Goal: Task Accomplishment & Management: Complete application form

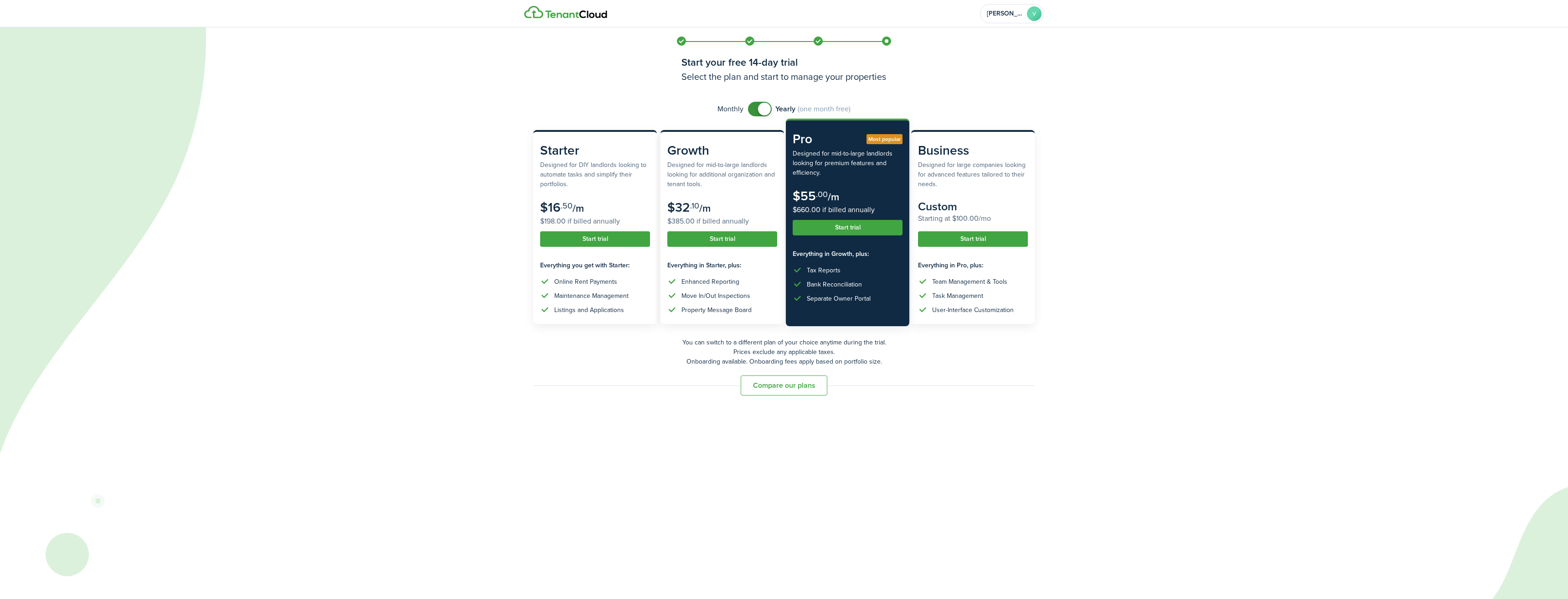
click at [860, 223] on button "Start trial" at bounding box center [847, 227] width 110 height 16
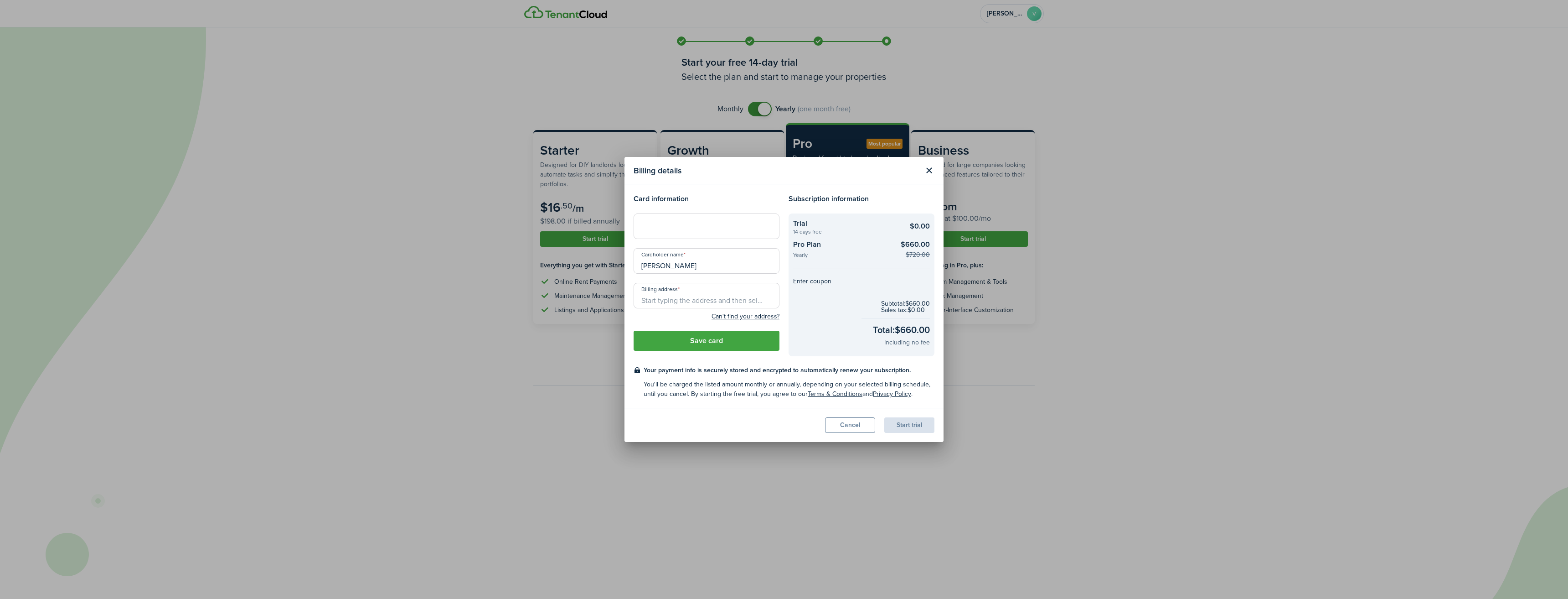
click at [932, 167] on button "Close modal" at bounding box center [928, 170] width 16 height 16
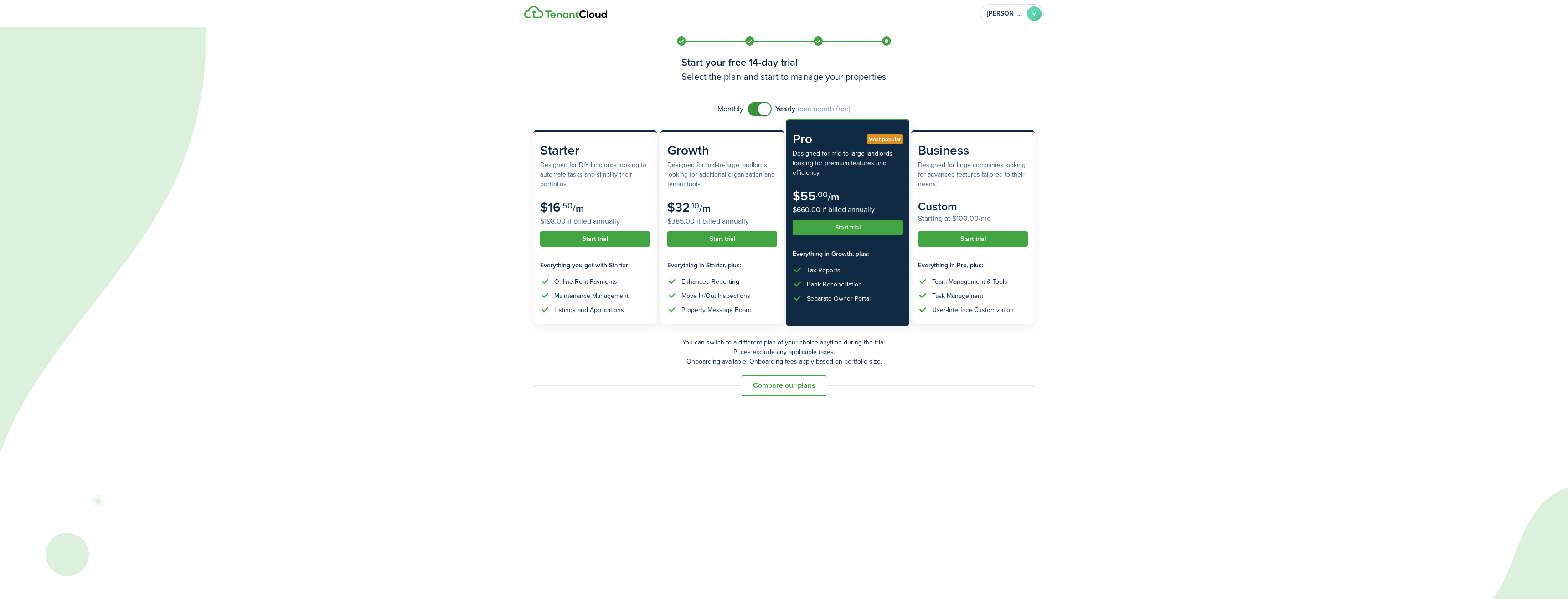
click at [837, 225] on button "Start trial" at bounding box center [847, 227] width 110 height 16
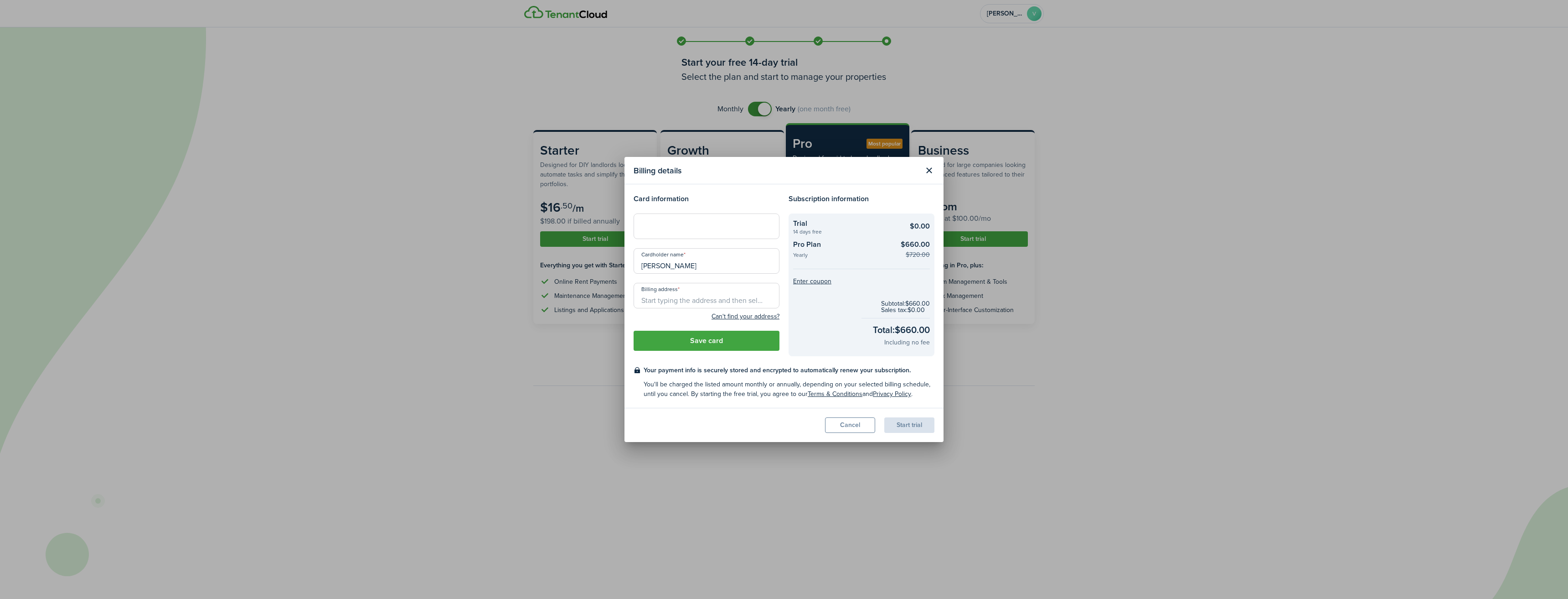
click at [852, 425] on button "Cancel" at bounding box center [850, 425] width 50 height 16
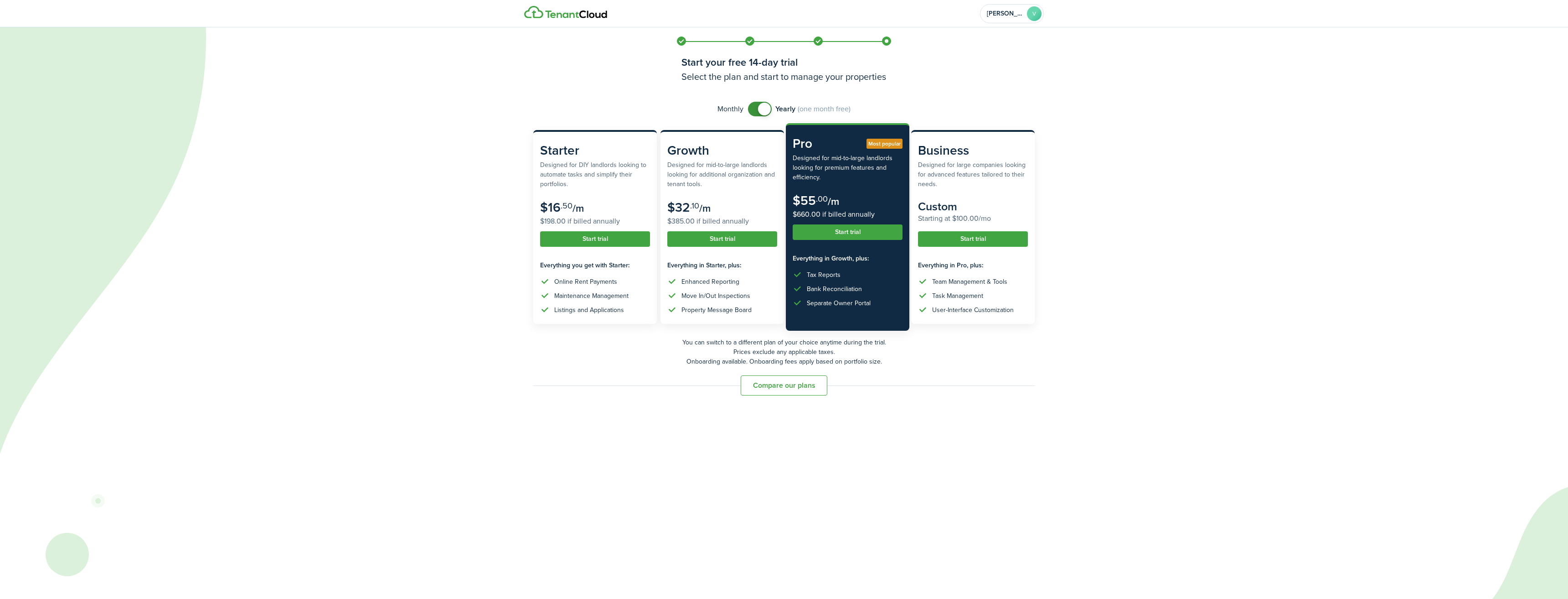
checkbox input "false"
click at [755, 107] on span at bounding box center [760, 109] width 9 height 15
click at [793, 478] on icon at bounding box center [532, 300] width 1064 height 599
click at [793, 382] on button "Compare our plans" at bounding box center [784, 385] width 86 height 20
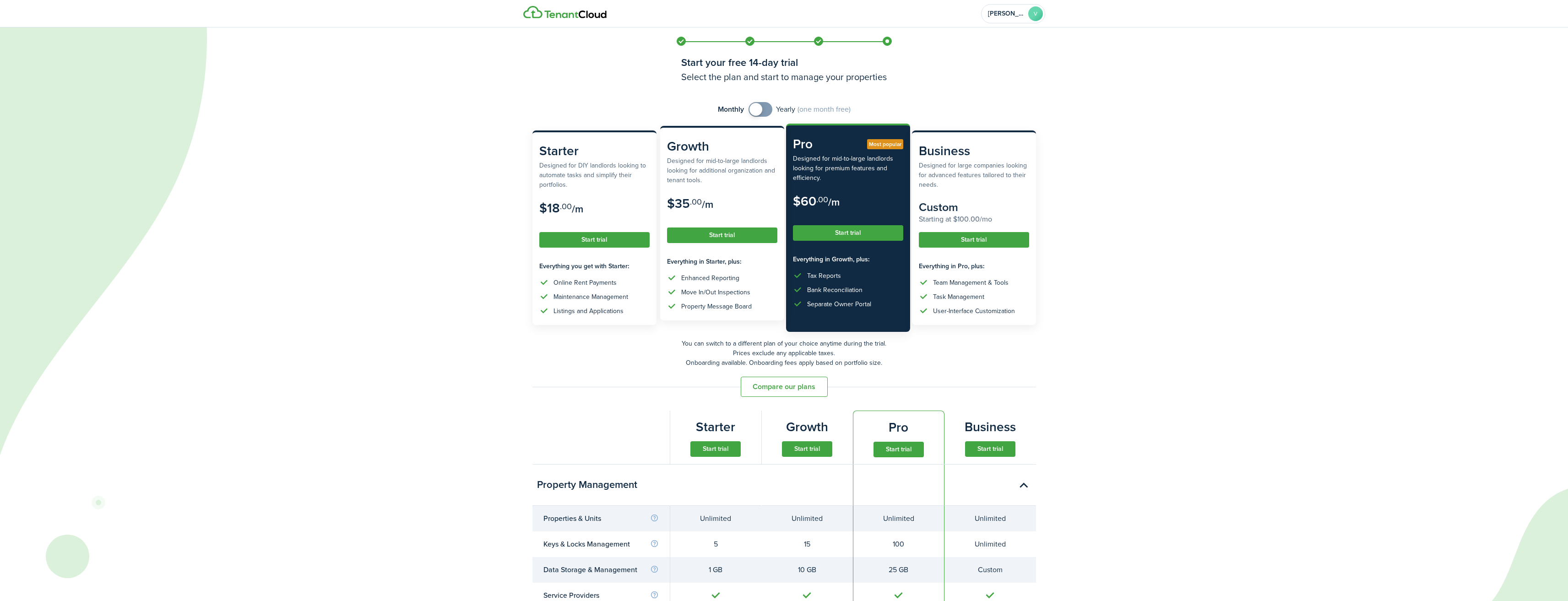
click at [733, 237] on button "Start trial" at bounding box center [722, 235] width 110 height 16
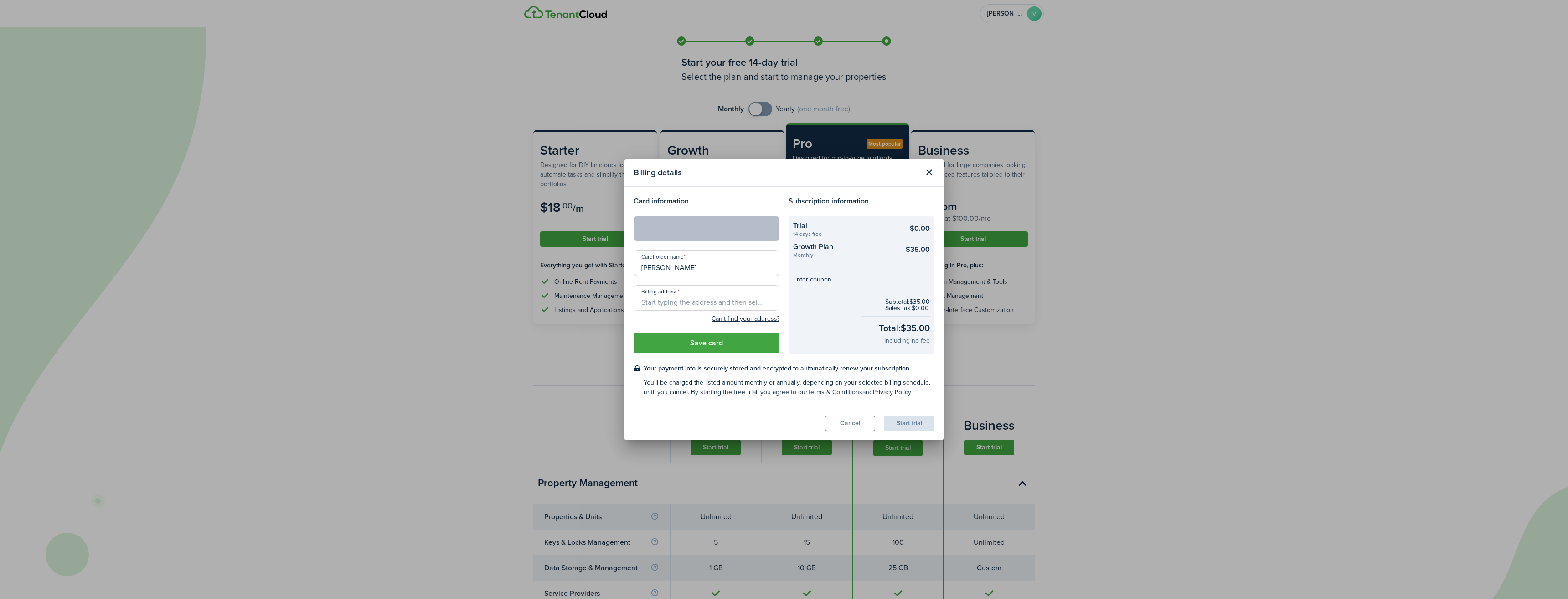
click at [697, 302] on input "Billing address" at bounding box center [706, 298] width 146 height 26
click at [706, 318] on span "5082 Golden Drive, San Jose, CA, USA" at bounding box center [677, 318] width 57 height 9
type input "5082 Golden Dr, San Jose, CA 95129, USA"
click at [714, 341] on button "Save card" at bounding box center [706, 343] width 146 height 20
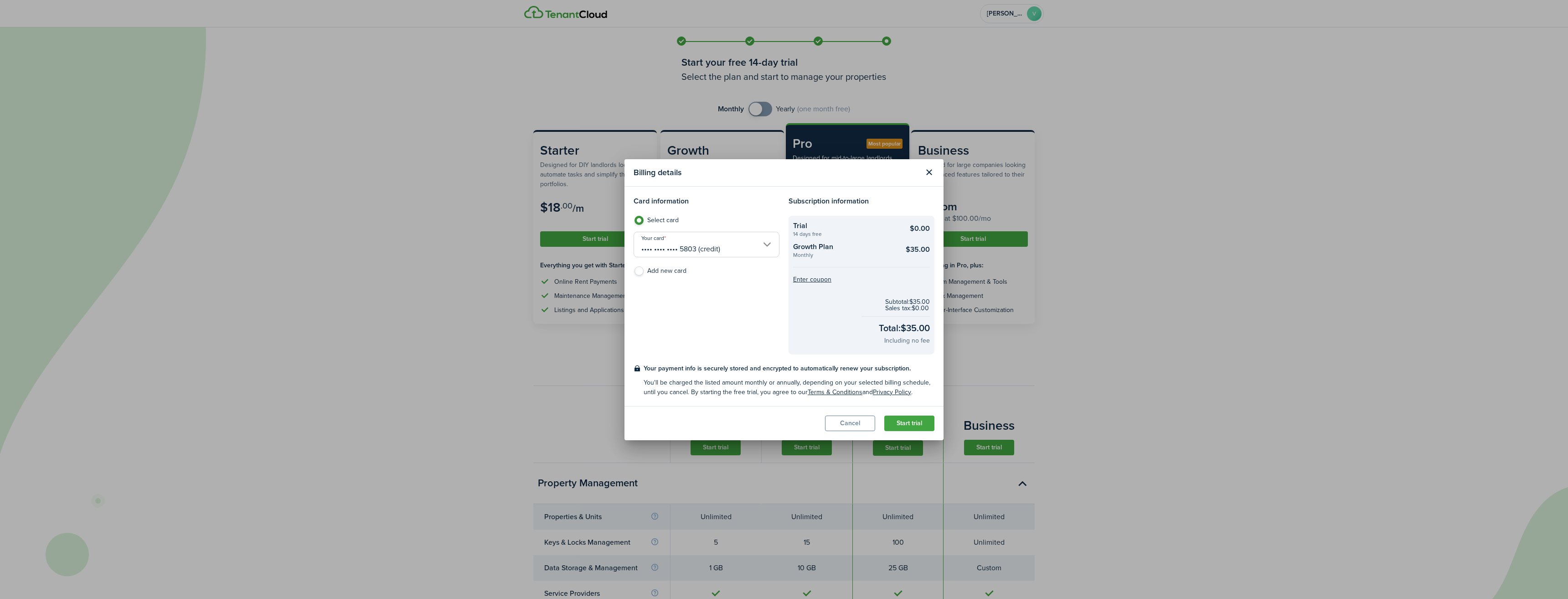
click at [908, 423] on button "Start trial" at bounding box center [909, 423] width 50 height 16
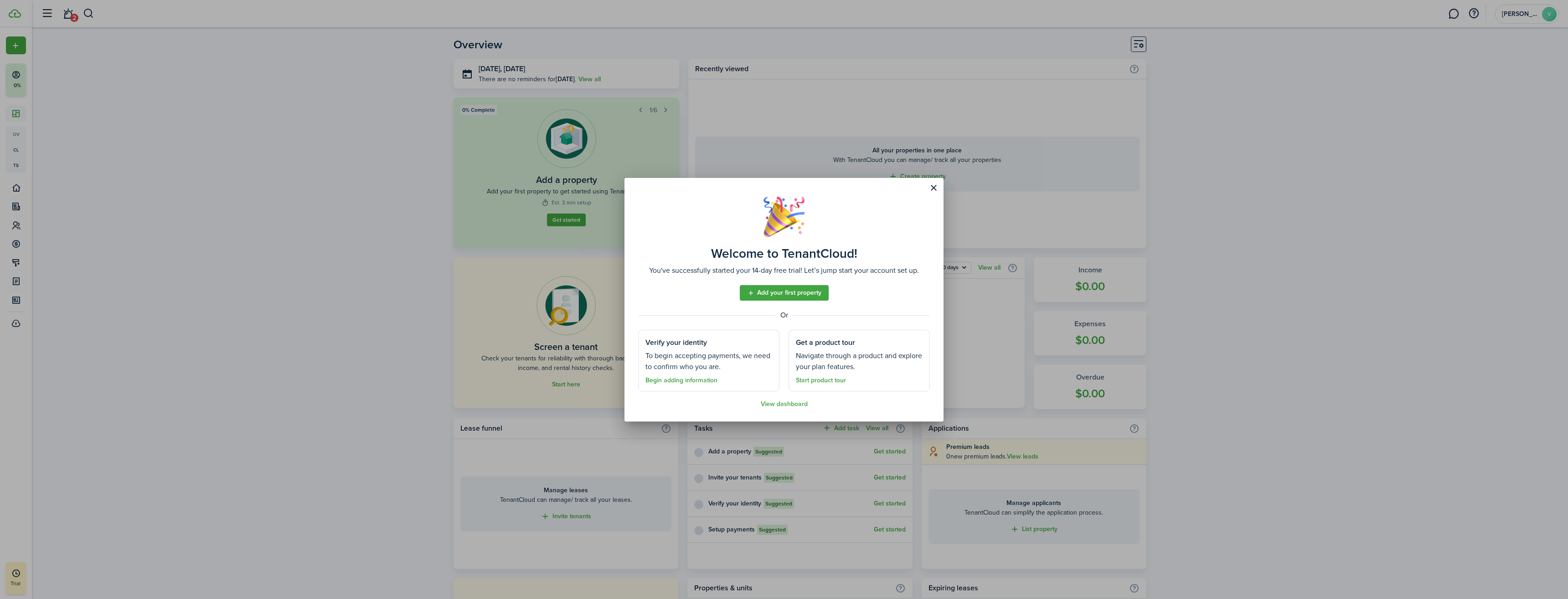
click at [794, 290] on link "Add your first property" at bounding box center [784, 293] width 89 height 16
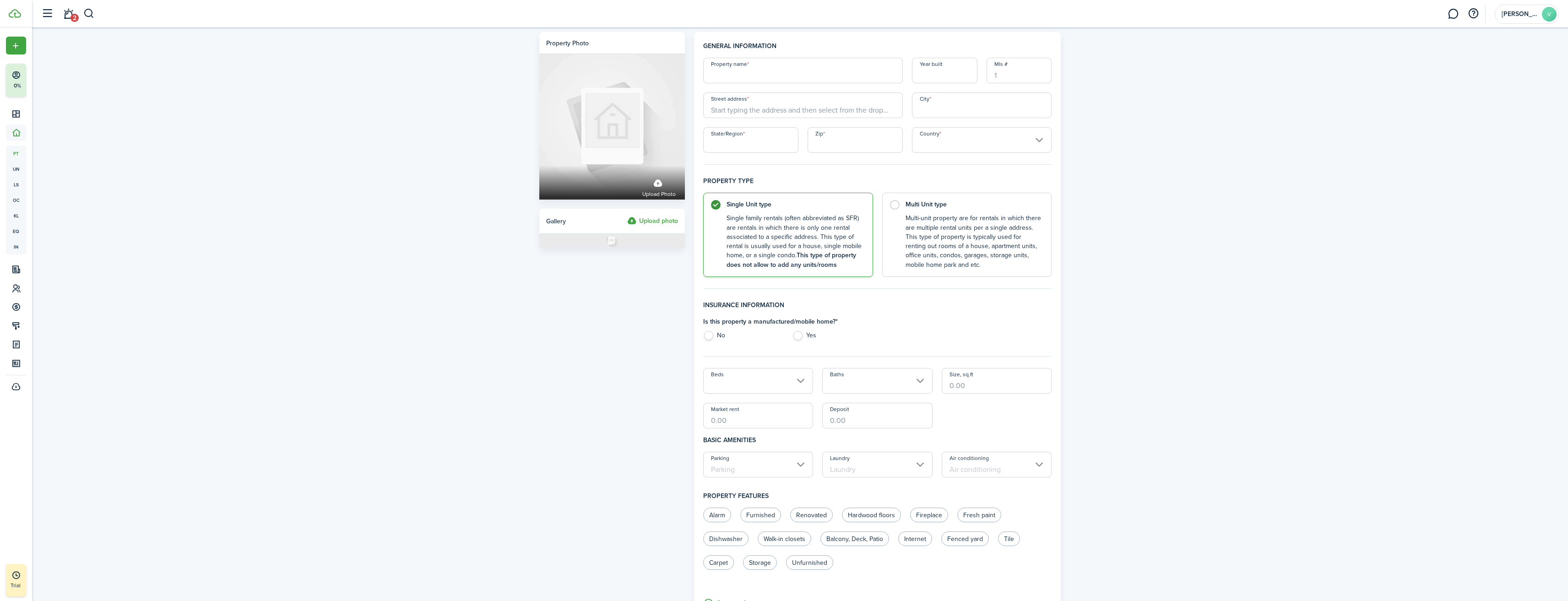
click at [772, 79] on input "Property name" at bounding box center [803, 70] width 200 height 26
type input "[GEOGRAPHIC_DATA]"
type input "2000"
click at [770, 109] on input "Street address" at bounding box center [803, 106] width 200 height 26
type input "[STREET_ADDRESS]"
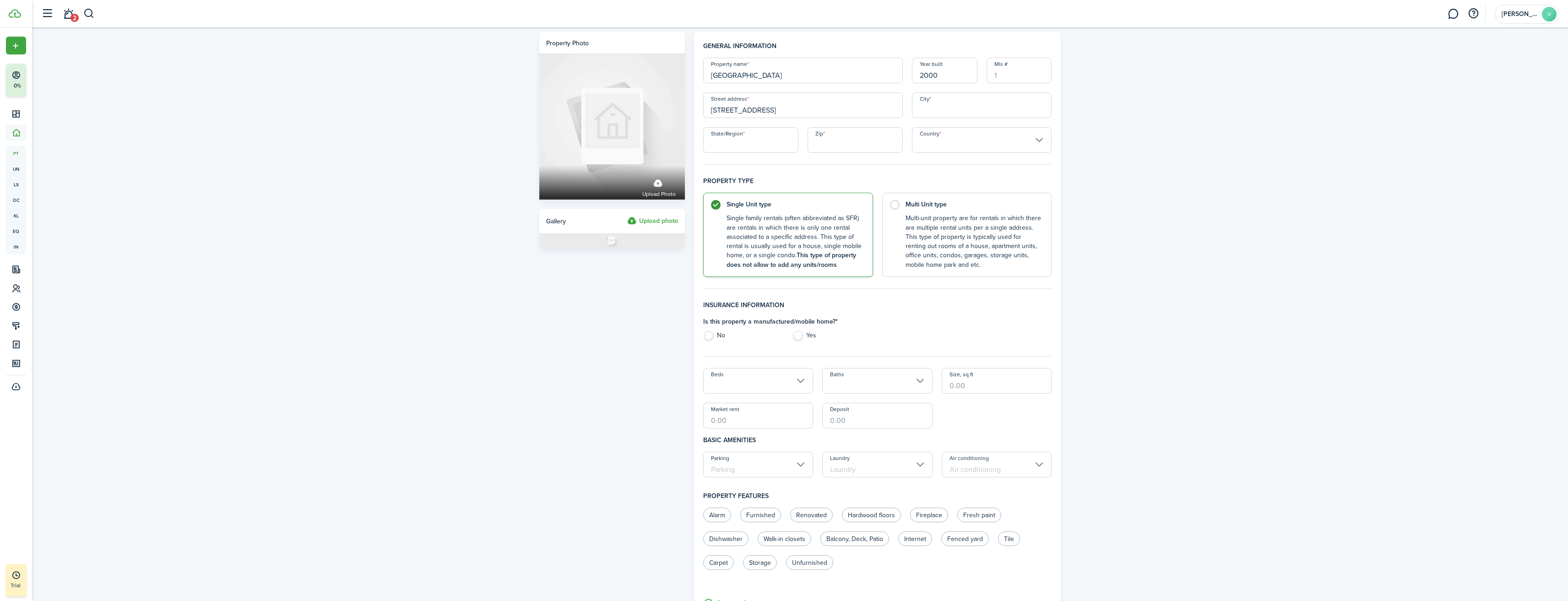
type input "San Jose"
type input "California"
type input "95135"
type input "United States"
click at [774, 124] on span "3980 Avignon Ln, San Jose, CA, USA" at bounding box center [747, 125] width 58 height 9
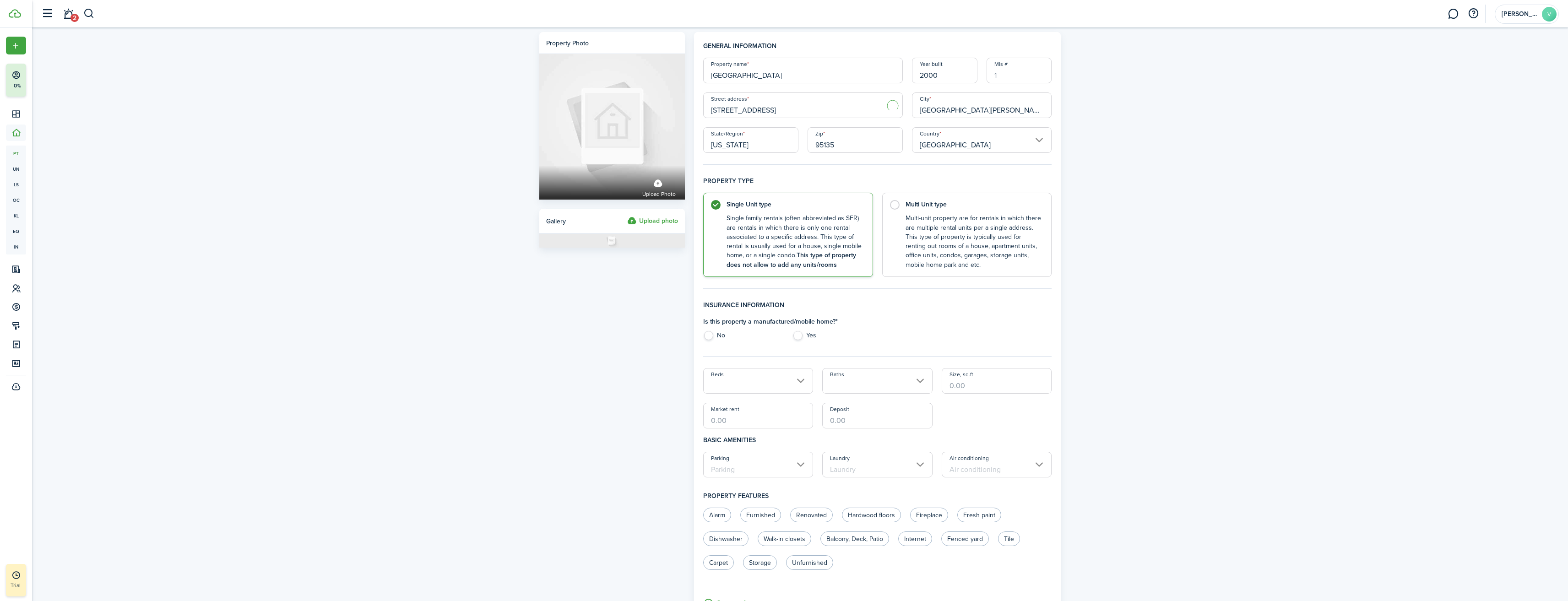
type input "CA"
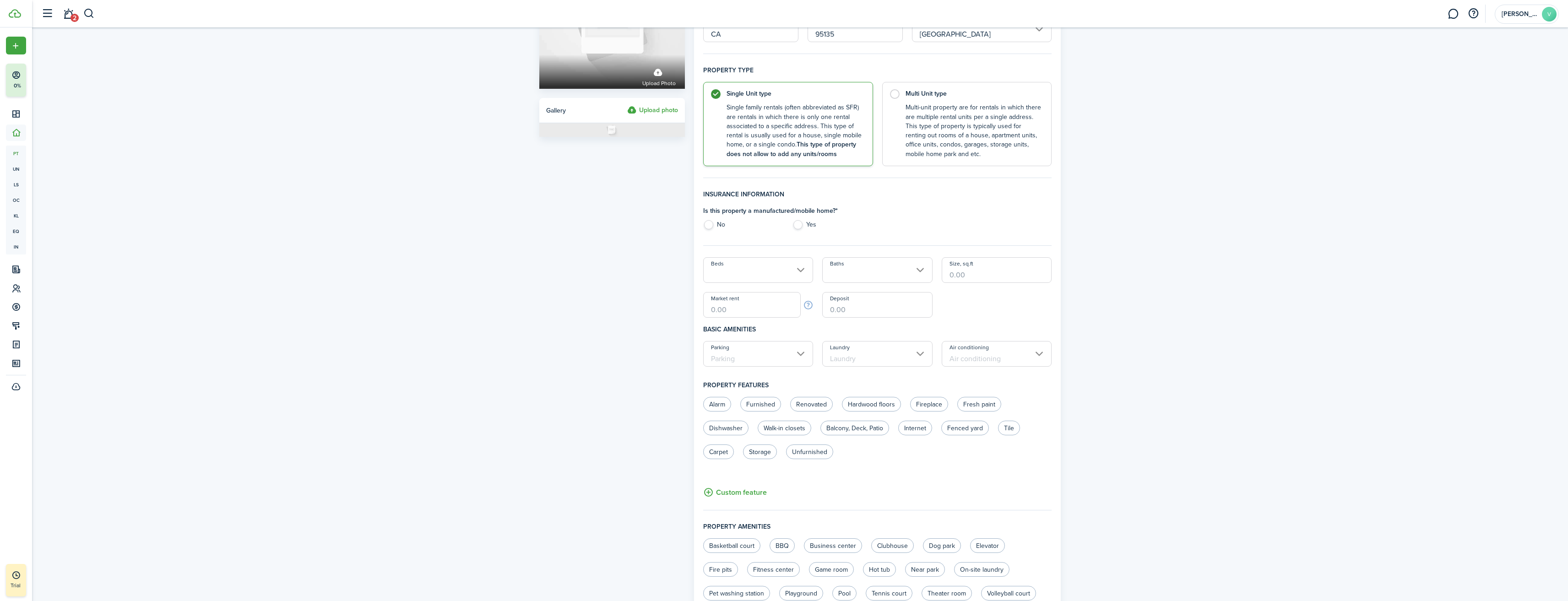
scroll to position [114, 0]
click at [707, 222] on label "No" at bounding box center [743, 223] width 80 height 14
radio input "true"
click at [796, 265] on input "Beds" at bounding box center [758, 267] width 110 height 26
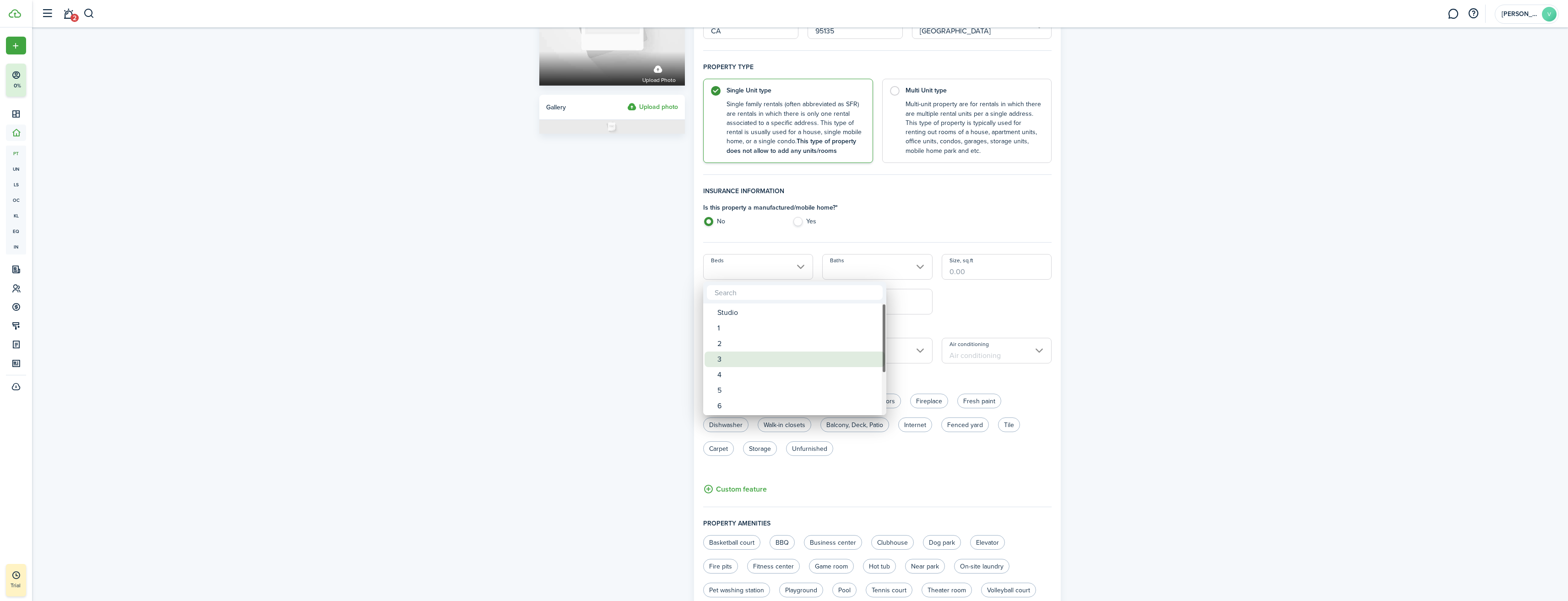
click at [718, 359] on div "3" at bounding box center [798, 359] width 162 height 16
type input "3"
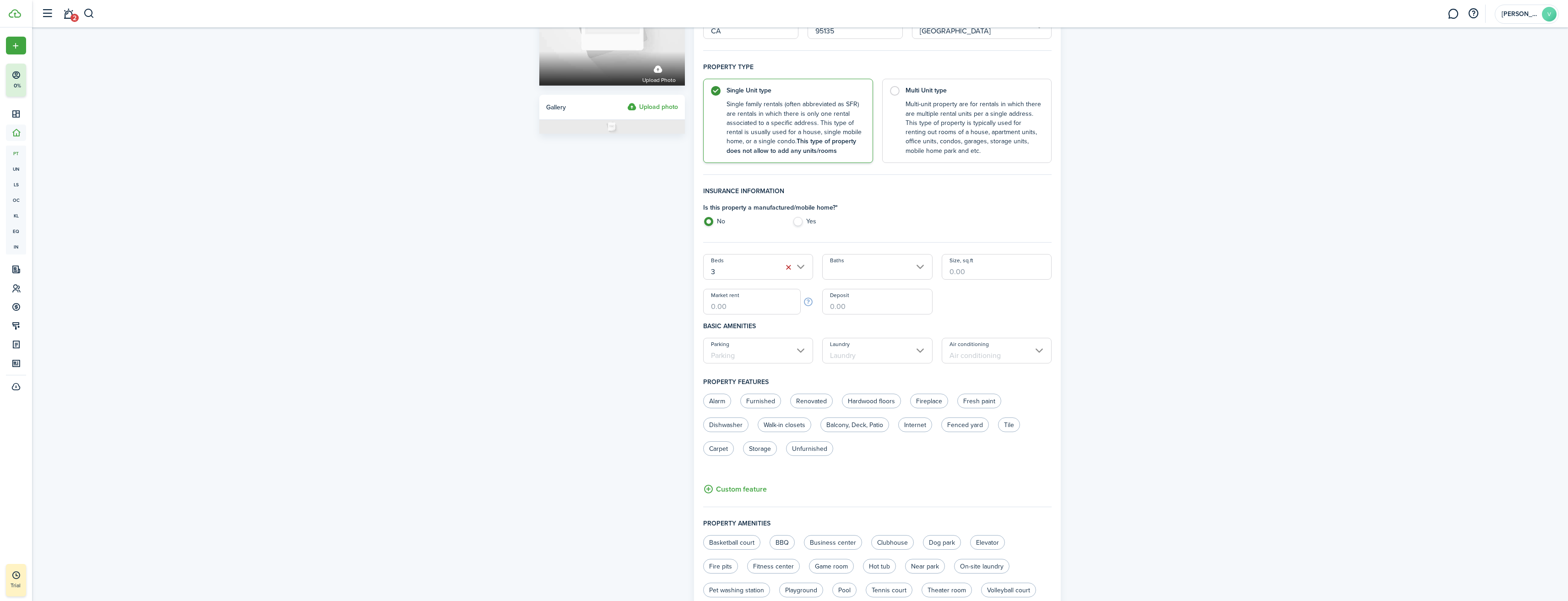
click at [915, 269] on input "Baths" at bounding box center [877, 267] width 110 height 26
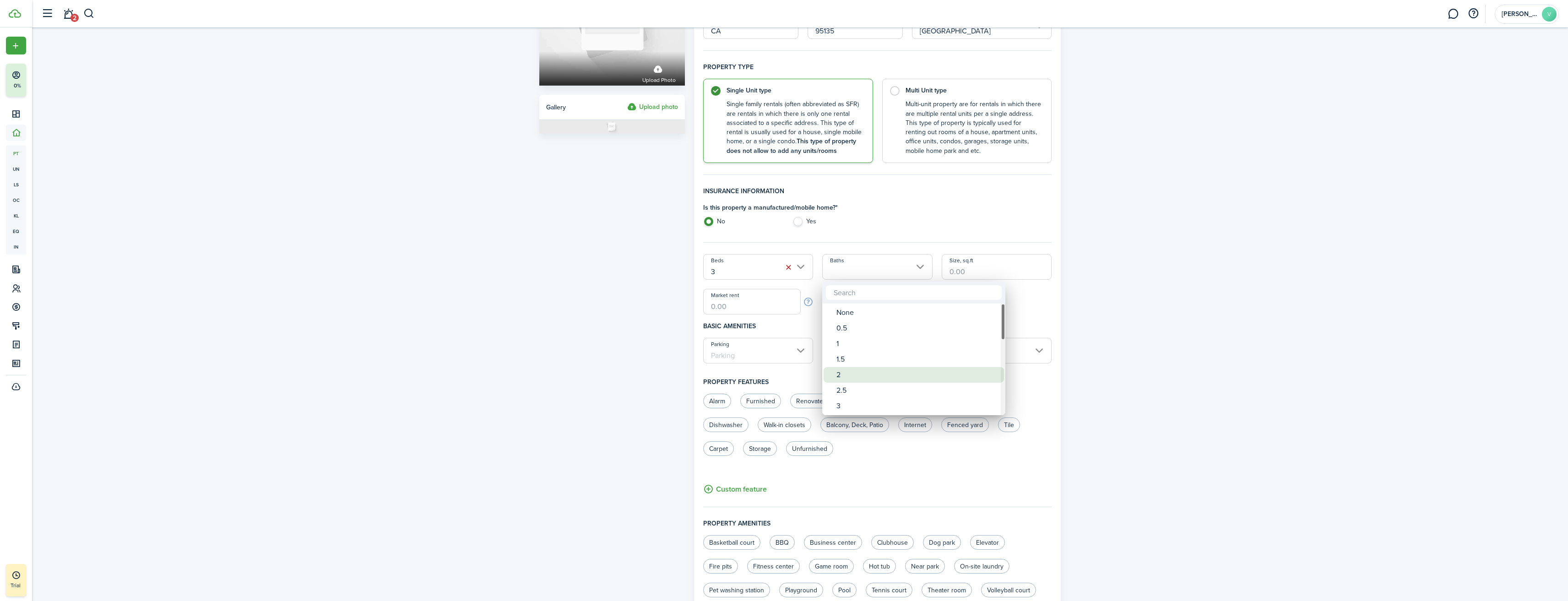
click at [842, 372] on div "2" at bounding box center [917, 374] width 162 height 16
type input "2"
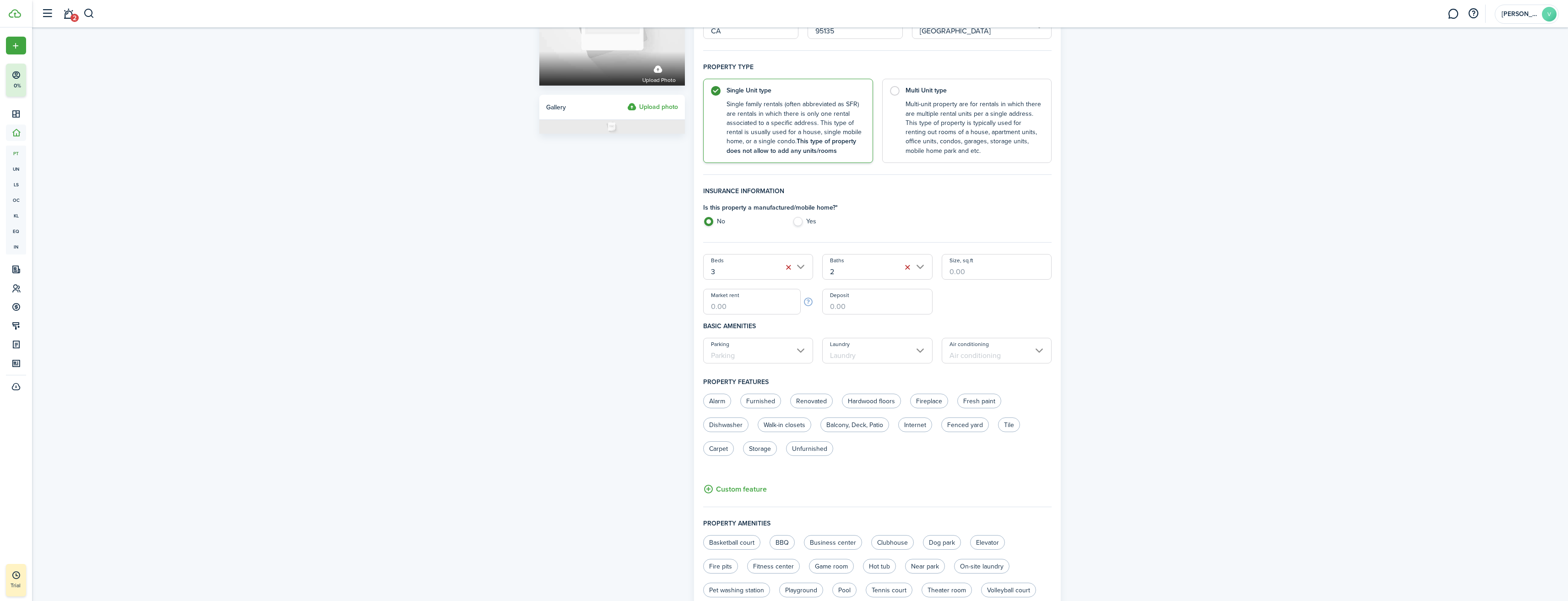
click at [970, 273] on input "Size, sq.ft" at bounding box center [997, 267] width 110 height 26
type input "1,875"
click at [761, 308] on input "Market rent" at bounding box center [752, 302] width 98 height 26
type input "$5,700.00"
click at [802, 350] on input "Parking" at bounding box center [758, 351] width 110 height 26
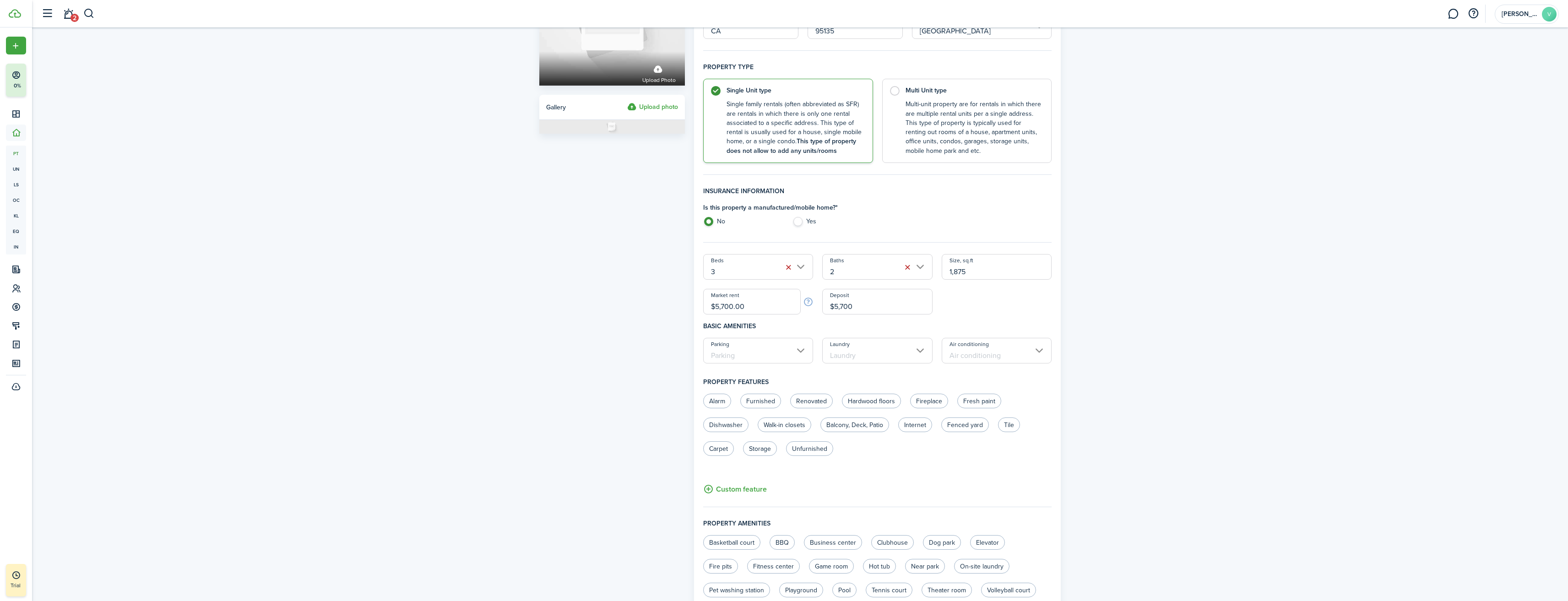
type input "$5,700.00"
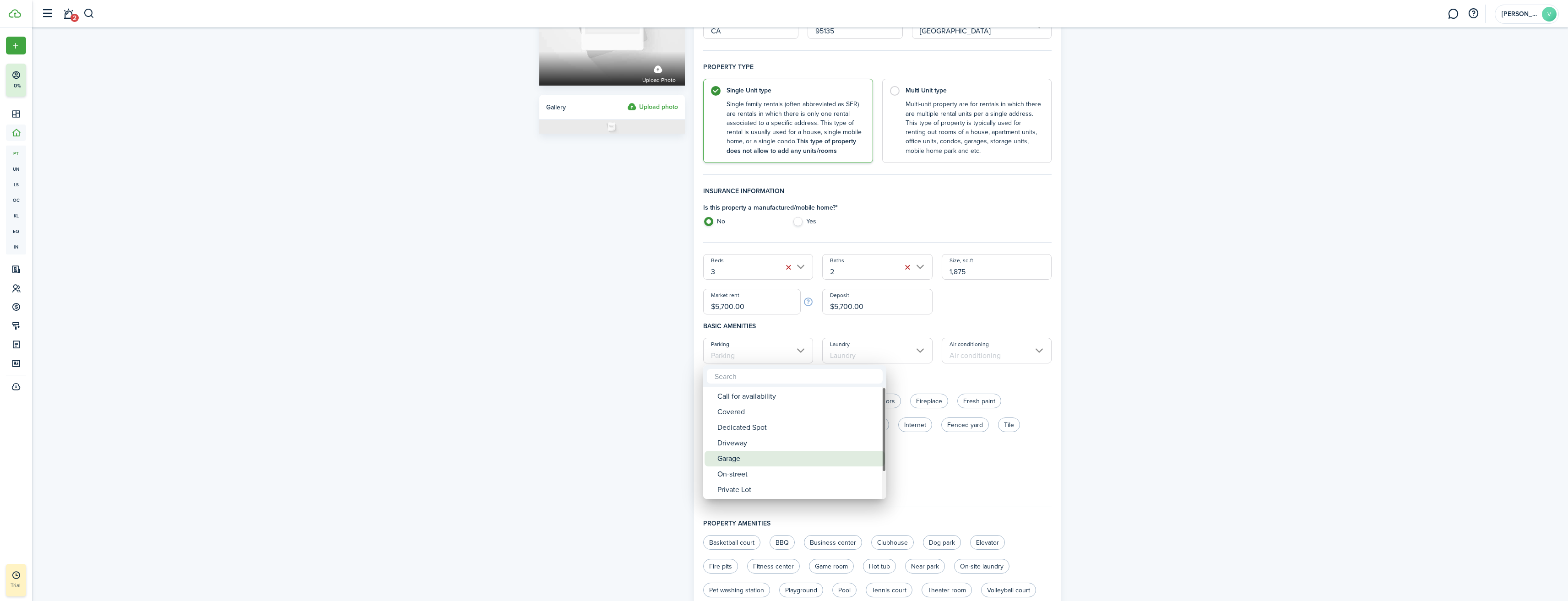
click at [723, 457] on div "Garage" at bounding box center [798, 458] width 162 height 16
type input "Garage"
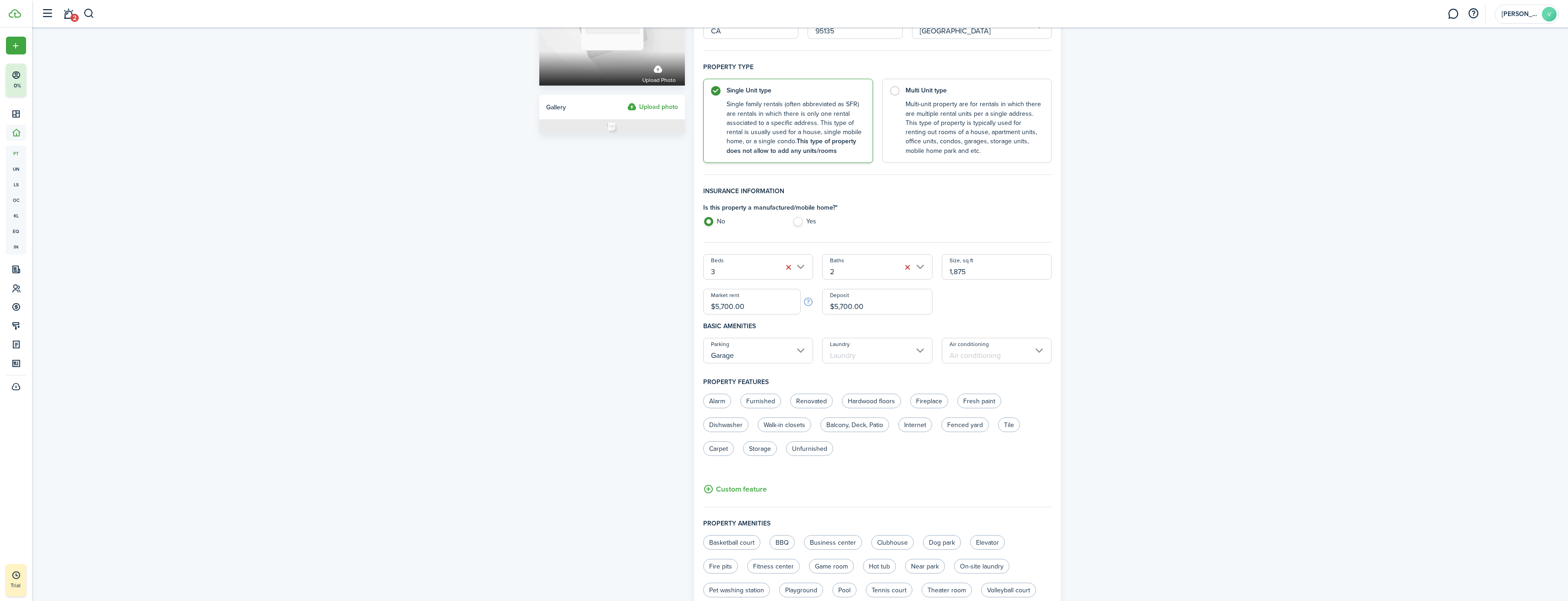
click at [800, 343] on input "Garage" at bounding box center [758, 351] width 110 height 26
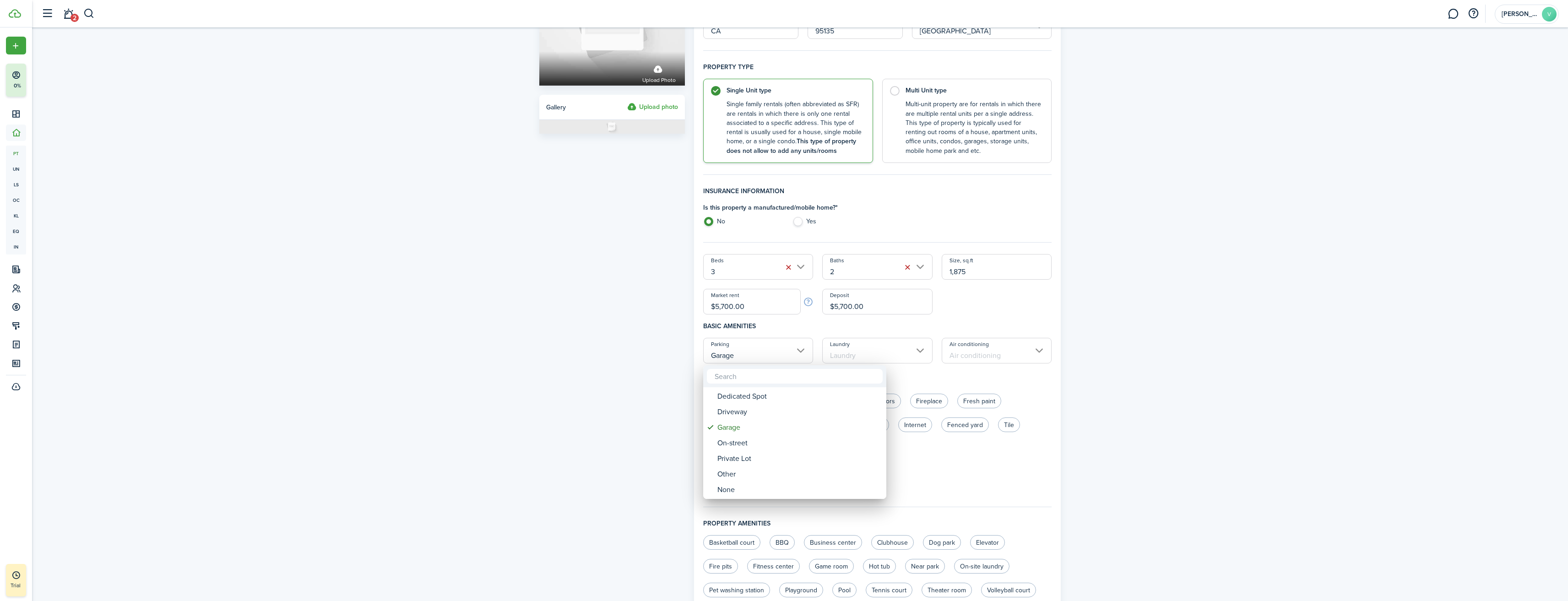
click at [1038, 313] on div at bounding box center [784, 300] width 1714 height 747
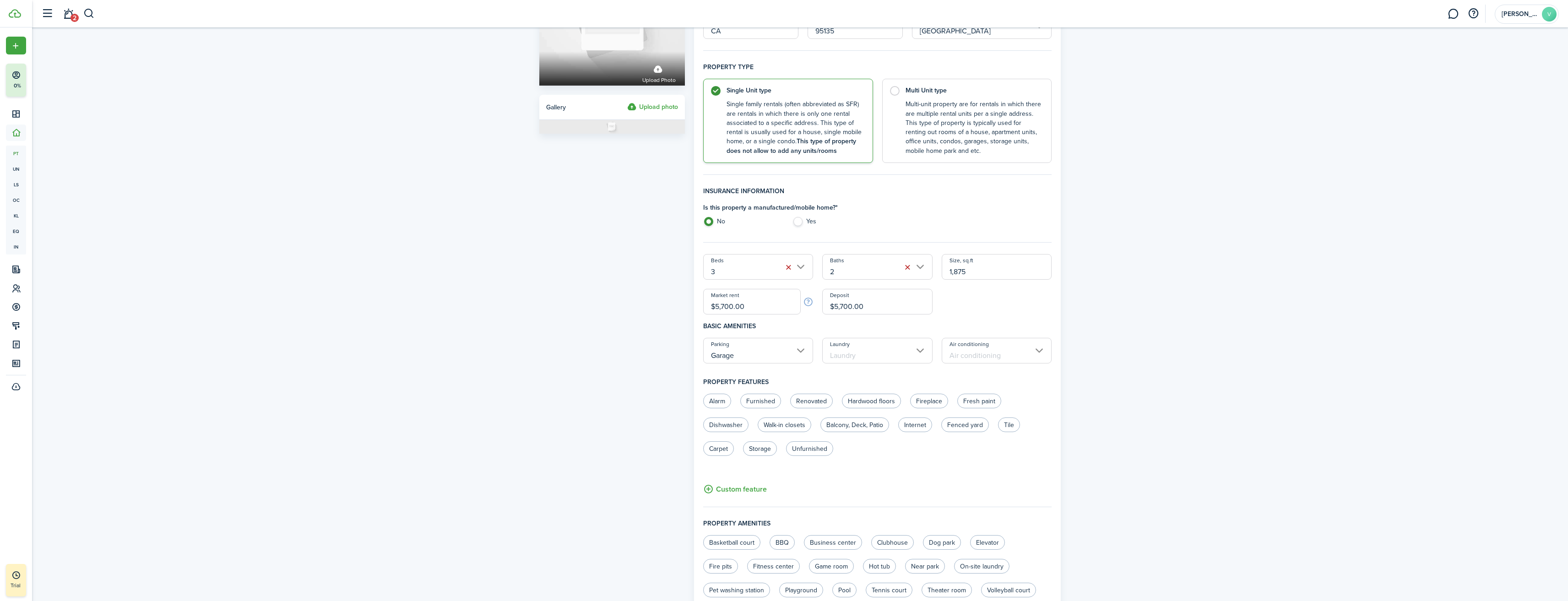
click at [923, 348] on input "Laundry" at bounding box center [877, 351] width 110 height 26
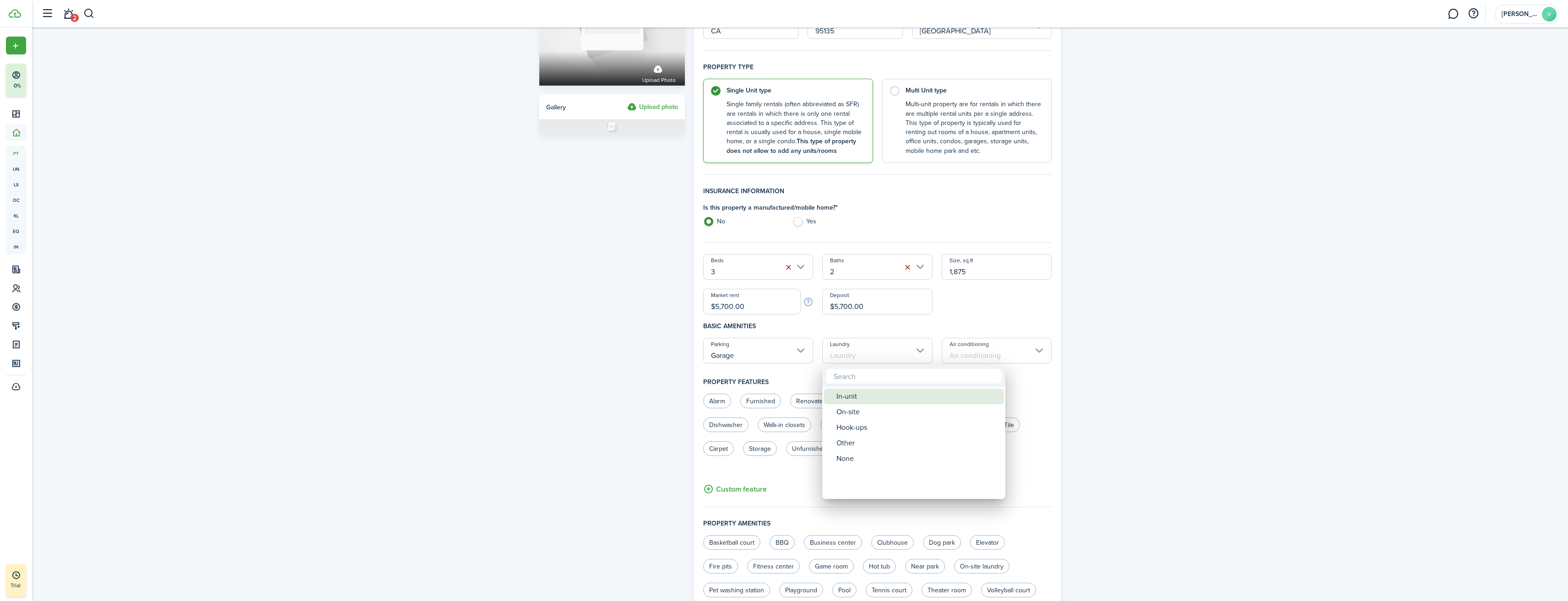
click at [854, 399] on div "In-unit" at bounding box center [917, 396] width 162 height 16
type input "In-unit"
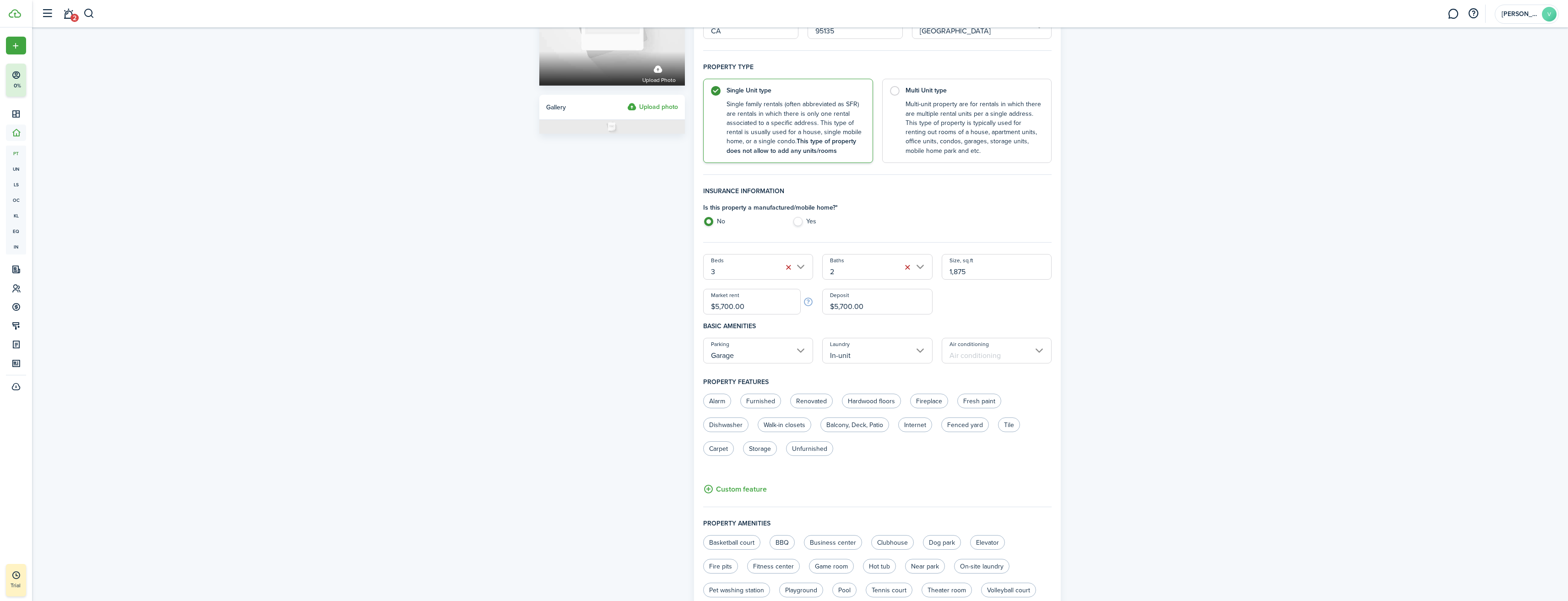
click at [1038, 350] on input "Air conditioning" at bounding box center [997, 351] width 110 height 26
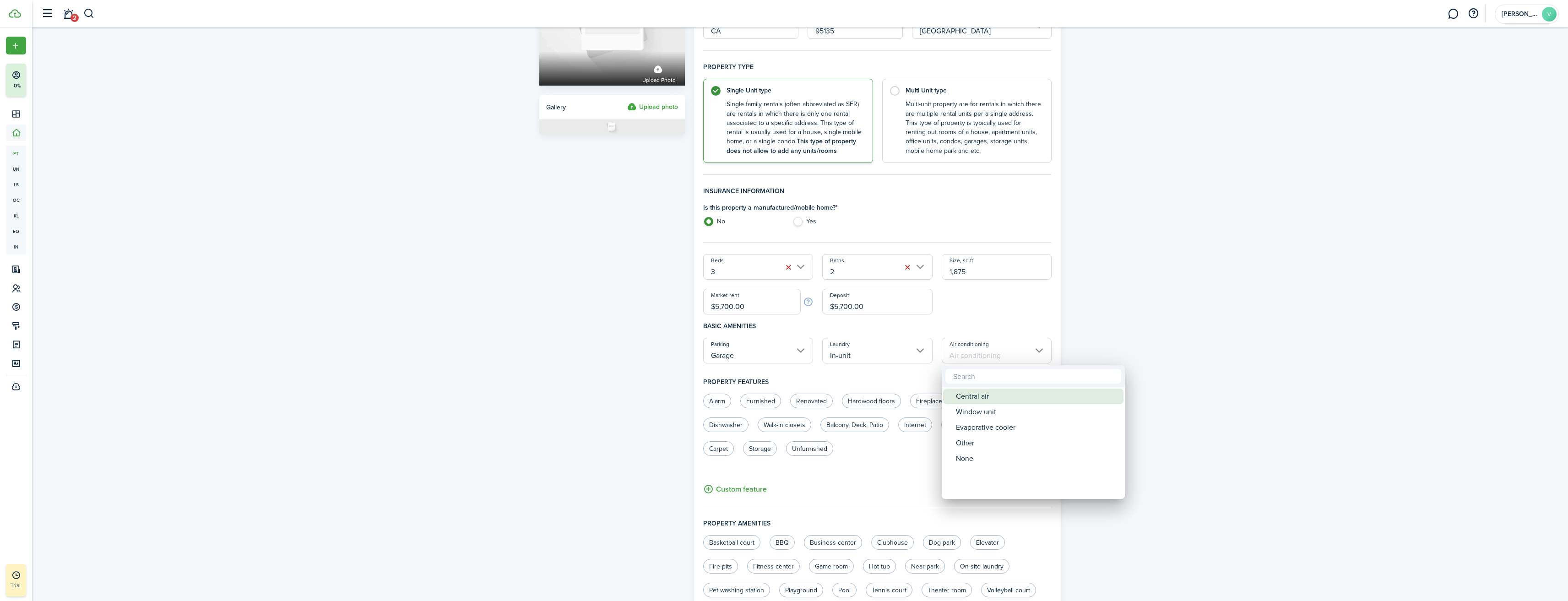
click at [977, 394] on div "Central air" at bounding box center [1037, 396] width 162 height 16
type input "Central air"
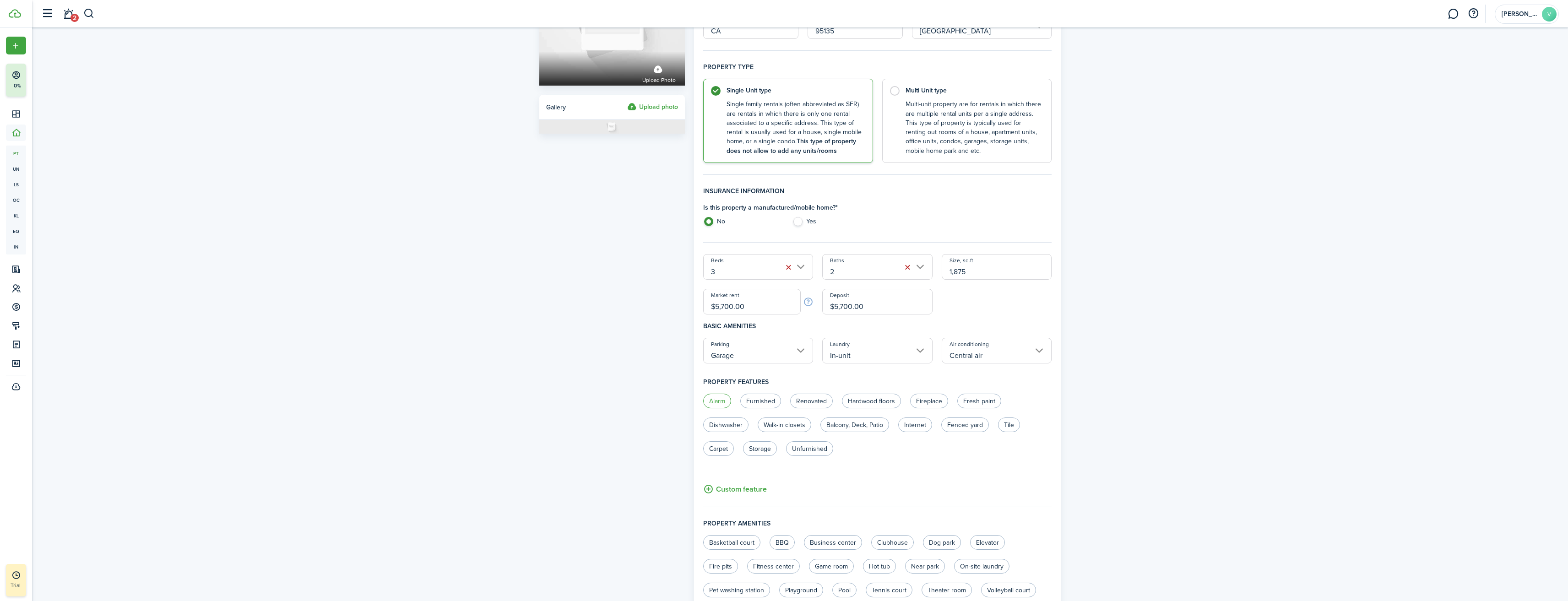
click at [722, 401] on label "Alarm" at bounding box center [717, 401] width 28 height 15
radio input "true"
click at [812, 401] on label "Renovated" at bounding box center [811, 401] width 43 height 15
radio input "true"
click at [871, 401] on label "Hardwood floors" at bounding box center [871, 401] width 59 height 15
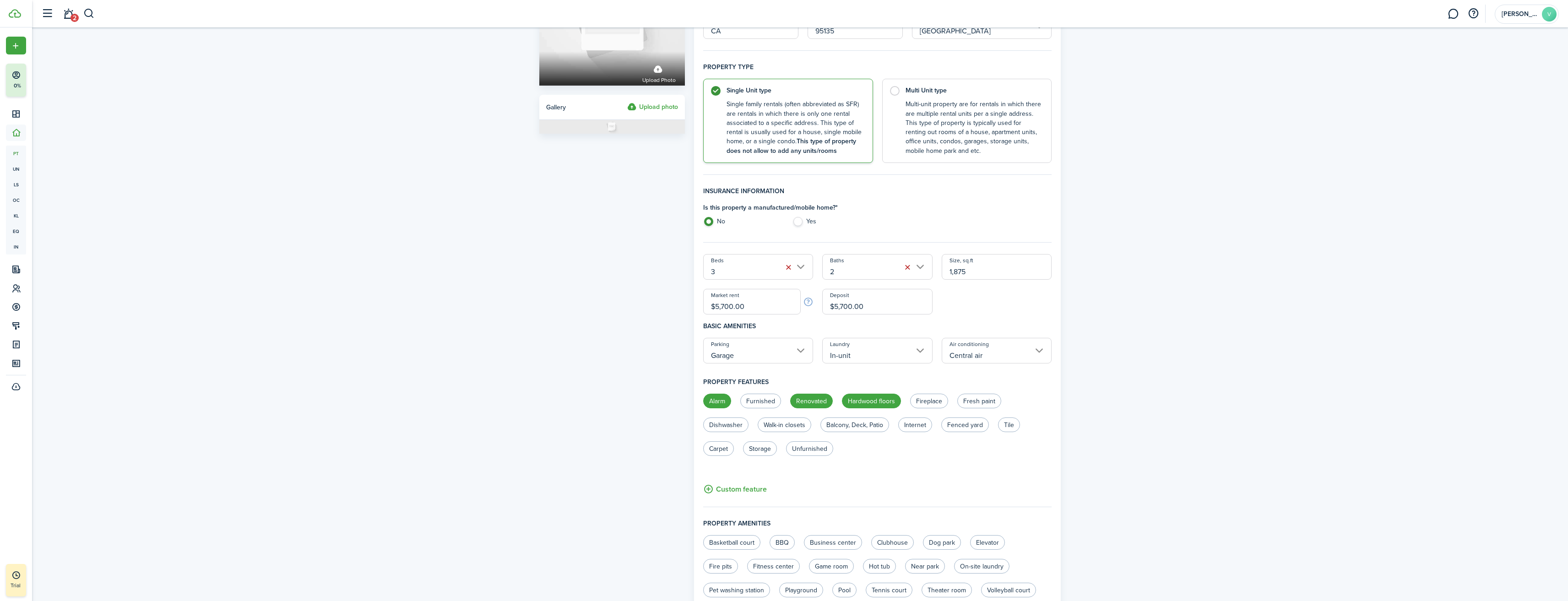
radio input "true"
click at [932, 402] on label "Fireplace" at bounding box center [929, 401] width 38 height 15
radio input "true"
click at [976, 401] on label "Fresh paint" at bounding box center [979, 401] width 44 height 15
radio input "true"
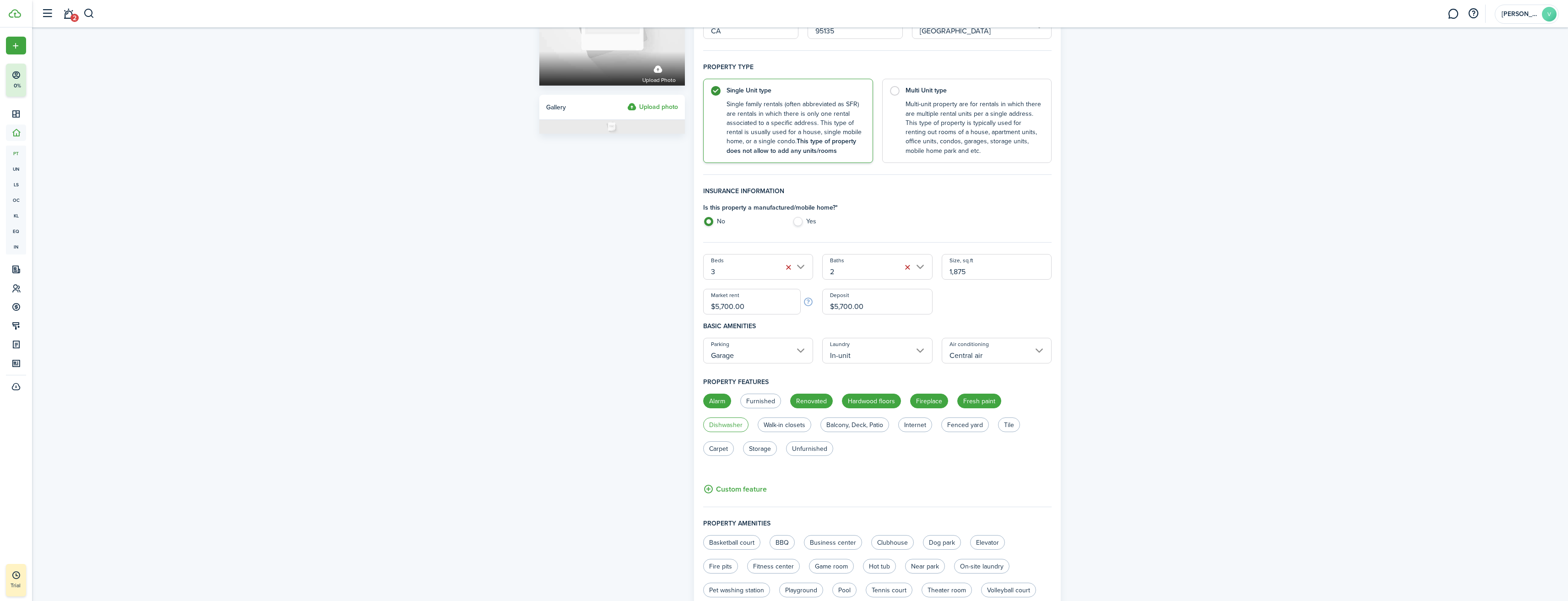
click at [722, 423] on label "Dishwasher" at bounding box center [726, 425] width 45 height 15
radio input "true"
click at [785, 423] on label "Walk-in closets" at bounding box center [784, 425] width 53 height 15
radio input "true"
click at [856, 424] on label "Balcony, Deck, Patio" at bounding box center [854, 425] width 68 height 15
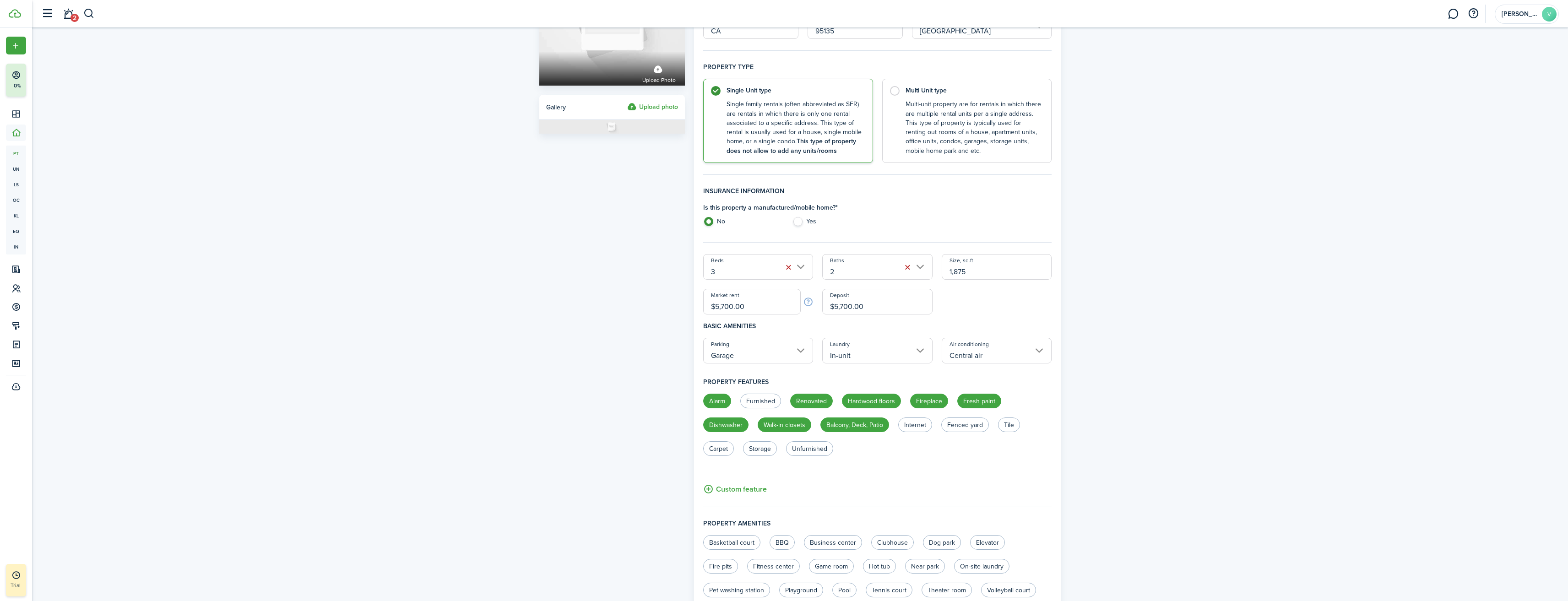
radio input "true"
click at [915, 426] on label "Internet" at bounding box center [915, 425] width 34 height 15
radio input "true"
click at [955, 426] on label "Fenced yard" at bounding box center [965, 425] width 47 height 15
radio input "true"
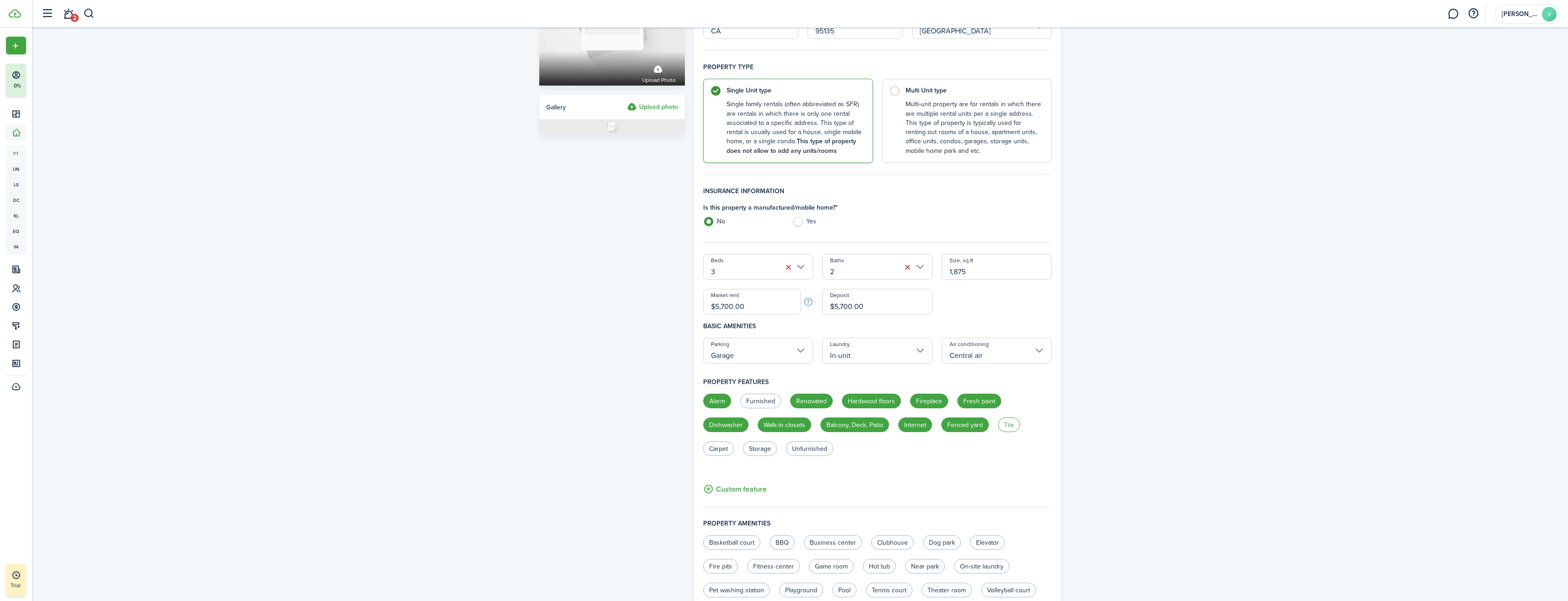
click at [1008, 428] on label "Tile" at bounding box center [1009, 425] width 22 height 15
radio input "true"
click at [756, 446] on label "Storage" at bounding box center [760, 449] width 34 height 15
radio input "true"
click at [819, 451] on label "Unfurnished" at bounding box center [810, 449] width 47 height 15
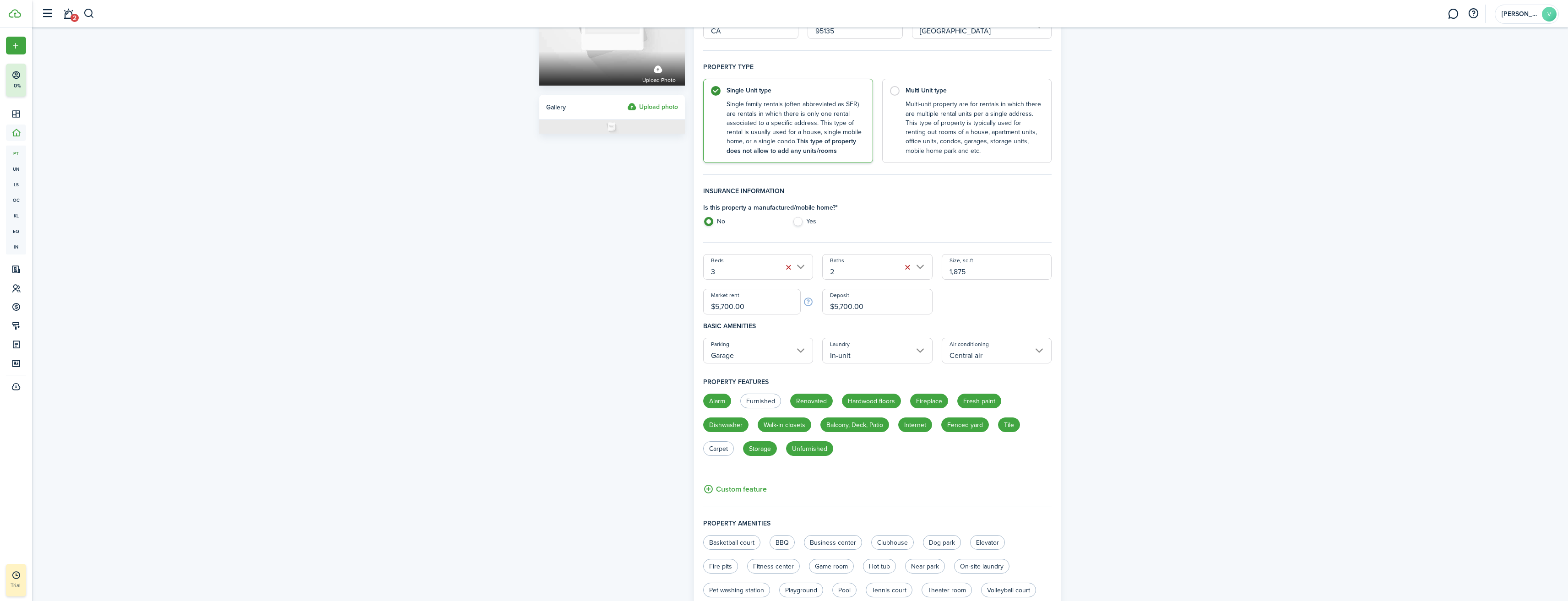
radio input "true"
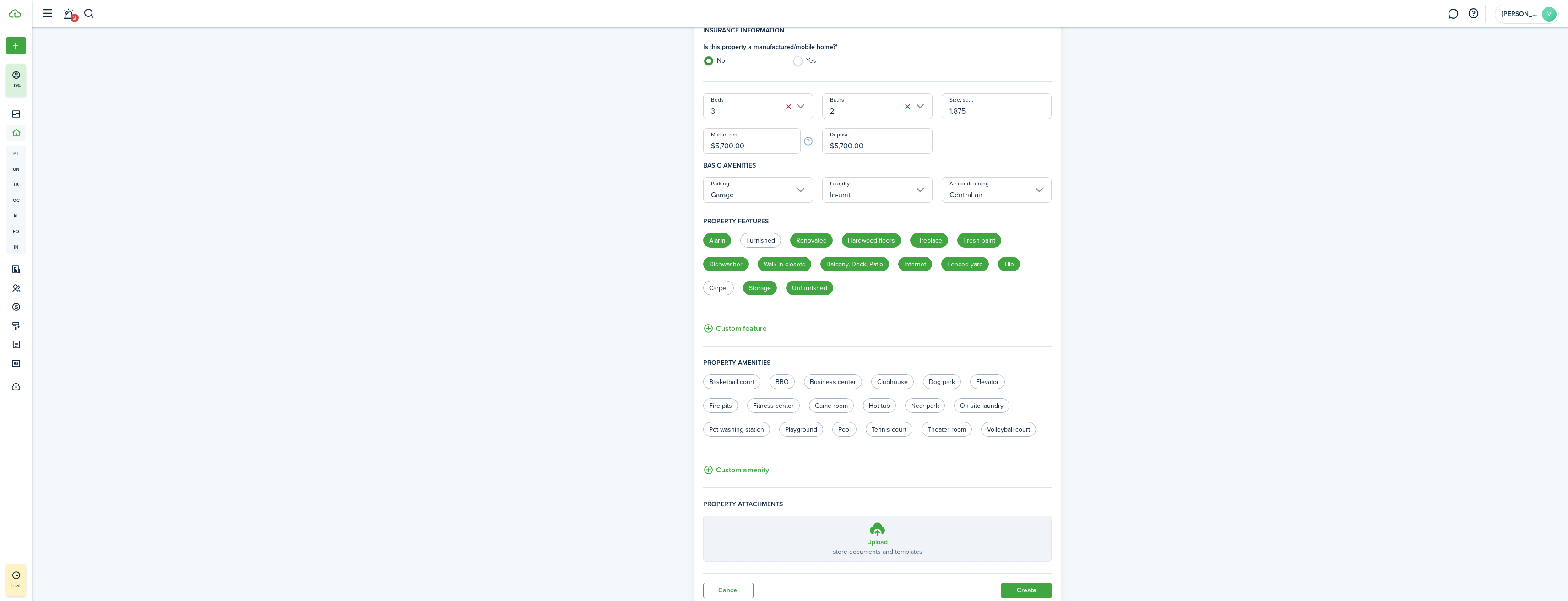
scroll to position [297, 0]
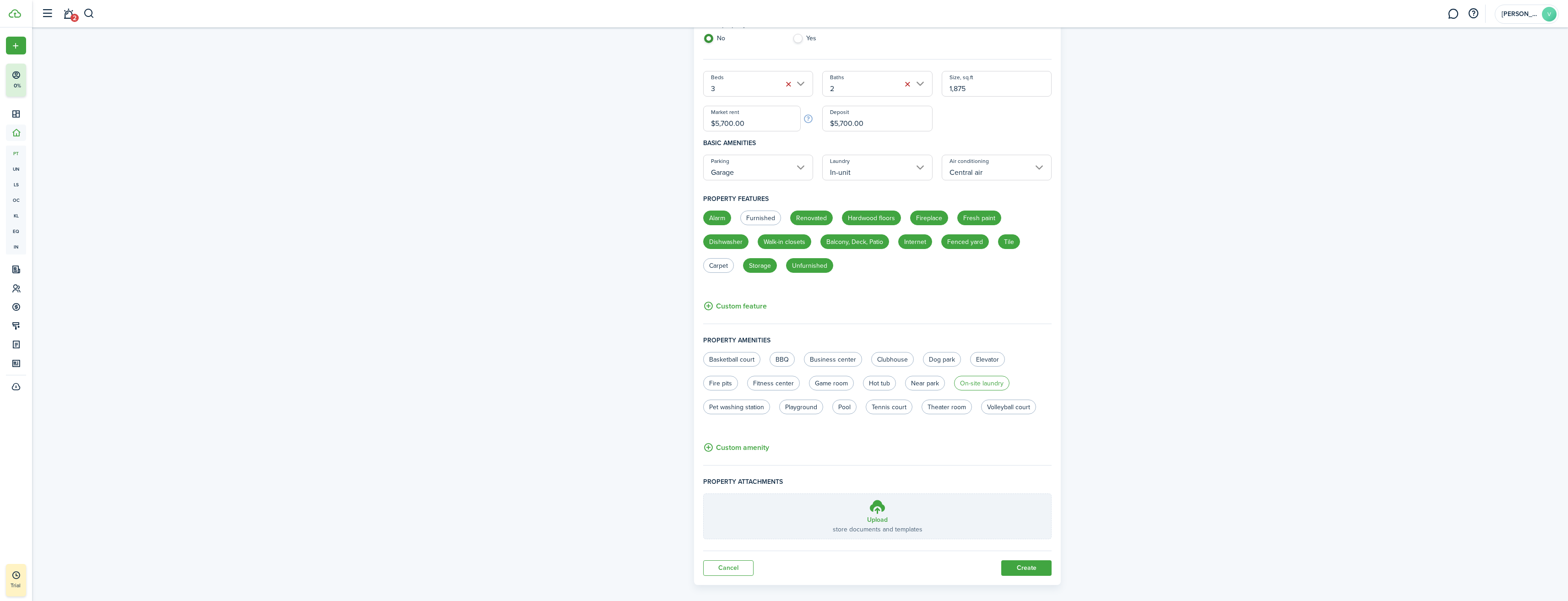
click at [999, 384] on label "On-site laundry" at bounding box center [982, 383] width 56 height 15
click at [979, 382] on label "On-site laundry" at bounding box center [982, 383] width 56 height 15
radio input "false"
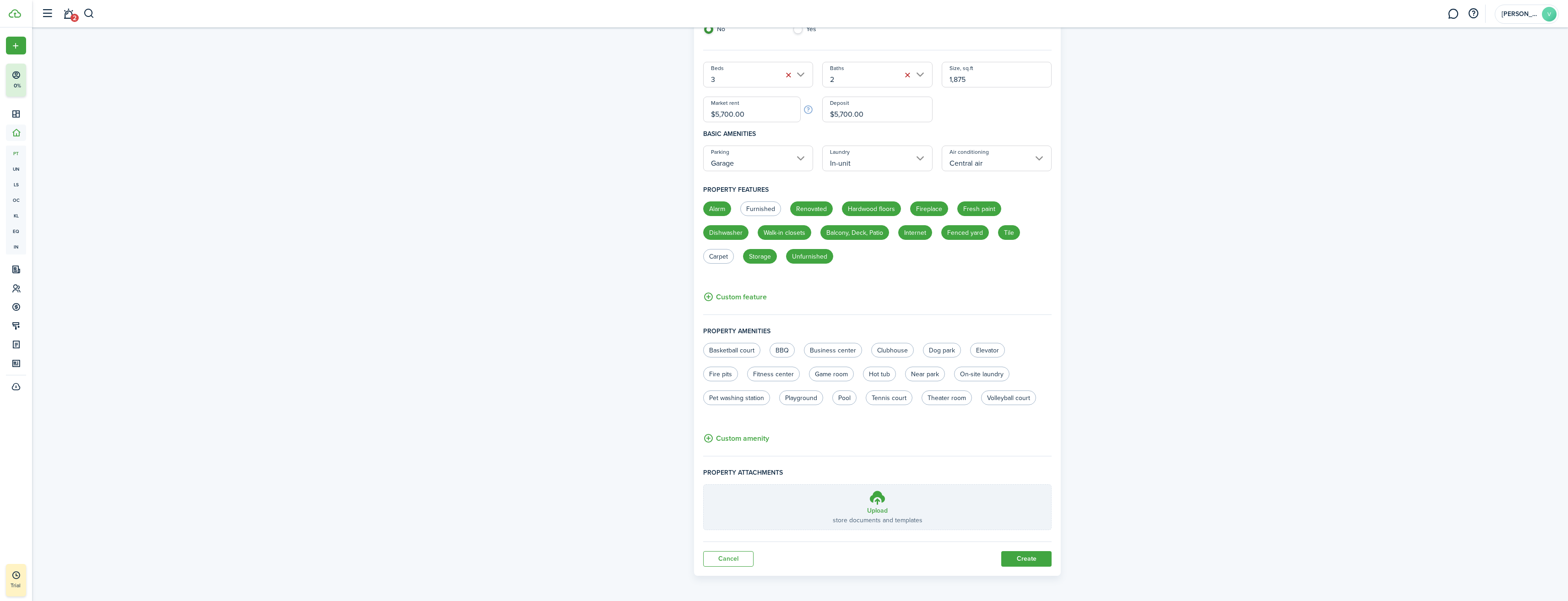
click at [707, 439] on button "Custom amenity" at bounding box center [736, 438] width 66 height 12
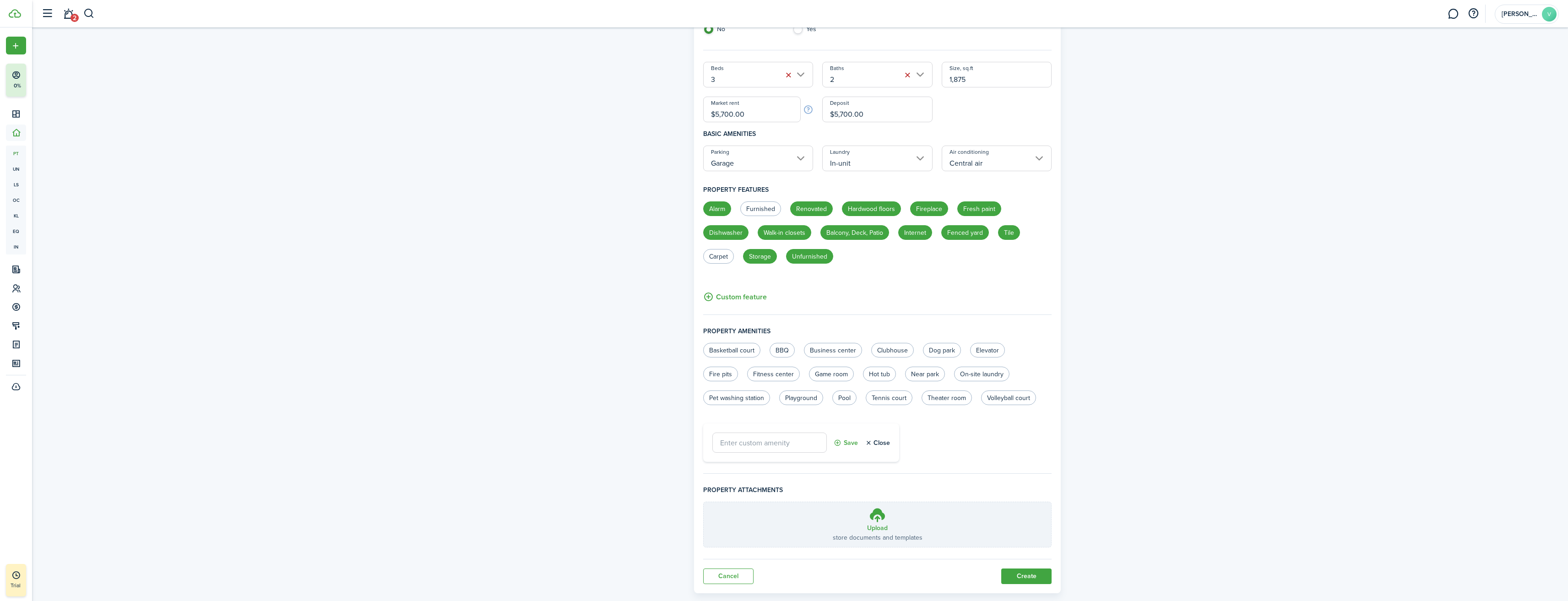
click at [801, 448] on input "text" at bounding box center [769, 443] width 114 height 20
click at [844, 443] on button "Save" at bounding box center [846, 443] width 24 height 20
click at [756, 421] on button "button" at bounding box center [754, 421] width 7 height 7
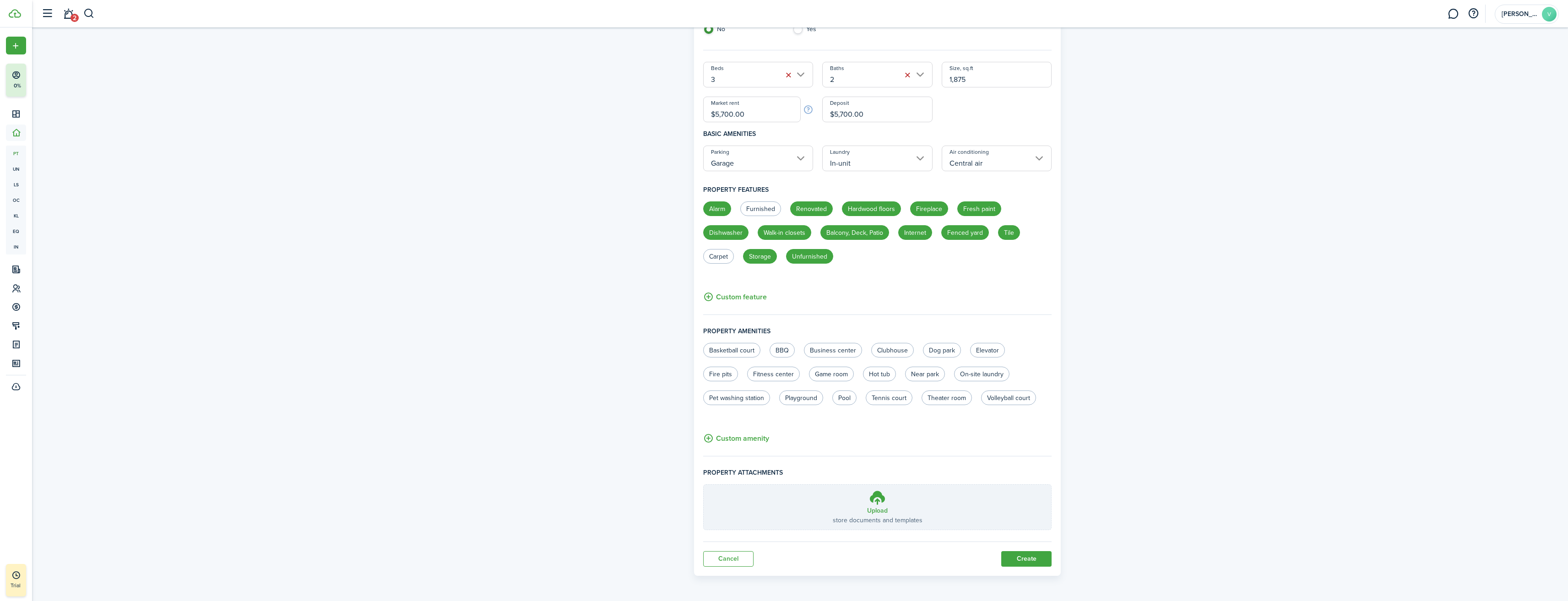
click at [745, 443] on button "Custom amenity" at bounding box center [736, 438] width 66 height 12
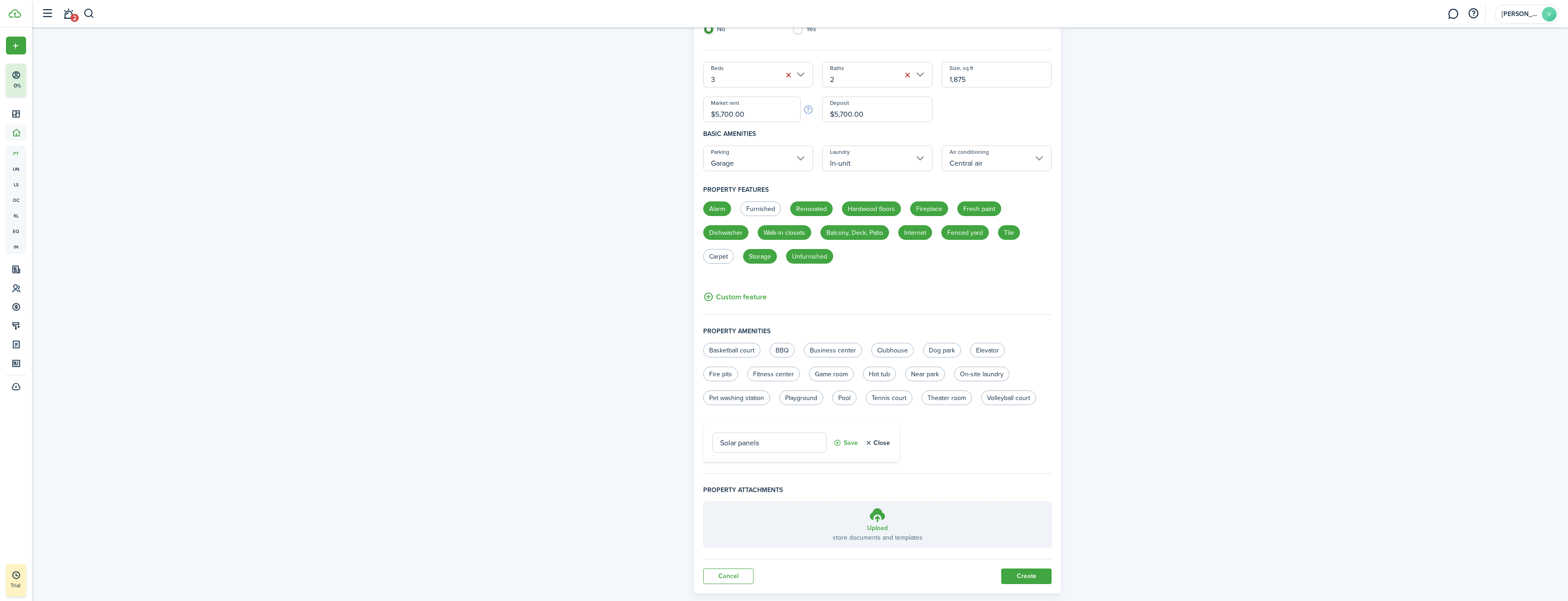
type input "Solar panels"
click at [844, 441] on button "Save" at bounding box center [846, 443] width 24 height 20
click at [760, 460] on button "Custom amenity" at bounding box center [736, 457] width 66 height 12
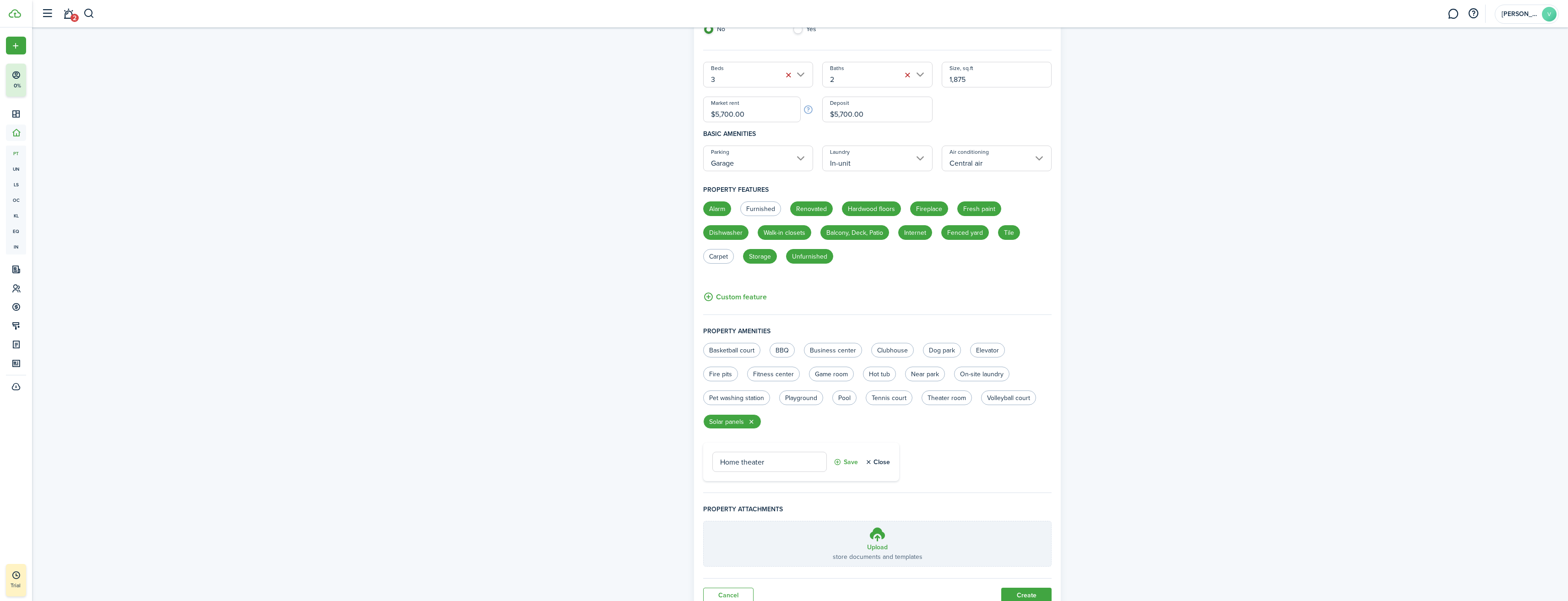
click at [850, 464] on button "Save" at bounding box center [846, 462] width 24 height 20
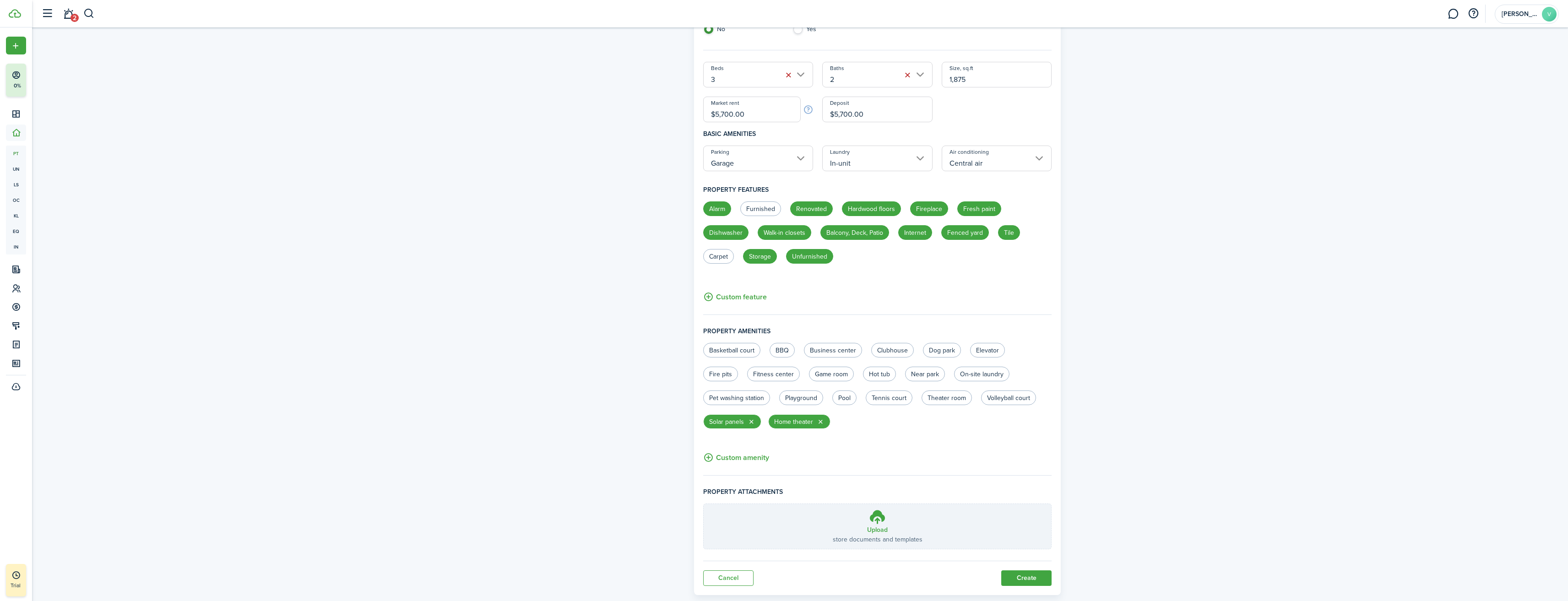
click at [752, 460] on button "Custom amenity" at bounding box center [736, 457] width 66 height 12
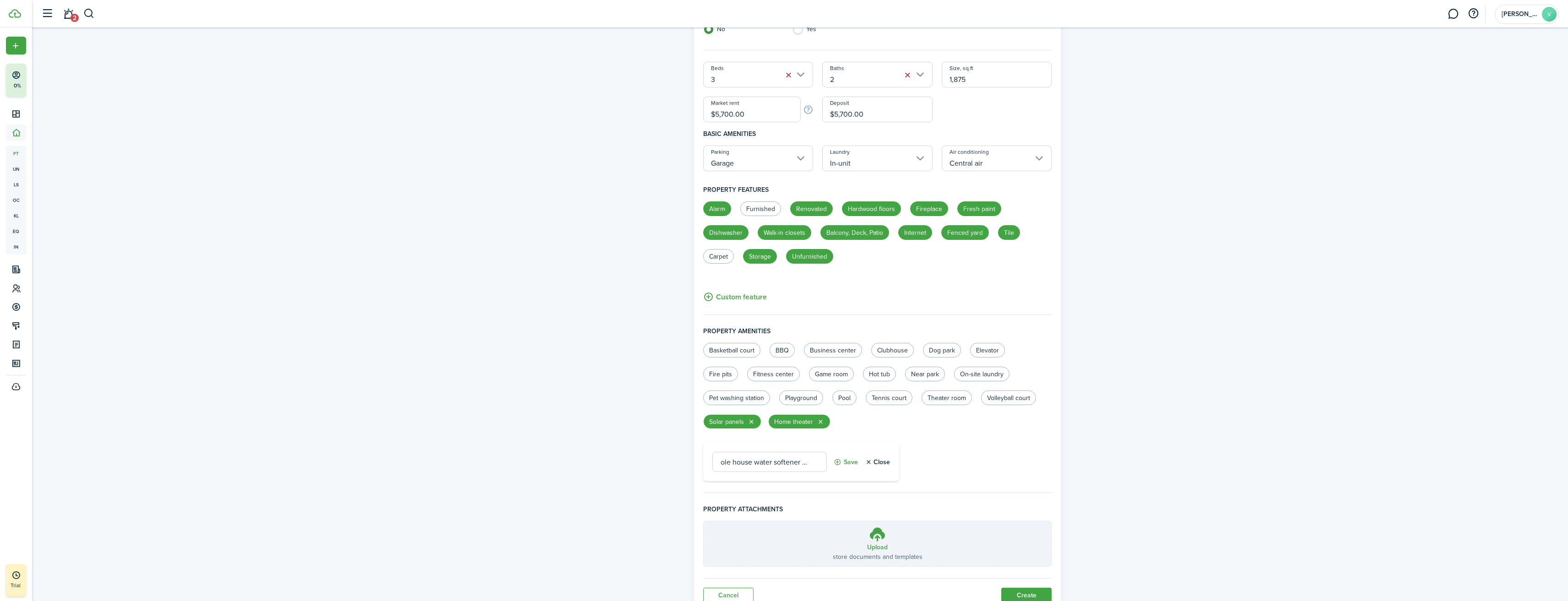
scroll to position [0, 16]
click at [850, 460] on button "Save" at bounding box center [846, 462] width 24 height 20
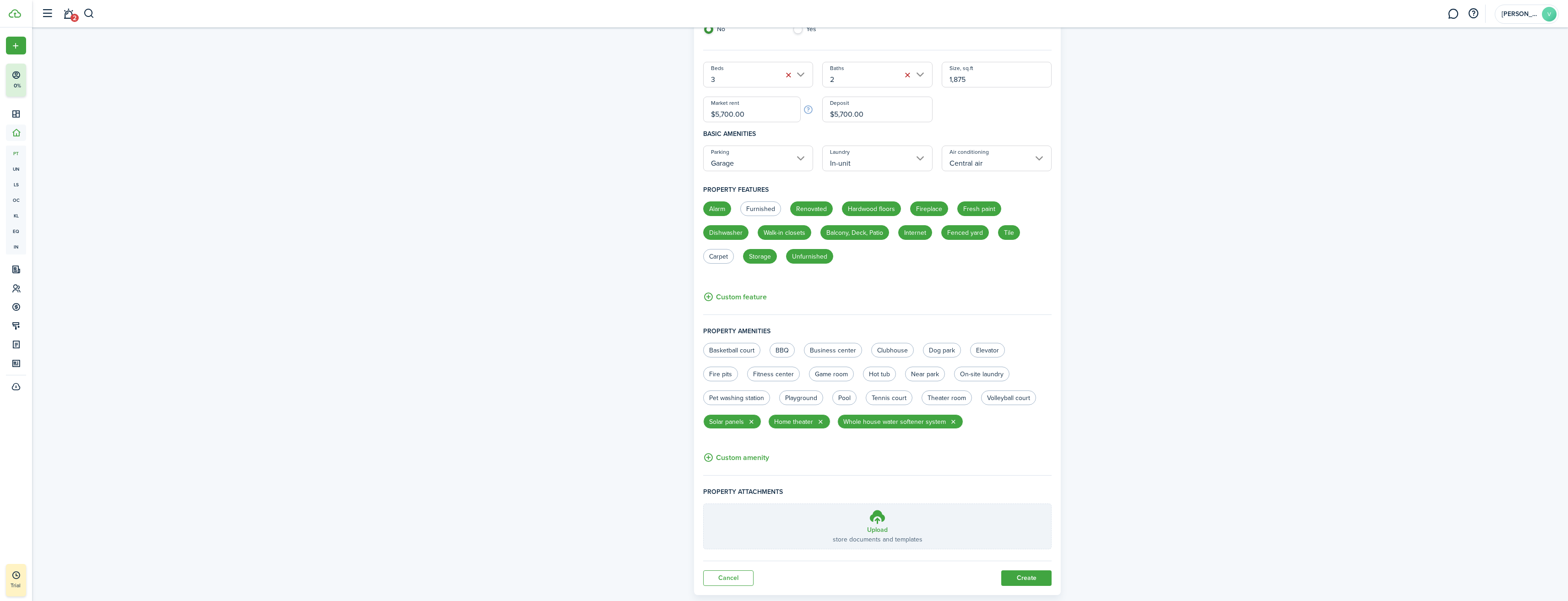
click at [756, 456] on button "Custom amenity" at bounding box center [736, 457] width 66 height 12
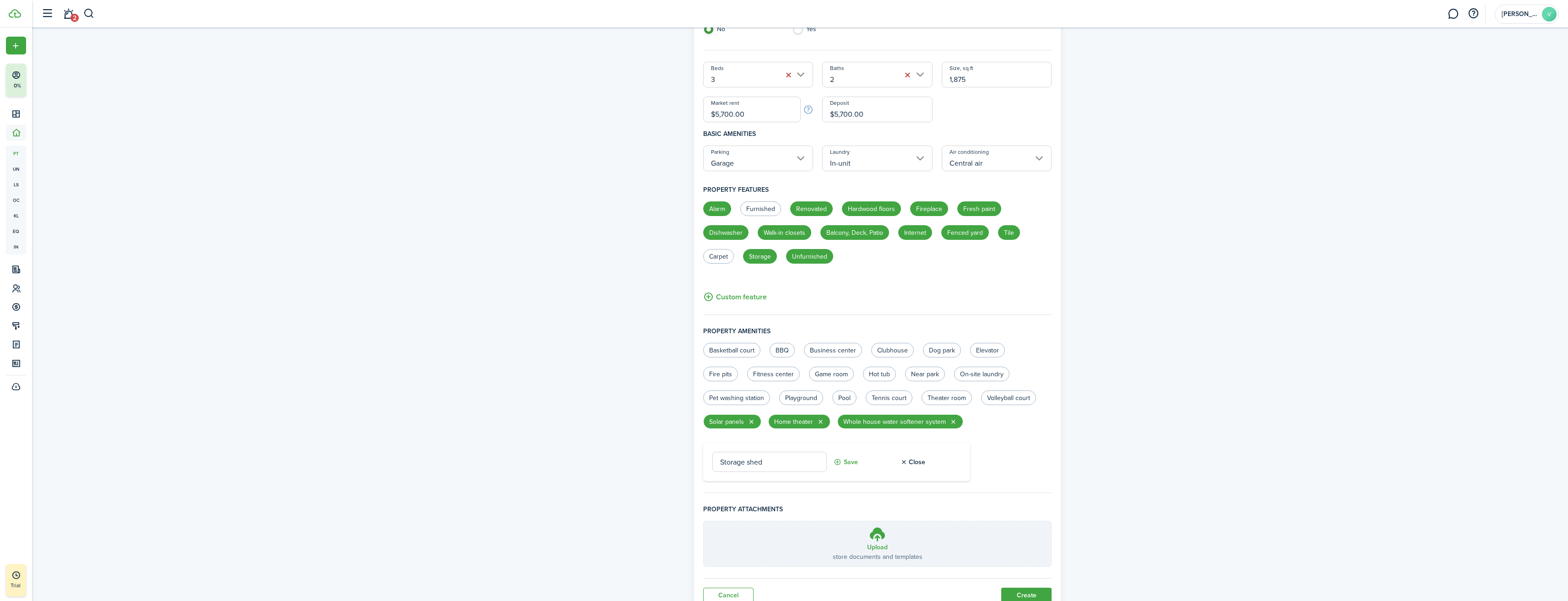
click at [854, 464] on button "Save" at bounding box center [846, 462] width 24 height 20
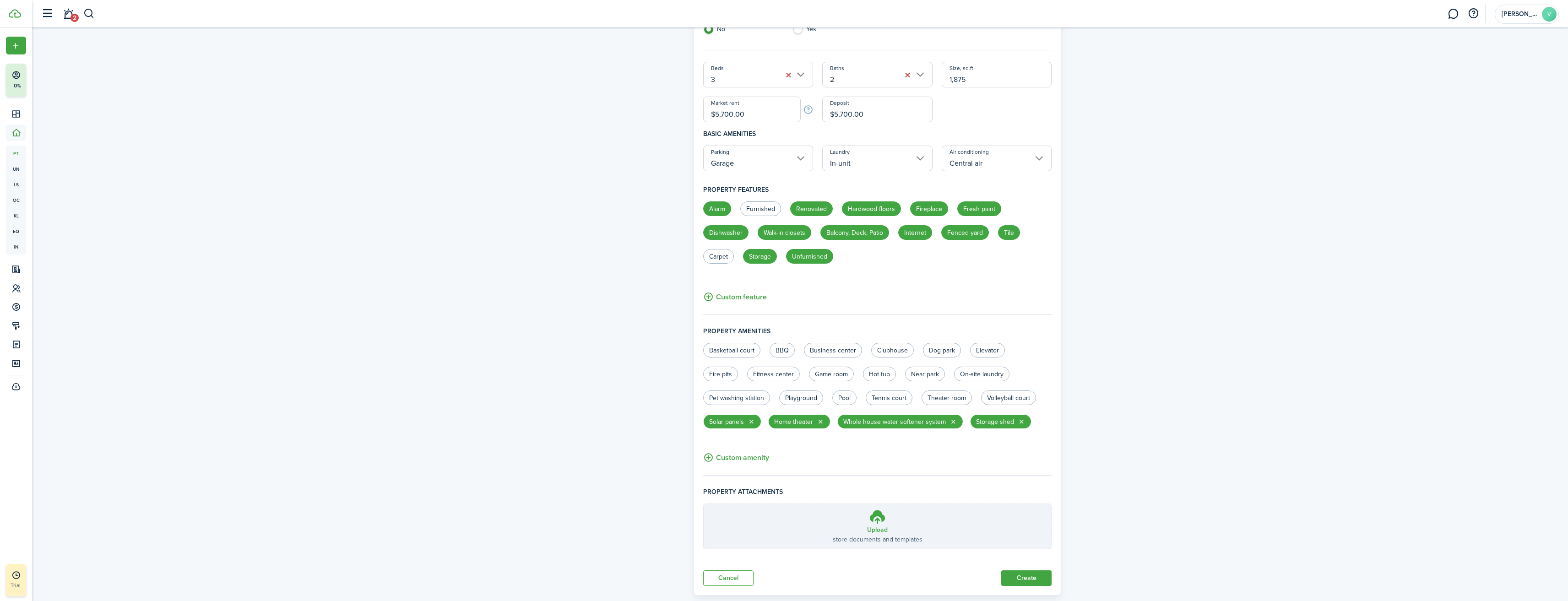
click at [756, 462] on button "Custom amenity" at bounding box center [736, 457] width 66 height 12
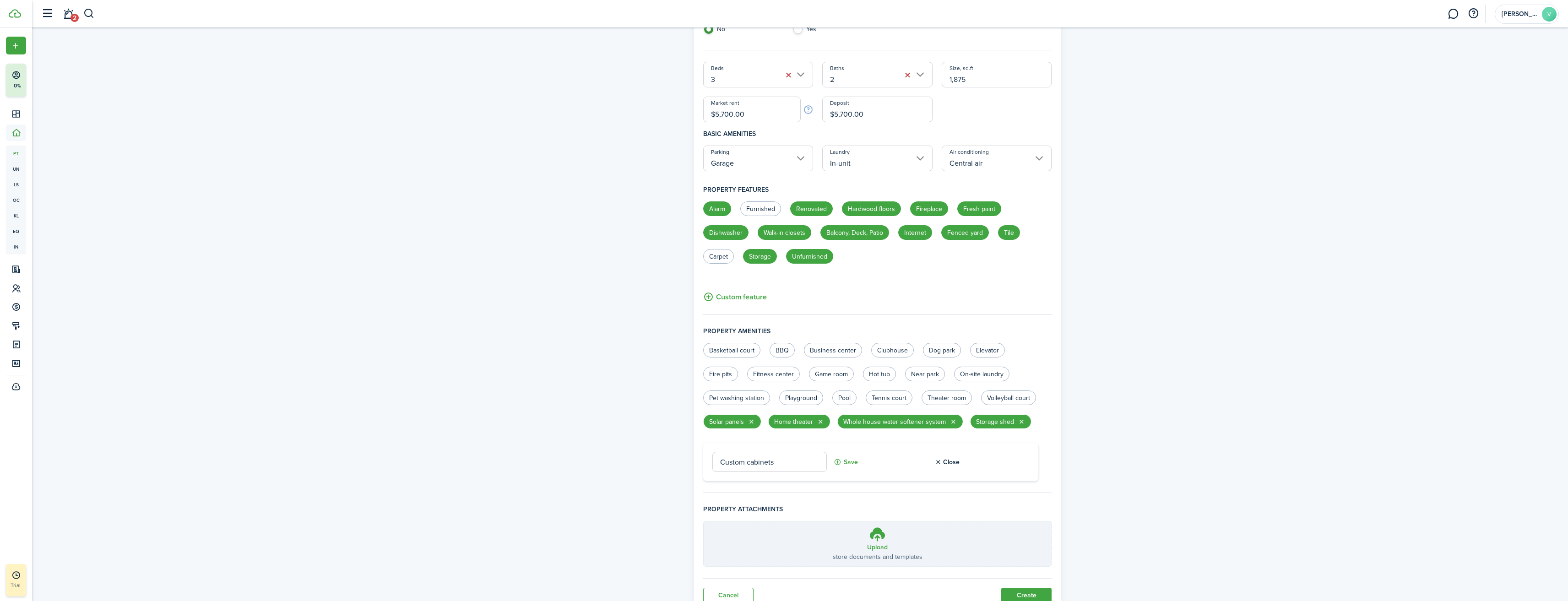
click at [852, 464] on button "Save" at bounding box center [846, 462] width 24 height 20
click at [739, 476] on button "Custom amenity" at bounding box center [736, 476] width 66 height 12
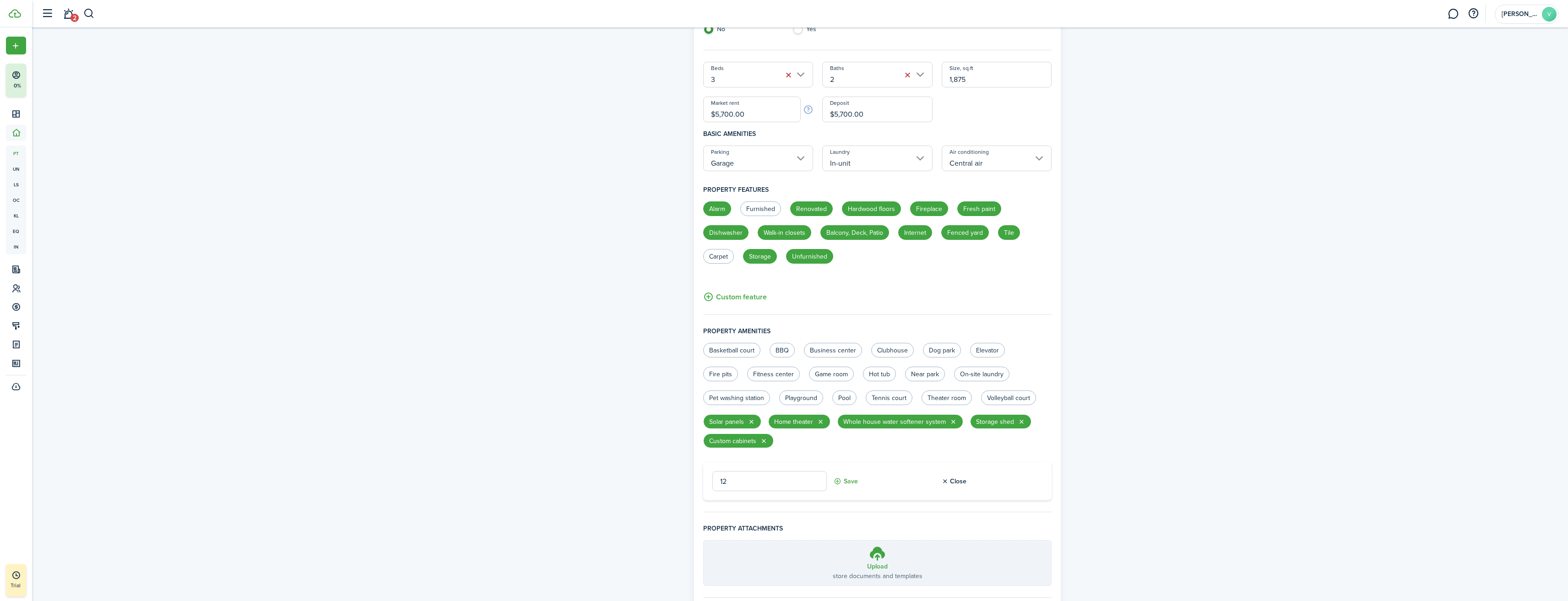
type input "1"
click at [852, 483] on button "Save" at bounding box center [846, 481] width 24 height 20
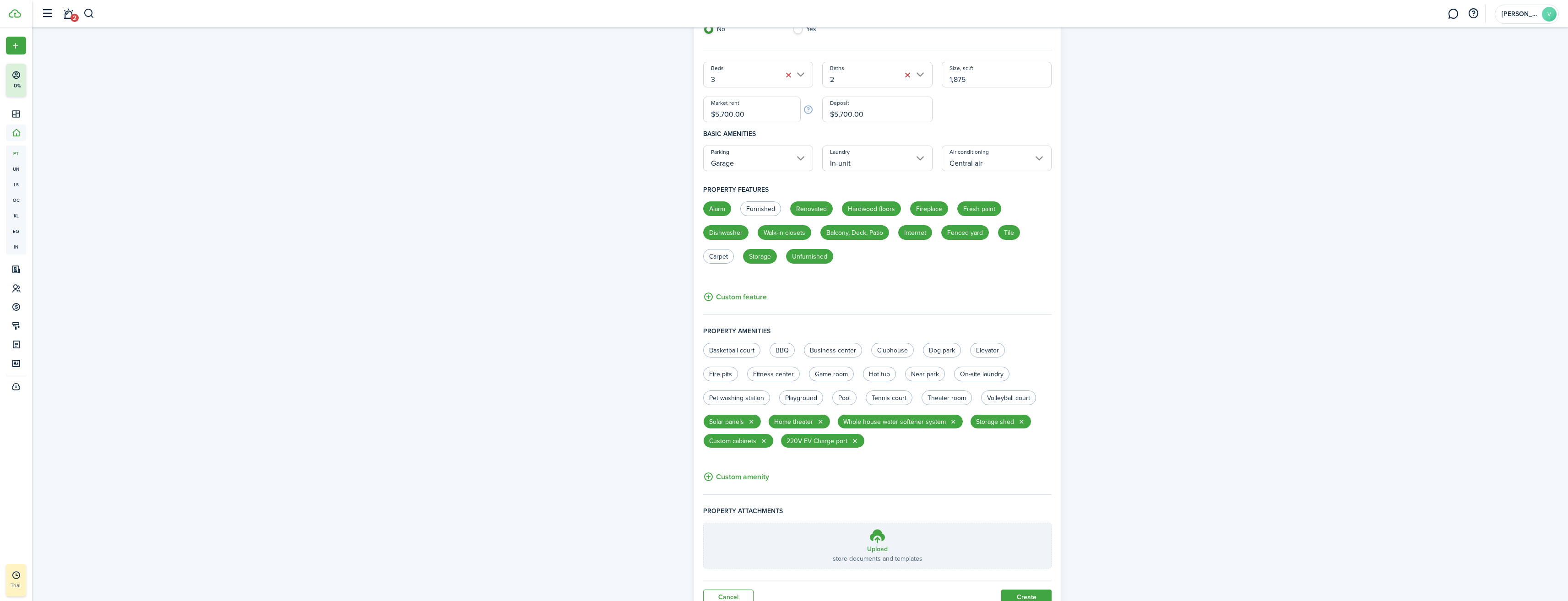
click at [743, 478] on button "Custom amenity" at bounding box center [736, 476] width 66 height 12
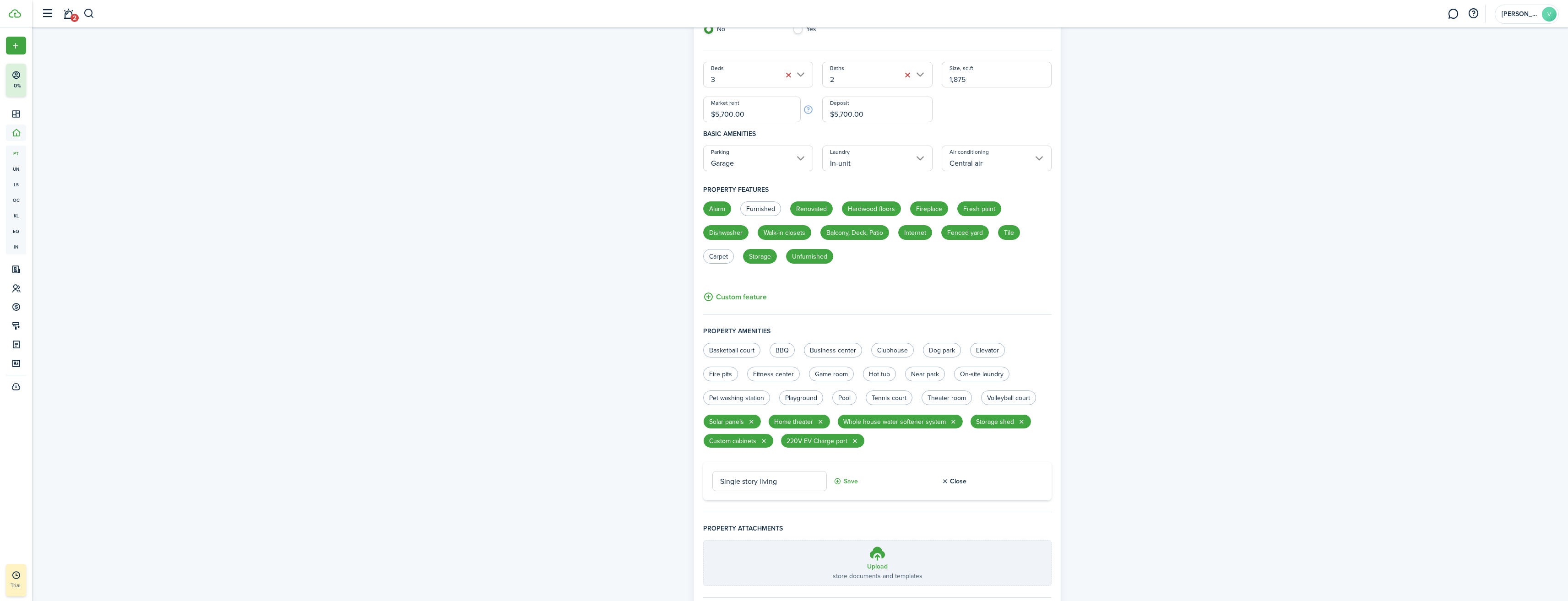
click at [852, 483] on button "Save" at bounding box center [846, 481] width 24 height 20
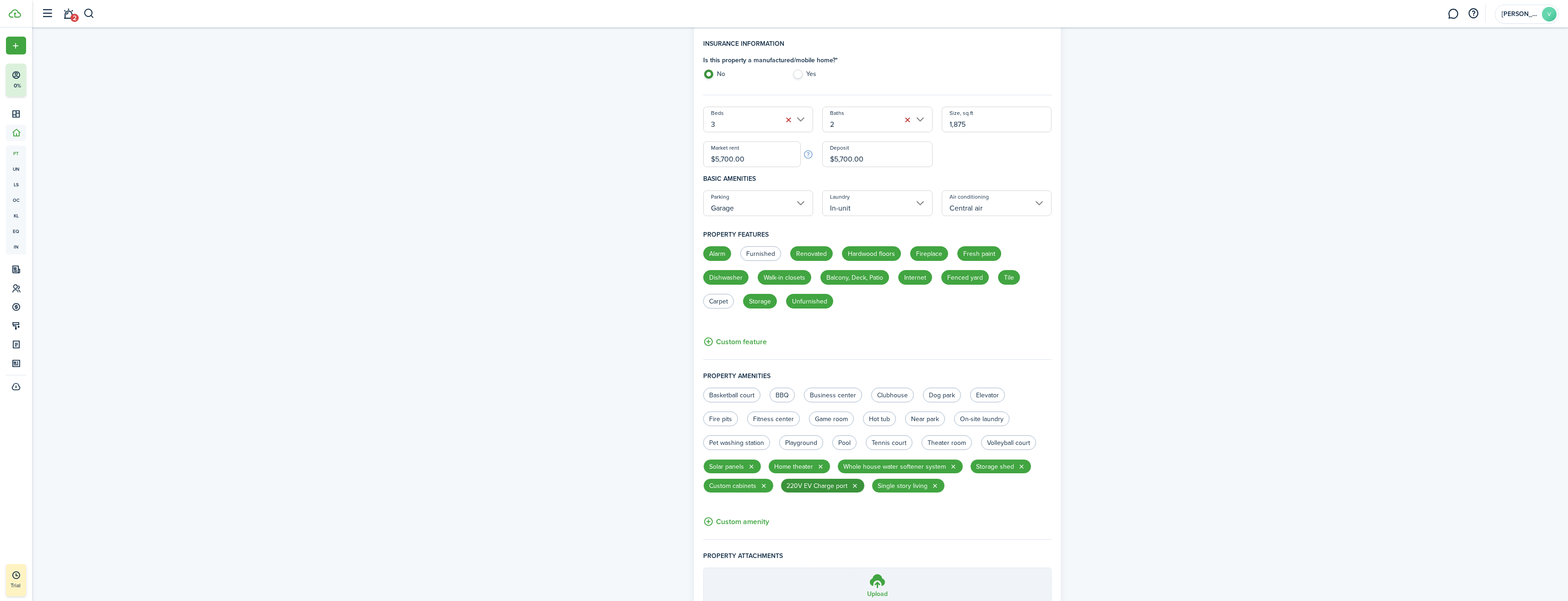
scroll to position [299, 0]
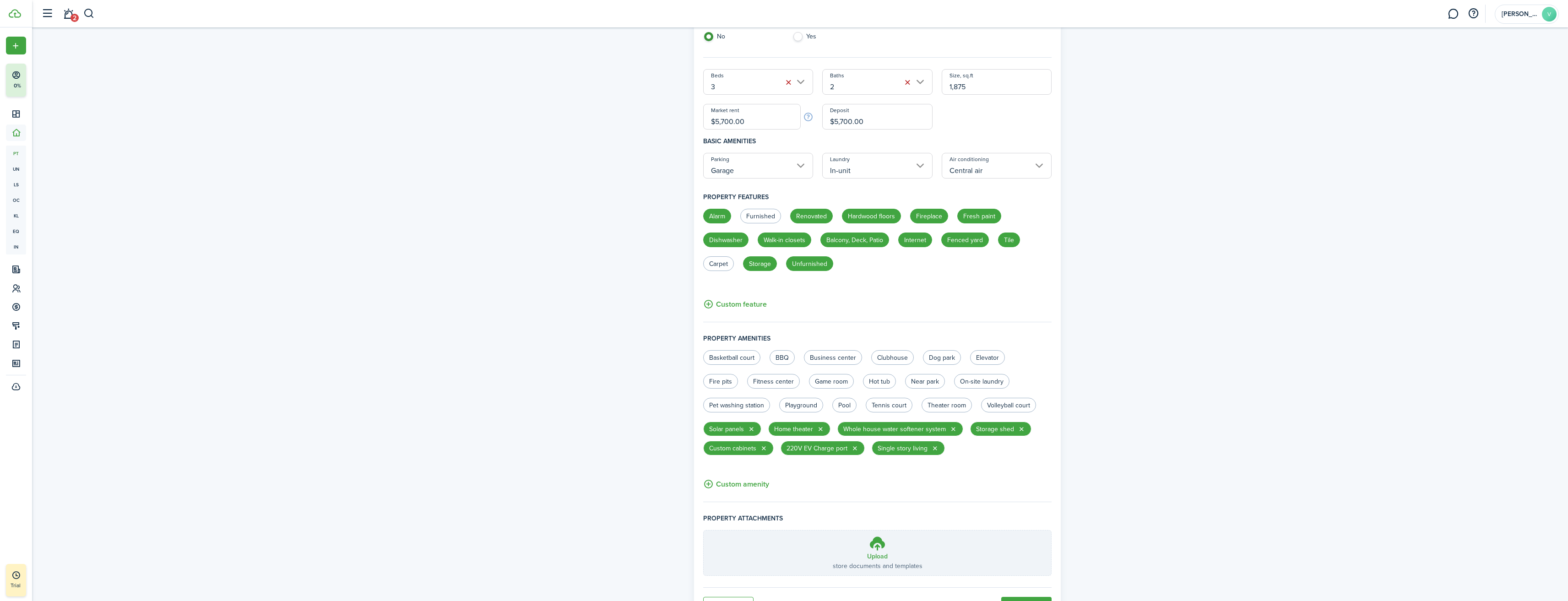
click at [749, 483] on button "Custom amenity" at bounding box center [736, 484] width 66 height 12
type input "Gardener included"
click at [853, 489] on button "Save" at bounding box center [846, 489] width 24 height 20
click at [758, 485] on button "Custom amenity" at bounding box center [736, 484] width 66 height 12
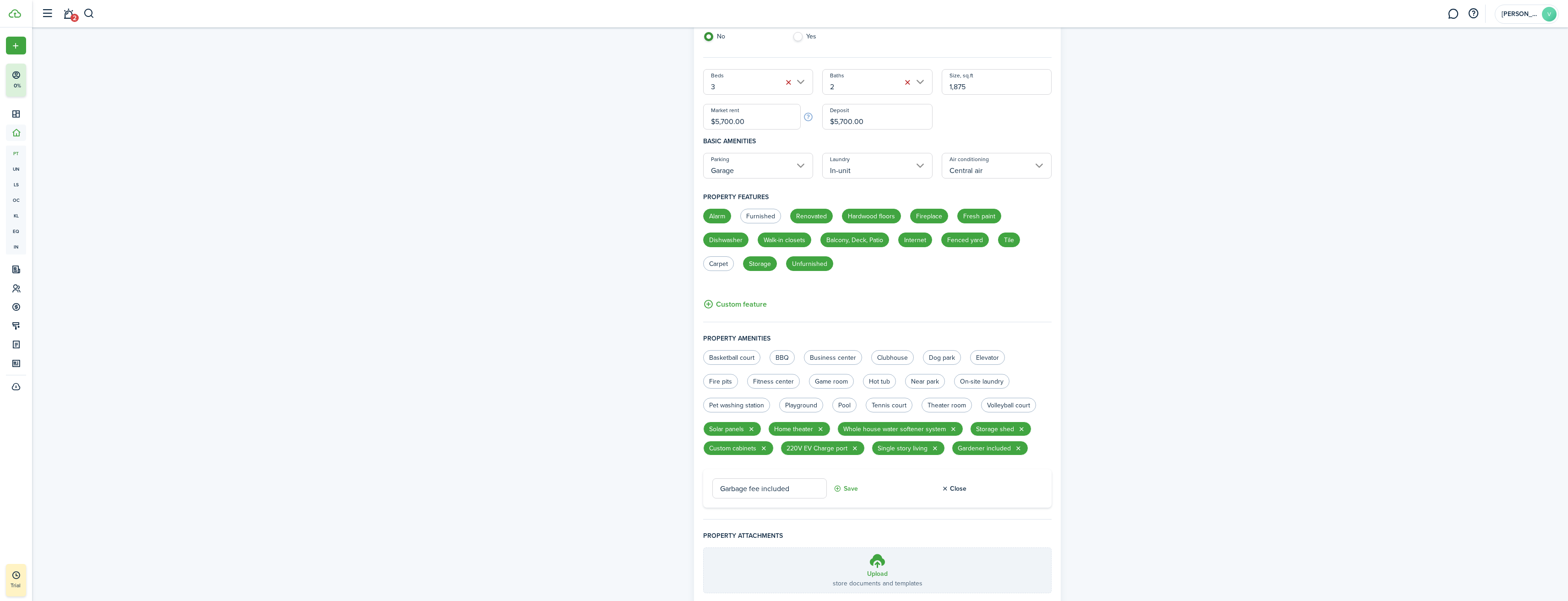
type input "Garbage fee included"
click at [847, 487] on button "Save" at bounding box center [846, 489] width 24 height 20
click at [723, 121] on input "$5,700.00" at bounding box center [752, 116] width 98 height 26
type input "$5,700.00"
click at [921, 379] on label "Near park" at bounding box center [925, 381] width 40 height 15
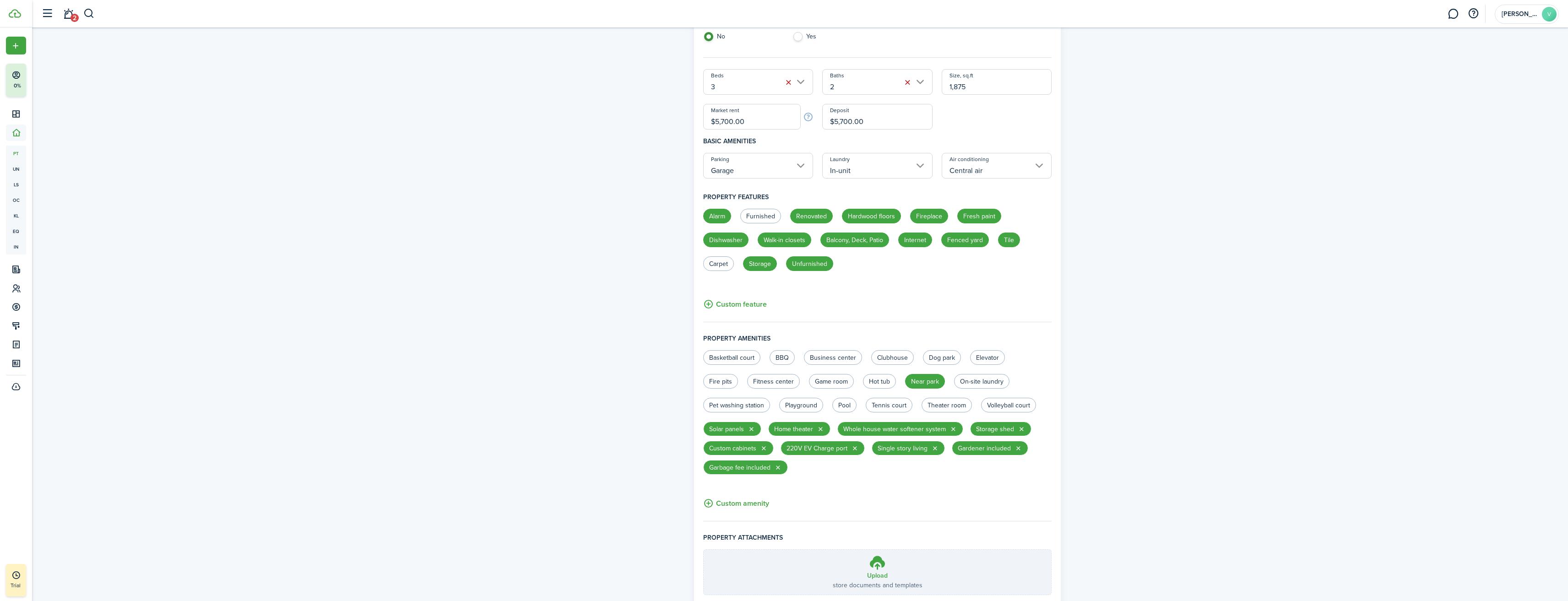
radio input "true"
click at [936, 405] on label "Theater room" at bounding box center [946, 405] width 50 height 15
click at [953, 407] on label "Theater room" at bounding box center [946, 405] width 50 height 15
radio input "false"
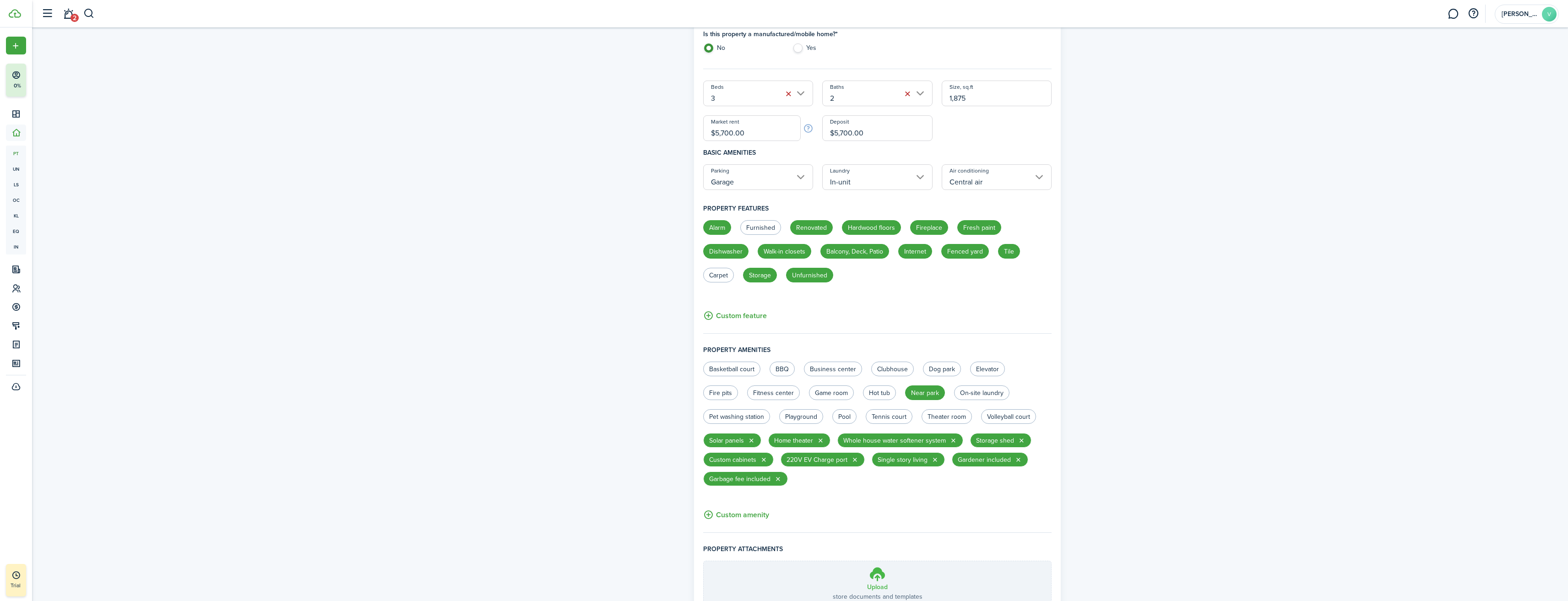
scroll to position [364, 0]
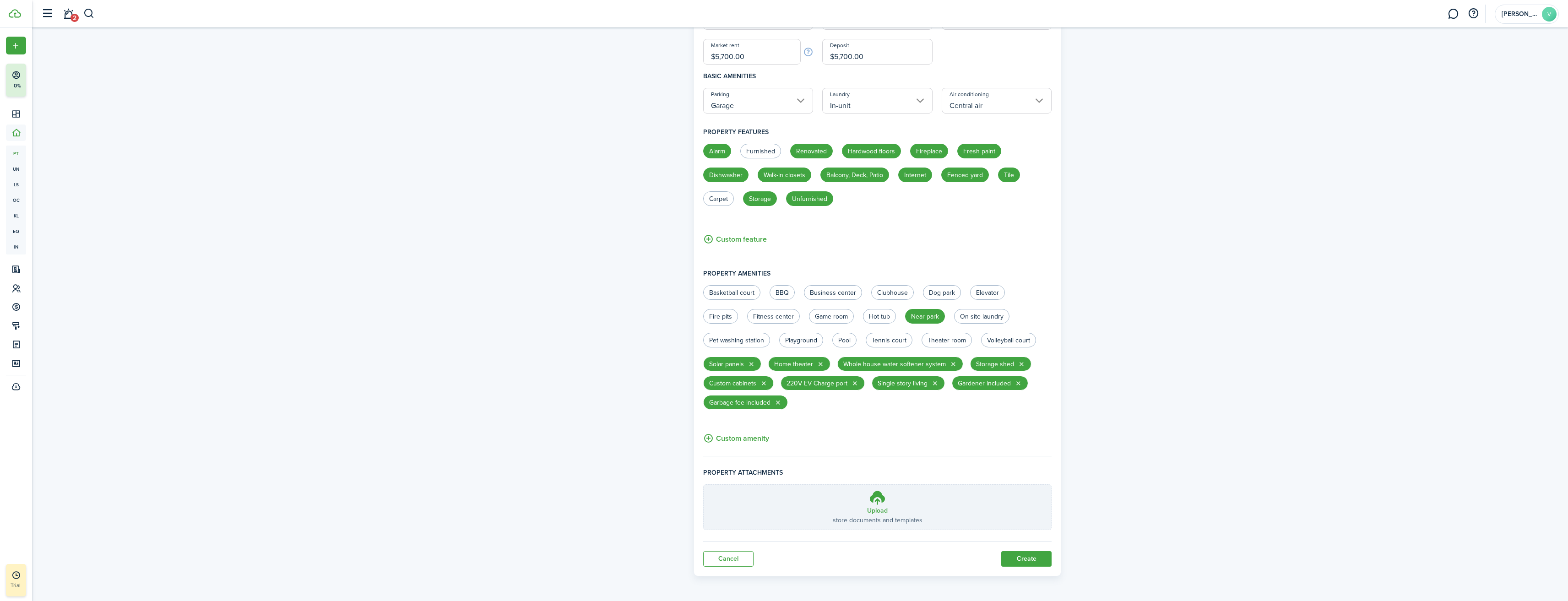
click at [1030, 562] on button "Create" at bounding box center [1026, 558] width 50 height 16
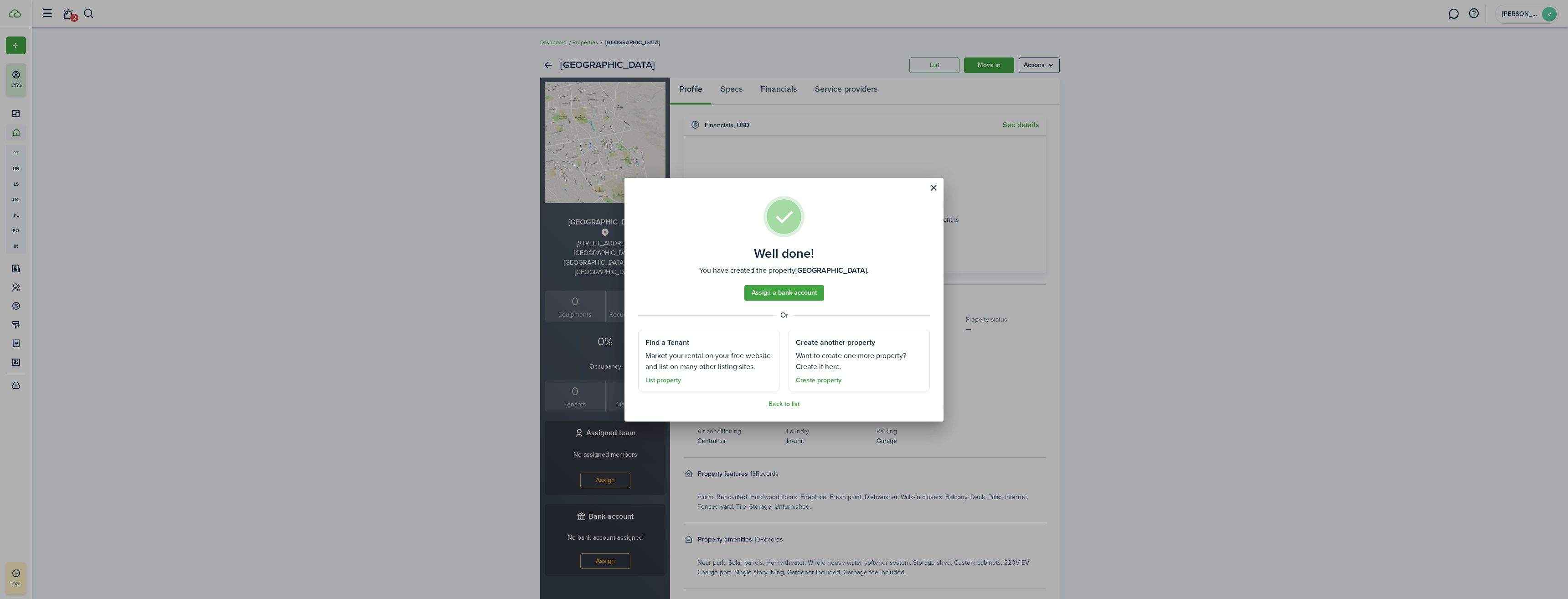
click at [677, 378] on link "List property" at bounding box center [663, 380] width 36 height 7
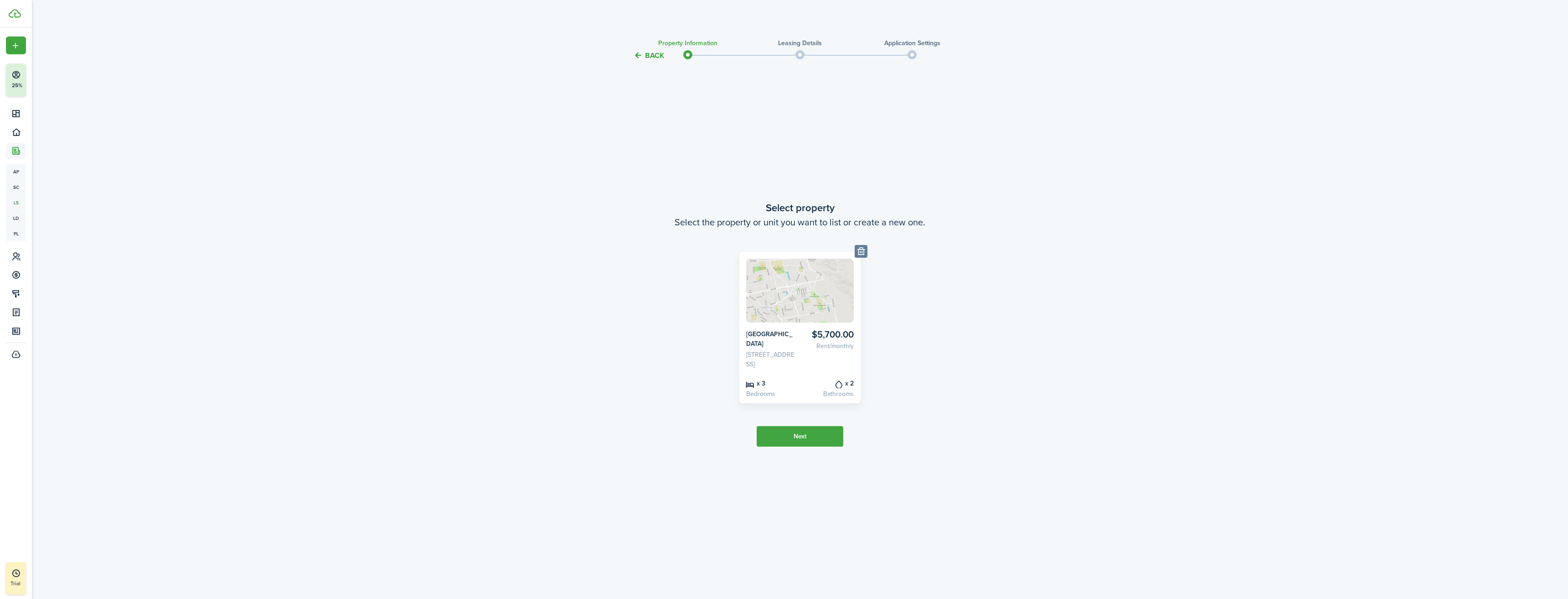
click at [797, 436] on button "Next" at bounding box center [800, 436] width 86 height 20
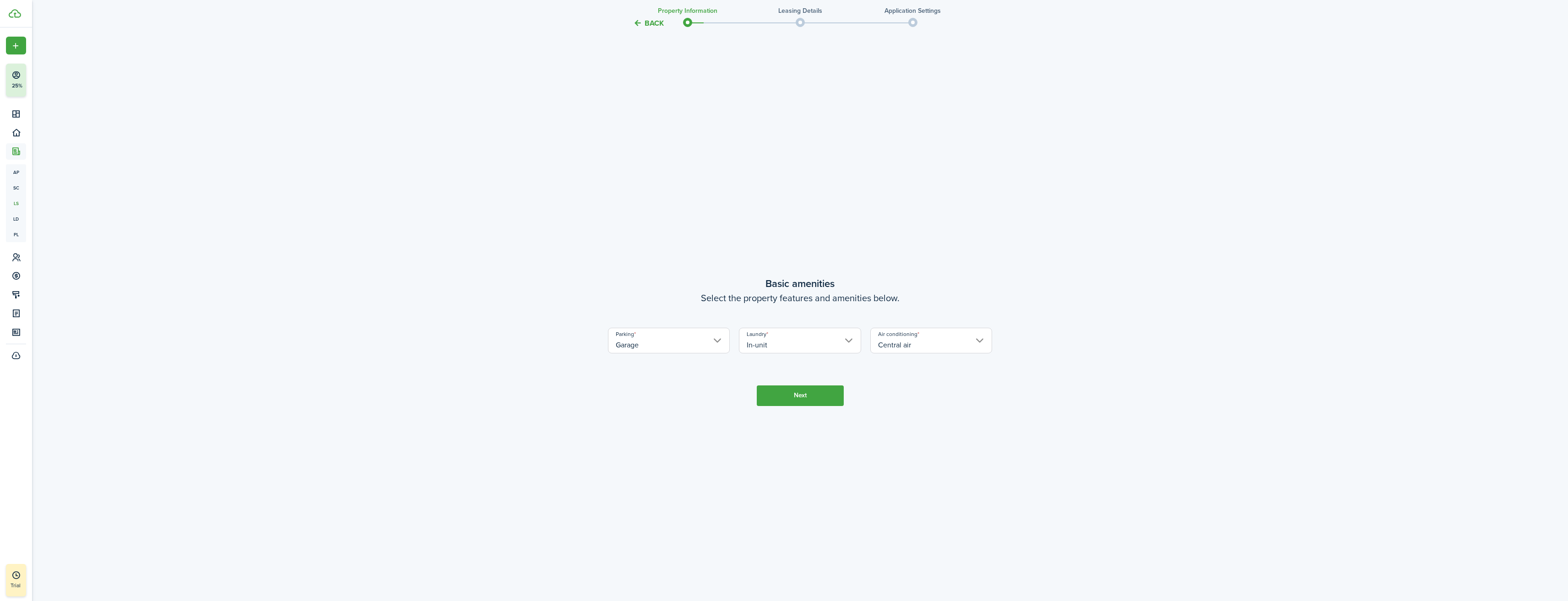
scroll to position [539, 0]
click at [813, 388] on button "Next" at bounding box center [800, 391] width 87 height 20
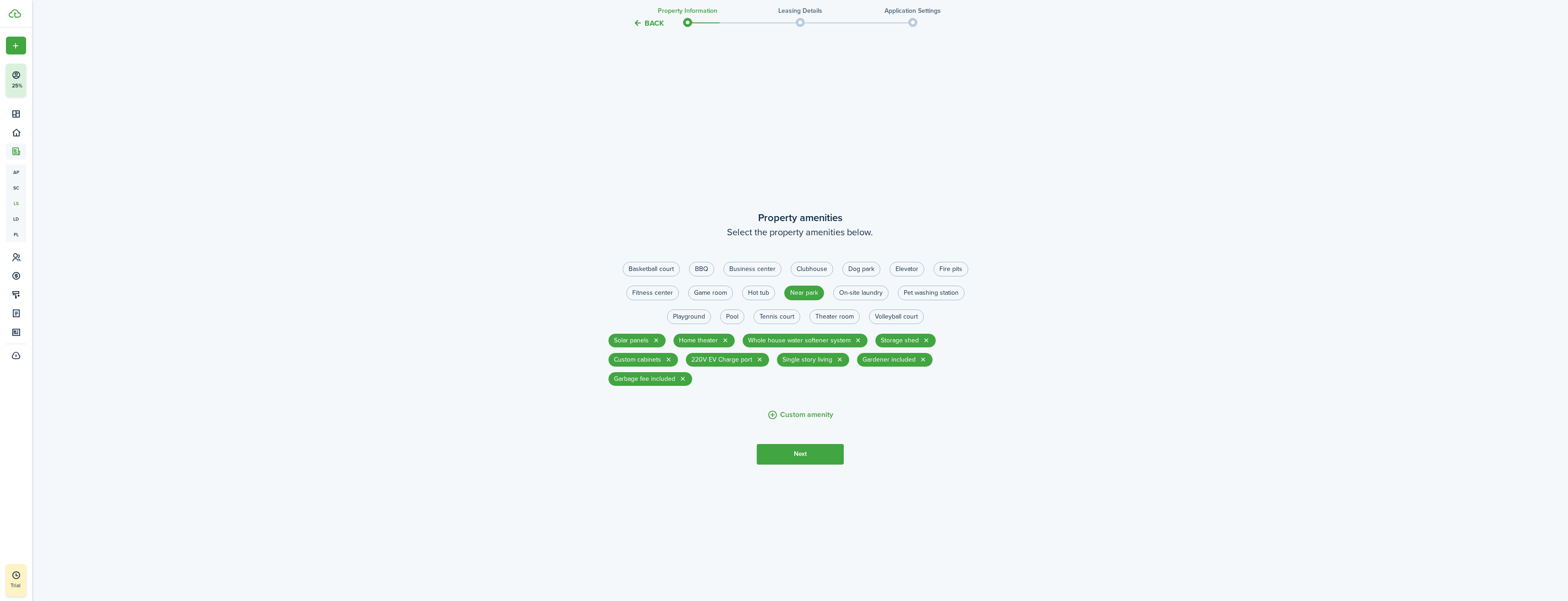
scroll to position [1140, 0]
click at [810, 458] on button "Next" at bounding box center [800, 453] width 87 height 20
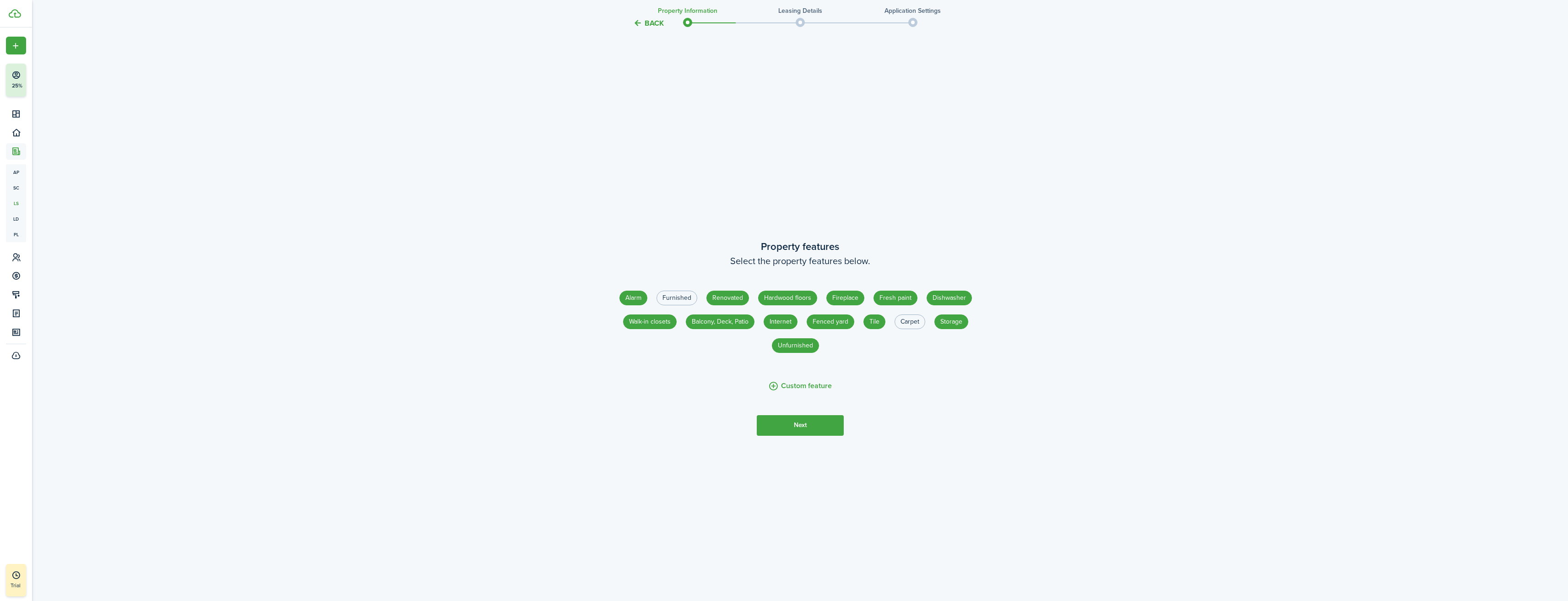
scroll to position [1741, 0]
click at [812, 348] on label "Unfurnished" at bounding box center [796, 345] width 47 height 15
radio input "false"
click at [804, 426] on button "Next" at bounding box center [800, 425] width 87 height 20
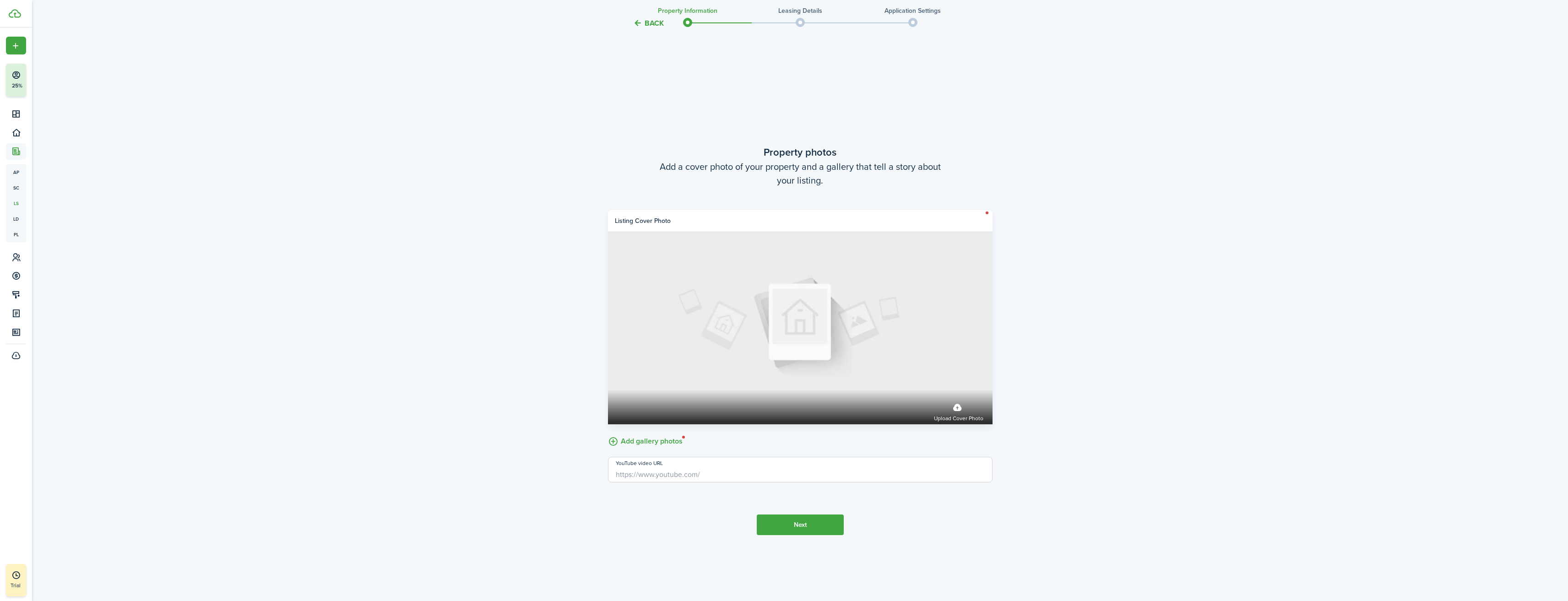
scroll to position [2342, 0]
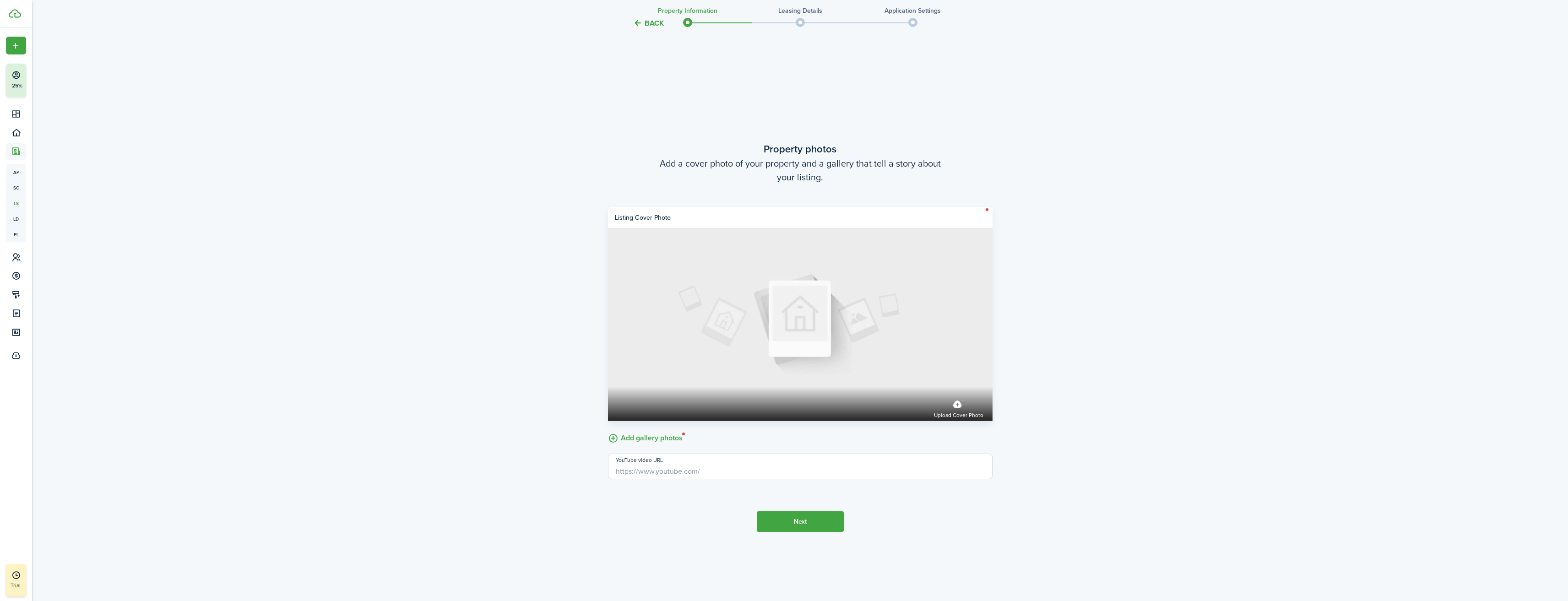
click at [805, 525] on button "Next" at bounding box center [800, 521] width 87 height 20
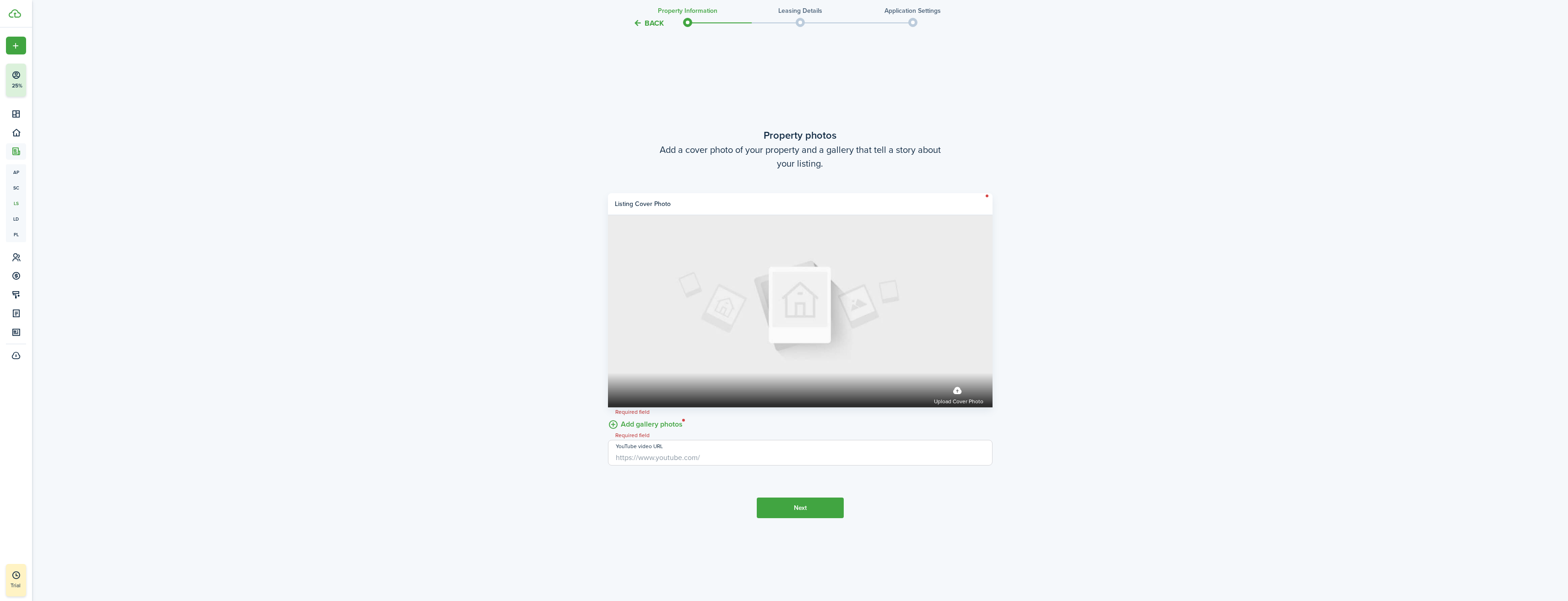
click at [644, 426] on label "Add gallery photos" at bounding box center [645, 423] width 74 height 14
click at [608, 416] on input "Add gallery photos" at bounding box center [608, 416] width 0 height 0
click at [662, 423] on label "Add gallery photos" at bounding box center [645, 423] width 74 height 14
click at [608, 416] on input "Add gallery photos" at bounding box center [608, 416] width 0 height 0
click at [666, 422] on label "Add gallery photos" at bounding box center [645, 423] width 74 height 14
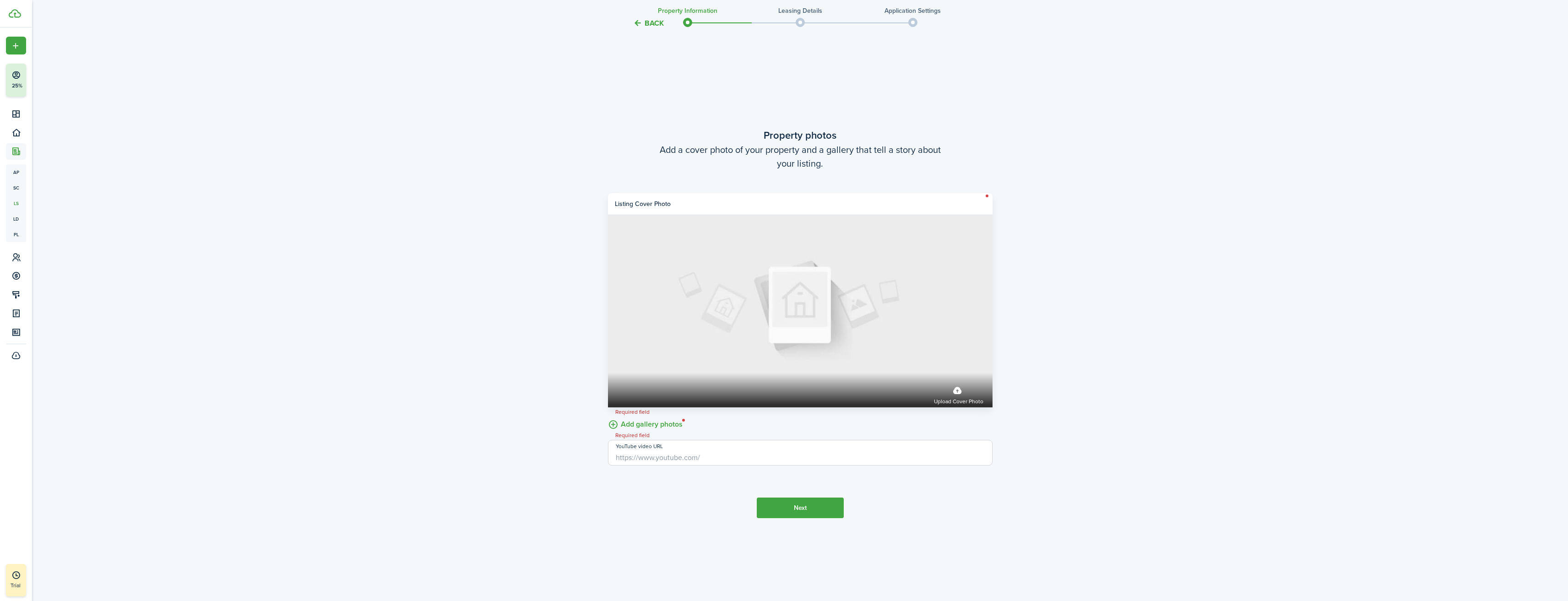
click at [608, 416] on input "Add gallery photos" at bounding box center [608, 416] width 0 height 0
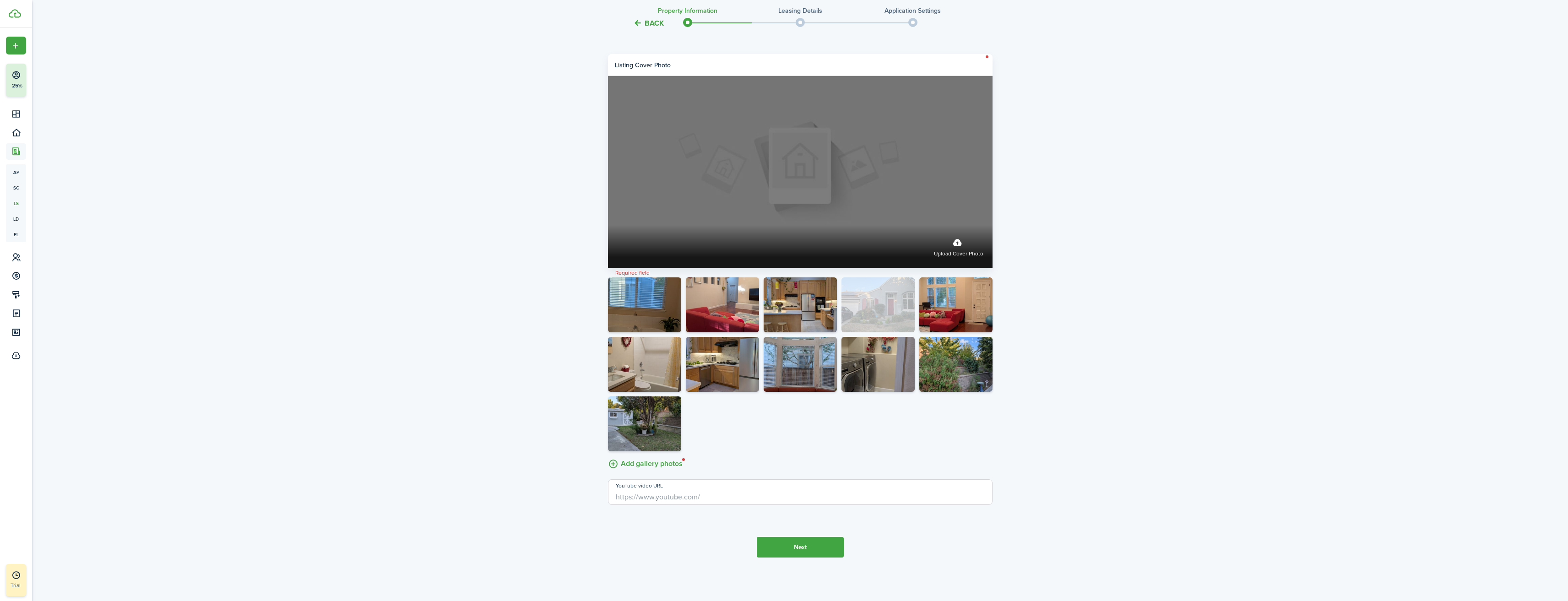
drag, startPoint x: 891, startPoint y: 367, endPoint x: 863, endPoint y: 178, distance: 191.1
click at [959, 245] on label "Upload cover photo" at bounding box center [958, 246] width 49 height 24
click at [608, 225] on input "Upload cover photo" at bounding box center [608, 225] width 0 height 0
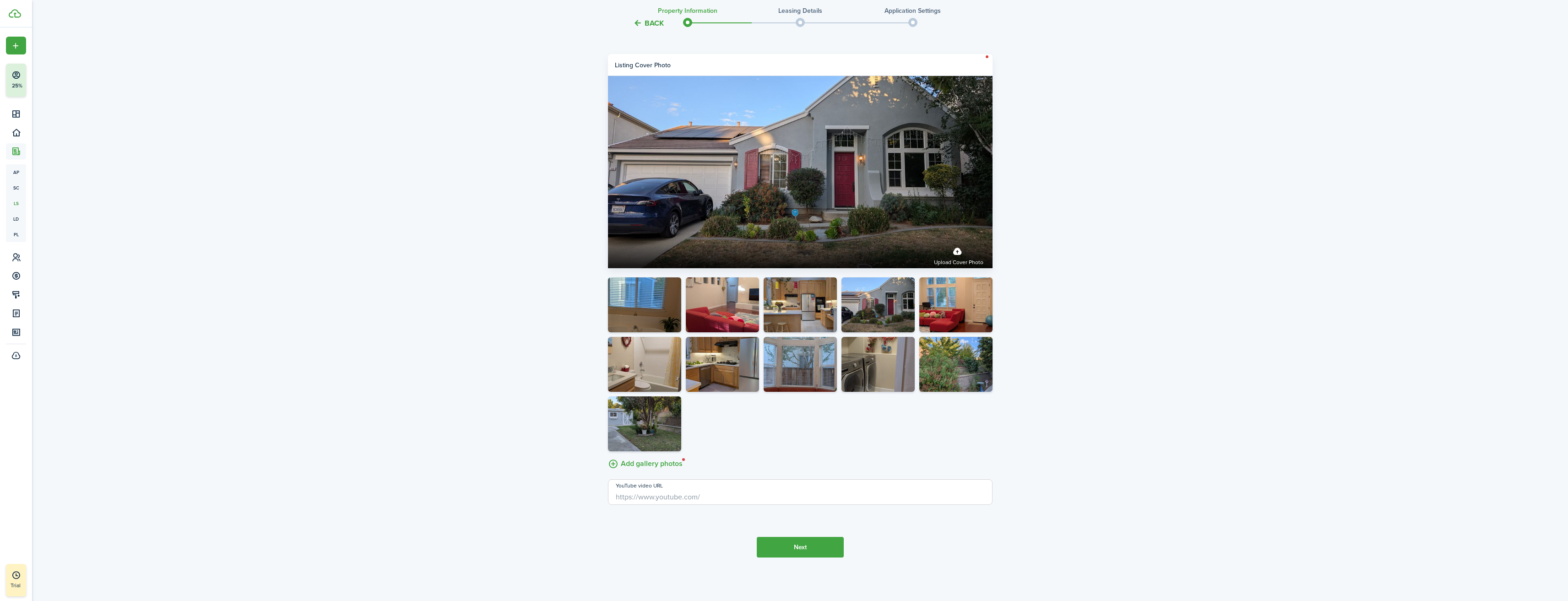
click at [805, 550] on button "Next" at bounding box center [800, 547] width 87 height 20
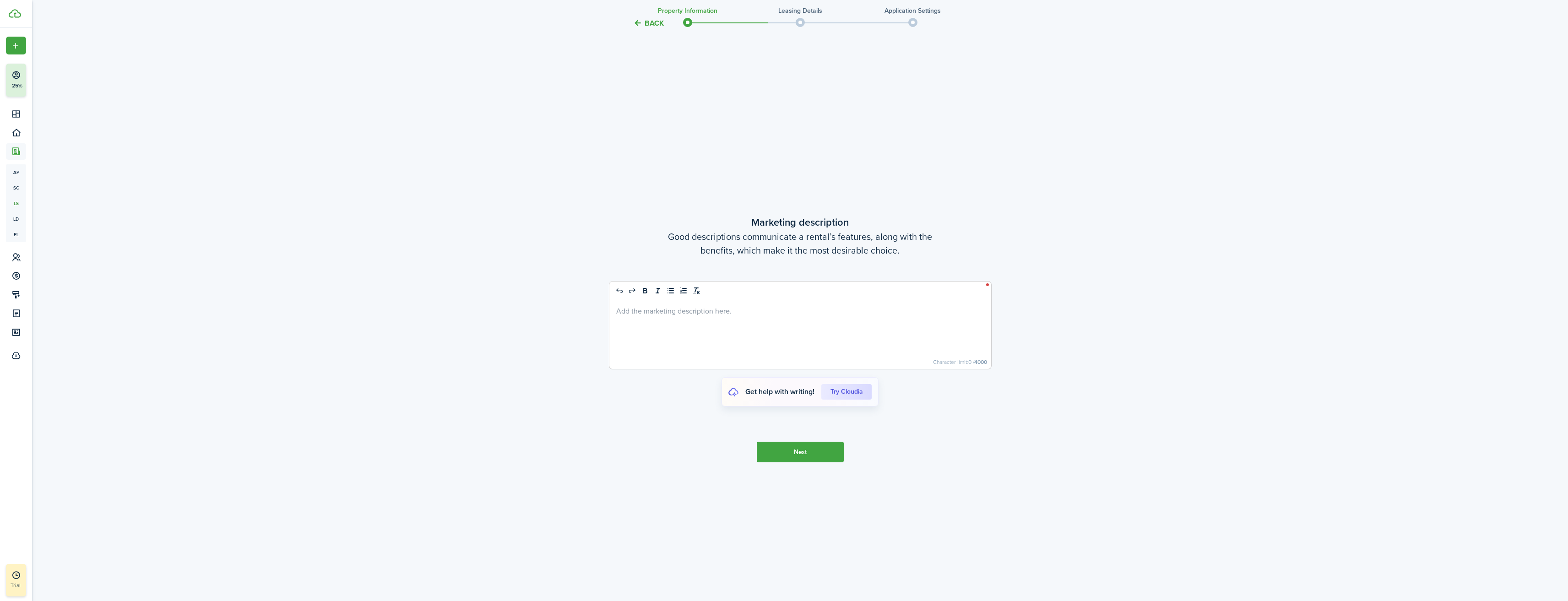
scroll to position [2947, 0]
click at [854, 391] on cloudia-btn "Try Cloudia" at bounding box center [846, 390] width 50 height 16
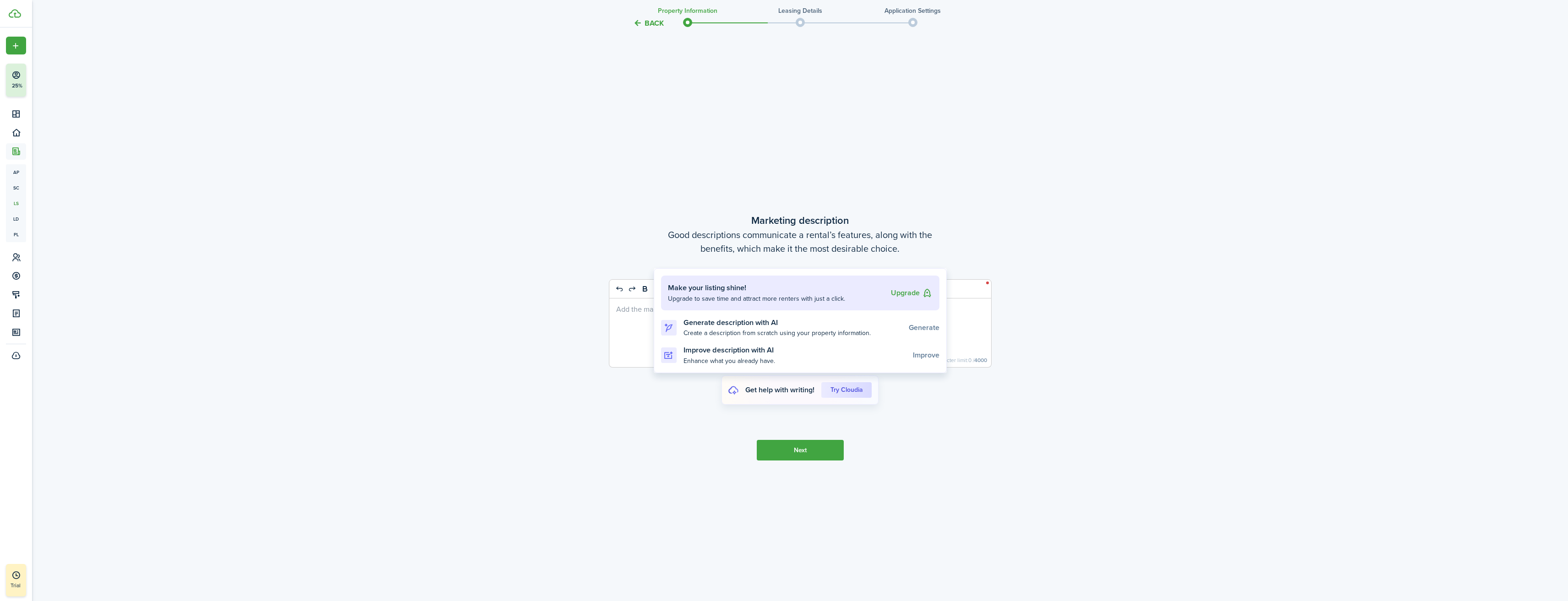
click at [657, 405] on div at bounding box center [784, 300] width 1568 height 601
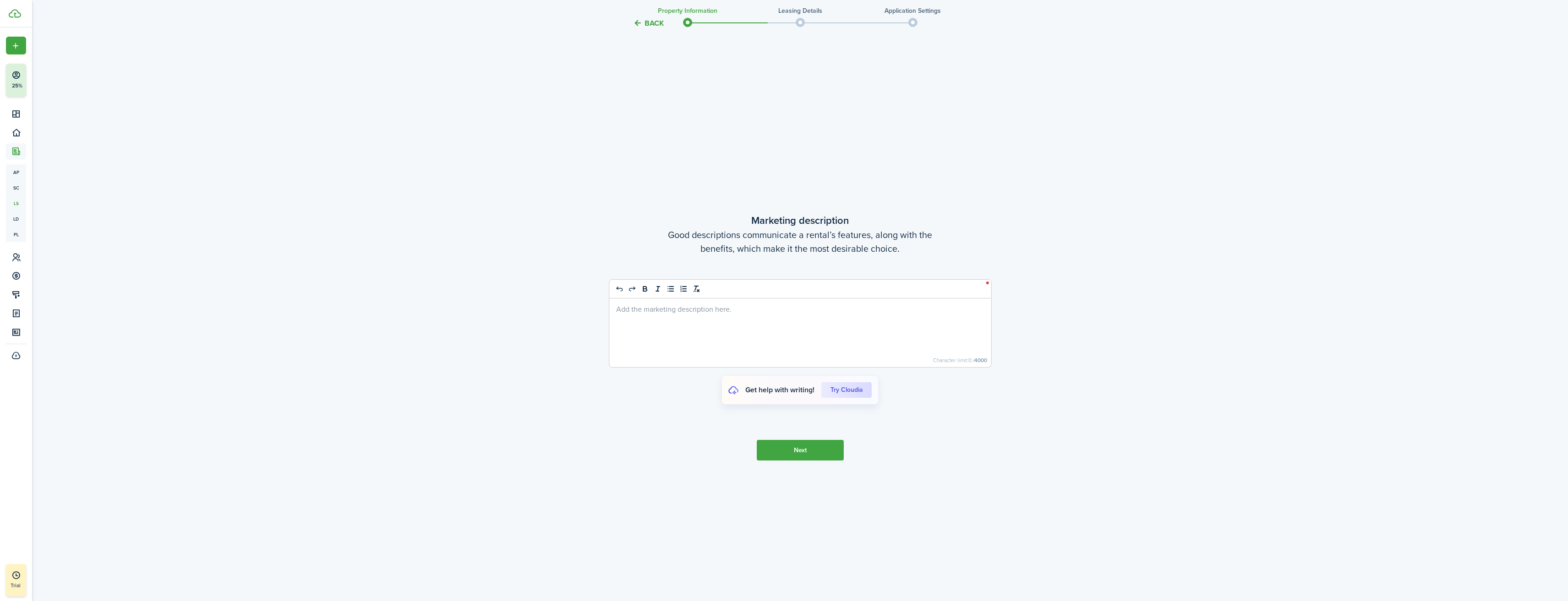
click at [630, 313] on div at bounding box center [800, 332] width 382 height 68
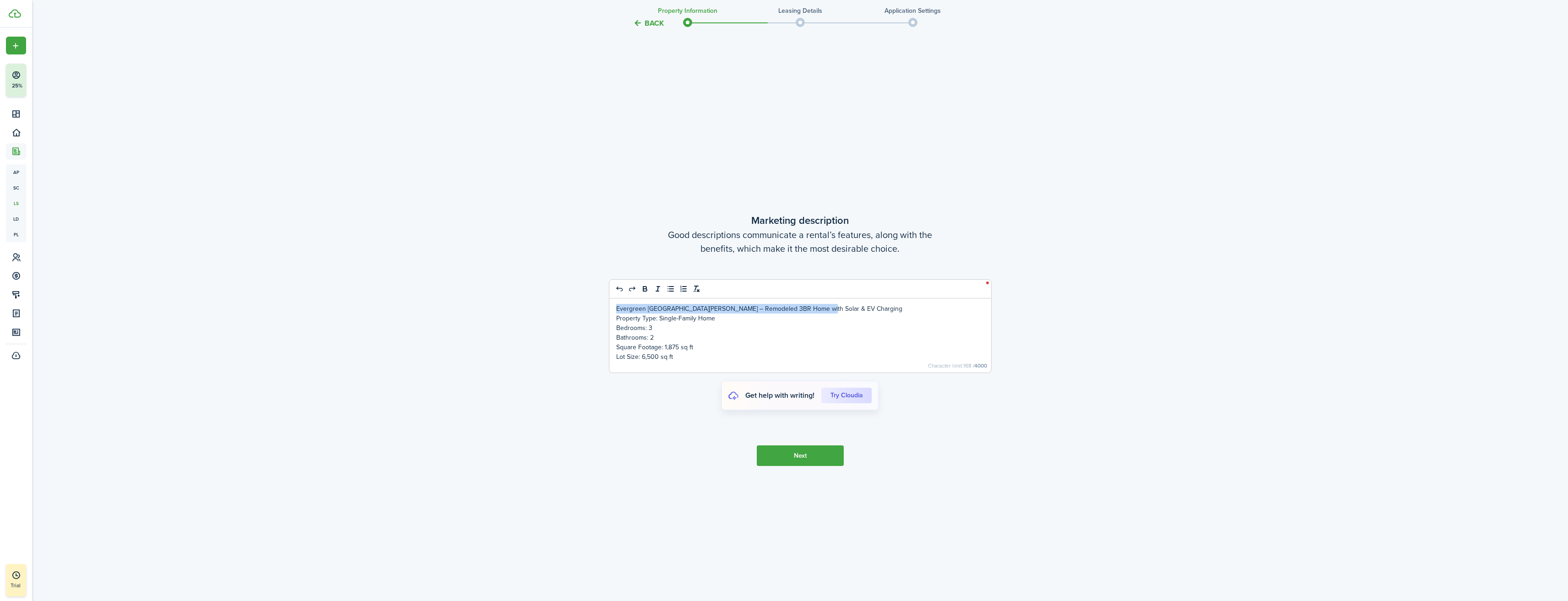
drag, startPoint x: 616, startPoint y: 309, endPoint x: 816, endPoint y: 305, distance: 200.0
click at [816, 305] on p "Evergreen [GEOGRAPHIC_DATA][PERSON_NAME] – Remodeled 3BR Home with Solar & EV C…" at bounding box center [800, 309] width 368 height 9
click at [645, 288] on icon "bold" at bounding box center [645, 289] width 8 height 8
click at [727, 357] on p "Lot Size: 6,500 sq ft" at bounding box center [800, 357] width 368 height 9
drag, startPoint x: 615, startPoint y: 317, endPoint x: 681, endPoint y: 355, distance: 76.2
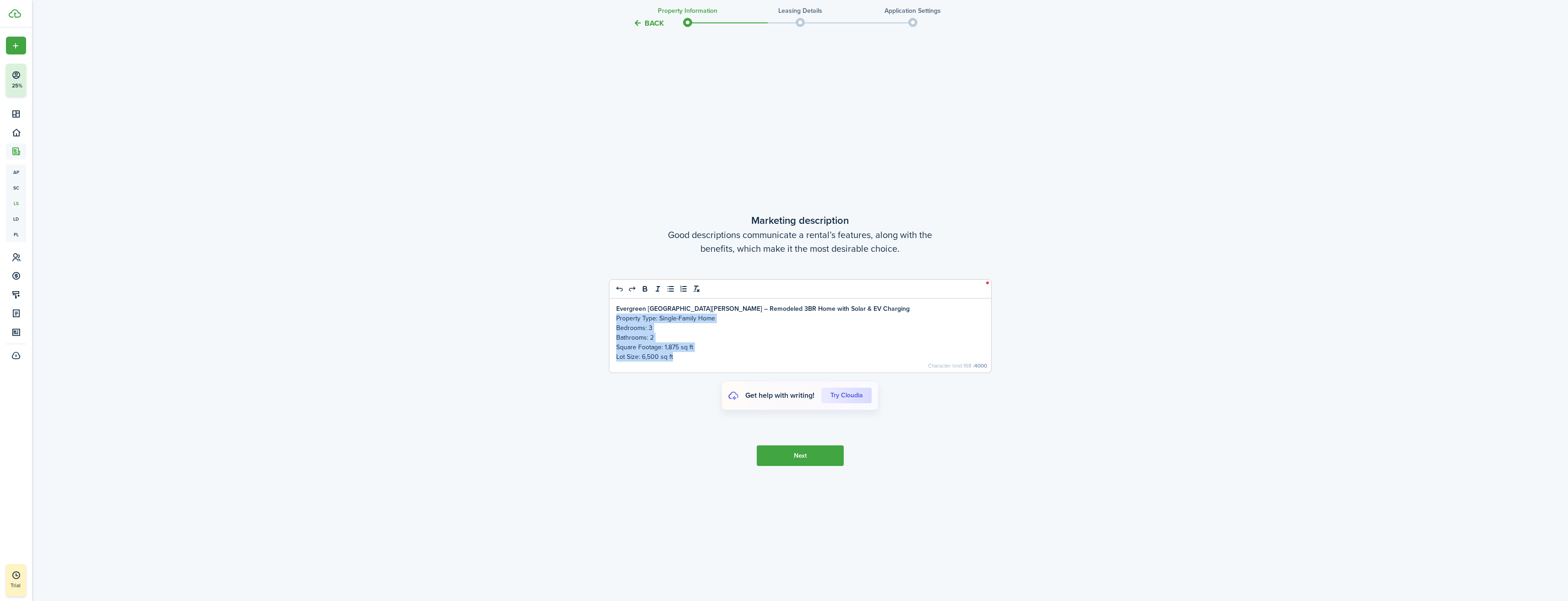
click at [681, 355] on div "Evergreen [GEOGRAPHIC_DATA][PERSON_NAME] – Remodeled 3BR Home with Solar & EV C…" at bounding box center [800, 336] width 382 height 74
click at [671, 290] on icon "list: bullet" at bounding box center [670, 289] width 8 height 8
drag, startPoint x: 707, startPoint y: 356, endPoint x: 713, endPoint y: 357, distance: 6.1
click at [707, 357] on li "Lot Size: 6,500 sq ft" at bounding box center [804, 357] width 358 height 9
click at [716, 353] on li "Lot Size: 6,500 sq ft" at bounding box center [804, 357] width 358 height 9
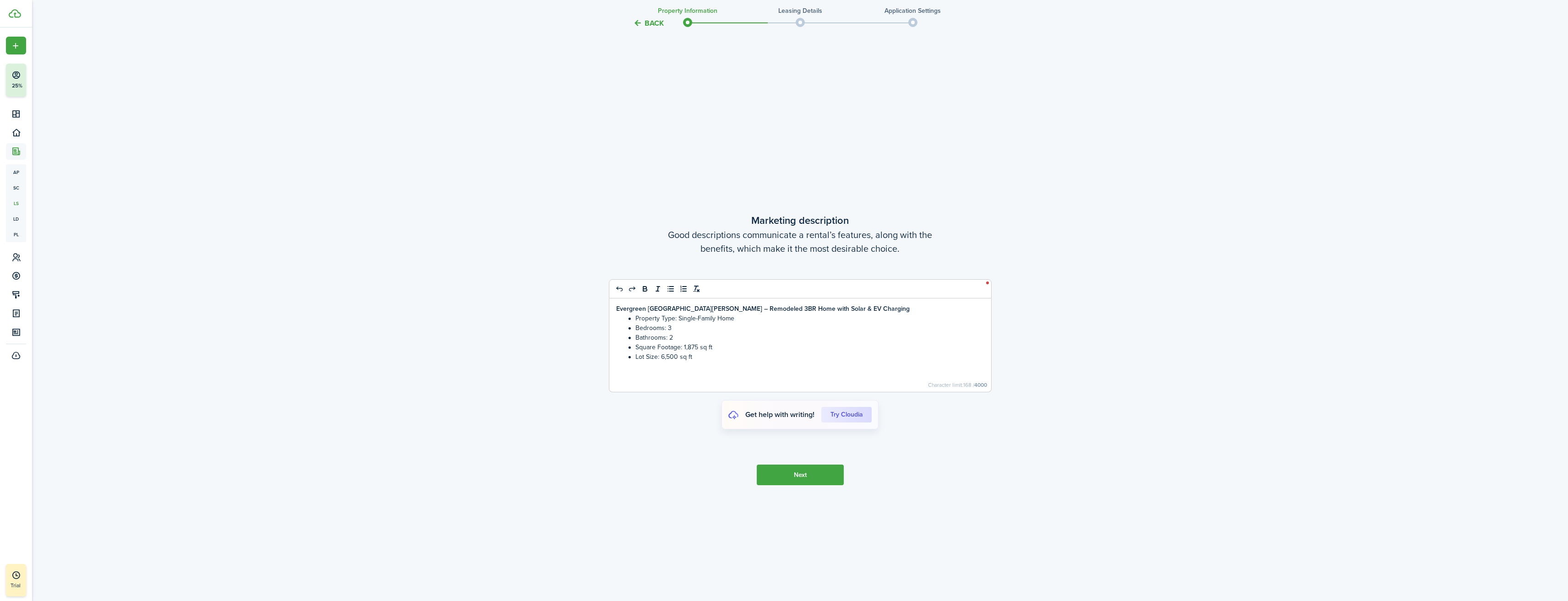
scroll to position [2921, 0]
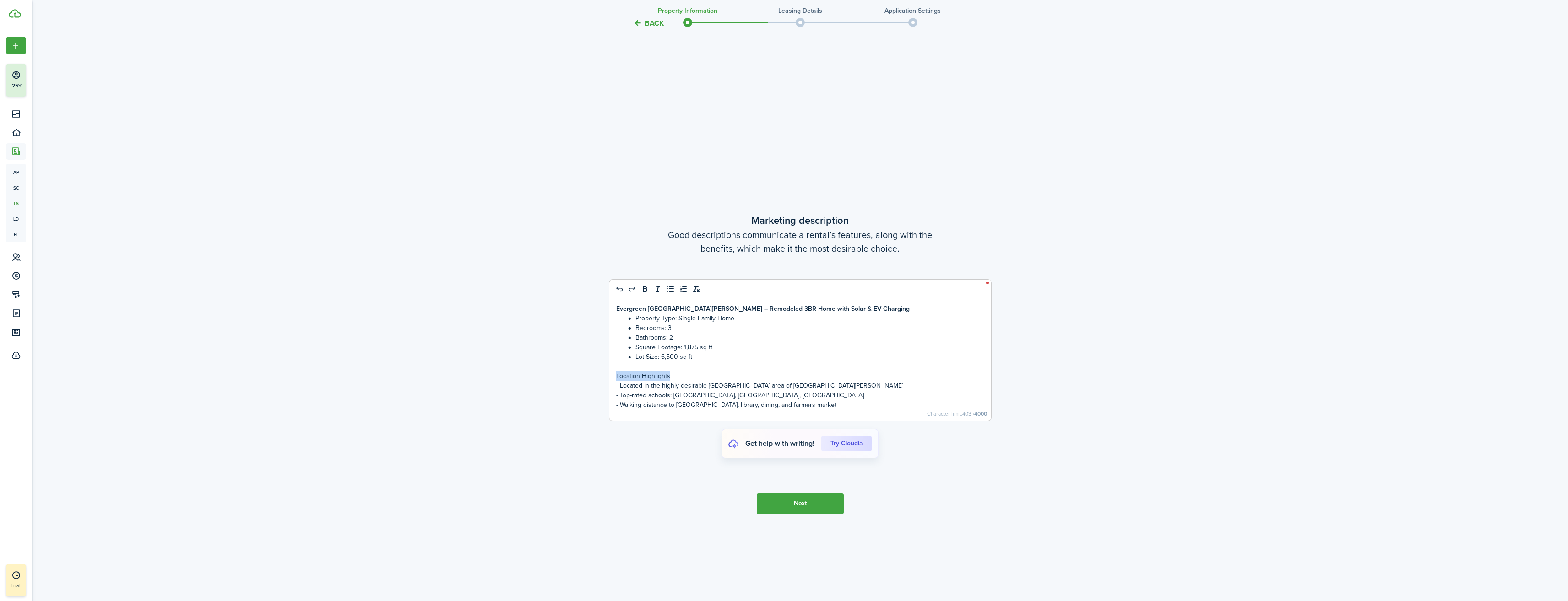
drag, startPoint x: 670, startPoint y: 376, endPoint x: 609, endPoint y: 376, distance: 61.0
click at [609, 376] on div "[GEOGRAPHIC_DATA][PERSON_NAME] – Remodeled 3BR Home with Solar & EV Charging Pr…" at bounding box center [800, 359] width 382 height 123
drag, startPoint x: 618, startPoint y: 386, endPoint x: 868, endPoint y: 405, distance: 250.7
click at [868, 405] on div "[GEOGRAPHIC_DATA][PERSON_NAME] – Remodeled 3BR Home with Solar & EV Charging Pr…" at bounding box center [800, 359] width 382 height 123
click at [850, 408] on p "- Walking distance to [GEOGRAPHIC_DATA], library, dining, and farmers market" at bounding box center [800, 405] width 368 height 9
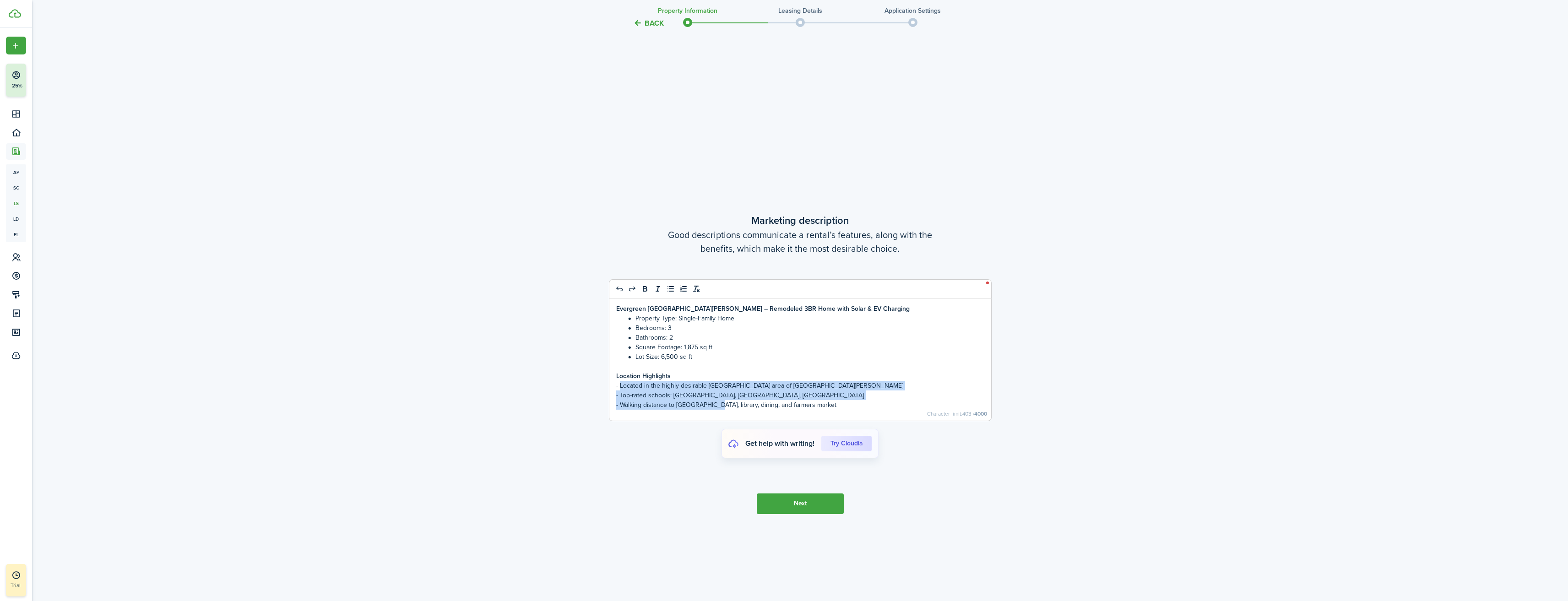
drag, startPoint x: 619, startPoint y: 386, endPoint x: 714, endPoint y: 400, distance: 96.0
click at [714, 400] on div "[GEOGRAPHIC_DATA][PERSON_NAME] – Remodeled 3BR Home with Solar & EV Charging Pr…" at bounding box center [800, 359] width 382 height 123
drag, startPoint x: 800, startPoint y: 399, endPoint x: 805, endPoint y: 398, distance: 5.1
click at [804, 399] on p "- Top-rated schools: [GEOGRAPHIC_DATA], [GEOGRAPHIC_DATA], [GEOGRAPHIC_DATA]" at bounding box center [800, 395] width 368 height 9
drag, startPoint x: 848, startPoint y: 405, endPoint x: 606, endPoint y: 388, distance: 242.6
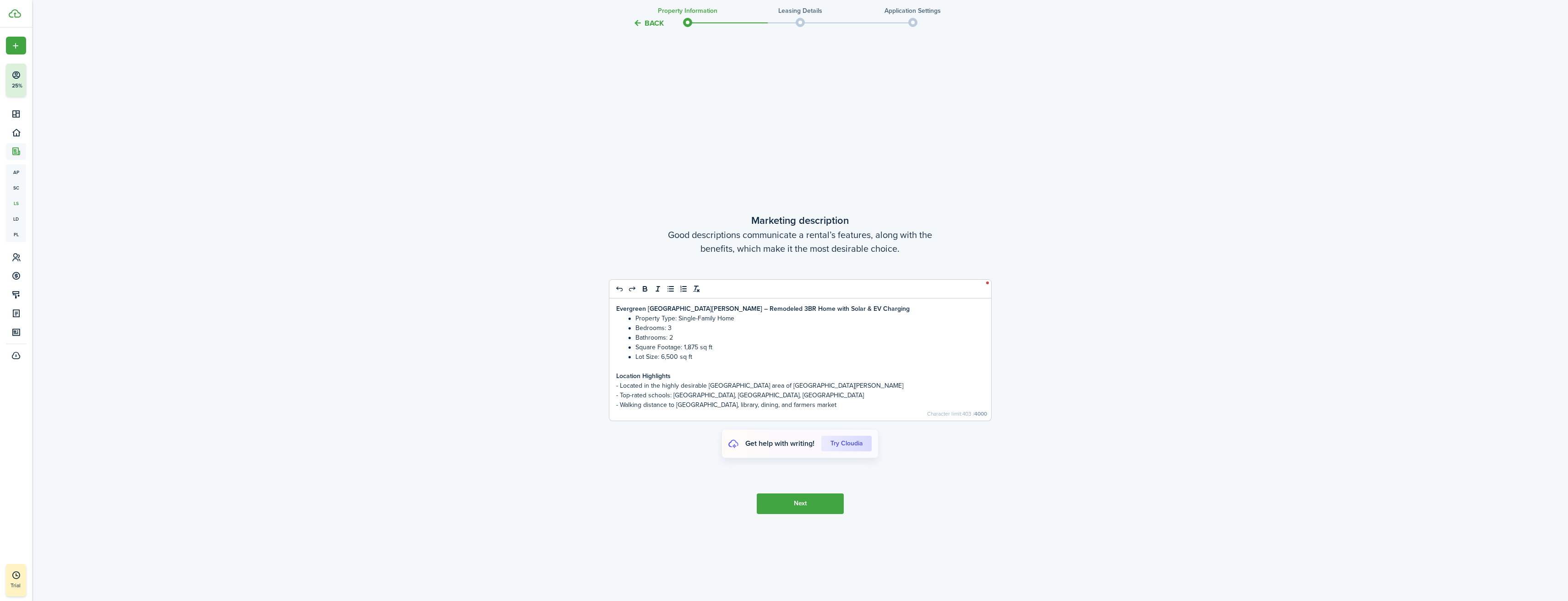
click at [668, 289] on line "list: bullet" at bounding box center [668, 289] width 0 height 0
drag, startPoint x: 637, startPoint y: 387, endPoint x: 656, endPoint y: 393, distance: 19.9
click at [638, 388] on li "- Located in the highly desirable [GEOGRAPHIC_DATA] area of [GEOGRAPHIC_DATA][P…" at bounding box center [804, 386] width 358 height 9
click at [661, 382] on li "- Located in the highly desirable [GEOGRAPHIC_DATA] area of [GEOGRAPHIC_DATA][P…" at bounding box center [804, 386] width 358 height 9
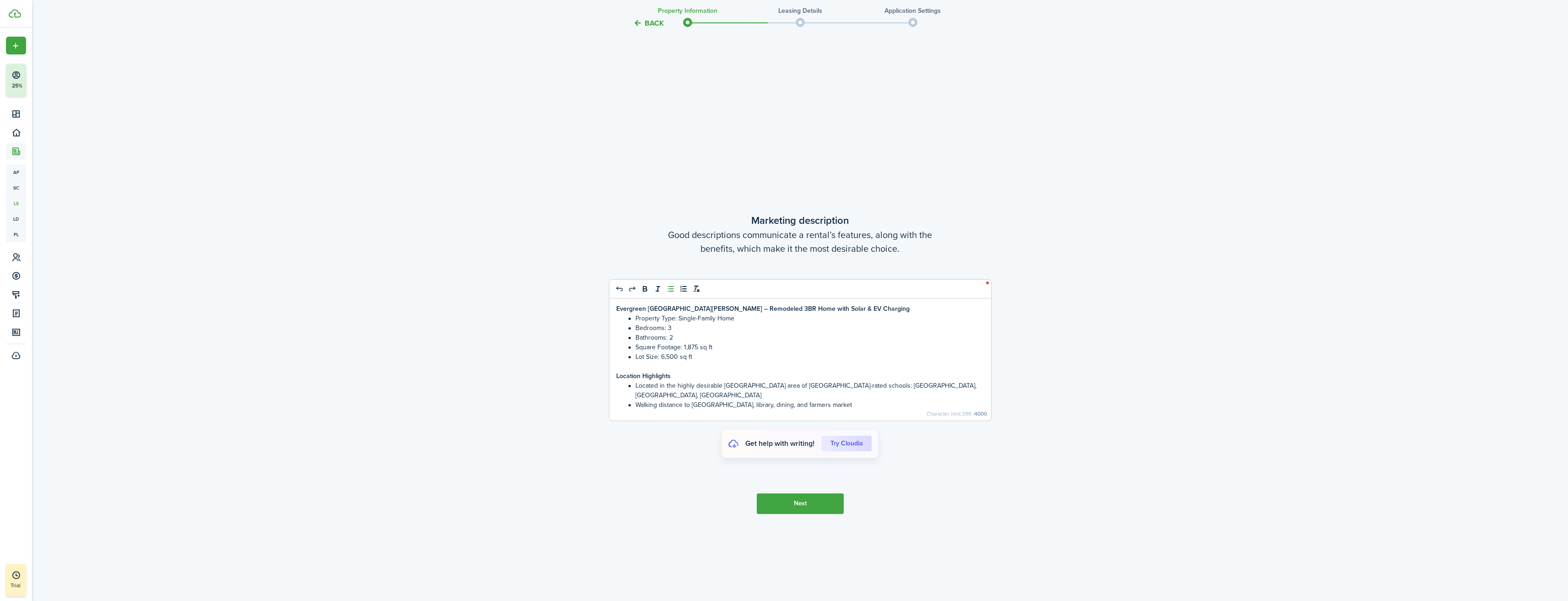
click at [799, 386] on li "Located in the highly desirable [GEOGRAPHIC_DATA] area of [GEOGRAPHIC_DATA]-rat…" at bounding box center [804, 391] width 358 height 19
click at [877, 405] on li "Walking distance to [GEOGRAPHIC_DATA], library, dining, and farmers market" at bounding box center [804, 405] width 358 height 9
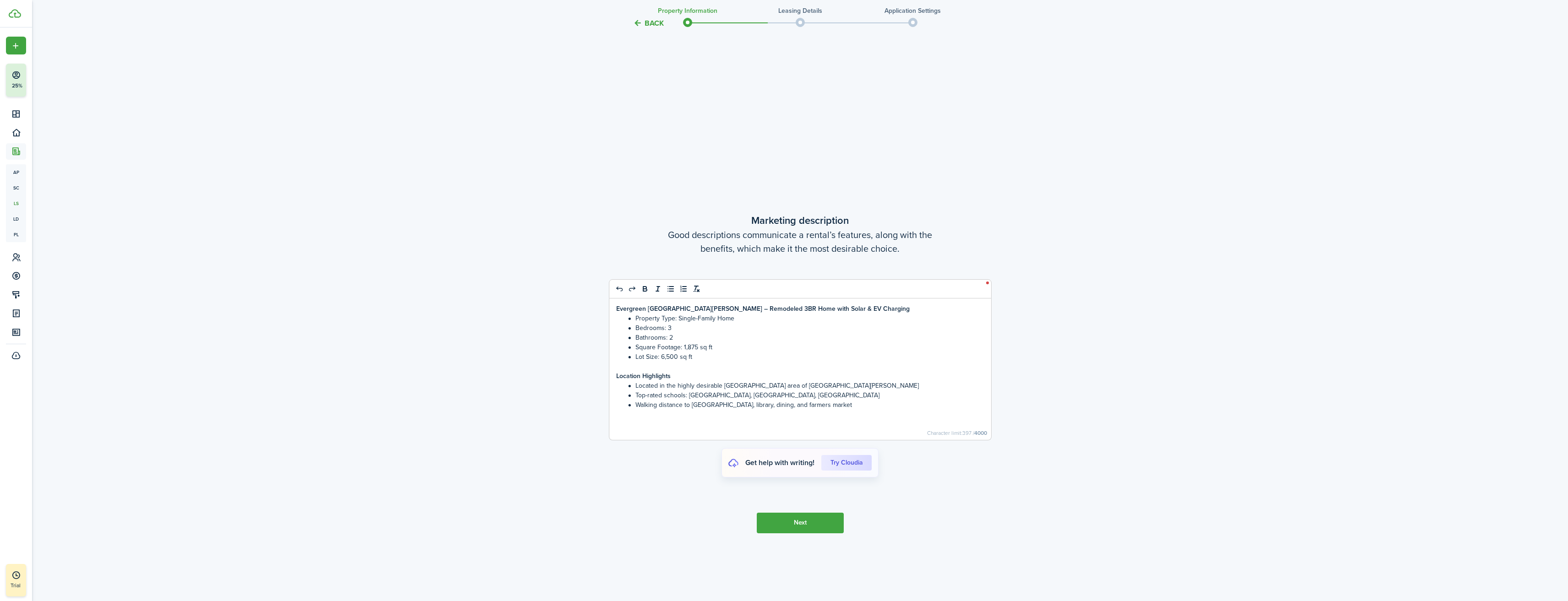
scroll to position [2873, 0]
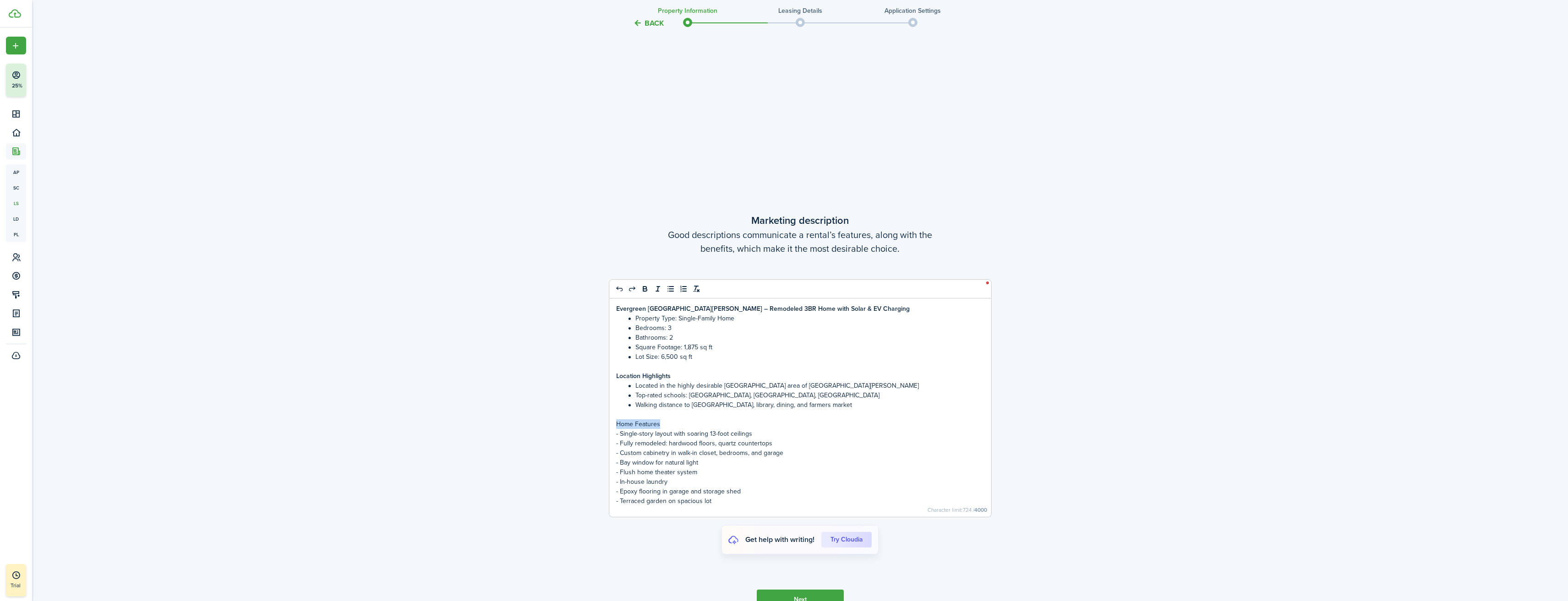
drag, startPoint x: 659, startPoint y: 426, endPoint x: 615, endPoint y: 425, distance: 44.0
click at [615, 425] on div "Evergreen [GEOGRAPHIC_DATA][PERSON_NAME] – Remodeled 3BR Home with Solar & EV C…" at bounding box center [800, 407] width 382 height 219
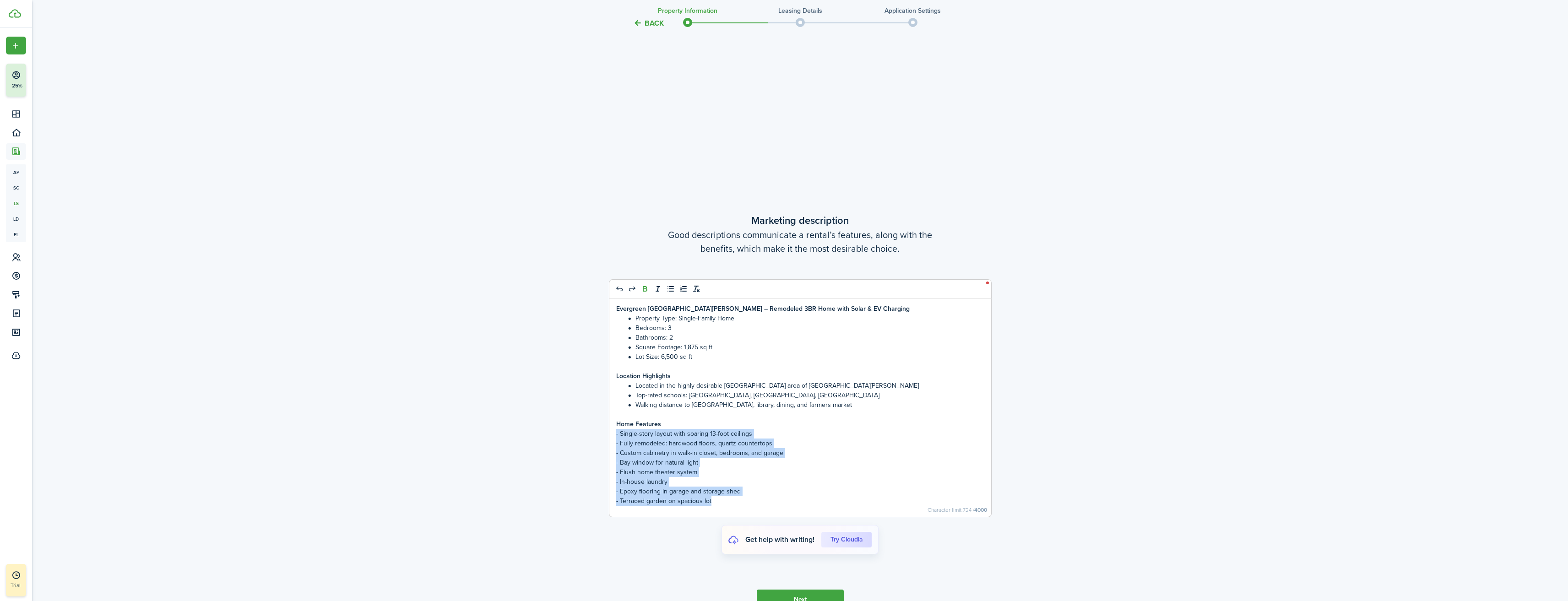
drag, startPoint x: 616, startPoint y: 433, endPoint x: 732, endPoint y: 496, distance: 132.0
click at [732, 496] on div "Evergreen [GEOGRAPHIC_DATA][PERSON_NAME] – Remodeled 3BR Home with Solar & EV C…" at bounding box center [800, 407] width 382 height 219
click at [651, 489] on p "- Epoxy flooring in garage and storage shed" at bounding box center [800, 491] width 368 height 9
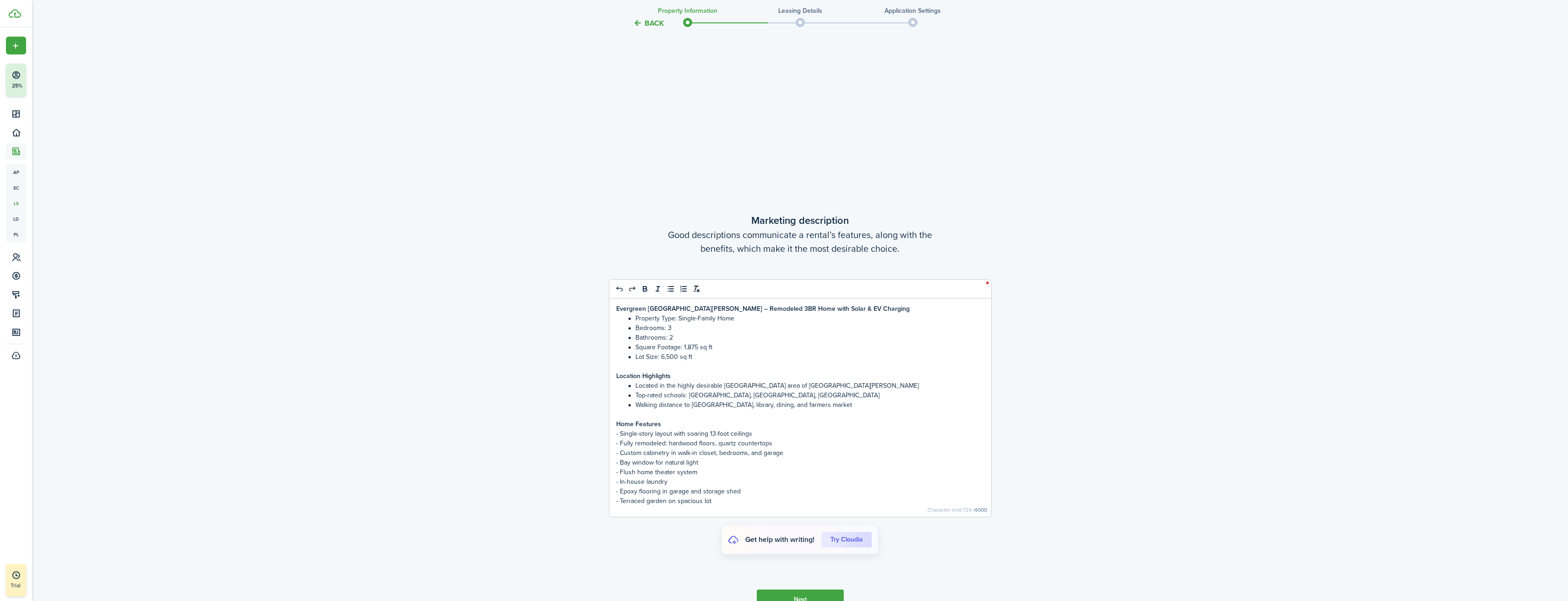
click at [621, 435] on p "- Single-story layout with soaring 13-foot ceilings" at bounding box center [800, 434] width 368 height 9
drag, startPoint x: 708, startPoint y: 502, endPoint x: 615, endPoint y: 435, distance: 114.6
click at [615, 435] on div "[GEOGRAPHIC_DATA][PERSON_NAME] – Remodeled 3BR Home with Solar & EV Charging Pr…" at bounding box center [800, 407] width 382 height 219
click at [671, 288] on icon "list: bullet" at bounding box center [670, 289] width 8 height 8
click at [754, 504] on li "Terraced garden on spacious lot" at bounding box center [804, 501] width 358 height 9
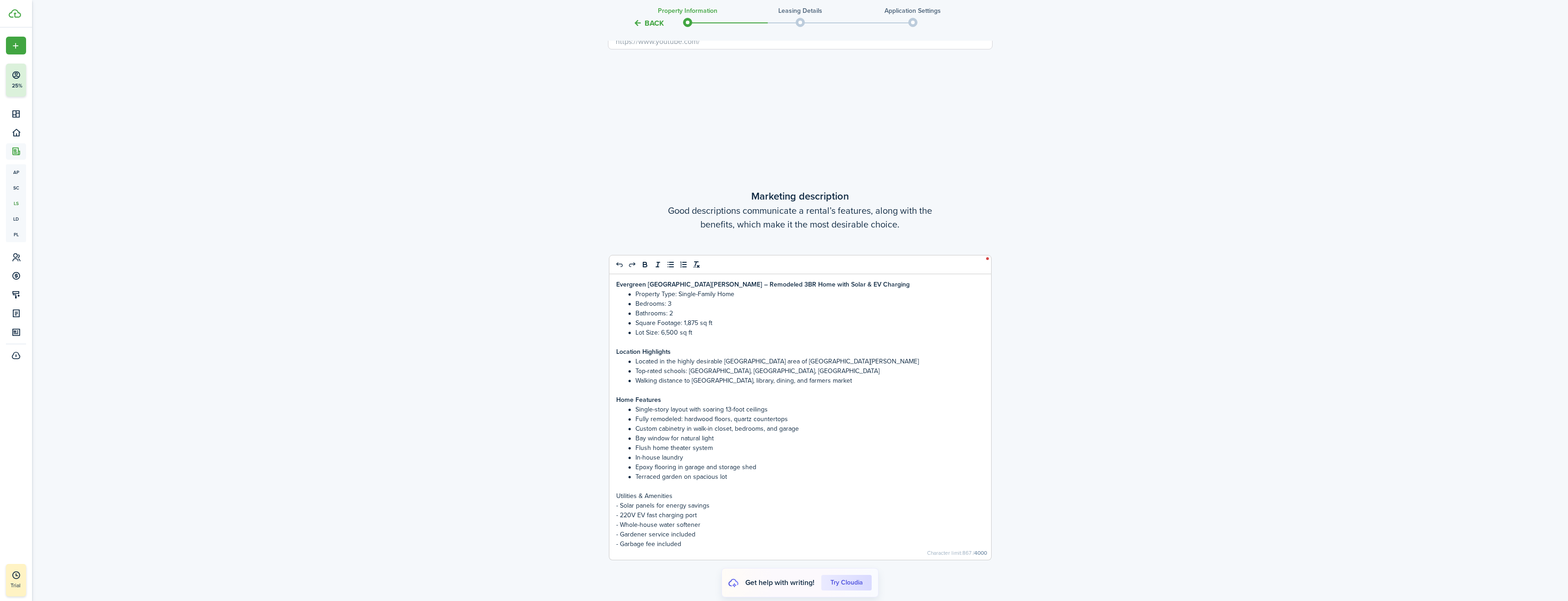
scroll to position [2839, 0]
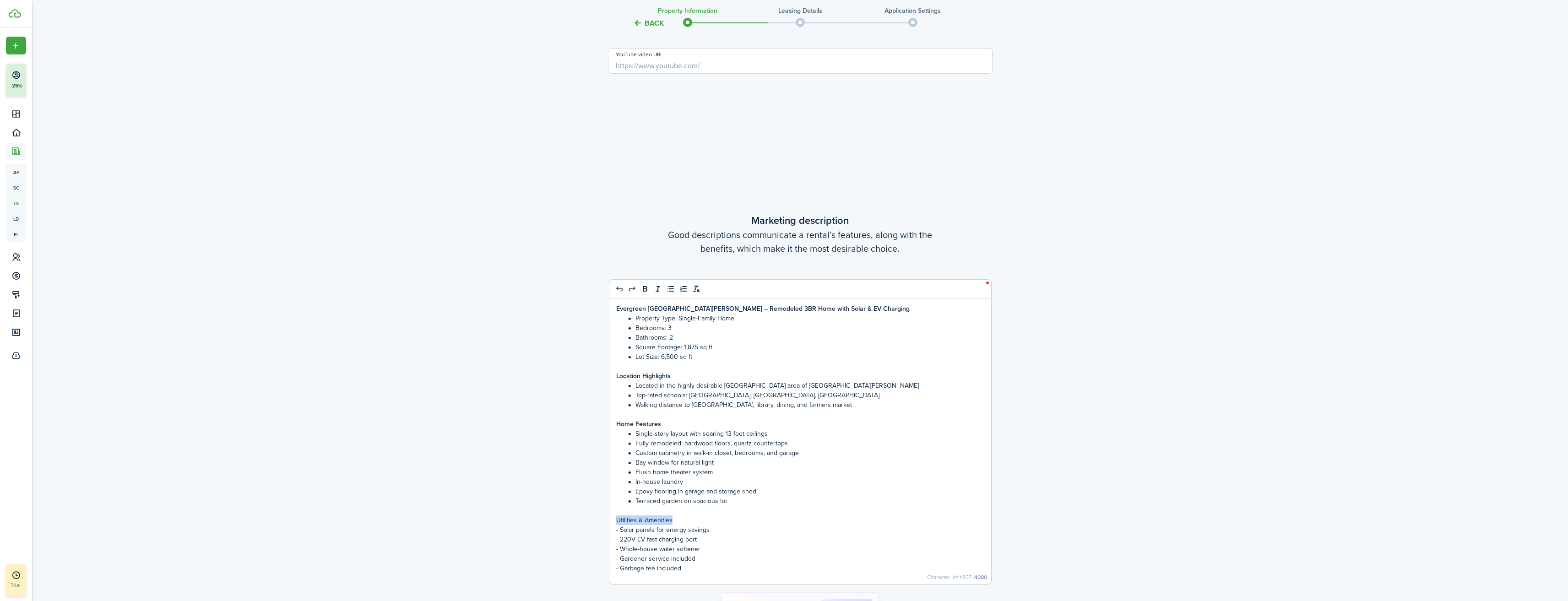
drag, startPoint x: 676, startPoint y: 519, endPoint x: 613, endPoint y: 519, distance: 63.0
click at [613, 519] on div "[GEOGRAPHIC_DATA][PERSON_NAME] – Remodeled 3BR Home with Solar & EV Charging Pr…" at bounding box center [800, 441] width 382 height 286
click at [646, 289] on icon "bold" at bounding box center [645, 290] width 3 height 2
click at [621, 536] on p "- 220V EV fast charging port" at bounding box center [800, 539] width 368 height 9
drag, startPoint x: 619, startPoint y: 531, endPoint x: 686, endPoint y: 567, distance: 76.1
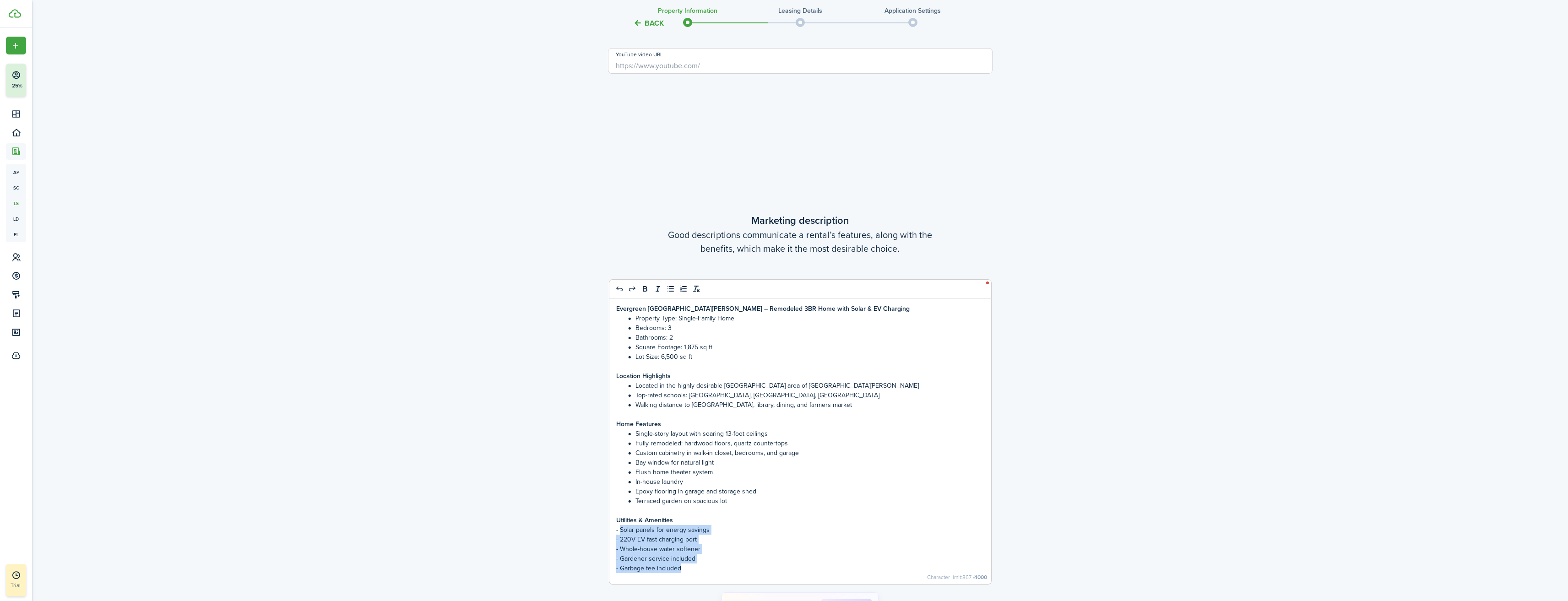
click at [686, 567] on div "[GEOGRAPHIC_DATA][PERSON_NAME] – Remodeled 3BR Home with Solar & EV Charging Pr…" at bounding box center [800, 441] width 382 height 286
click at [679, 567] on p "- Garbage fee included" at bounding box center [800, 568] width 368 height 9
click at [619, 529] on p "- Solar panels for energy savings" at bounding box center [800, 529] width 368 height 9
drag, startPoint x: 615, startPoint y: 529, endPoint x: 684, endPoint y: 571, distance: 80.8
click at [684, 571] on div "[GEOGRAPHIC_DATA][PERSON_NAME] – Remodeled 3BR Home with Solar & EV Charging Pr…" at bounding box center [800, 441] width 382 height 286
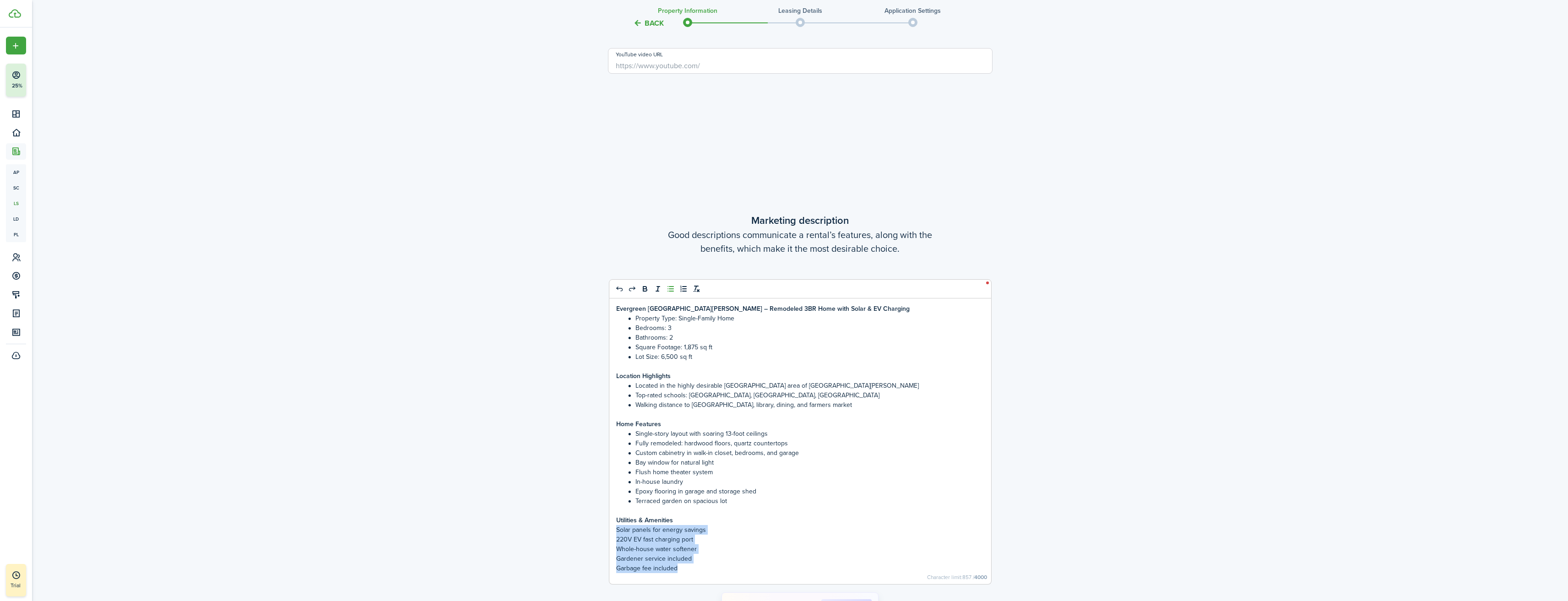
click at [669, 290] on icon "list: bullet" at bounding box center [670, 289] width 8 height 8
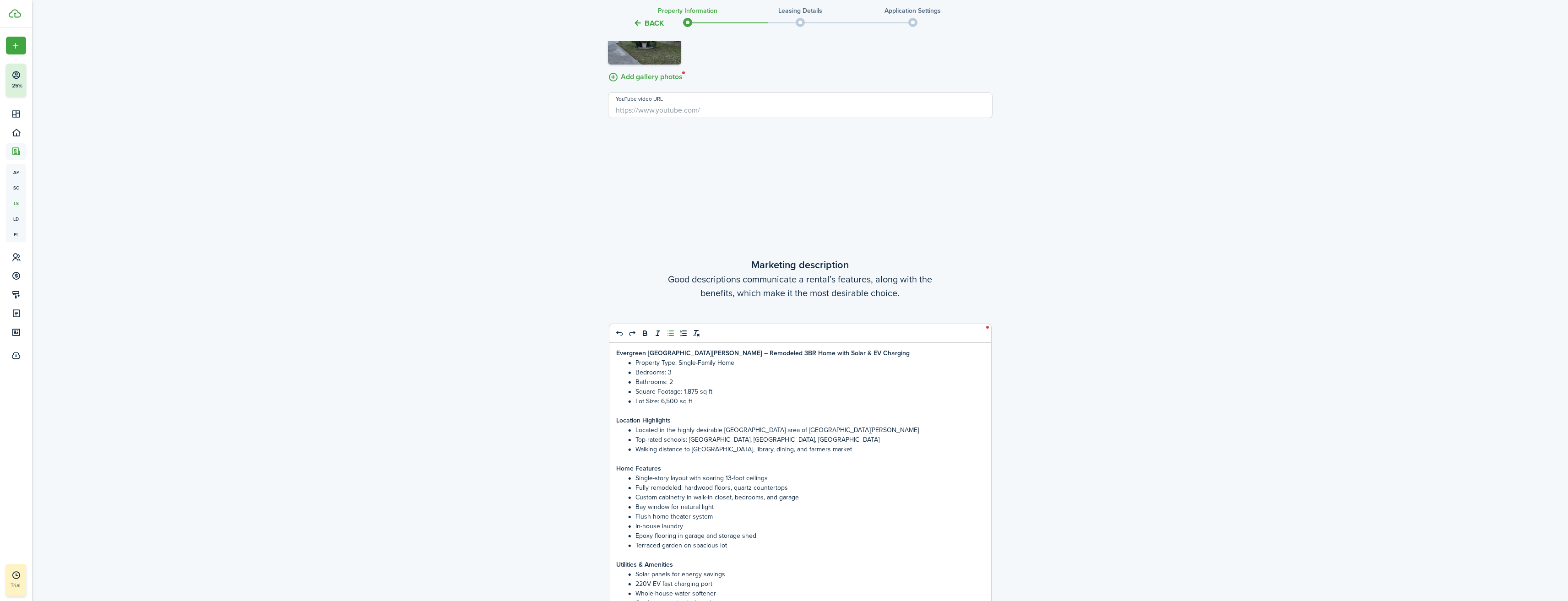
scroll to position [2793, 0]
click at [804, 397] on li "Square Footage: 1,875 sq ft" at bounding box center [804, 393] width 358 height 9
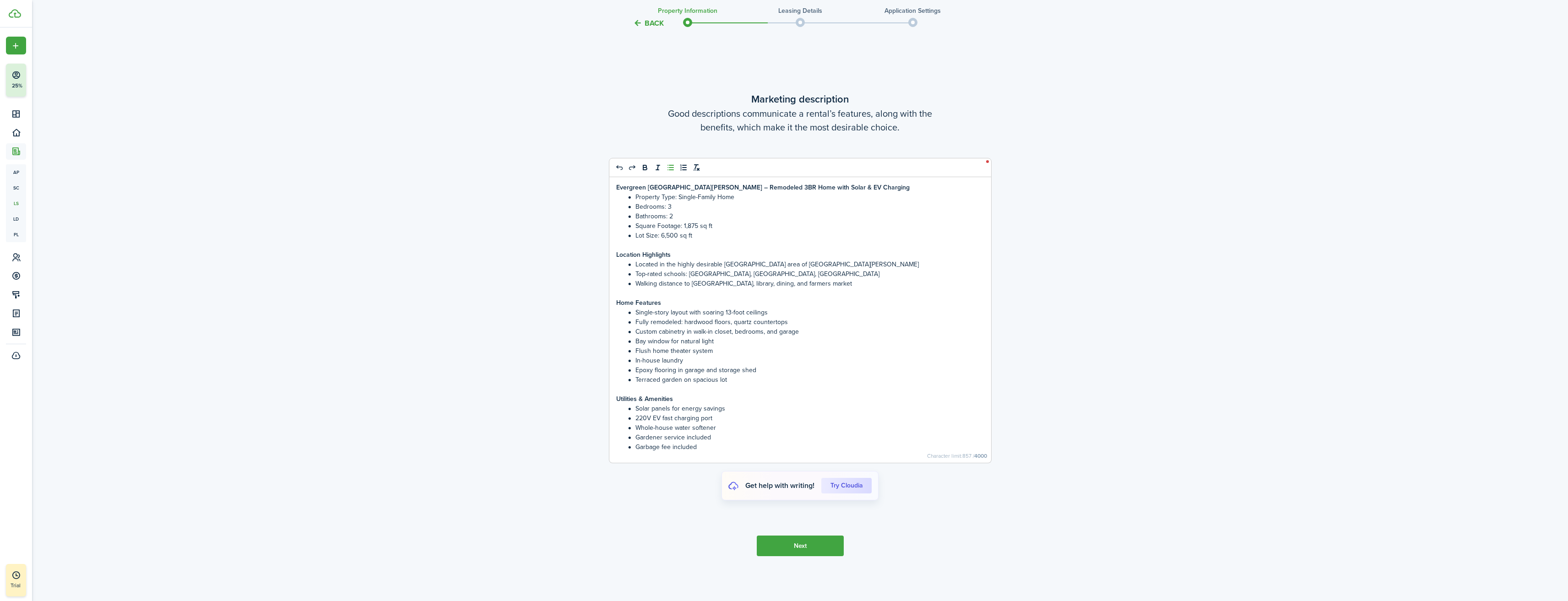
scroll to position [3008, 0]
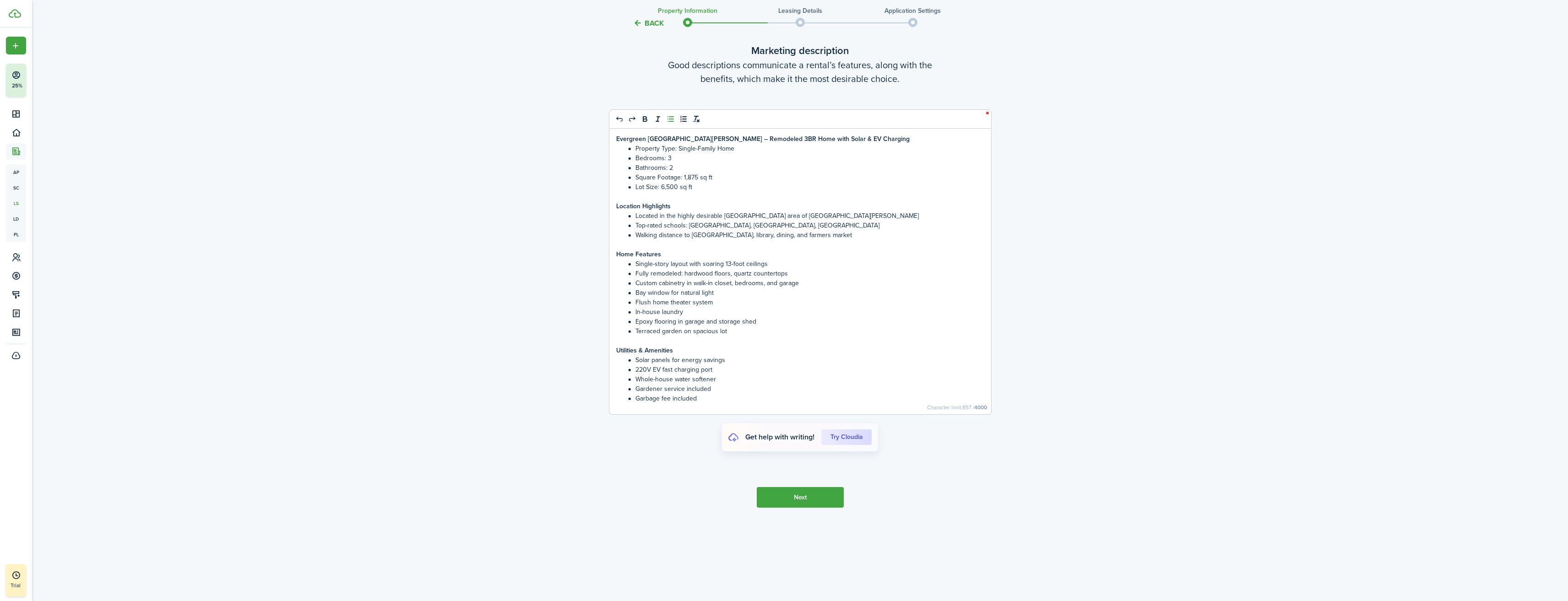
click at [802, 496] on button "Next" at bounding box center [800, 497] width 87 height 20
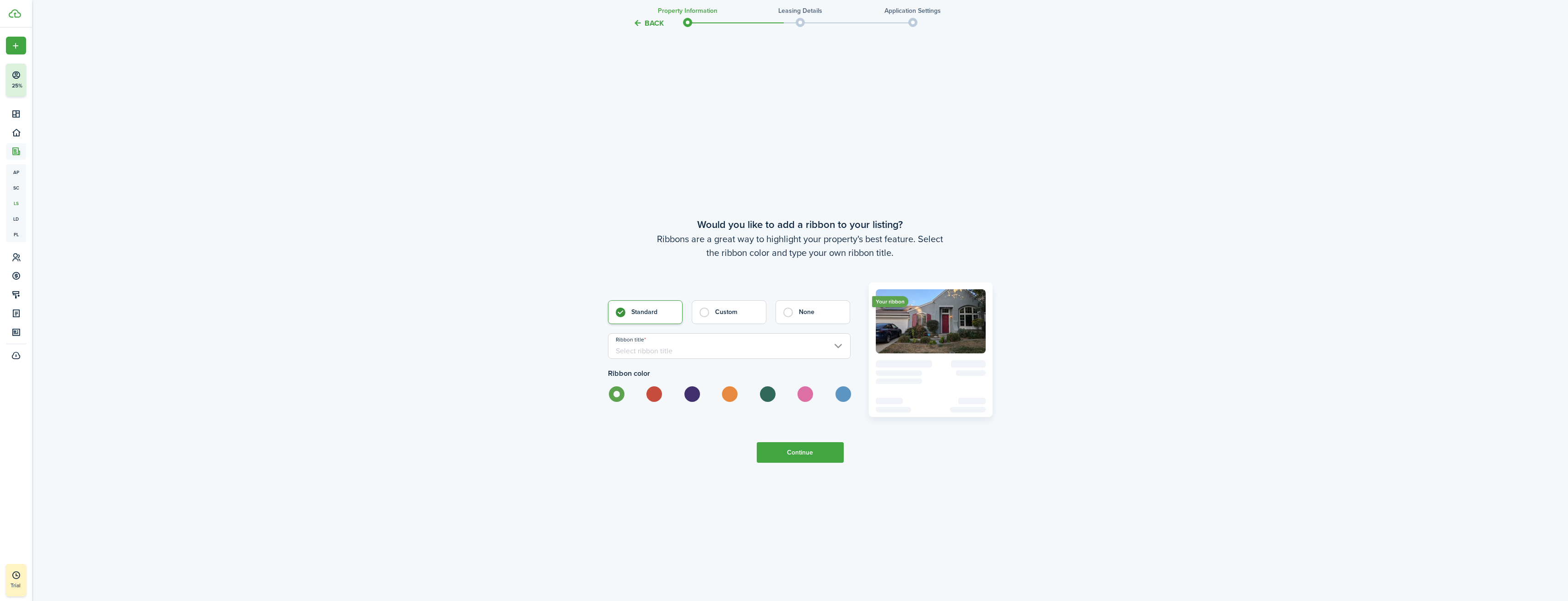
scroll to position [3548, 0]
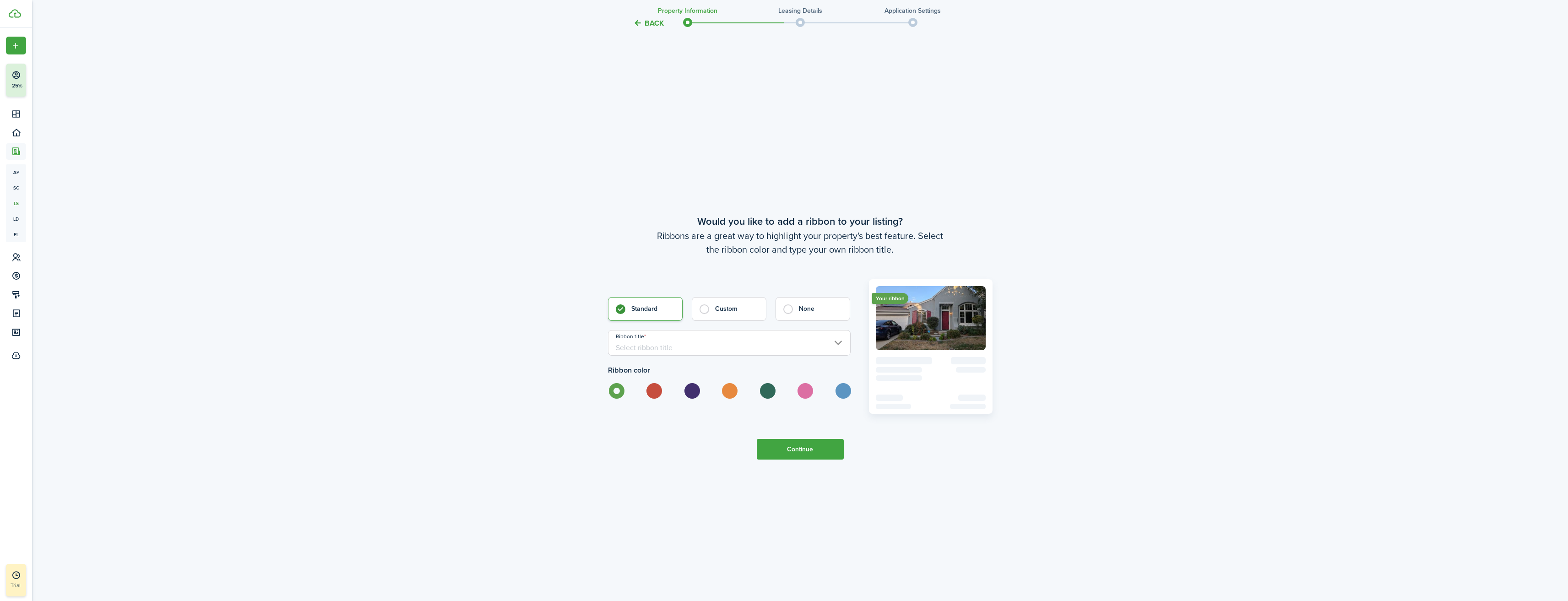
click at [840, 344] on input "Ribbon title" at bounding box center [729, 342] width 242 height 26
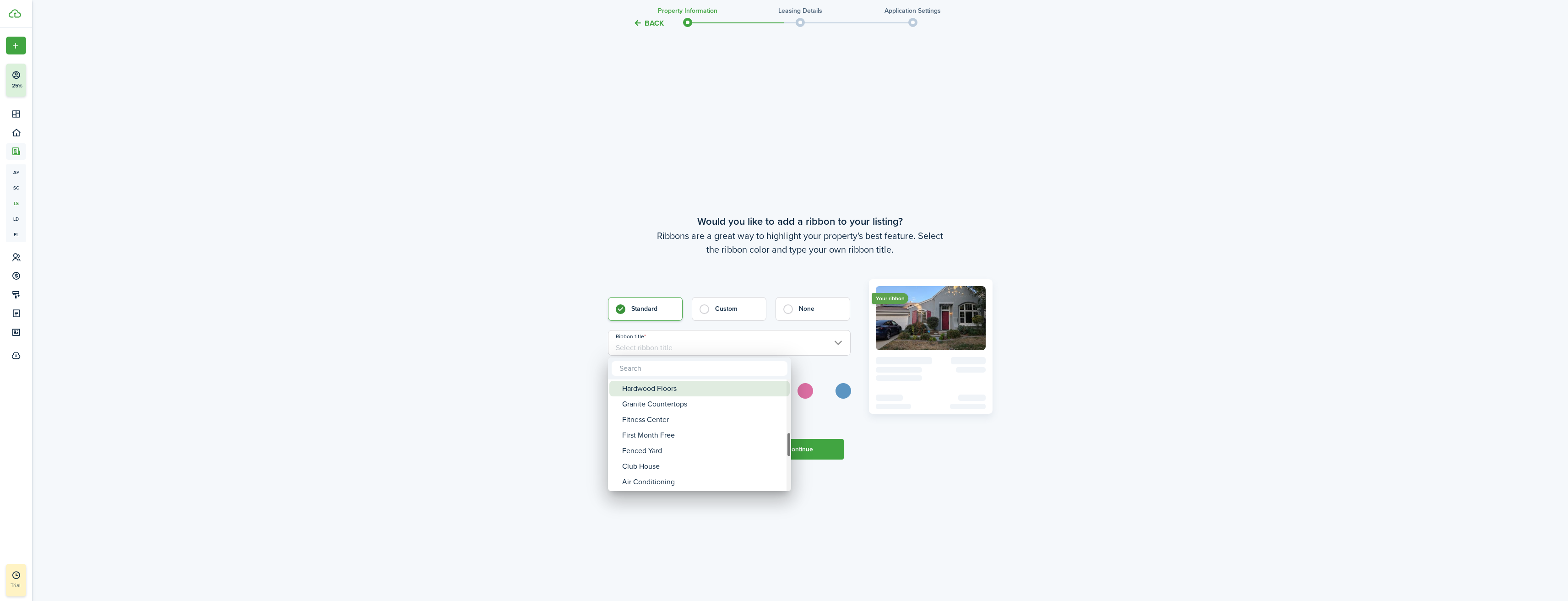
click at [663, 392] on div "Hardwood Floors" at bounding box center [703, 388] width 162 height 16
type input "Hardwood Floors"
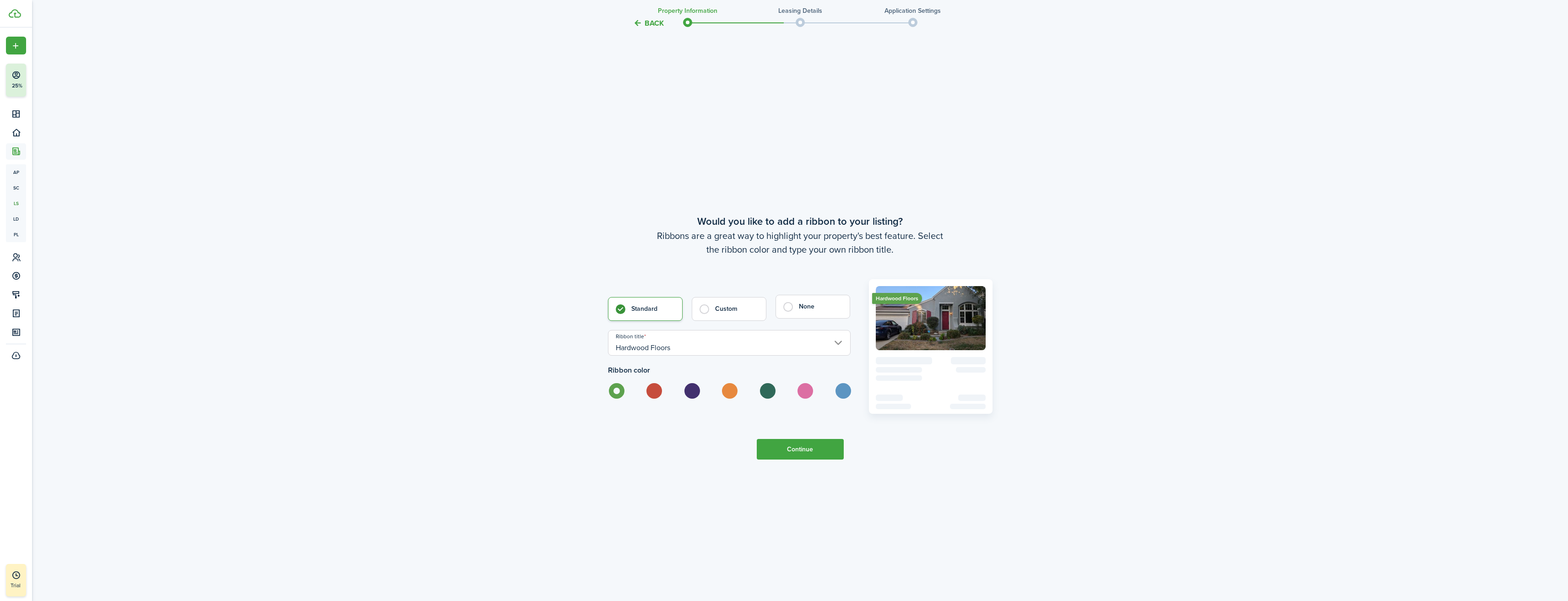
click at [802, 308] on control-radio-card-title "None" at bounding box center [820, 307] width 42 height 9
radio input "false"
radio input "true"
click at [807, 448] on button "Continue" at bounding box center [800, 449] width 87 height 20
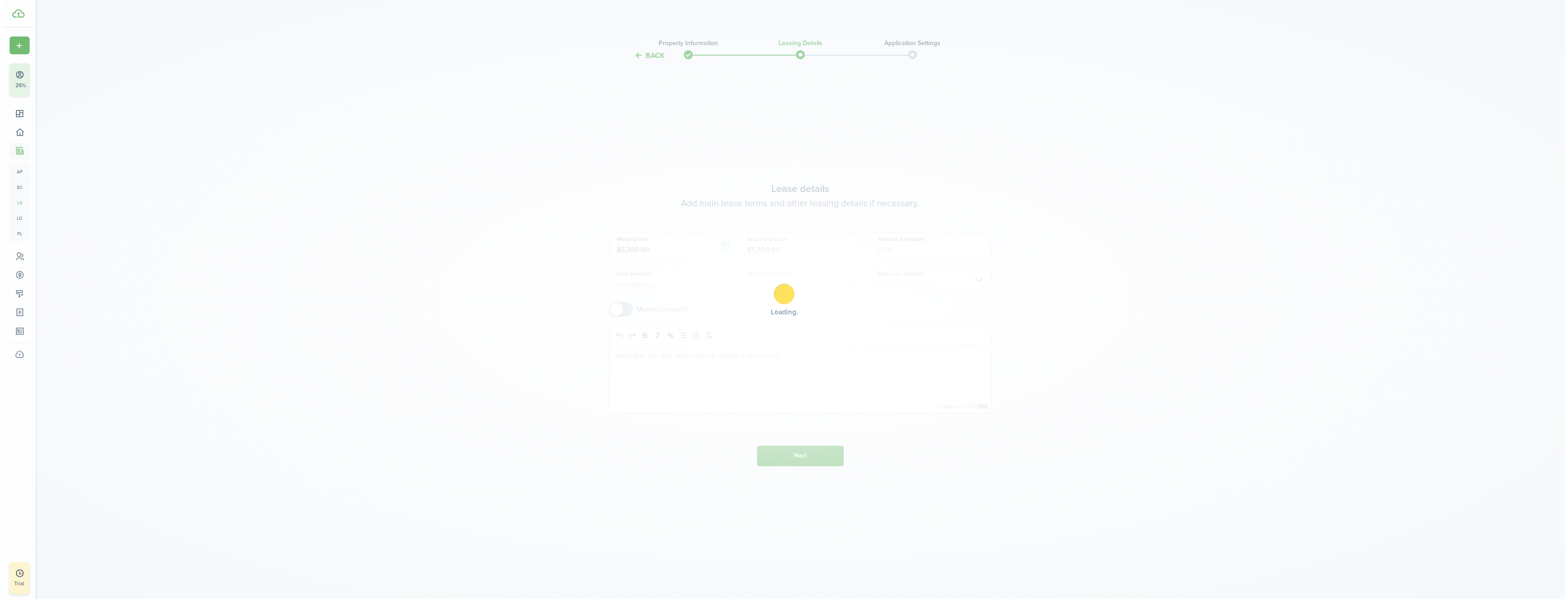
scroll to position [0, 0]
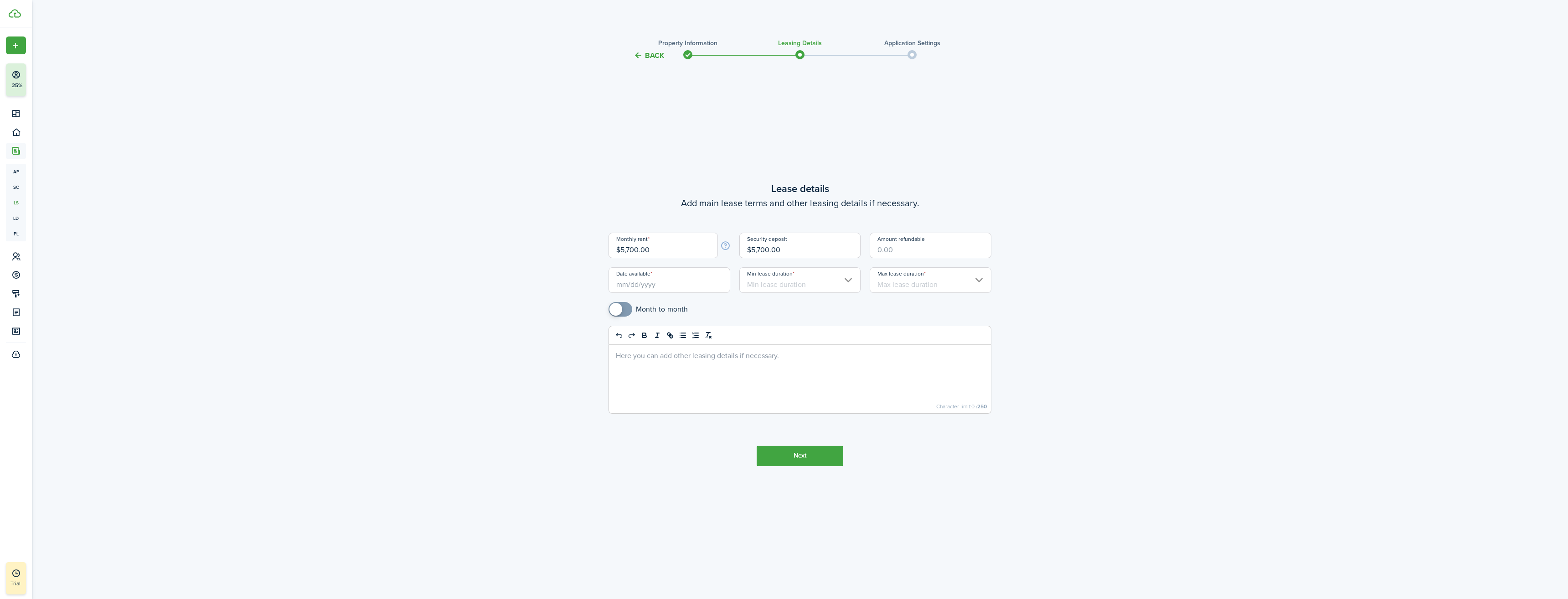
click at [641, 287] on input "Date available" at bounding box center [669, 280] width 122 height 26
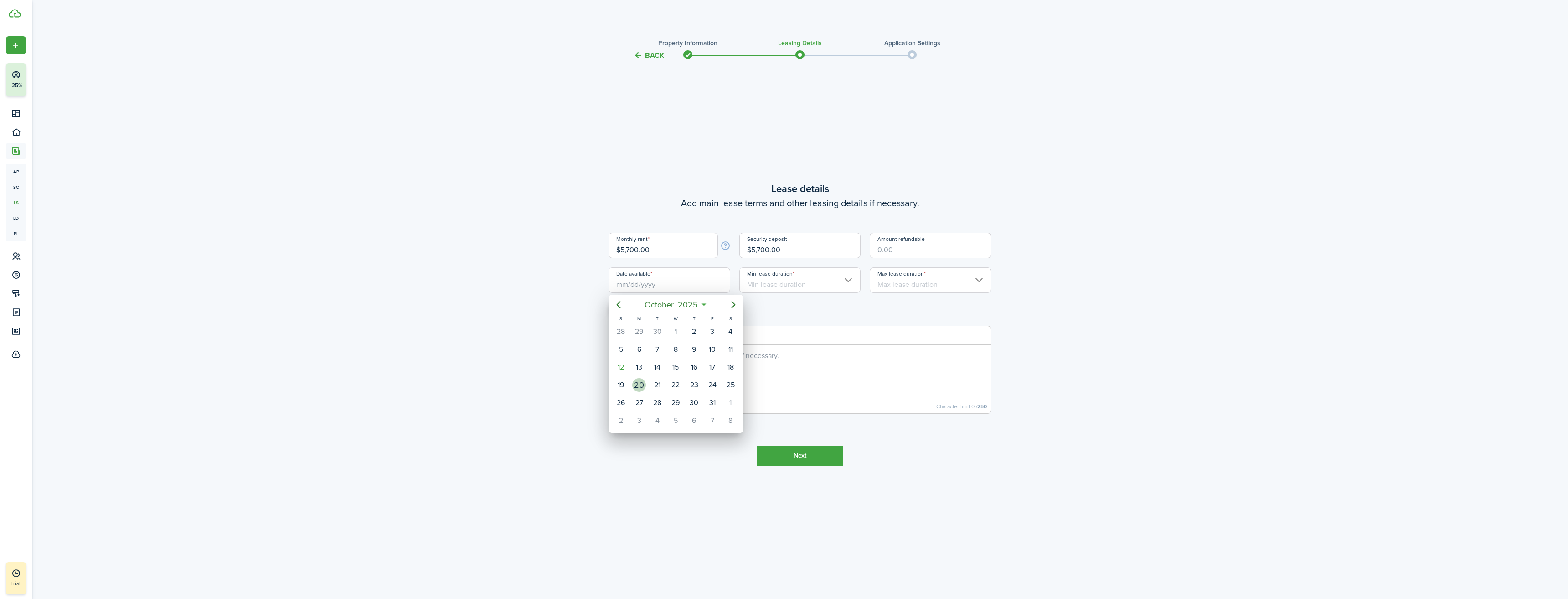
click at [638, 385] on div "20" at bounding box center [639, 384] width 13 height 13
type input "[DATE]"
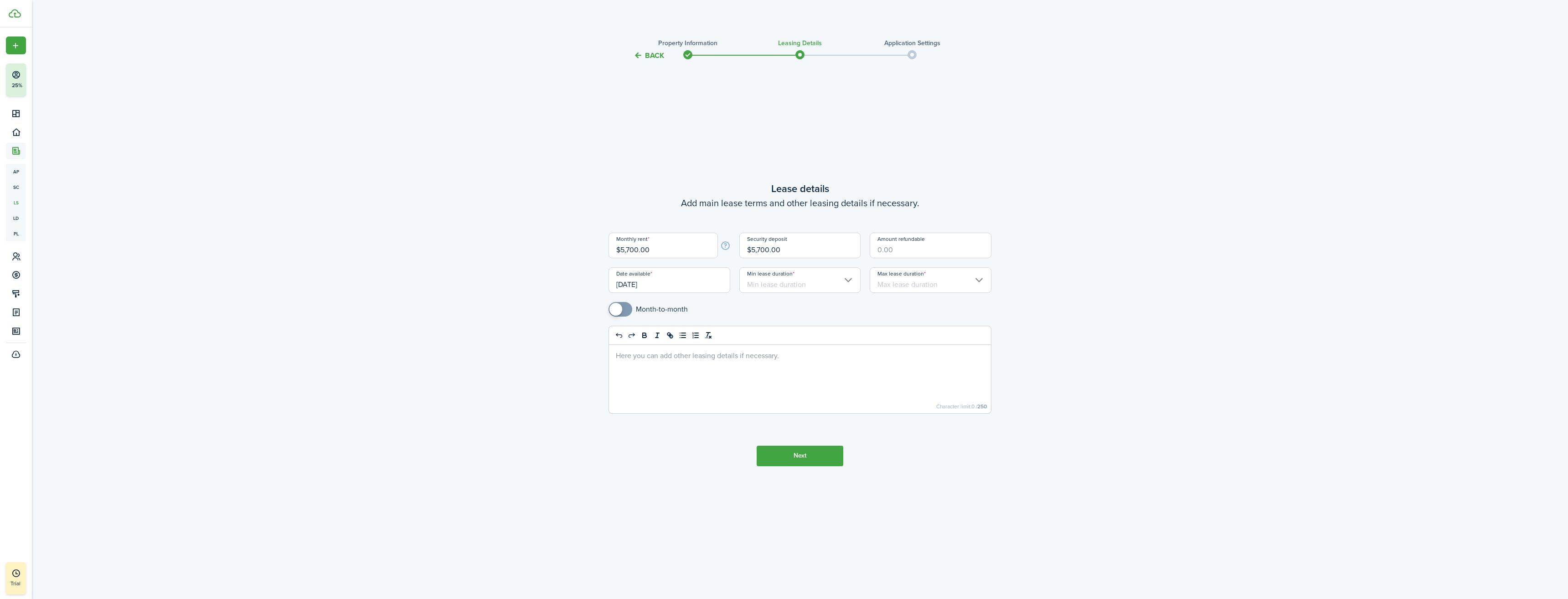
click at [847, 277] on input "Min lease duration" at bounding box center [800, 280] width 122 height 26
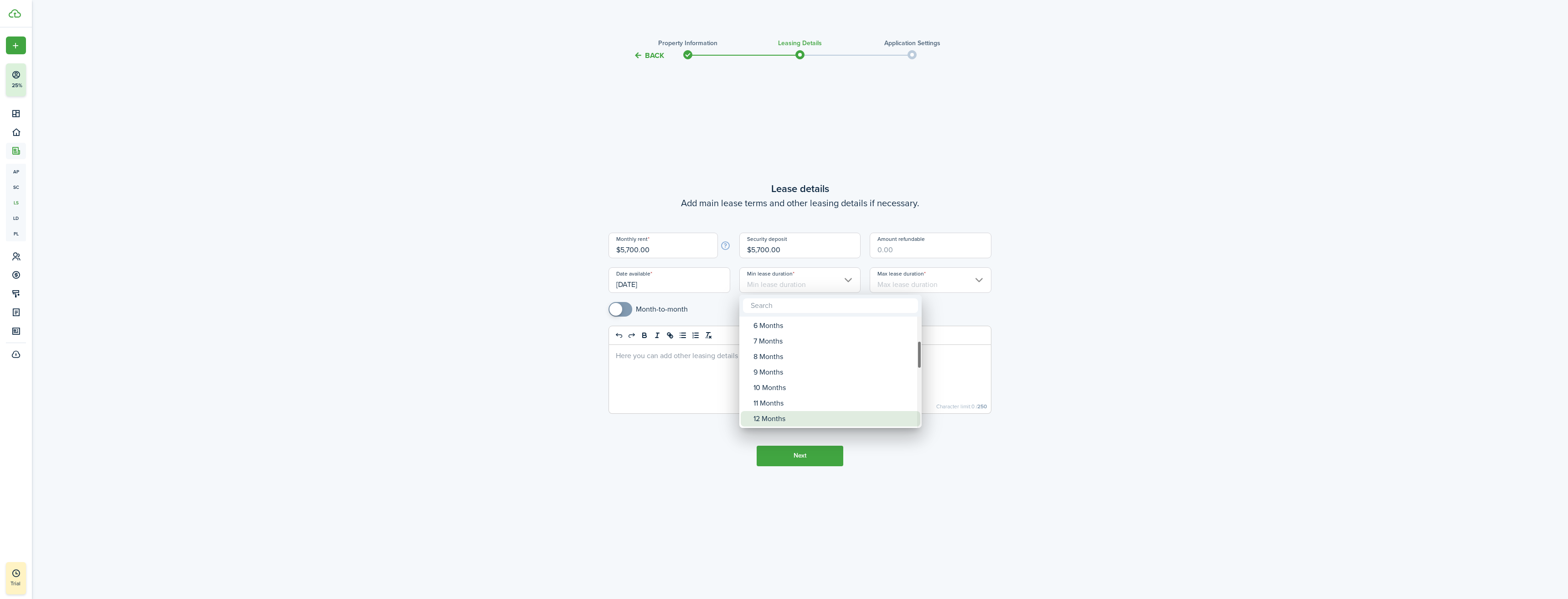
click at [784, 413] on div "12 Months" at bounding box center [834, 418] width 161 height 16
type input "12 Months"
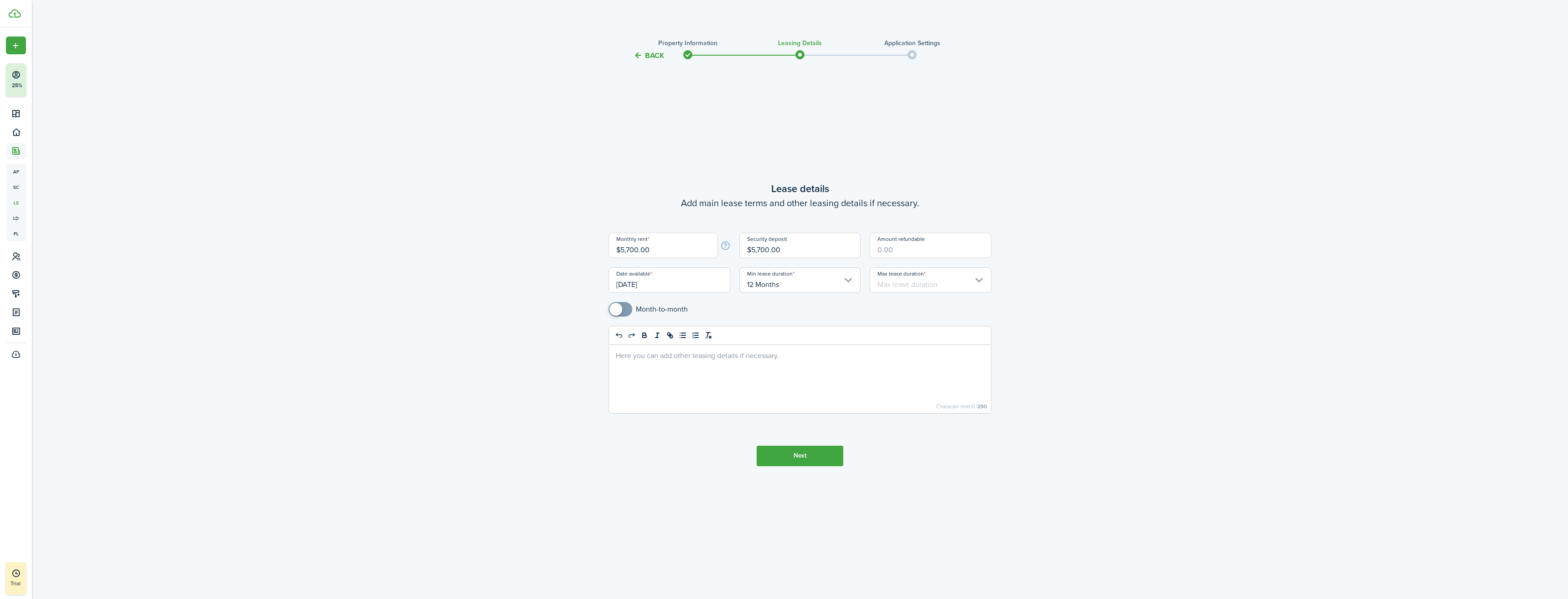
click at [979, 283] on input "Max lease duration" at bounding box center [930, 280] width 122 height 26
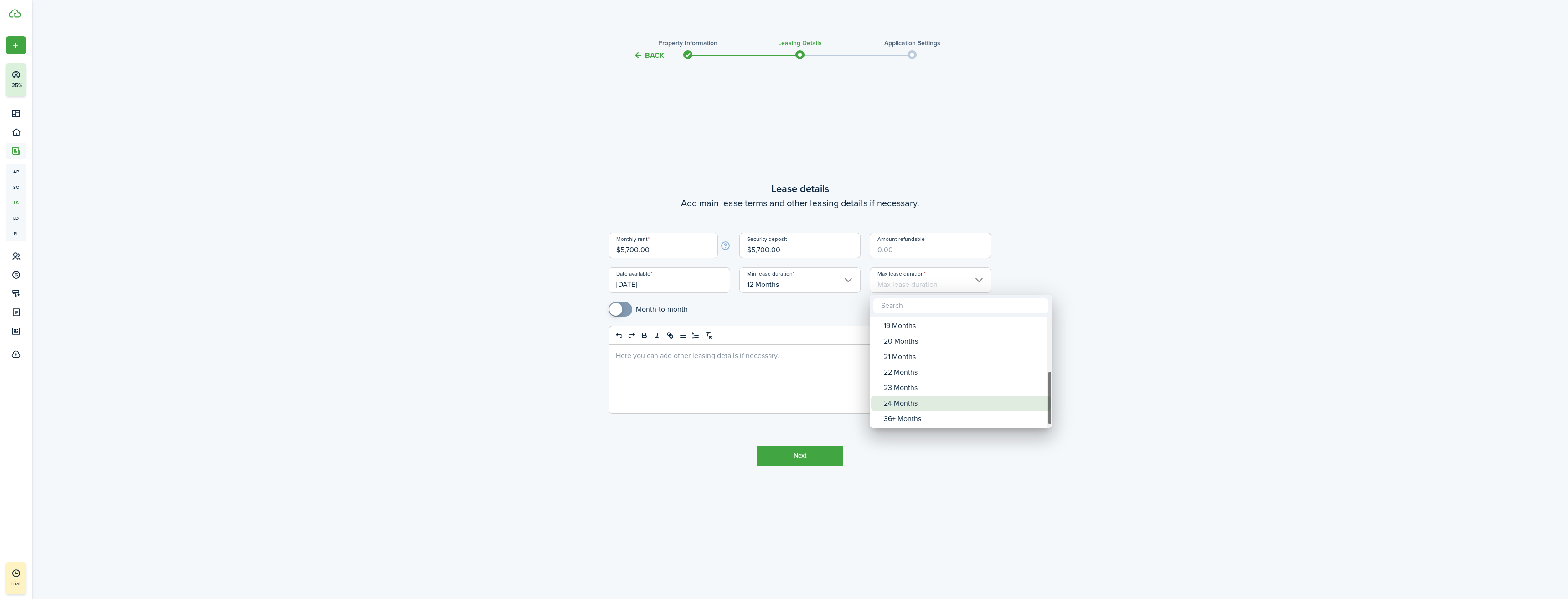
click at [905, 403] on div "24 Months" at bounding box center [964, 403] width 161 height 16
type input "24 Months"
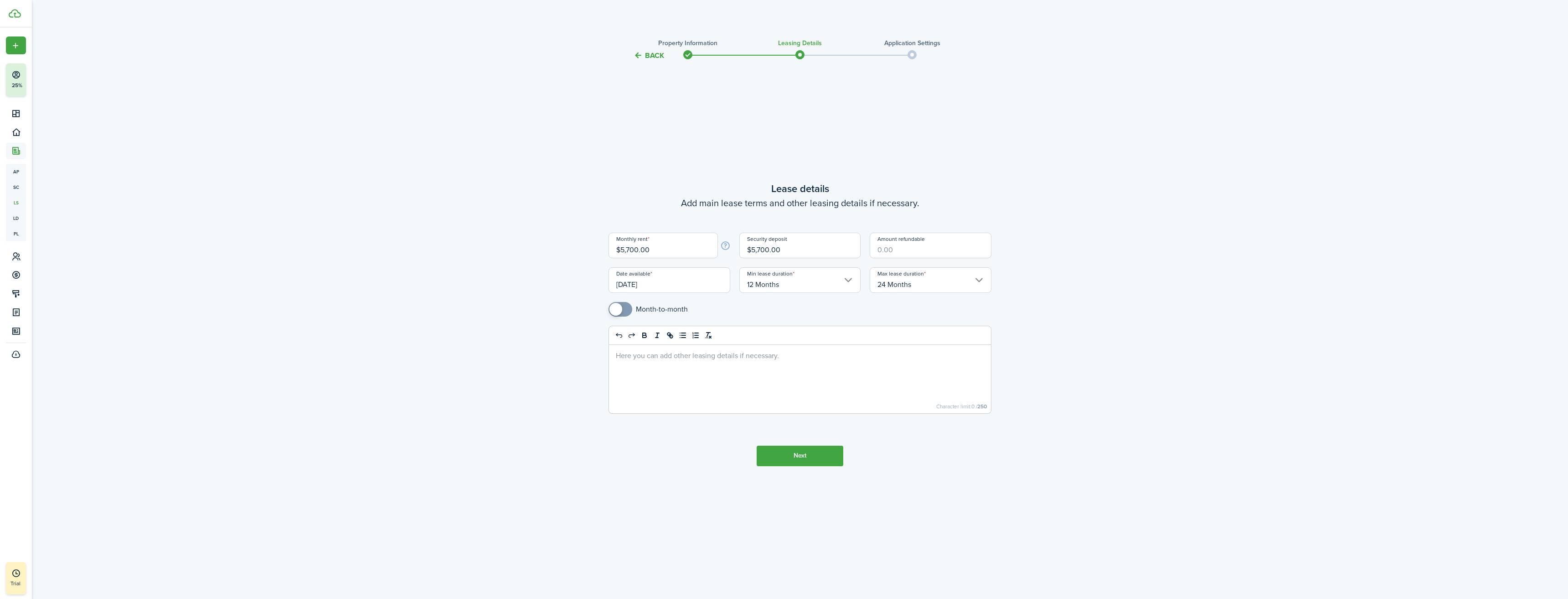
click at [645, 358] on p at bounding box center [800, 355] width 368 height 9
drag, startPoint x: 619, startPoint y: 366, endPoint x: 612, endPoint y: 368, distance: 7.3
click at [614, 367] on div "Application Requirements - Background and credit check via TransUnion - Proof o…" at bounding box center [800, 378] width 382 height 68
drag, startPoint x: 617, startPoint y: 364, endPoint x: 764, endPoint y: 389, distance: 149.1
click at [764, 389] on div "Application Requirements Background and credit check via TransUnion Proof of in…" at bounding box center [800, 378] width 382 height 68
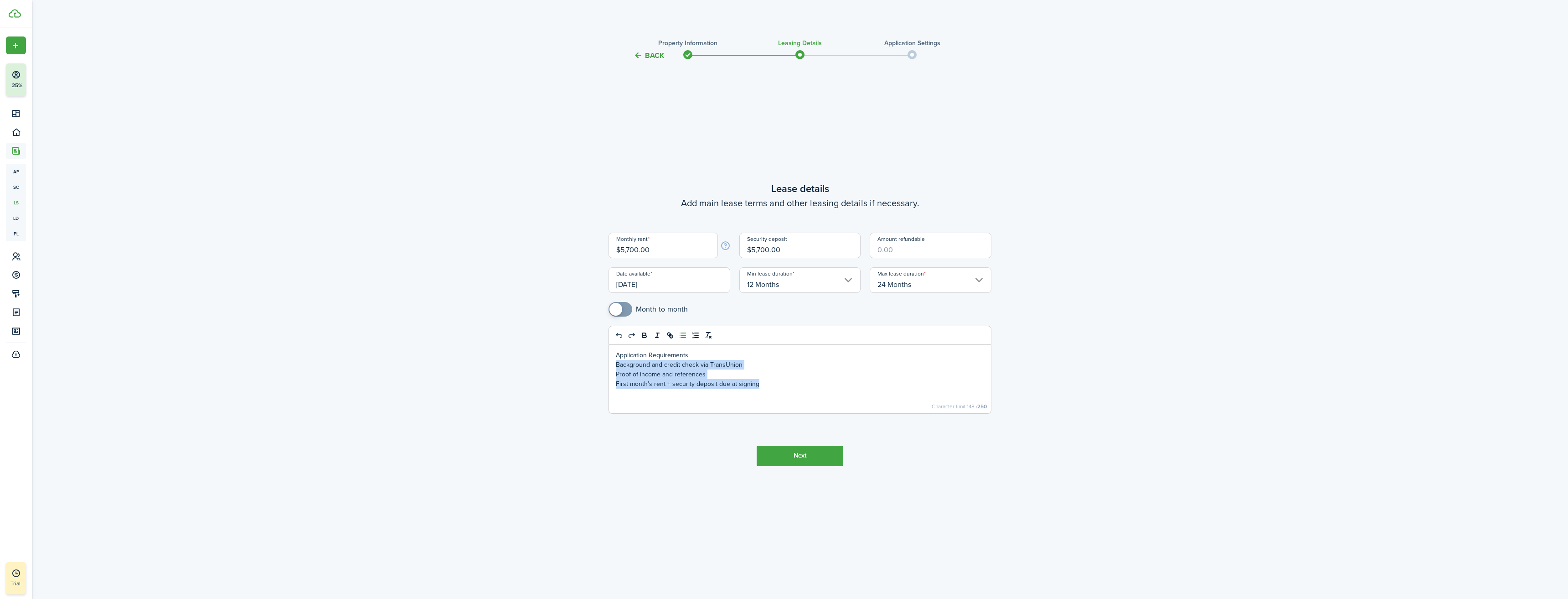
click at [682, 336] on icon "list: bullet" at bounding box center [683, 335] width 8 height 8
click at [782, 376] on li "Proof of income and references" at bounding box center [805, 374] width 359 height 9
click at [807, 387] on li "First month’s rent + security deposit due at signing" at bounding box center [805, 384] width 359 height 9
click at [802, 458] on button "Next" at bounding box center [800, 459] width 86 height 20
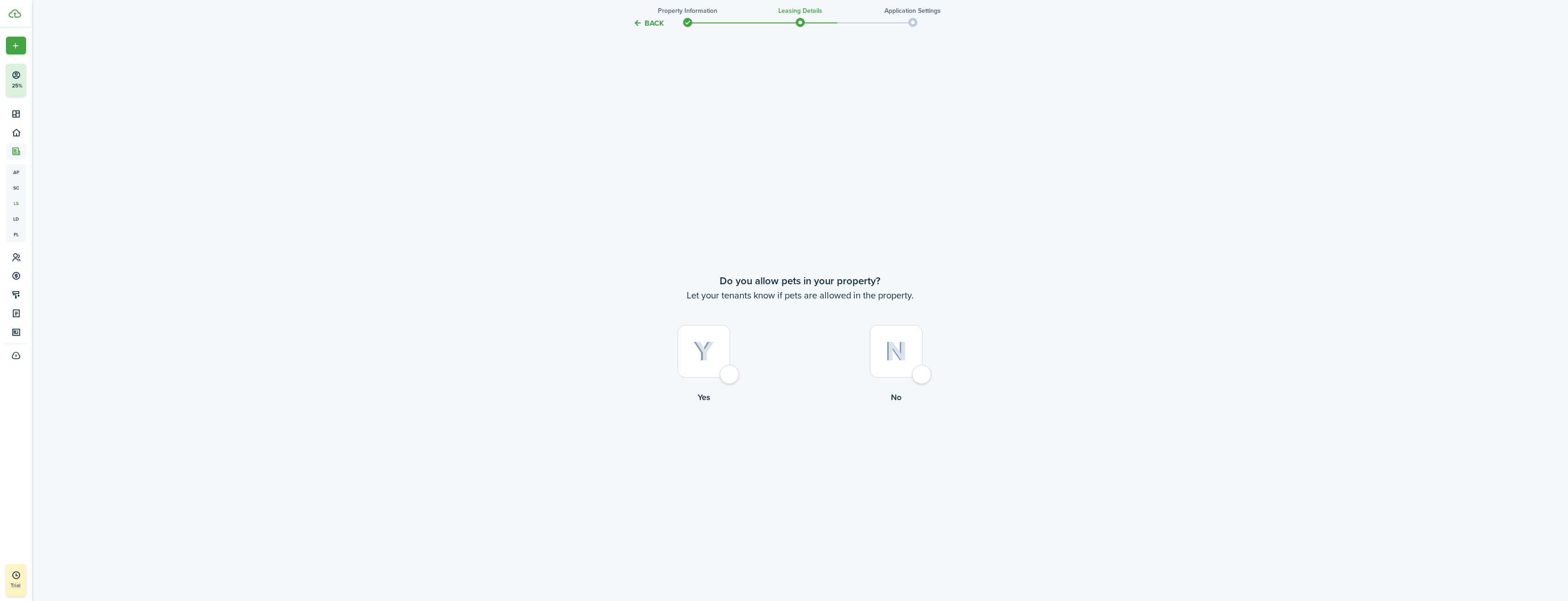
scroll to position [539, 0]
click at [922, 368] on div at bounding box center [896, 347] width 53 height 53
radio input "true"
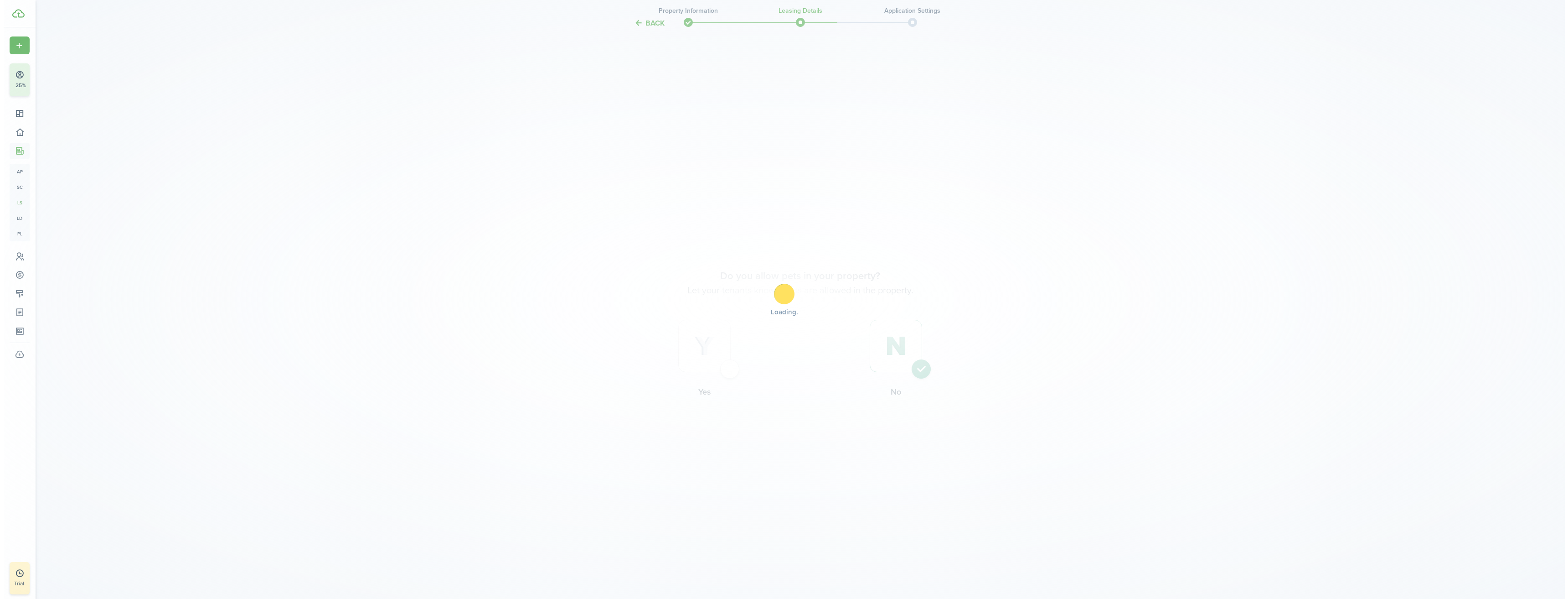
scroll to position [0, 0]
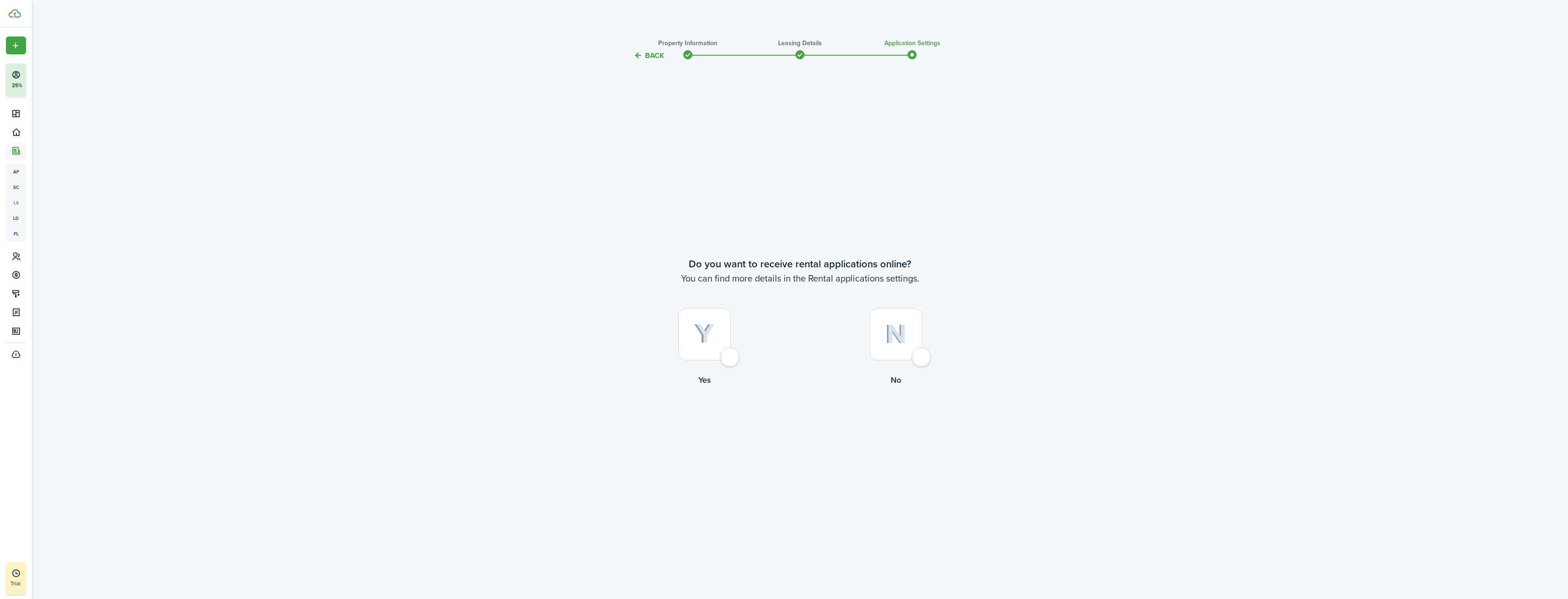
click at [730, 358] on div at bounding box center [704, 334] width 53 height 53
radio input "true"
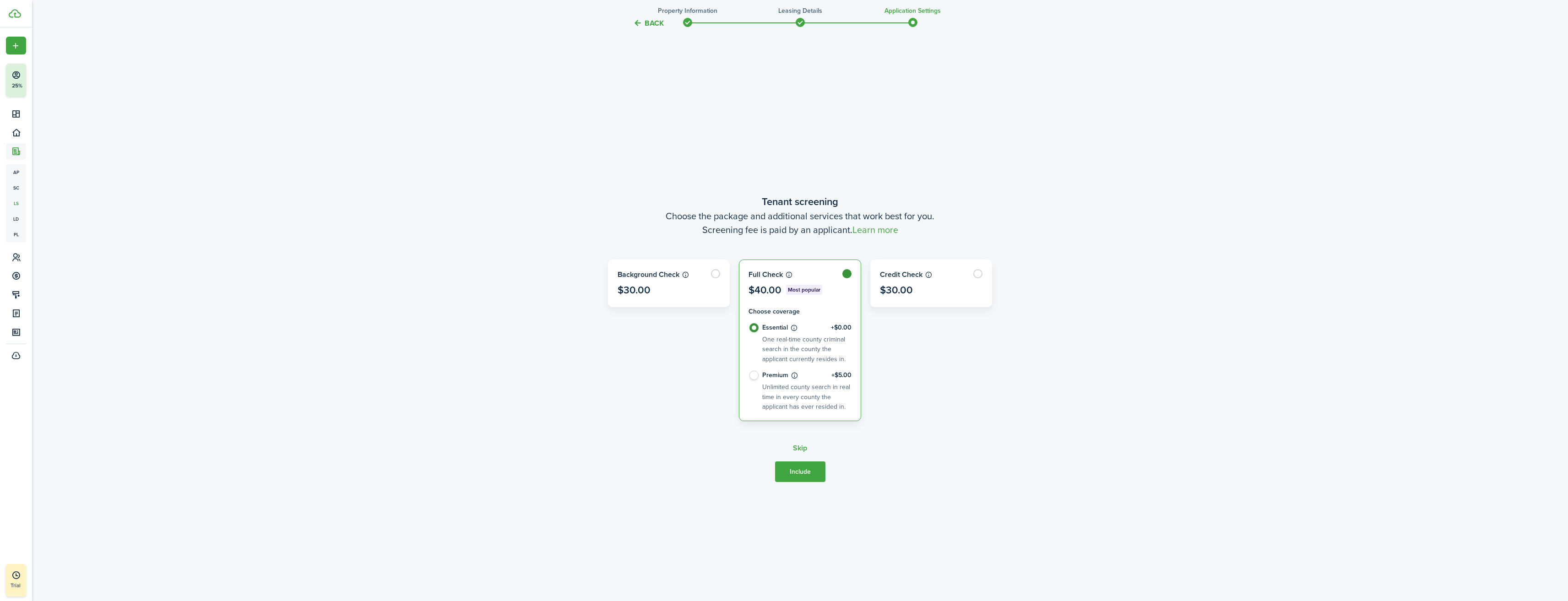
scroll to position [539, 0]
click at [754, 374] on label "Premium +$5.00 Unlimited county search in real time in every county the applica…" at bounding box center [800, 390] width 103 height 41
click at [754, 374] on label "Premium +$5.00 Unlimited county search in real time in every county the applica…" at bounding box center [800, 390] width 103 height 41
radio input "false"
radio input "true"
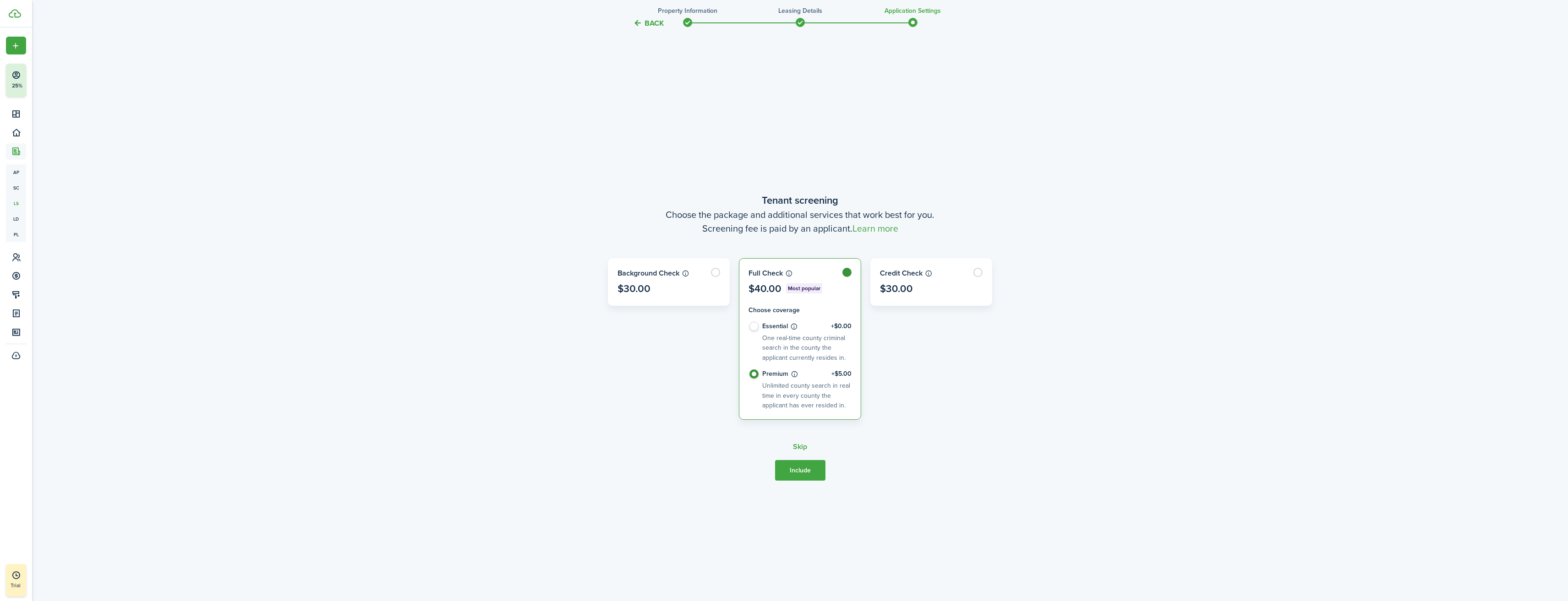
click at [888, 231] on link "Learn more" at bounding box center [875, 228] width 46 height 14
click at [754, 324] on label "Essential +$0.00 One real-time county criminal search in the county the applica…" at bounding box center [800, 345] width 103 height 47
radio input "true"
click at [801, 472] on button "Include" at bounding box center [800, 470] width 50 height 20
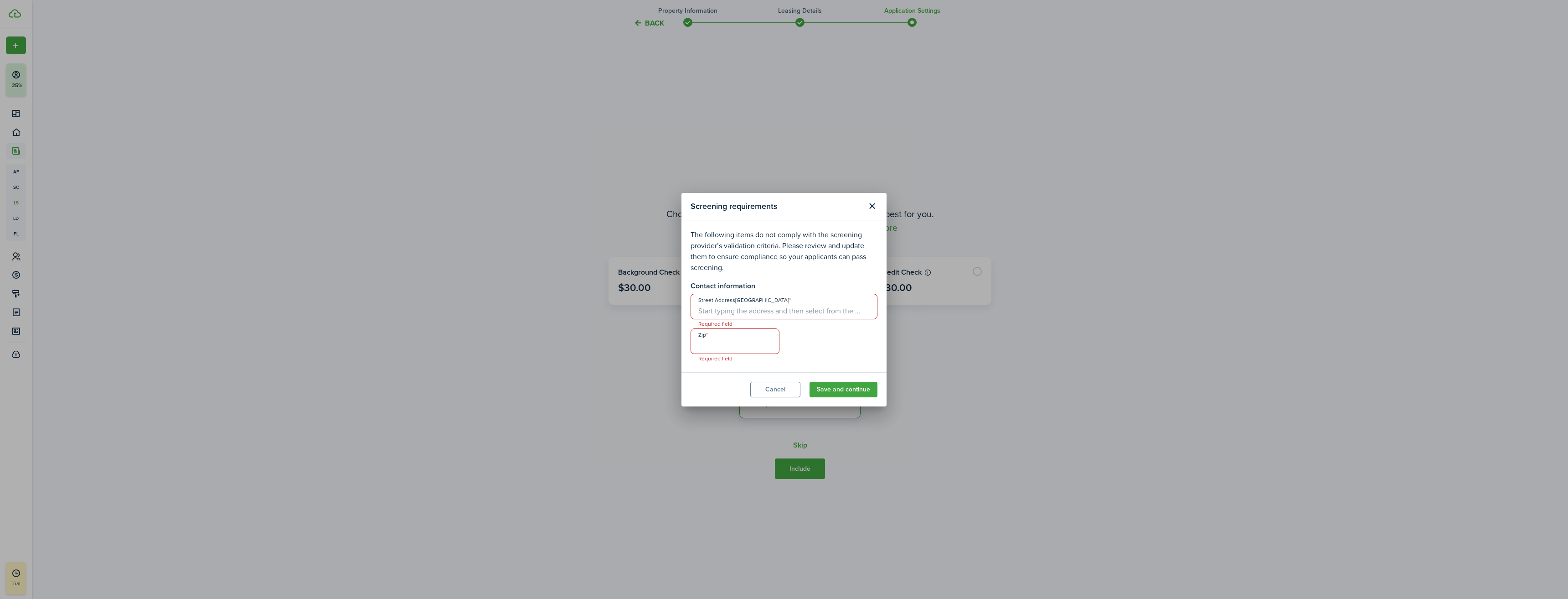
click at [706, 311] on input "Street Address[GEOGRAPHIC_DATA]" at bounding box center [783, 306] width 187 height 26
click at [728, 312] on input "Street Address[GEOGRAPHIC_DATA]" at bounding box center [783, 306] width 187 height 26
click at [731, 324] on span "[STREET_ADDRESS]" at bounding box center [734, 326] width 57 height 9
type input "[STREET_ADDRESS]"
type input "95135"
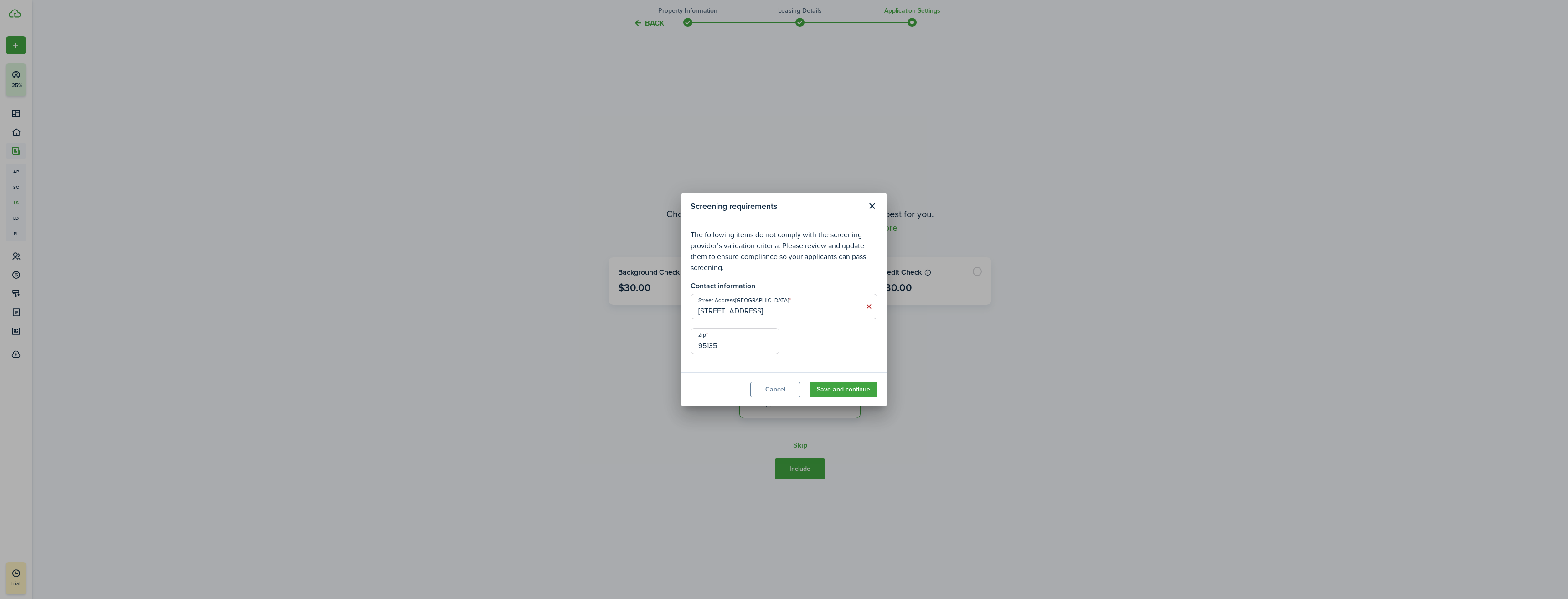
click at [843, 392] on button "Save and continue" at bounding box center [843, 389] width 68 height 16
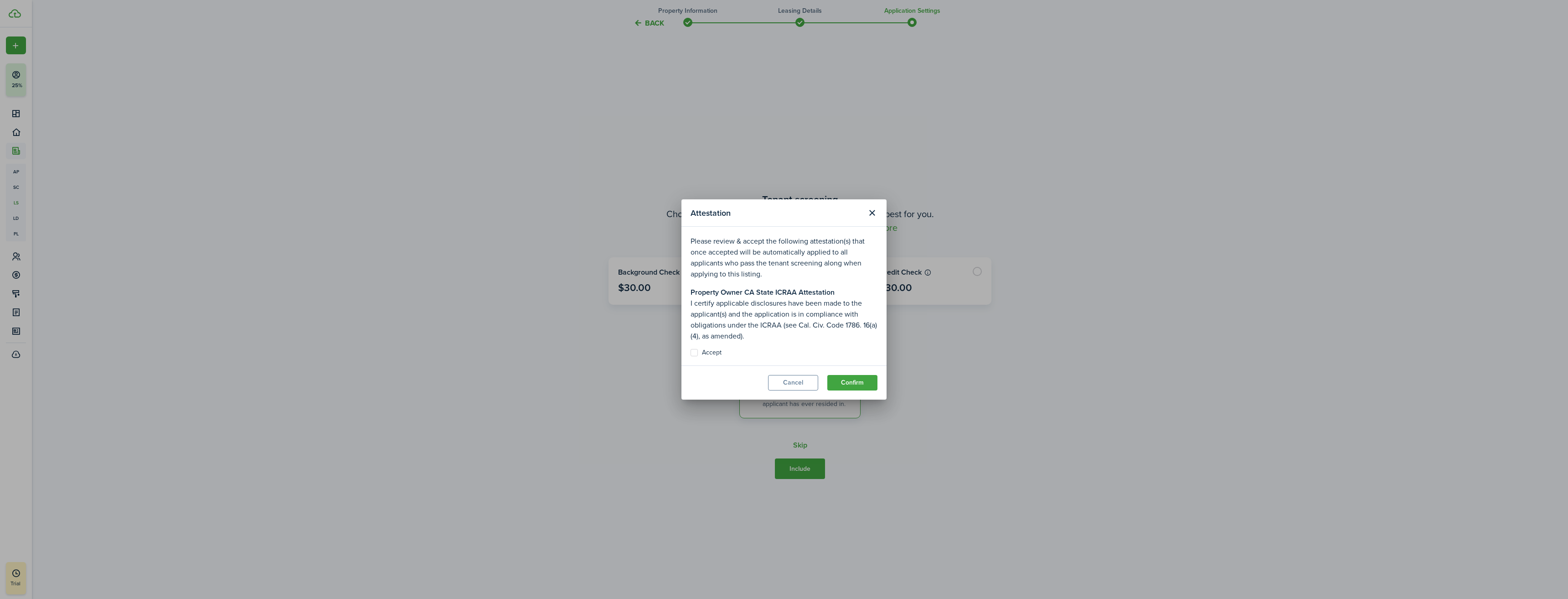
click at [692, 353] on label "Accept" at bounding box center [706, 352] width 31 height 7
click at [690, 353] on input "Accept" at bounding box center [690, 353] width 1 height 1
checkbox input "true"
drag, startPoint x: 788, startPoint y: 211, endPoint x: 663, endPoint y: 176, distance: 129.8
click at [663, 176] on div "Attestation Please review & accept the following attestation(s) that once accep…" at bounding box center [784, 300] width 1568 height 599
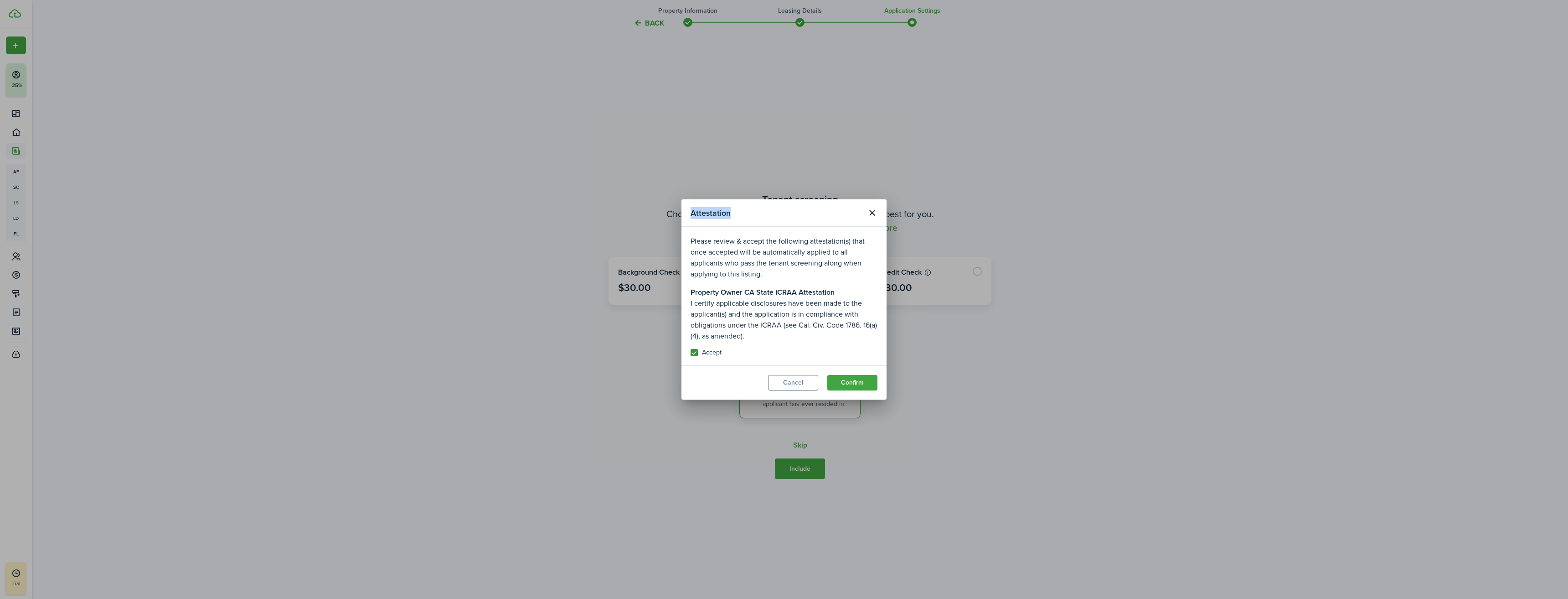
click at [790, 384] on button "Cancel" at bounding box center [793, 382] width 50 height 16
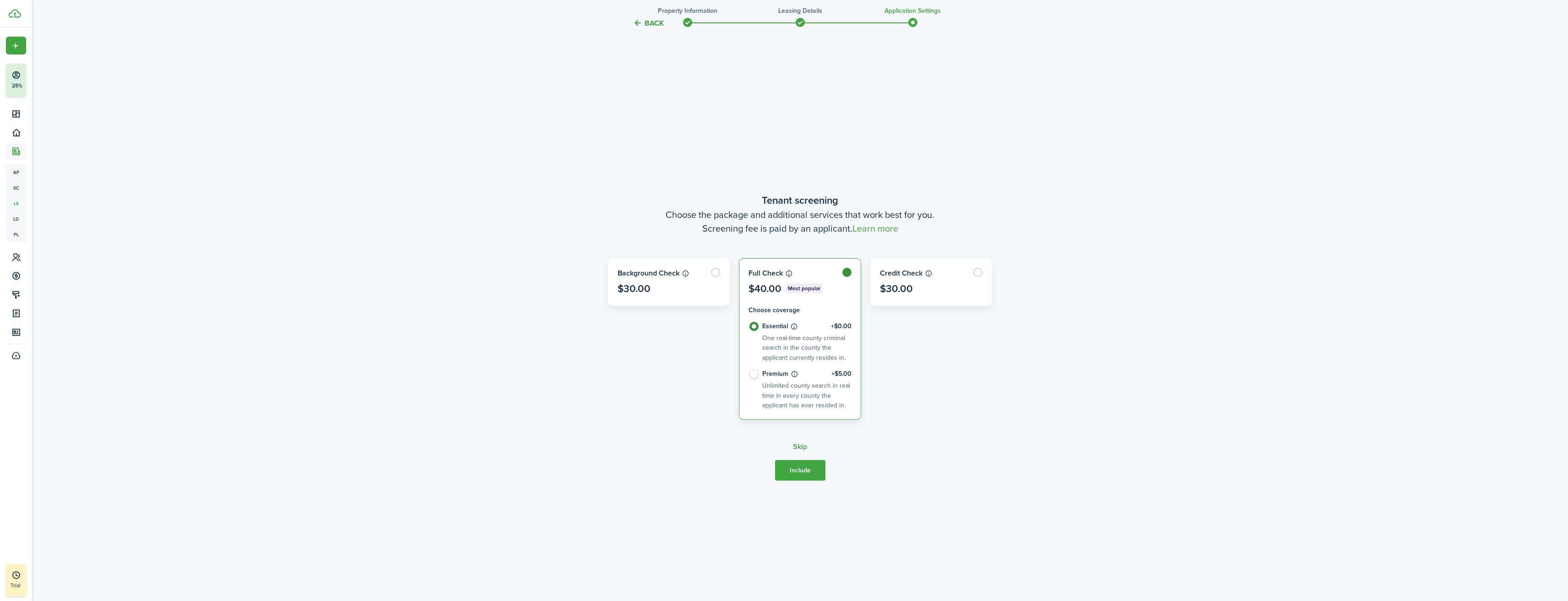
click at [806, 470] on button "Include" at bounding box center [800, 470] width 50 height 20
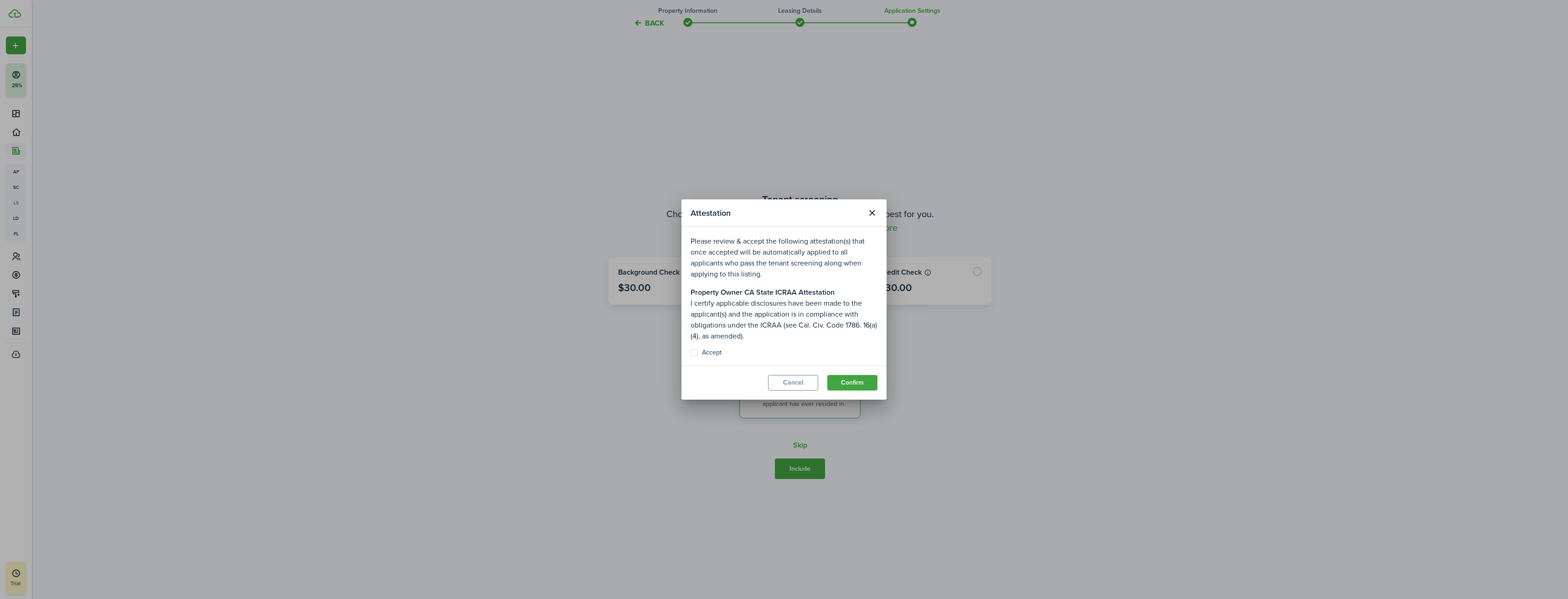
click at [716, 349] on label "Accept" at bounding box center [706, 352] width 31 height 7
click at [690, 353] on input "Accept" at bounding box center [690, 353] width 1 height 1
checkbox input "true"
click at [855, 378] on button "Confirm" at bounding box center [852, 382] width 50 height 16
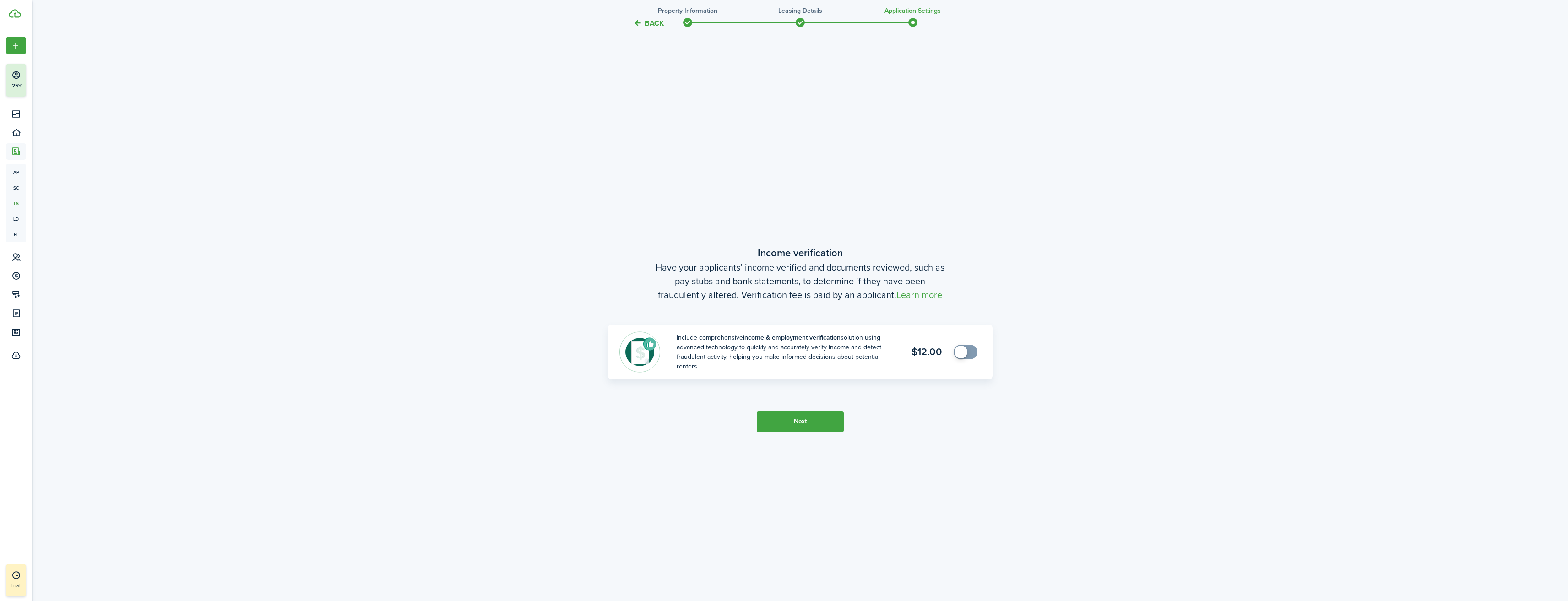
scroll to position [1140, 0]
click at [805, 420] on button "Next" at bounding box center [800, 420] width 87 height 20
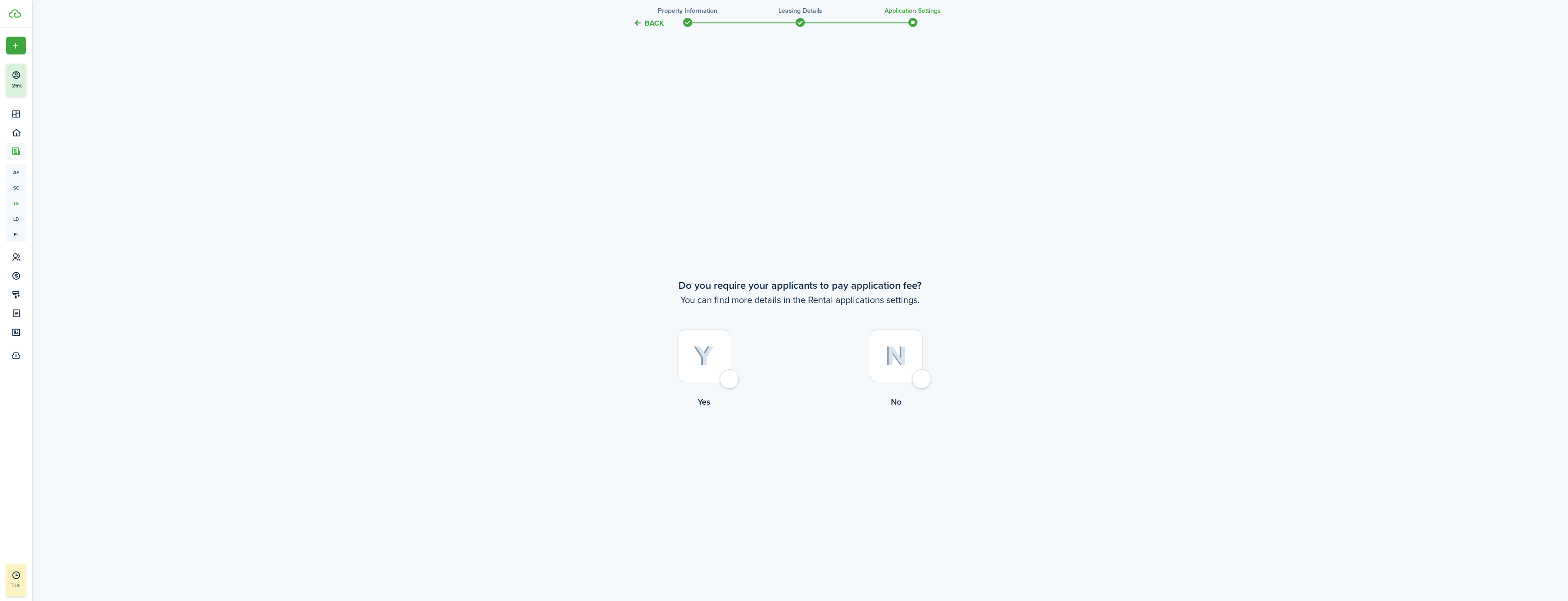
scroll to position [1741, 0]
click at [918, 371] on div at bounding box center [896, 347] width 53 height 53
radio input "true"
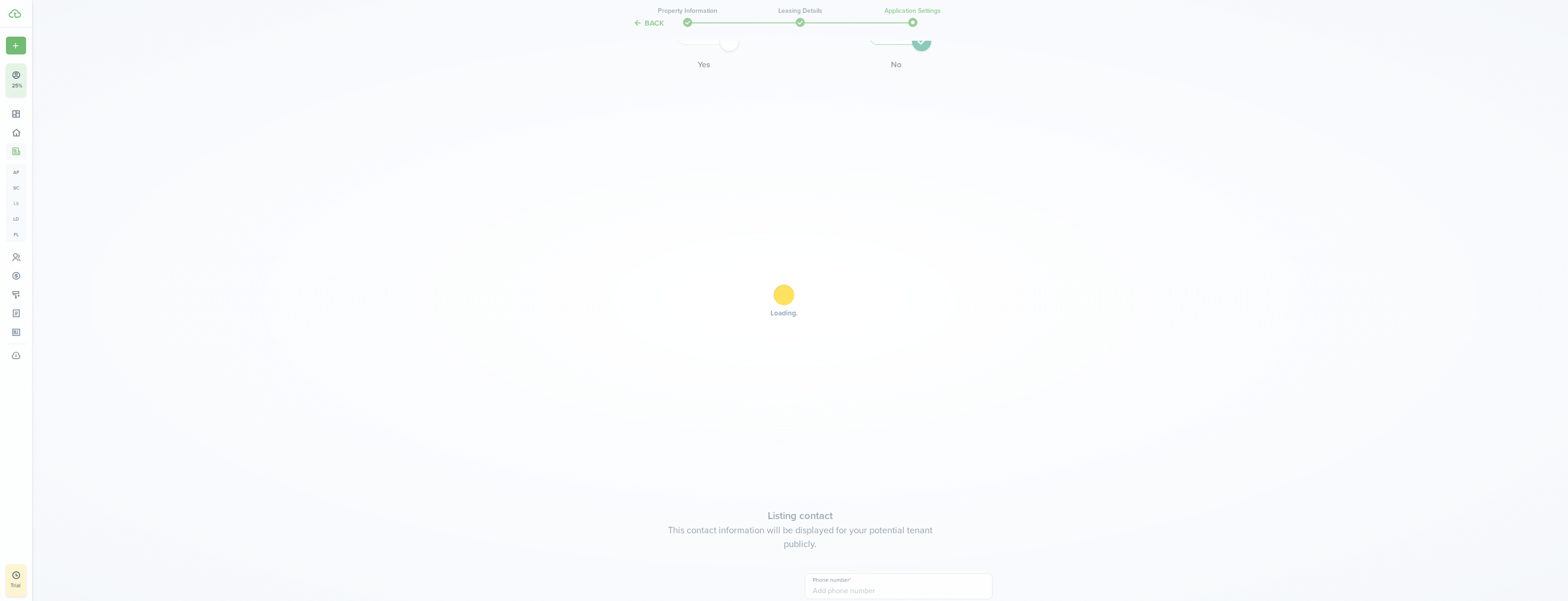
type input "[PHONE_NUMBER]"
type input "[EMAIL_ADDRESS][DOMAIN_NAME]"
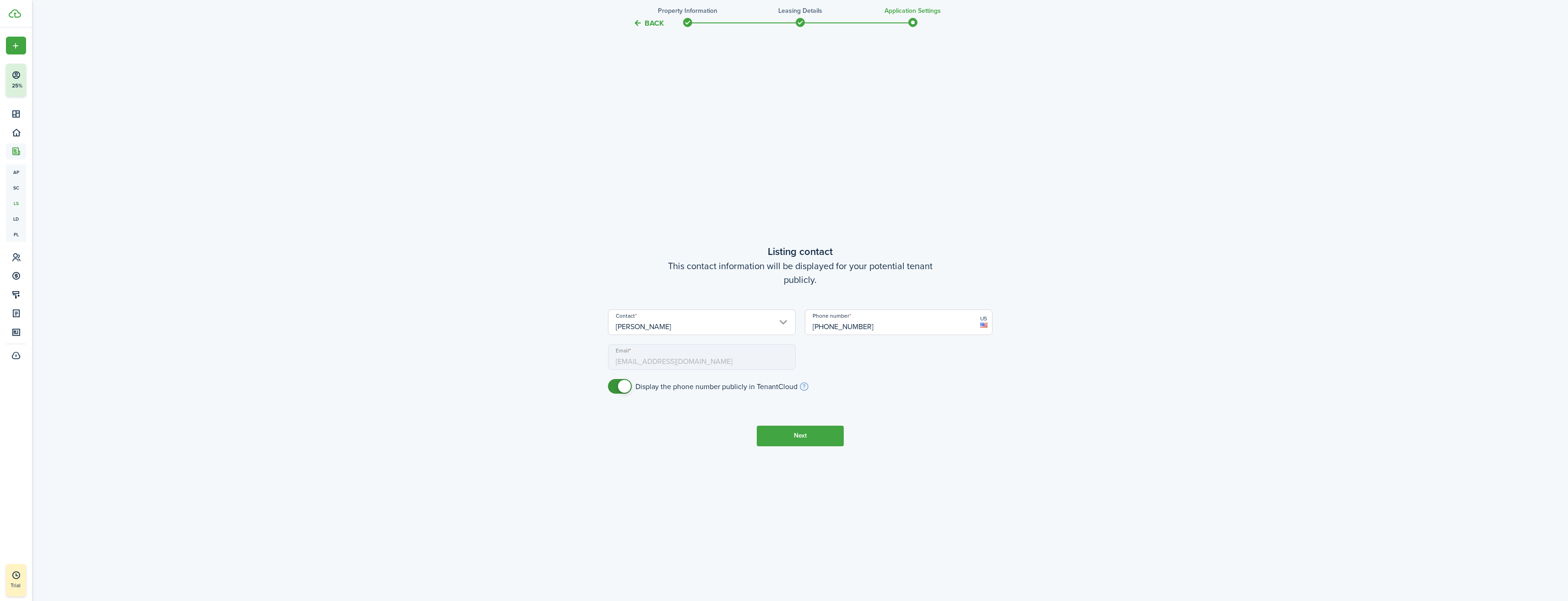
scroll to position [2342, 0]
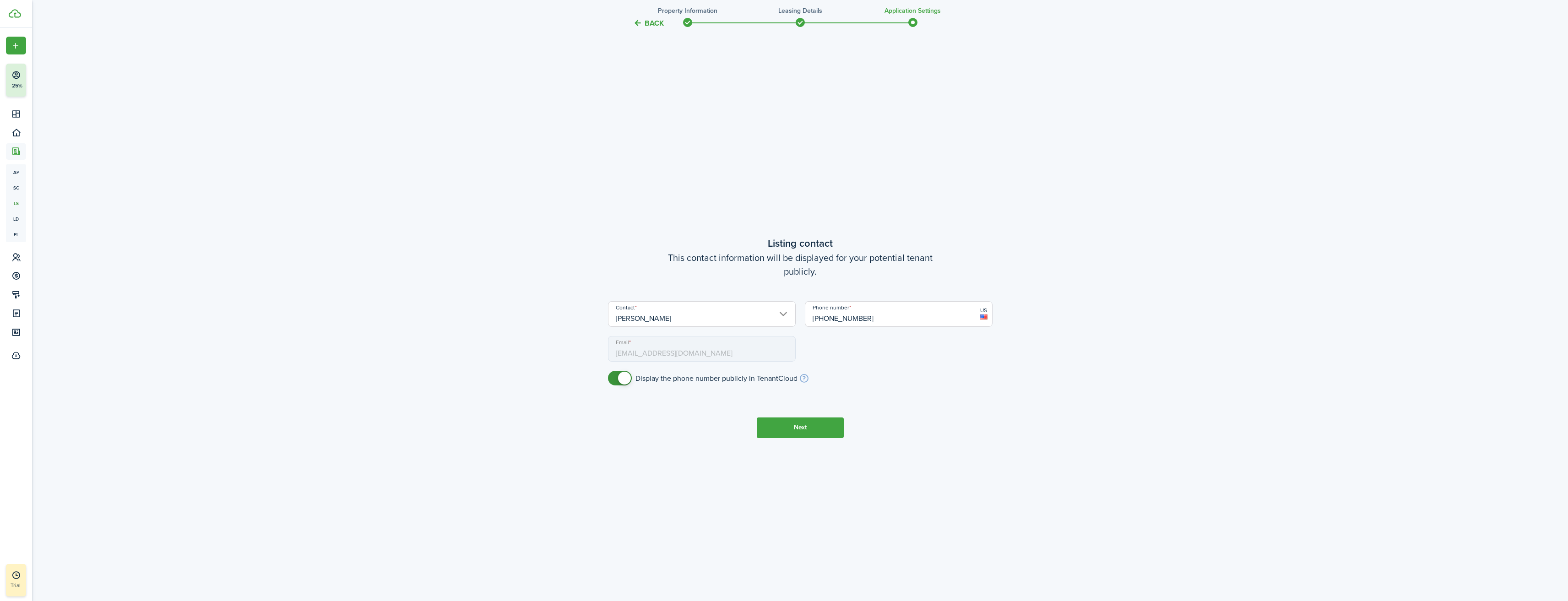
click at [781, 314] on input "[PERSON_NAME]" at bounding box center [701, 314] width 188 height 26
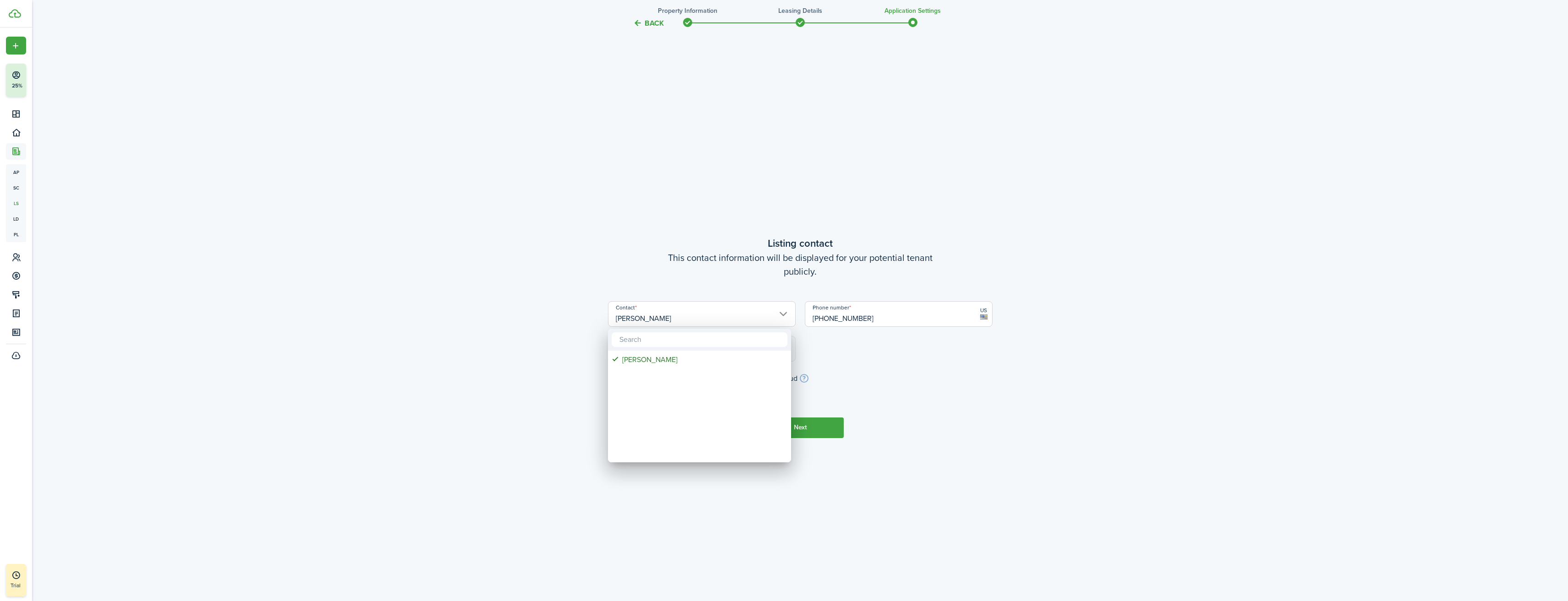
click at [907, 361] on div at bounding box center [784, 300] width 1714 height 747
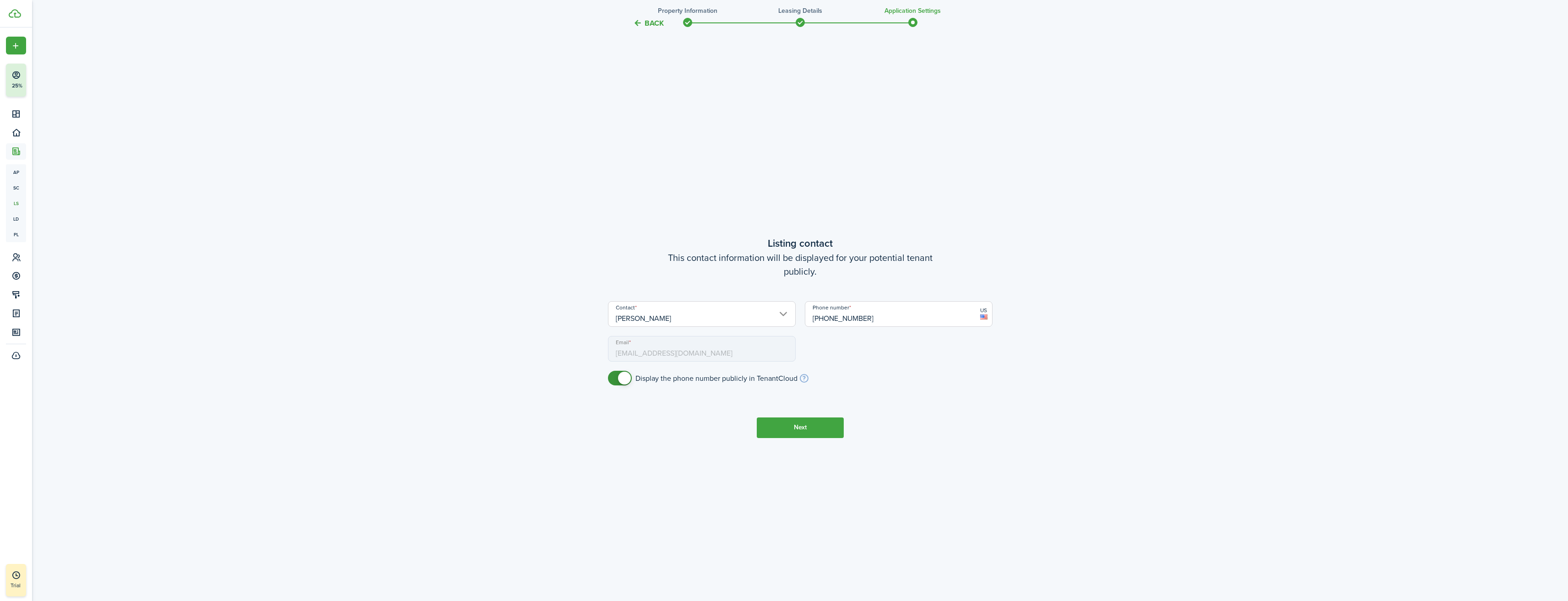
checkbox input "false"
click at [615, 379] on span at bounding box center [620, 378] width 9 height 15
click at [799, 430] on button "Next" at bounding box center [800, 428] width 87 height 20
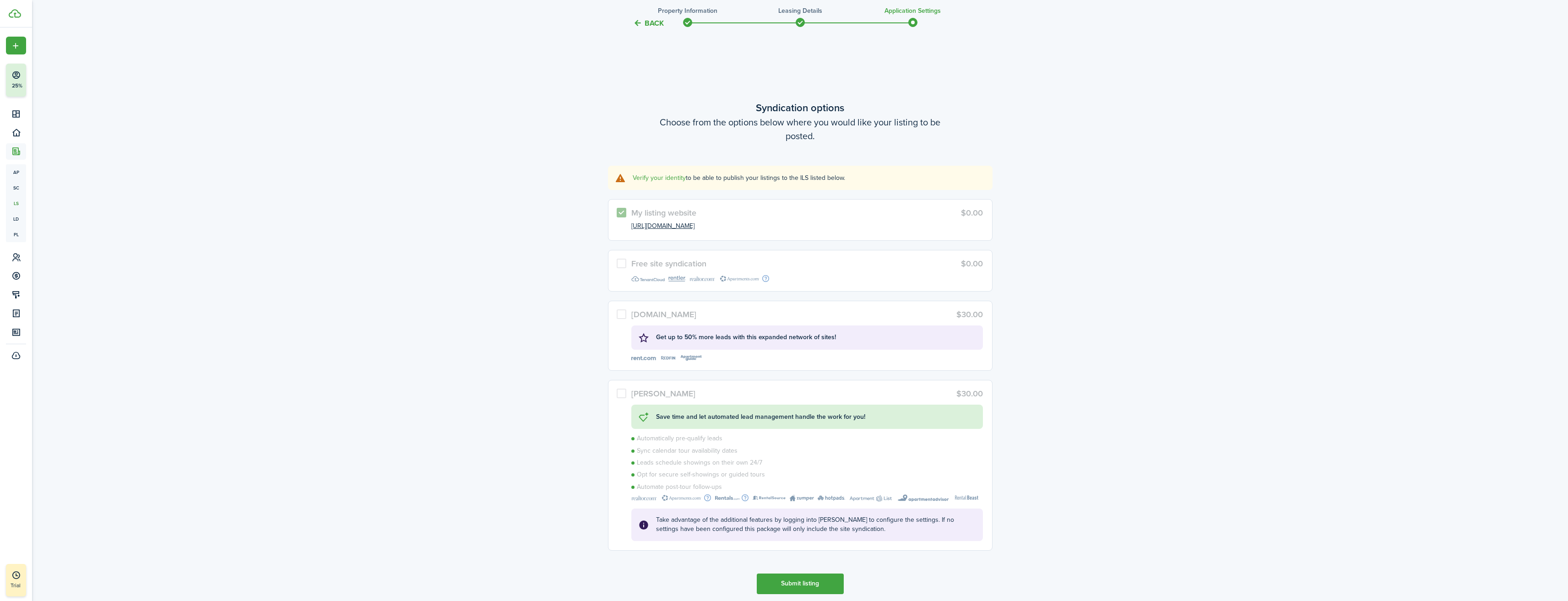
scroll to position [2943, 0]
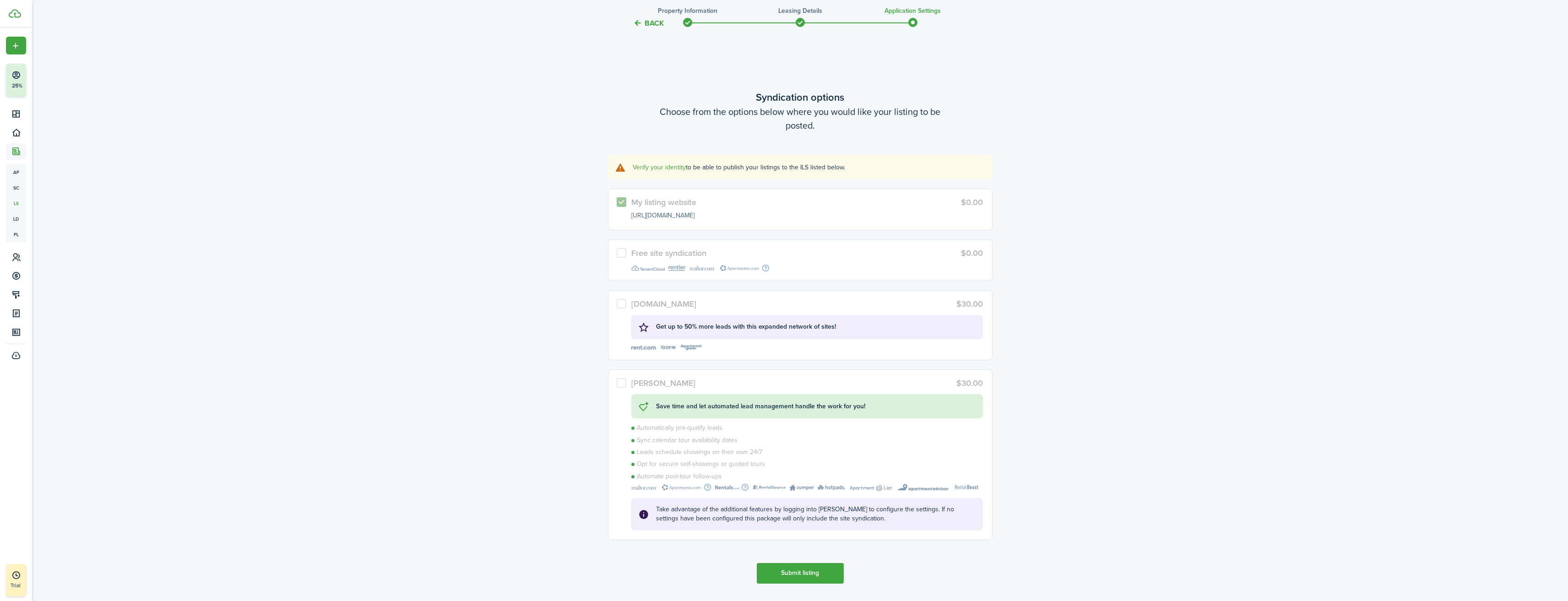
click at [680, 217] on link "[URL][DOMAIN_NAME]" at bounding box center [662, 216] width 63 height 9
click at [668, 167] on link "Verify your identity" at bounding box center [659, 167] width 53 height 9
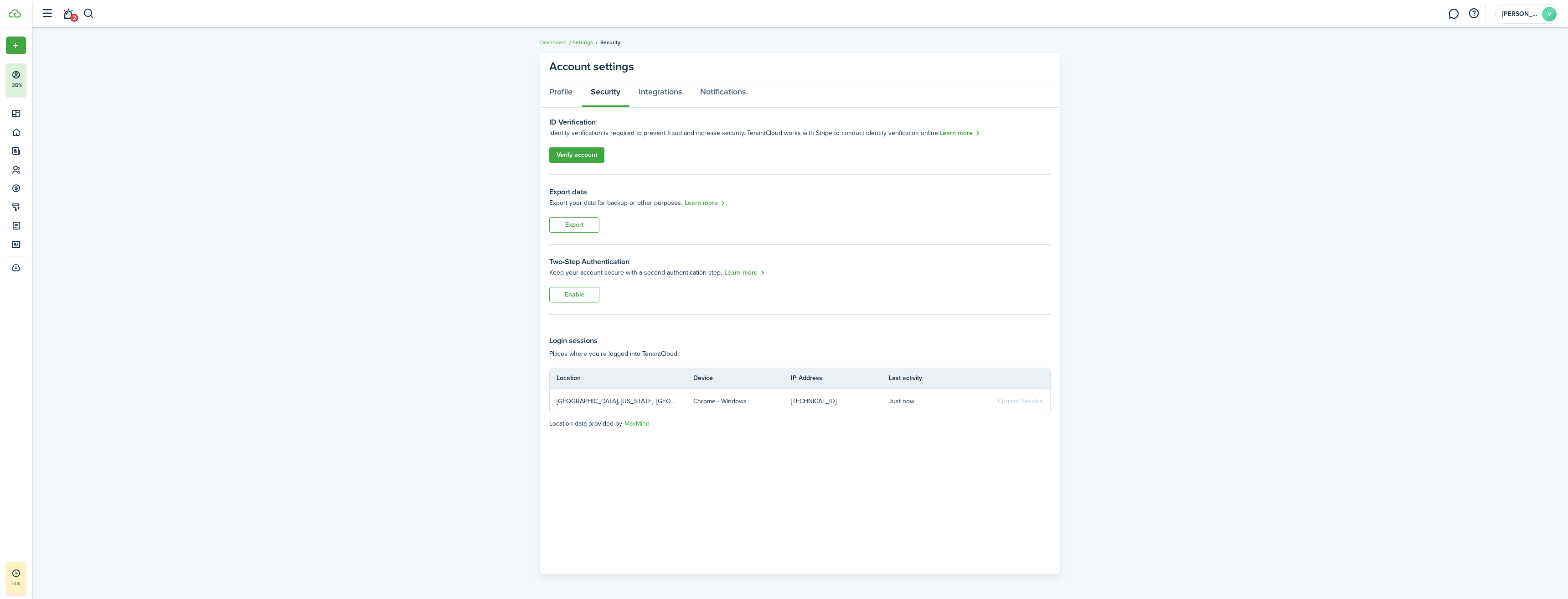
click at [578, 157] on link "Verify account" at bounding box center [577, 154] width 55 height 16
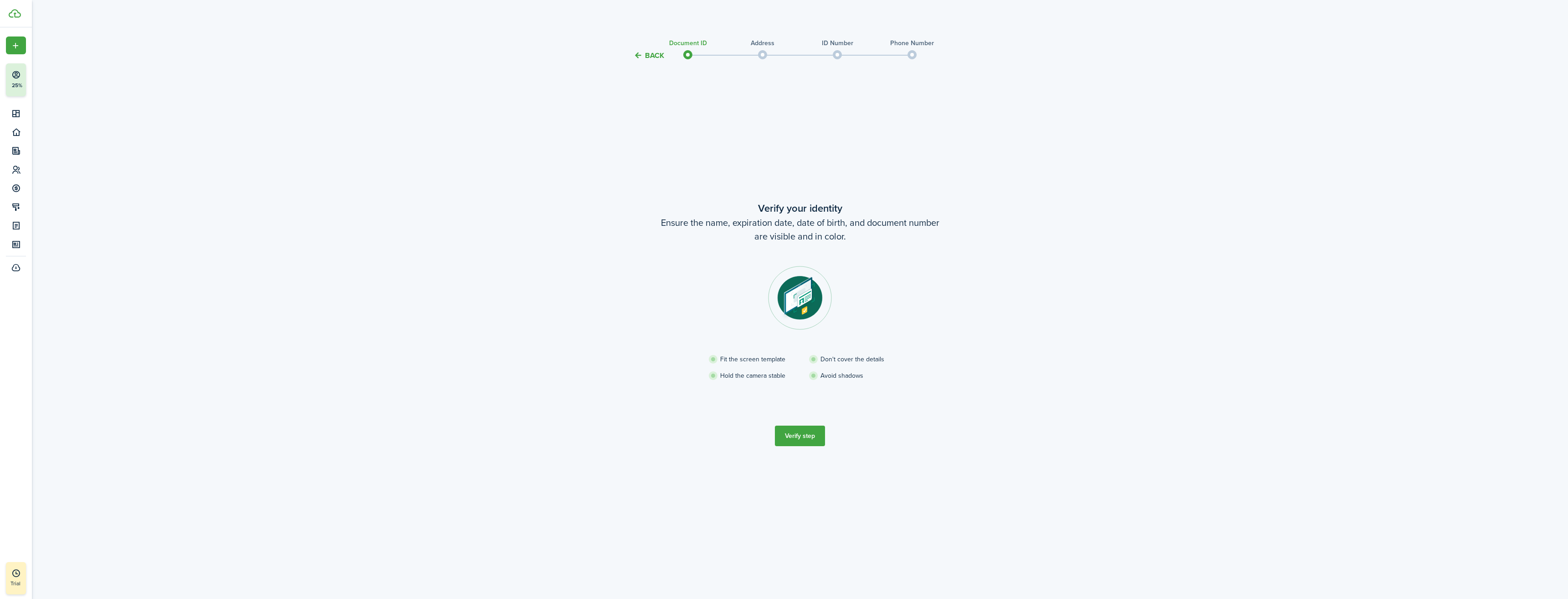
click at [807, 434] on button "Verify step" at bounding box center [800, 436] width 50 height 20
click at [803, 436] on button "Continue" at bounding box center [800, 433] width 50 height 20
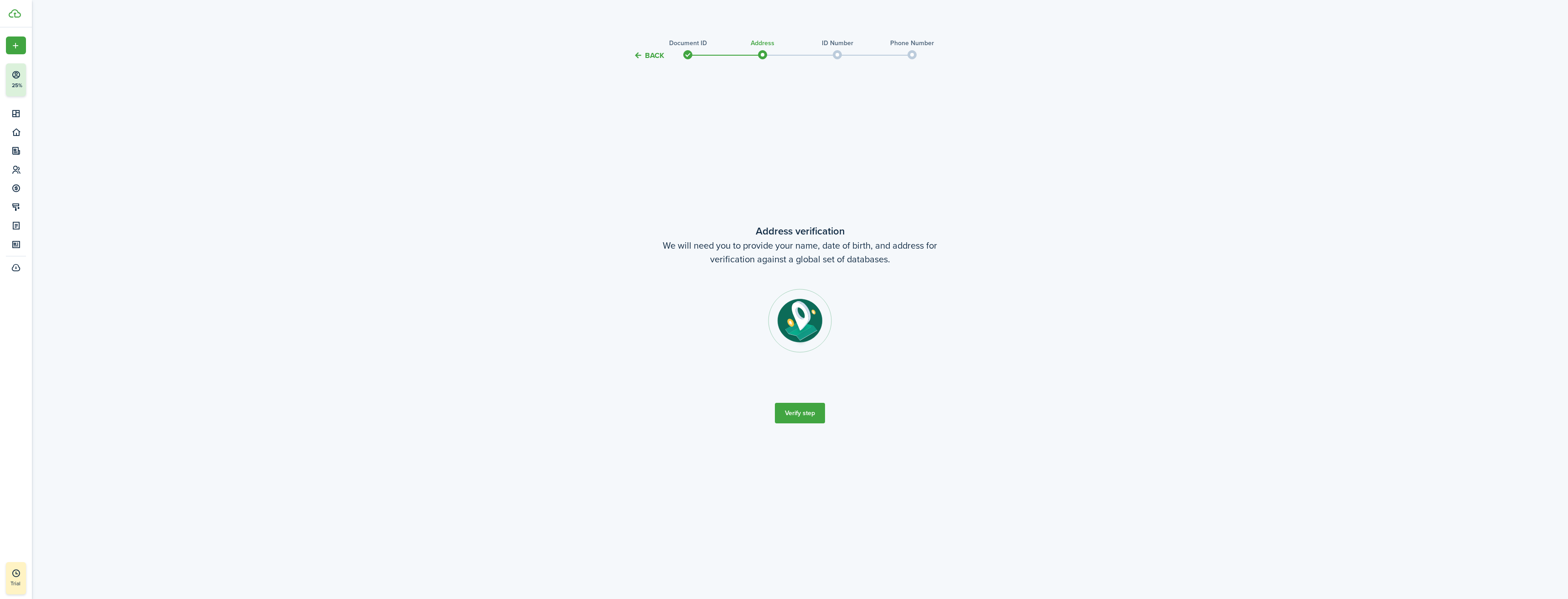
click at [800, 410] on button "Verify step" at bounding box center [800, 413] width 50 height 20
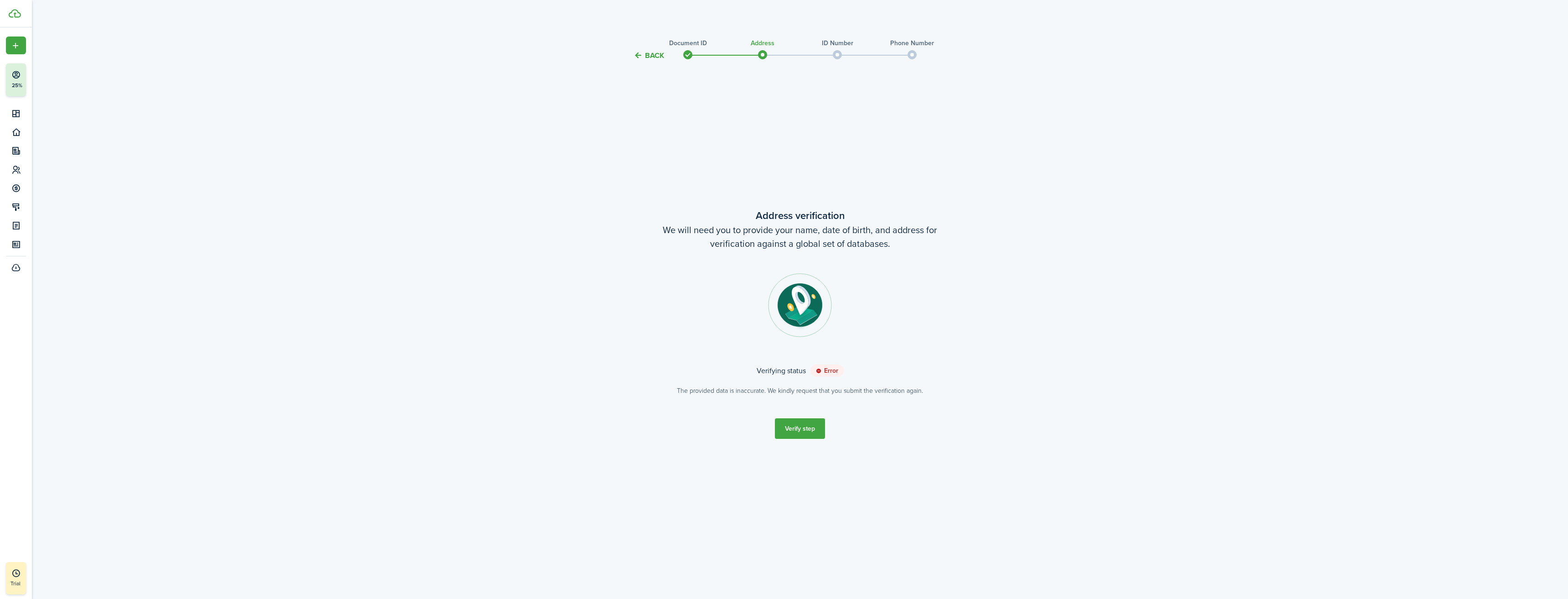
click at [797, 428] on button "Verify step" at bounding box center [800, 428] width 50 height 20
click at [808, 434] on button "Continue" at bounding box center [800, 433] width 50 height 20
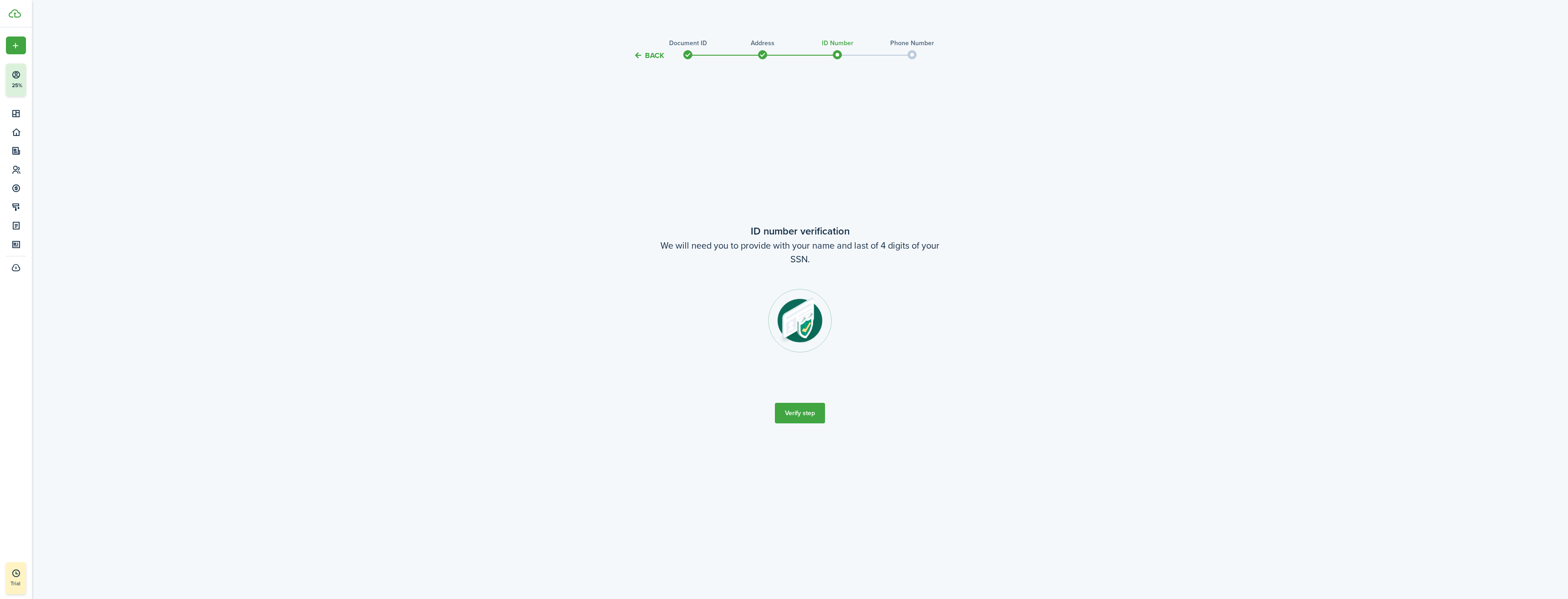
click at [807, 410] on button "Verify step" at bounding box center [800, 413] width 50 height 20
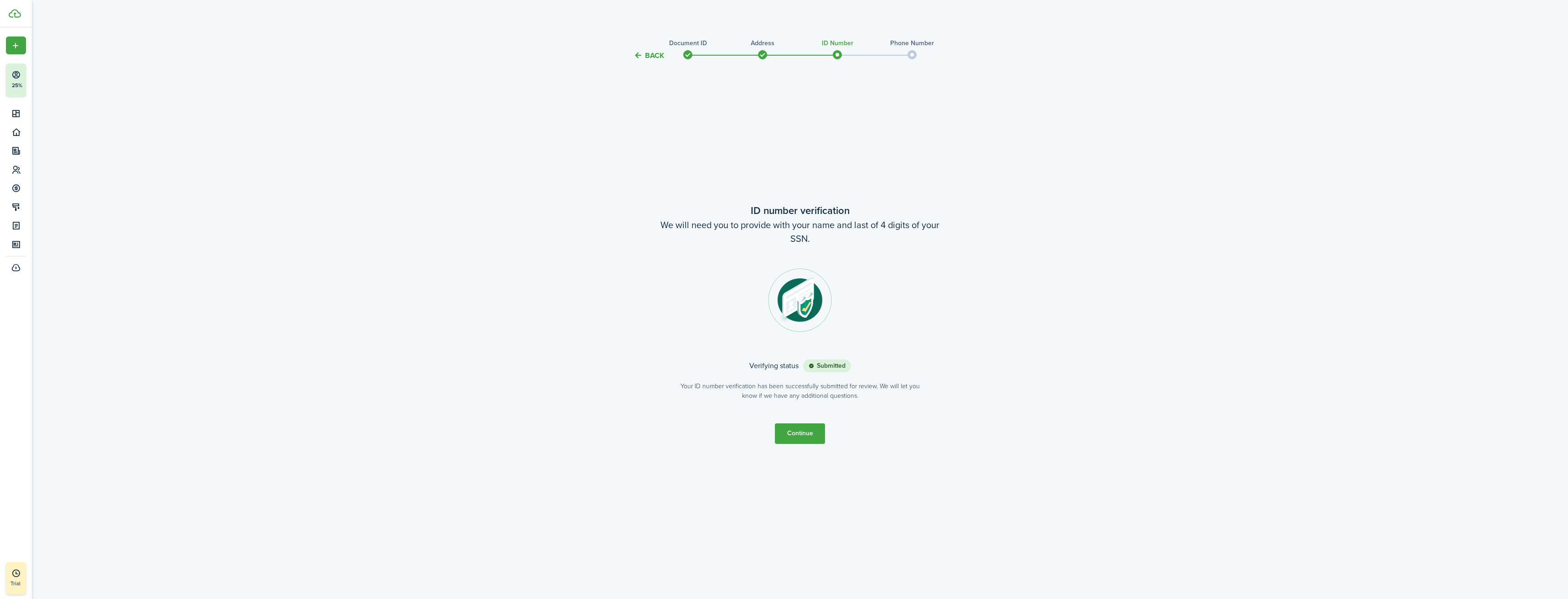
click at [800, 433] on button "Continue" at bounding box center [800, 433] width 50 height 20
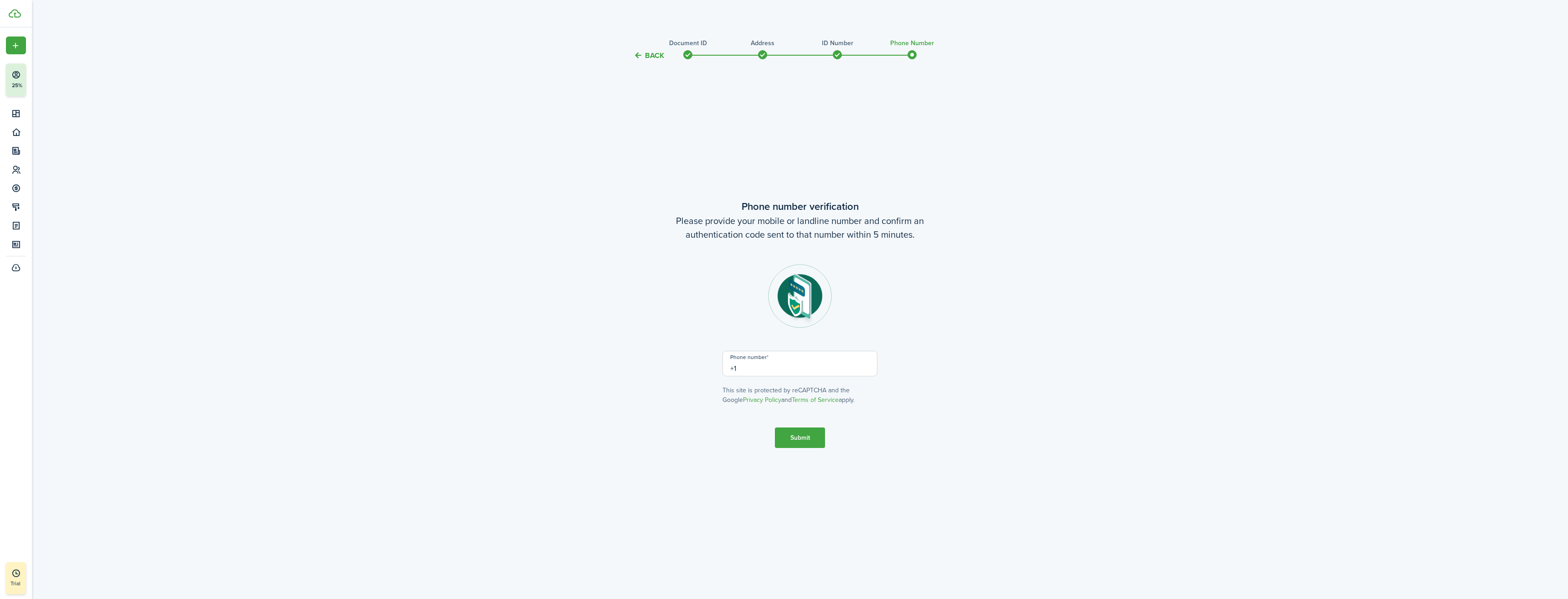
click at [785, 369] on input "+1" at bounding box center [800, 364] width 155 height 26
type input "[PHONE_NUMBER]"
click at [806, 436] on button "Submit" at bounding box center [800, 438] width 50 height 20
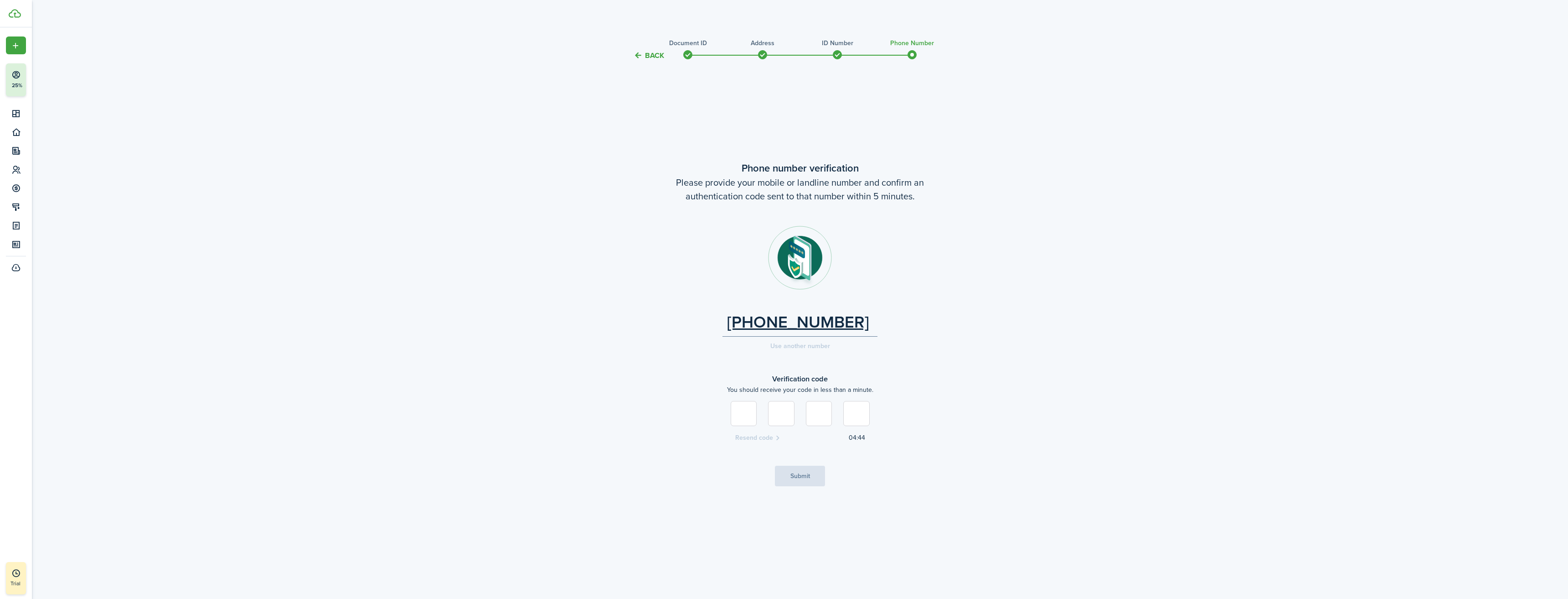
type input "2"
type input "4"
type input "5"
type input "3"
click at [793, 478] on button "Submit" at bounding box center [800, 476] width 50 height 20
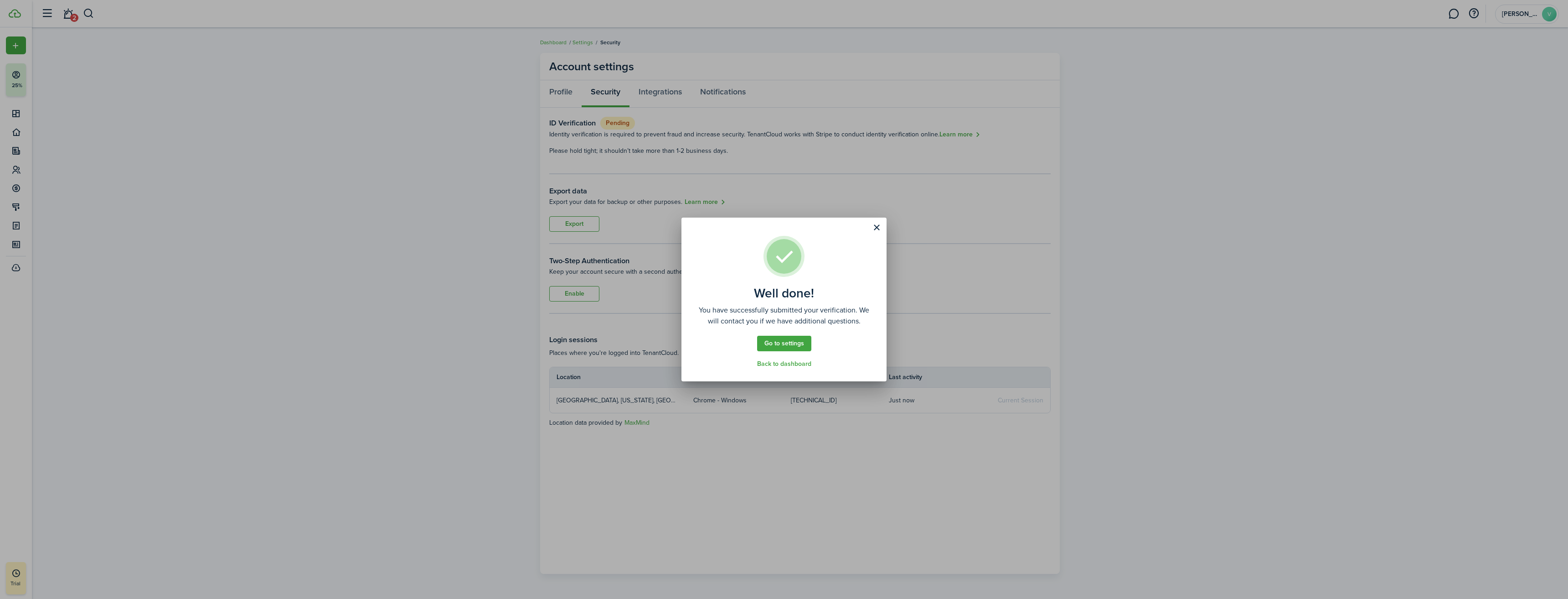
click at [793, 364] on link "Back to dashboard" at bounding box center [784, 364] width 54 height 7
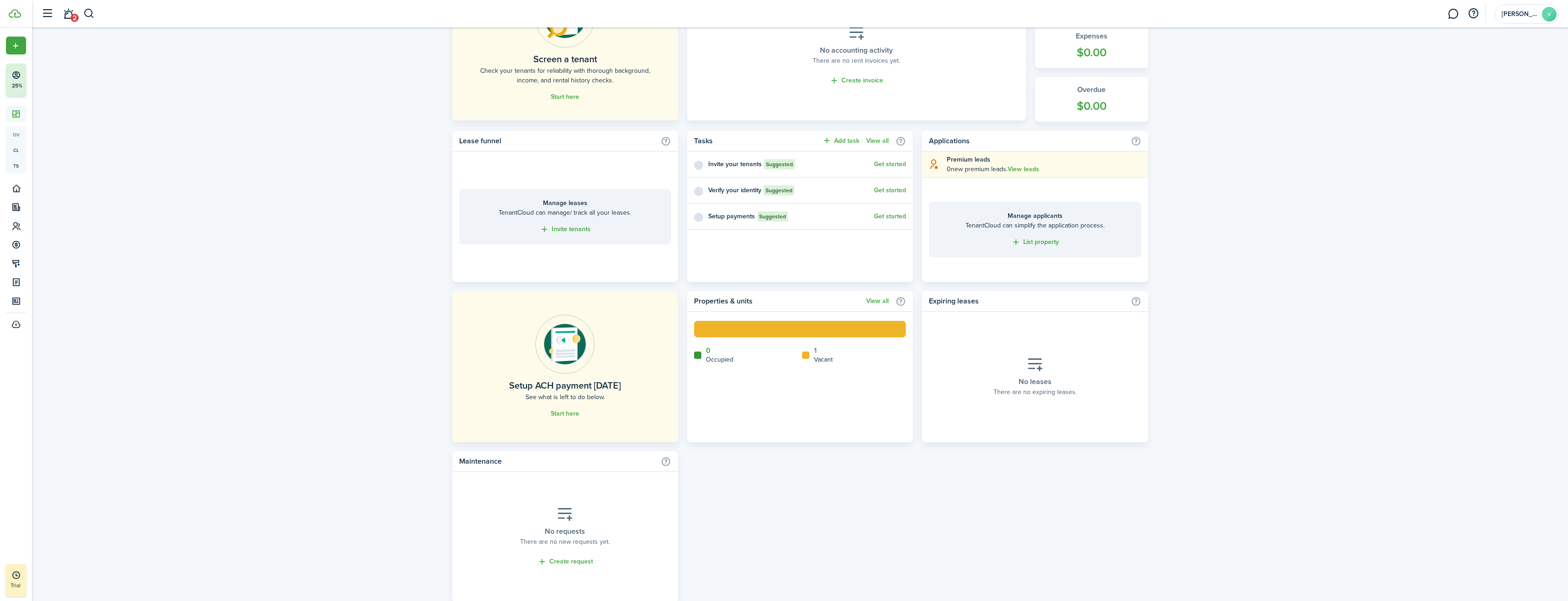
scroll to position [315, 0]
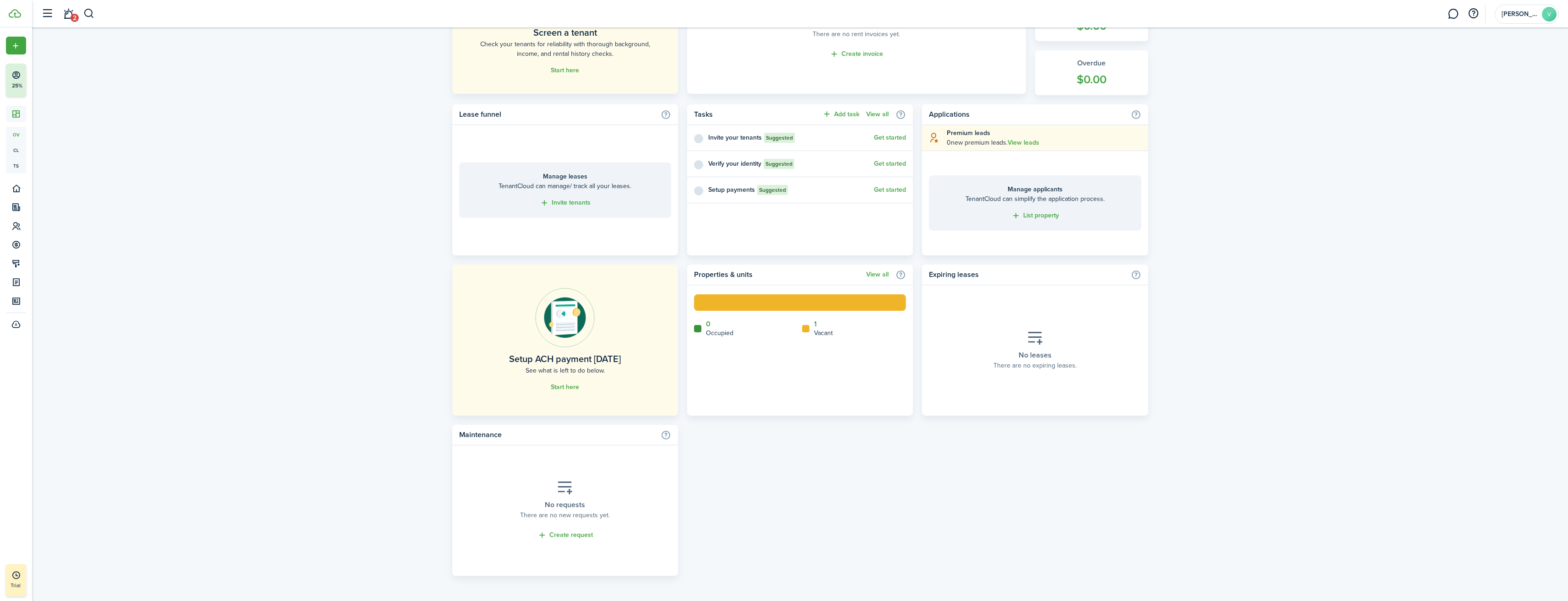
click at [816, 323] on link "1" at bounding box center [815, 324] width 3 height 8
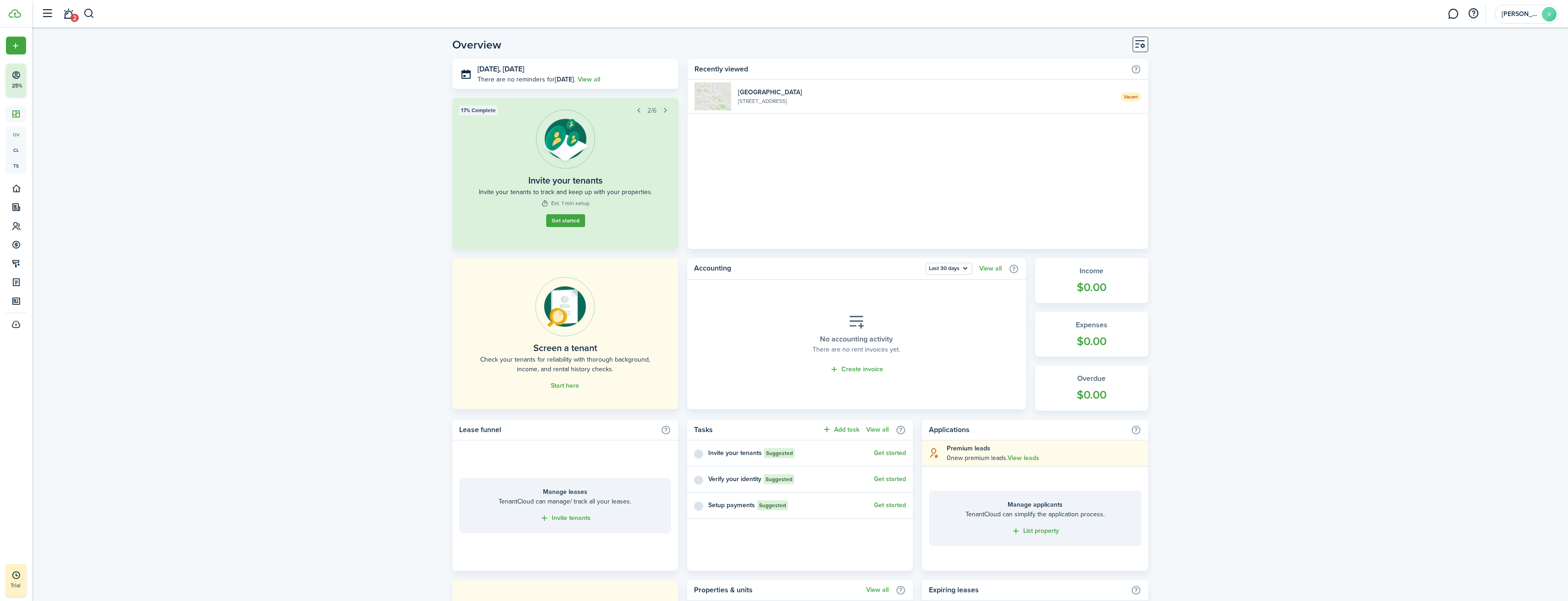
click at [565, 221] on button "Get started" at bounding box center [565, 220] width 39 height 13
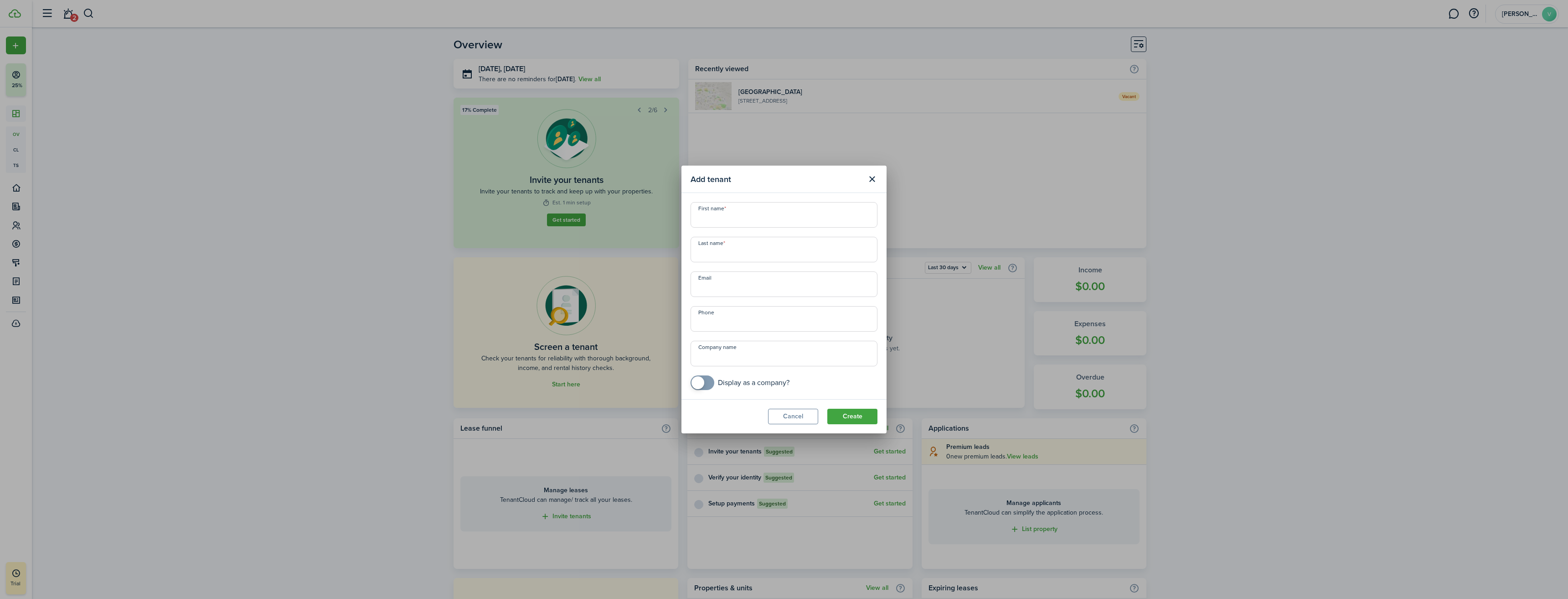
click at [794, 417] on button "Cancel" at bounding box center [793, 416] width 50 height 16
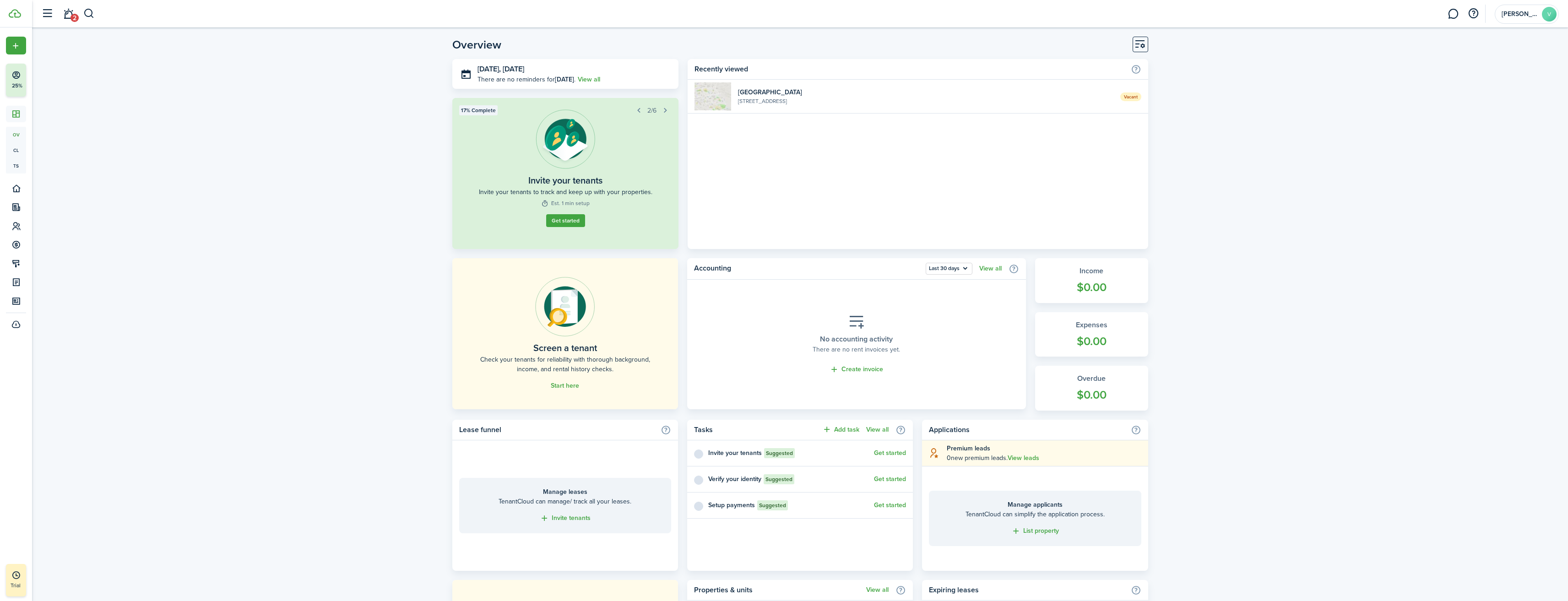
click at [798, 94] on widget-list-item-title "[GEOGRAPHIC_DATA]" at bounding box center [925, 92] width 375 height 9
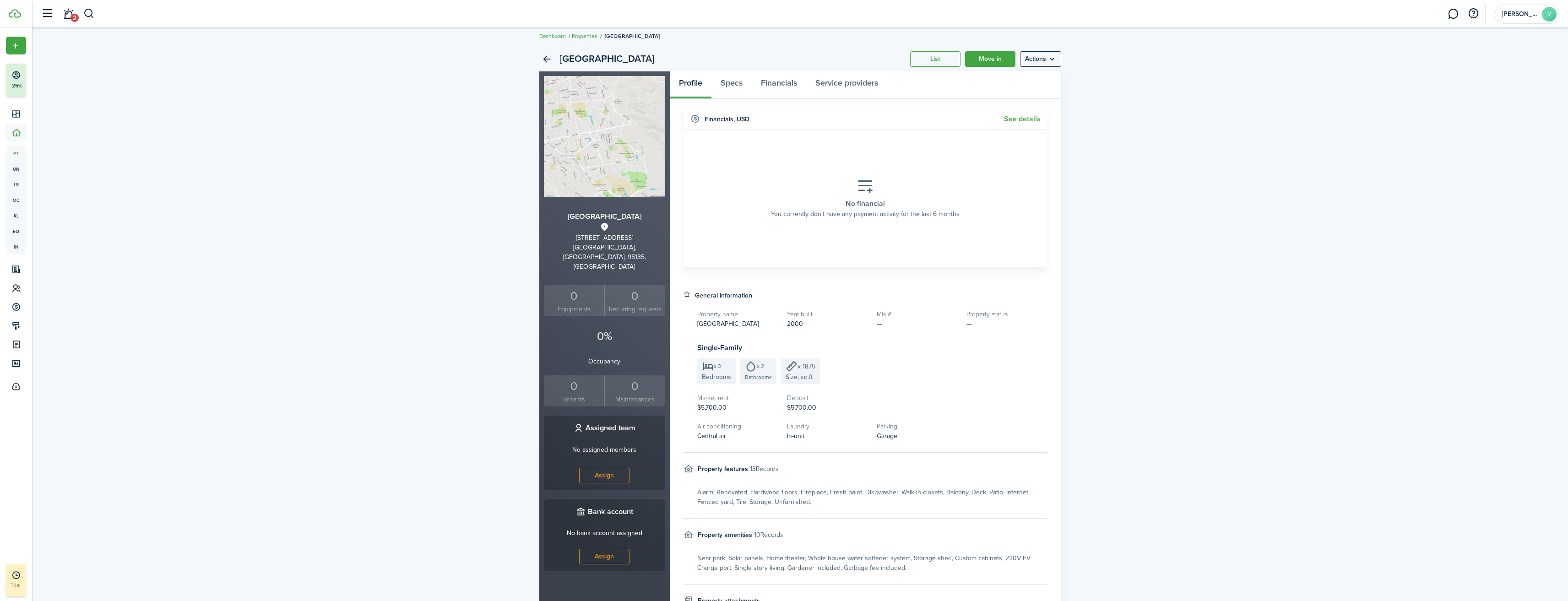
scroll to position [6, 0]
click at [736, 81] on link "Specs" at bounding box center [731, 85] width 40 height 28
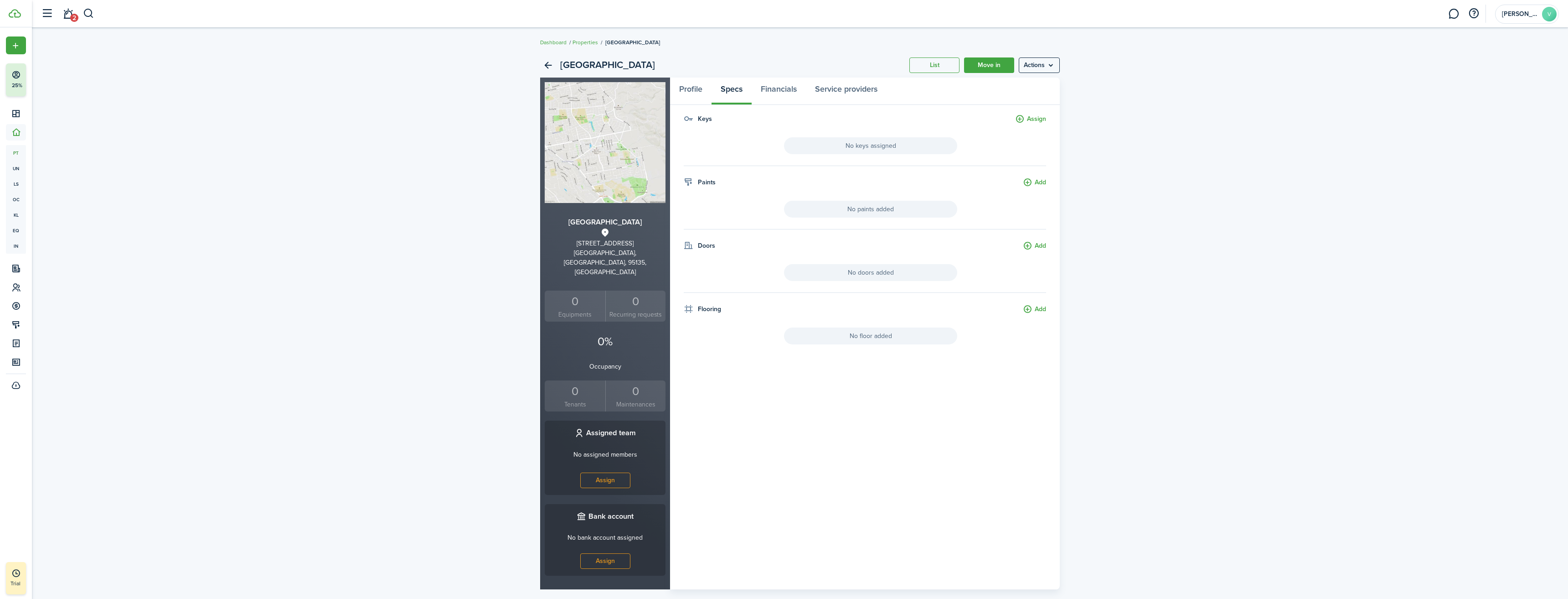
click at [1057, 64] on menu-btn "Actions" at bounding box center [1039, 65] width 41 height 16
click at [793, 452] on panel-main-body "Keys Assign No keys assigned Paints Add No paints added Doors Add No doors adde…" at bounding box center [865, 351] width 390 height 476
click at [690, 95] on link "Profile" at bounding box center [691, 91] width 42 height 28
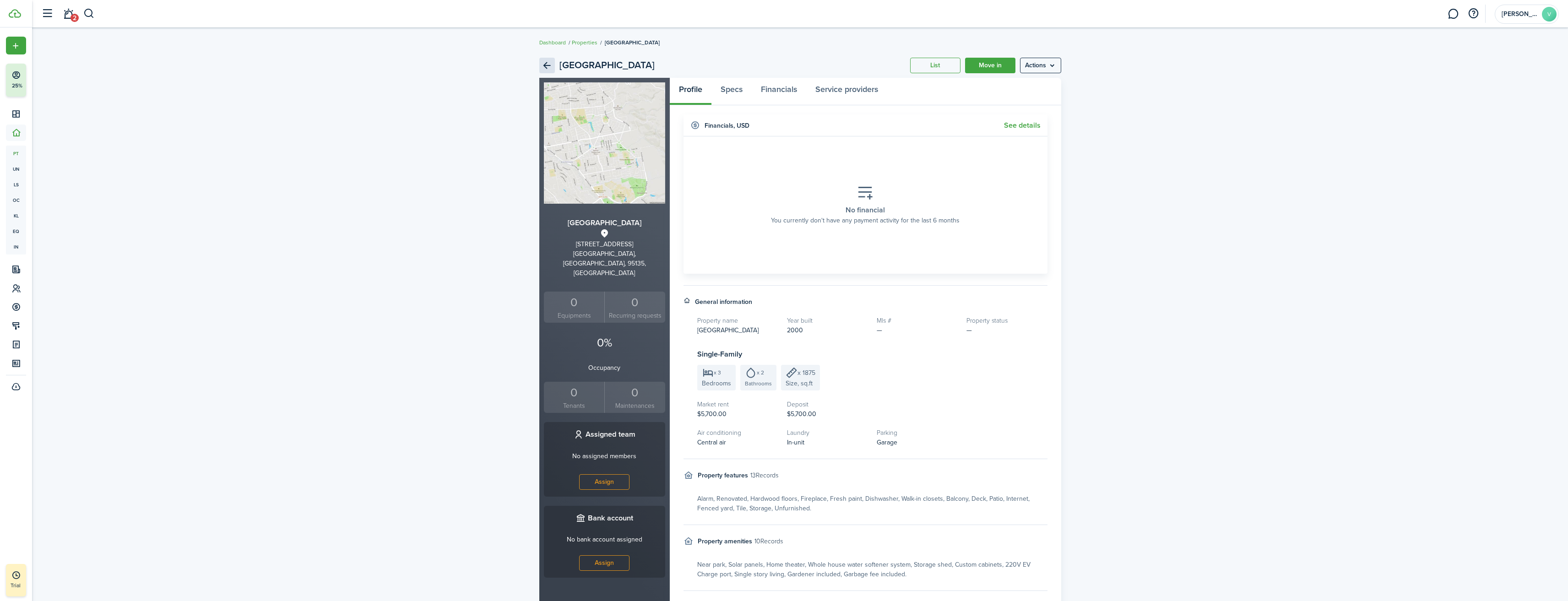
click at [544, 66] on link "Back" at bounding box center [546, 65] width 16 height 16
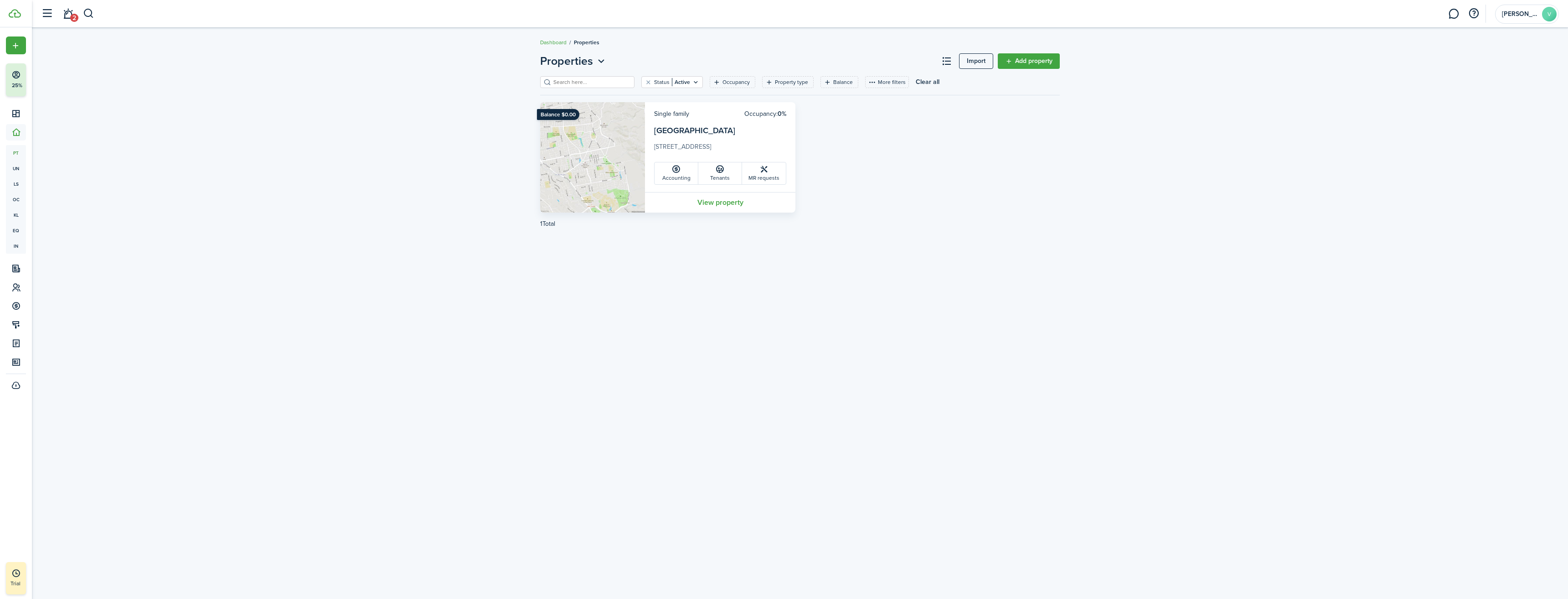
click at [69, 11] on link "2" at bounding box center [68, 13] width 18 height 23
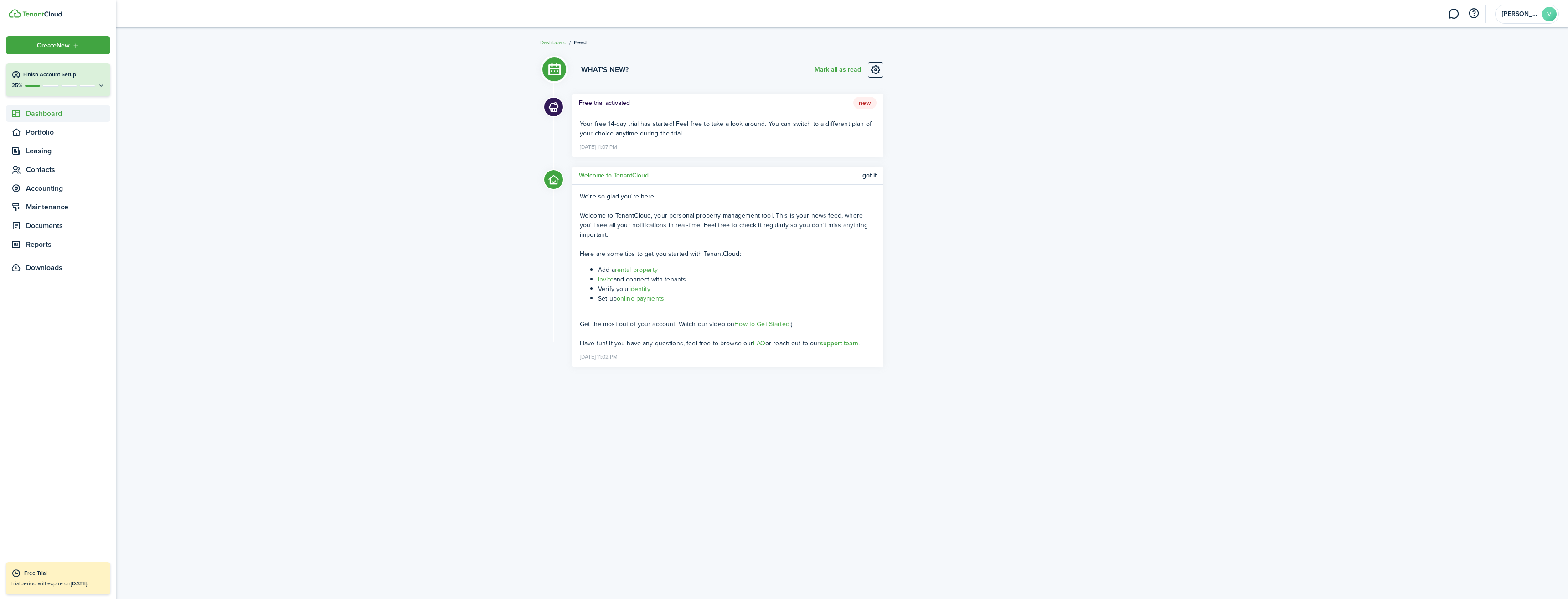
click at [43, 115] on span "Dashboard" at bounding box center [68, 113] width 84 height 11
click at [37, 188] on span "Portfolio" at bounding box center [68, 188] width 84 height 11
click at [42, 150] on span "Properties" at bounding box center [68, 152] width 84 height 11
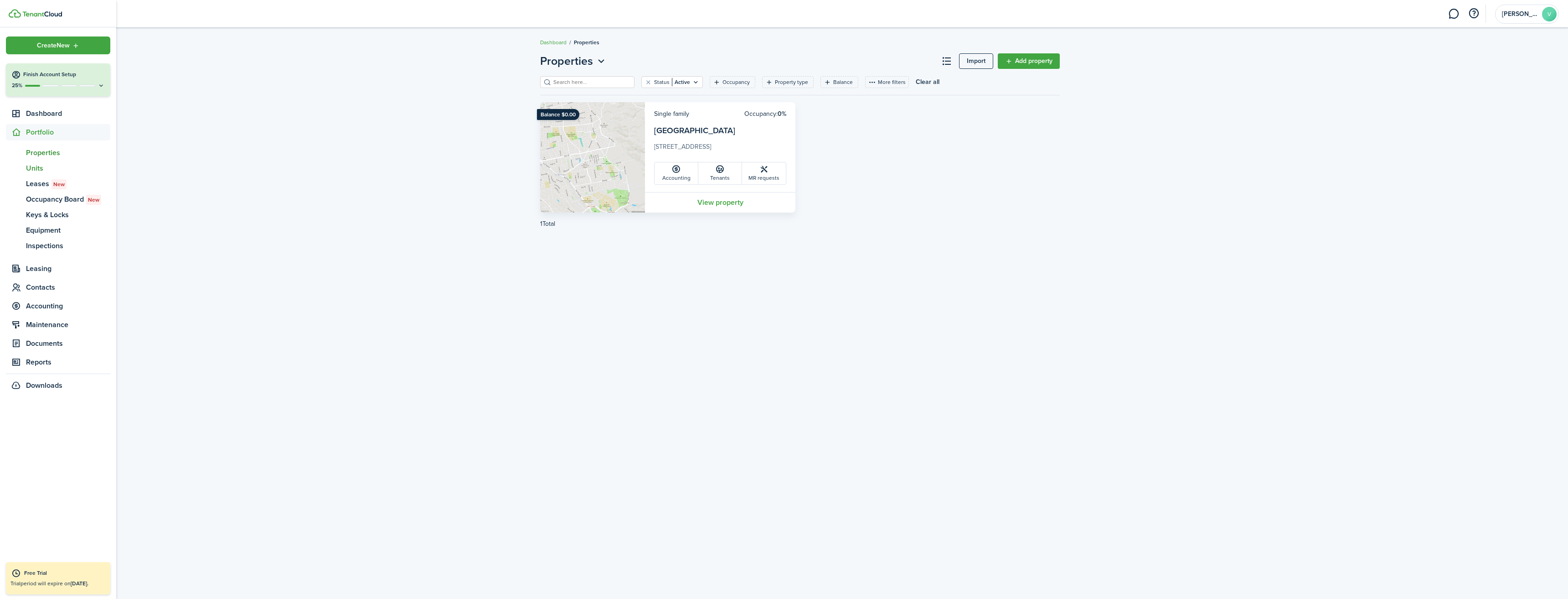
click at [35, 169] on span "Units" at bounding box center [68, 168] width 84 height 11
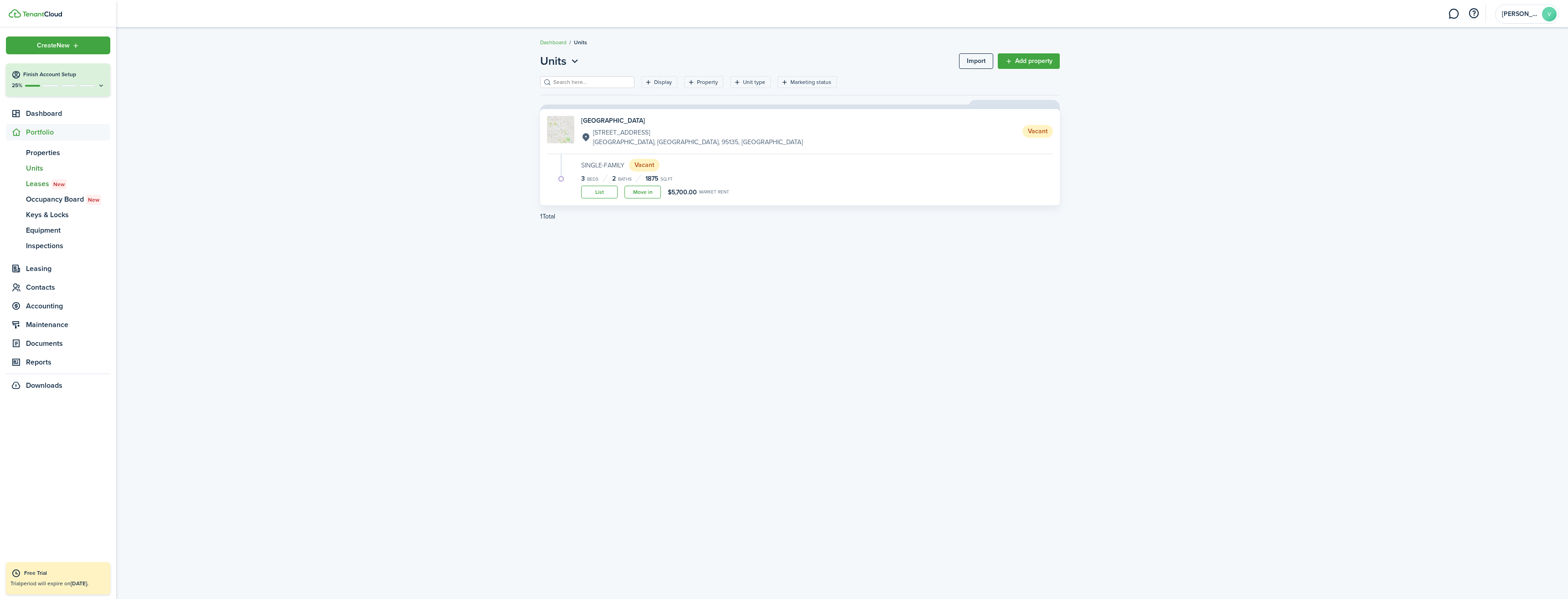
click at [38, 187] on span "Leases New" at bounding box center [68, 183] width 84 height 11
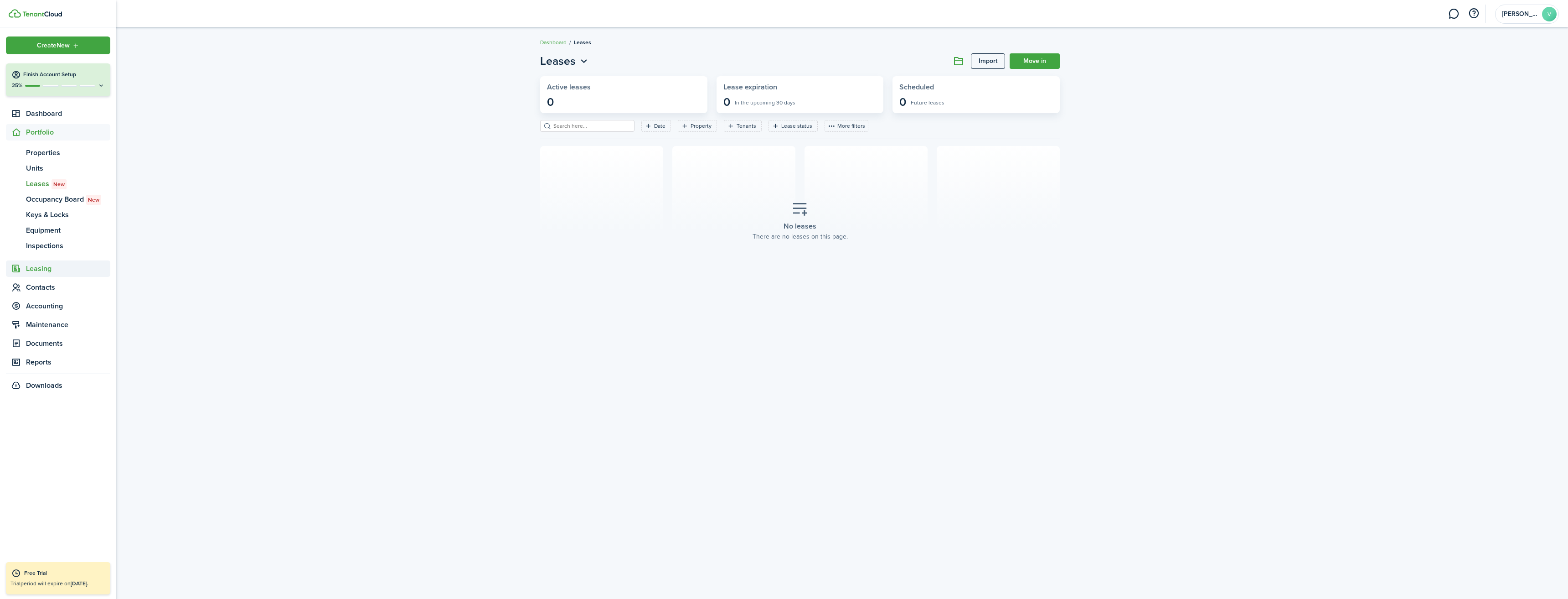
click at [38, 269] on span "Leasing" at bounding box center [68, 268] width 84 height 11
click at [47, 170] on span "Applications" at bounding box center [68, 171] width 84 height 11
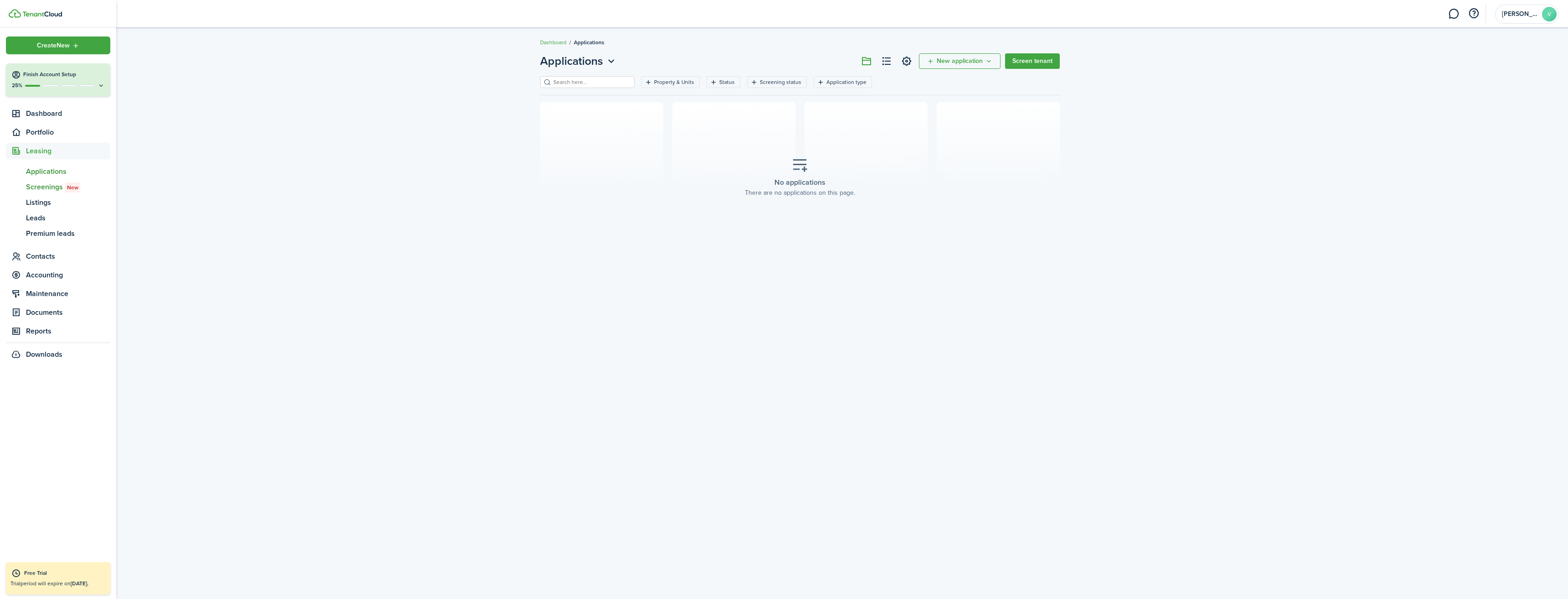
click at [36, 184] on span "Screenings New" at bounding box center [68, 187] width 84 height 11
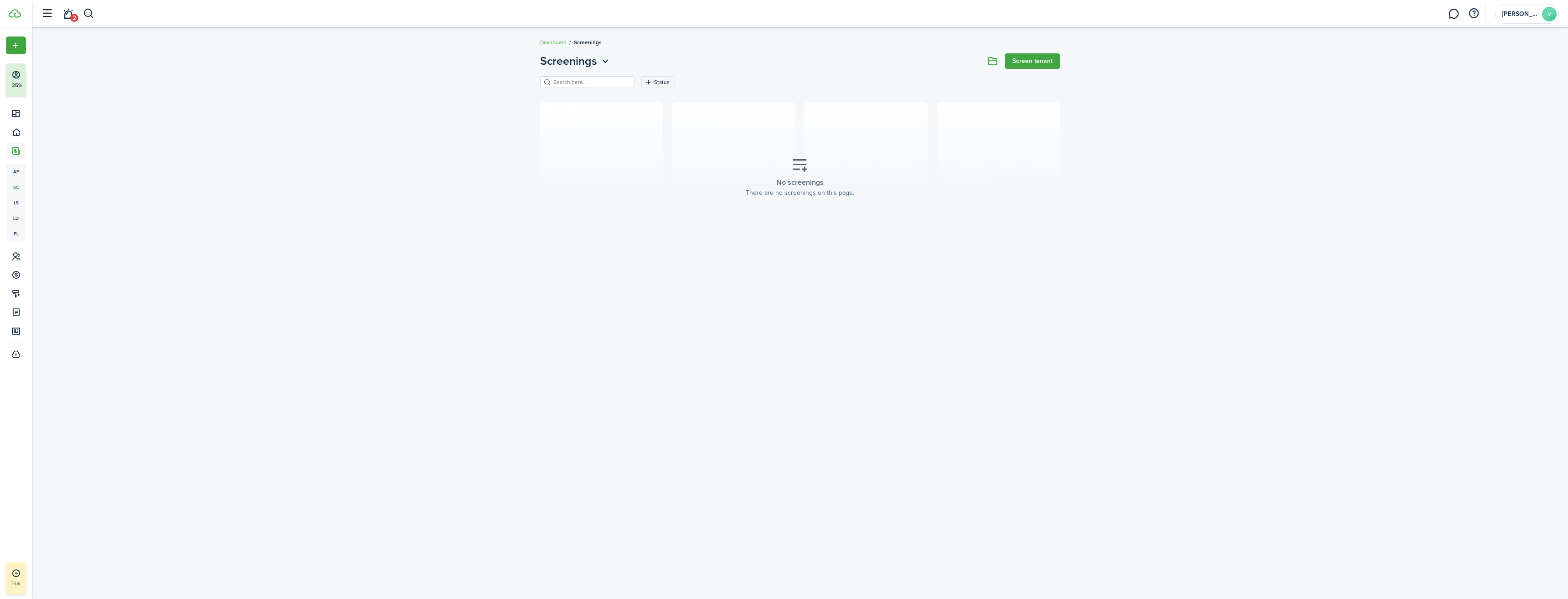
click at [48, 13] on button "button" at bounding box center [47, 13] width 18 height 18
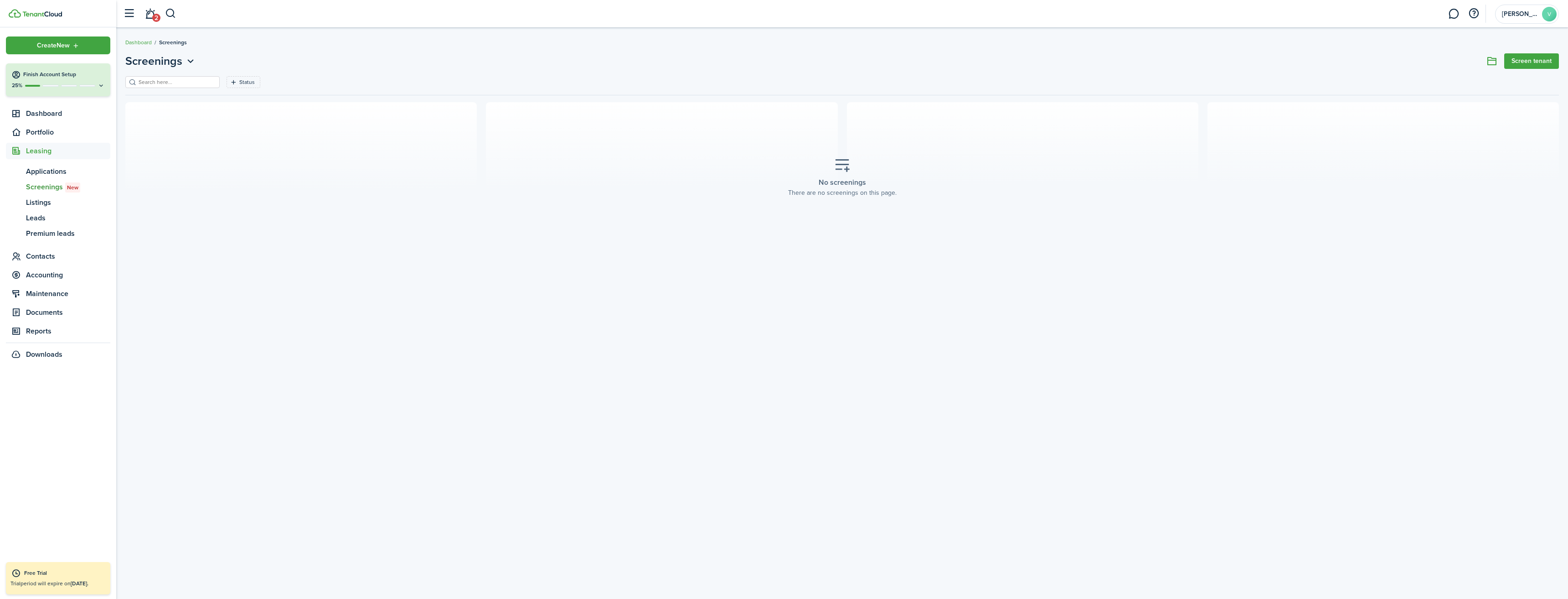
click at [100, 85] on icon at bounding box center [101, 86] width 7 height 7
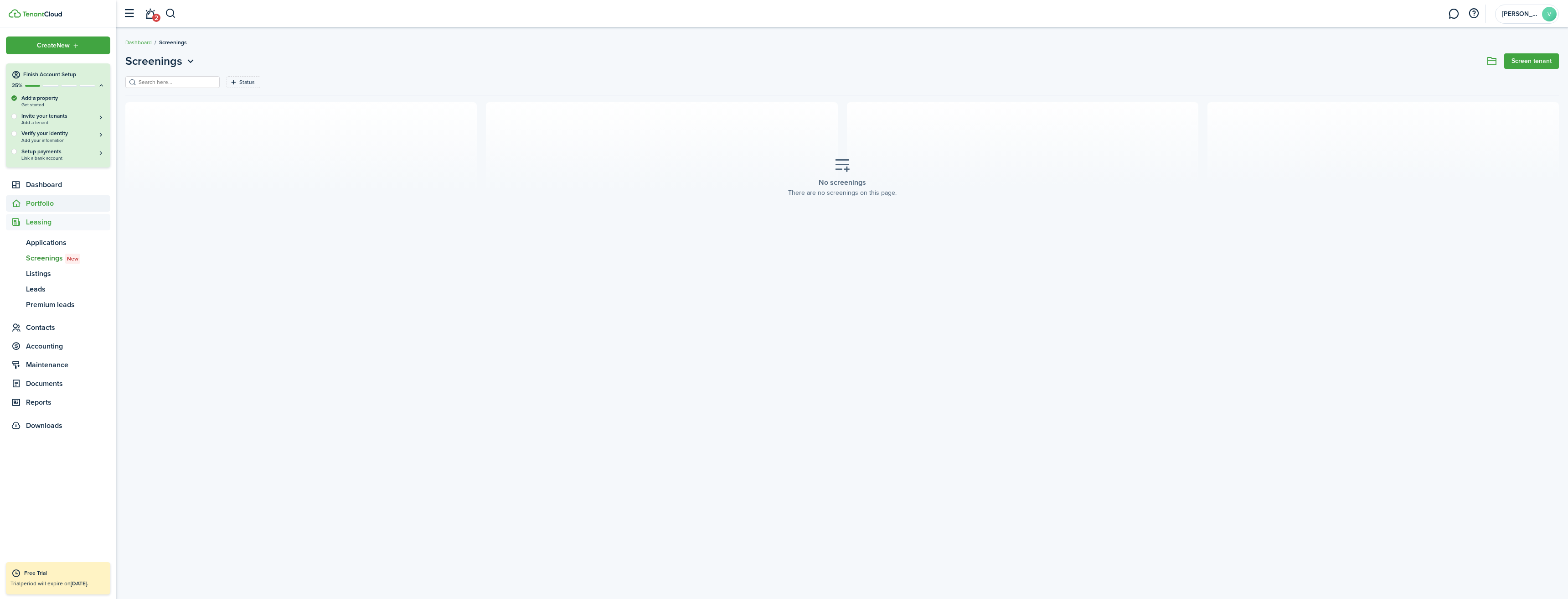
click at [42, 204] on span "Portfolio" at bounding box center [68, 203] width 84 height 11
click at [40, 221] on span "Properties" at bounding box center [68, 224] width 84 height 11
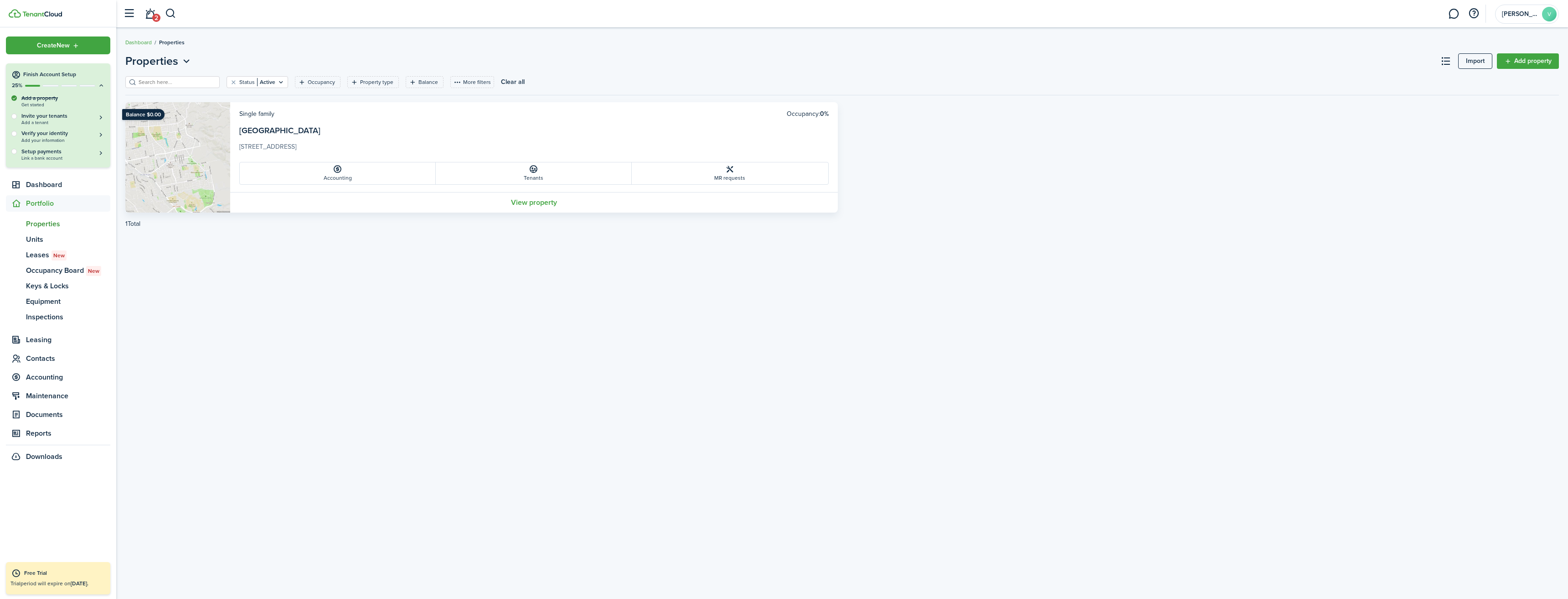
click at [537, 171] on icon at bounding box center [533, 169] width 9 height 9
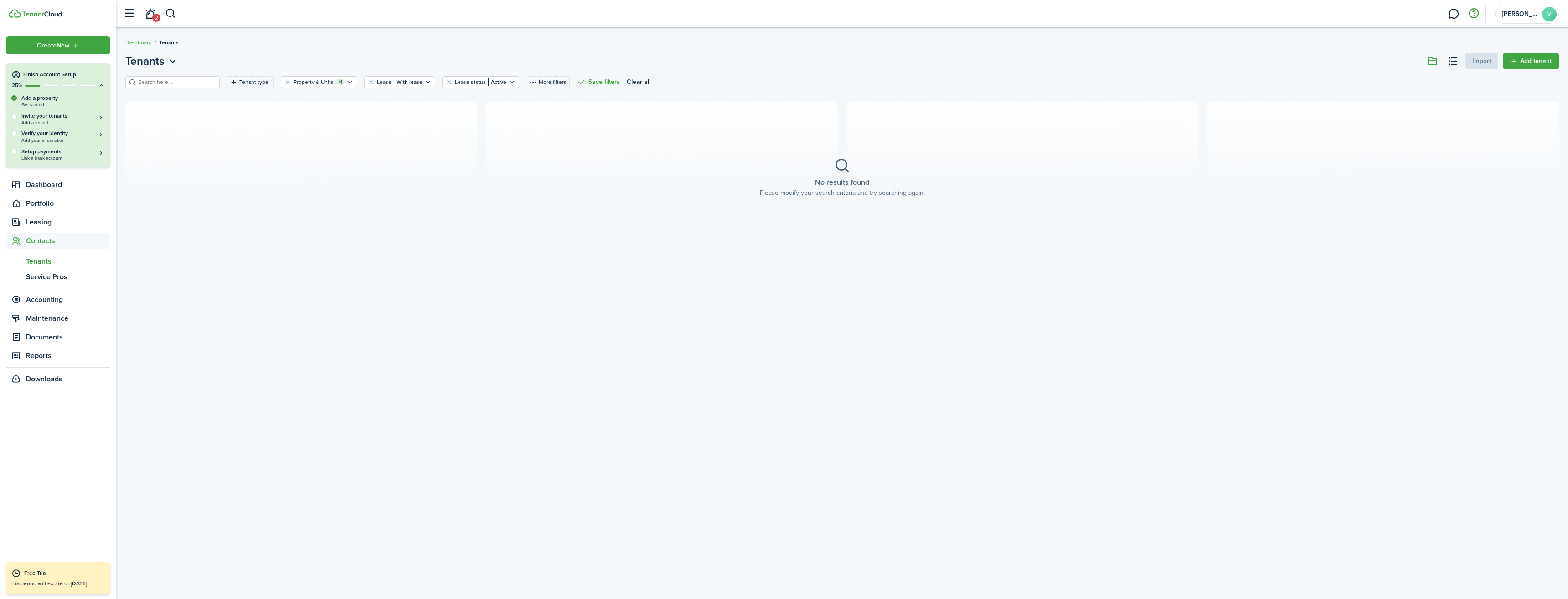
click at [1474, 16] on button "button" at bounding box center [1473, 13] width 16 height 16
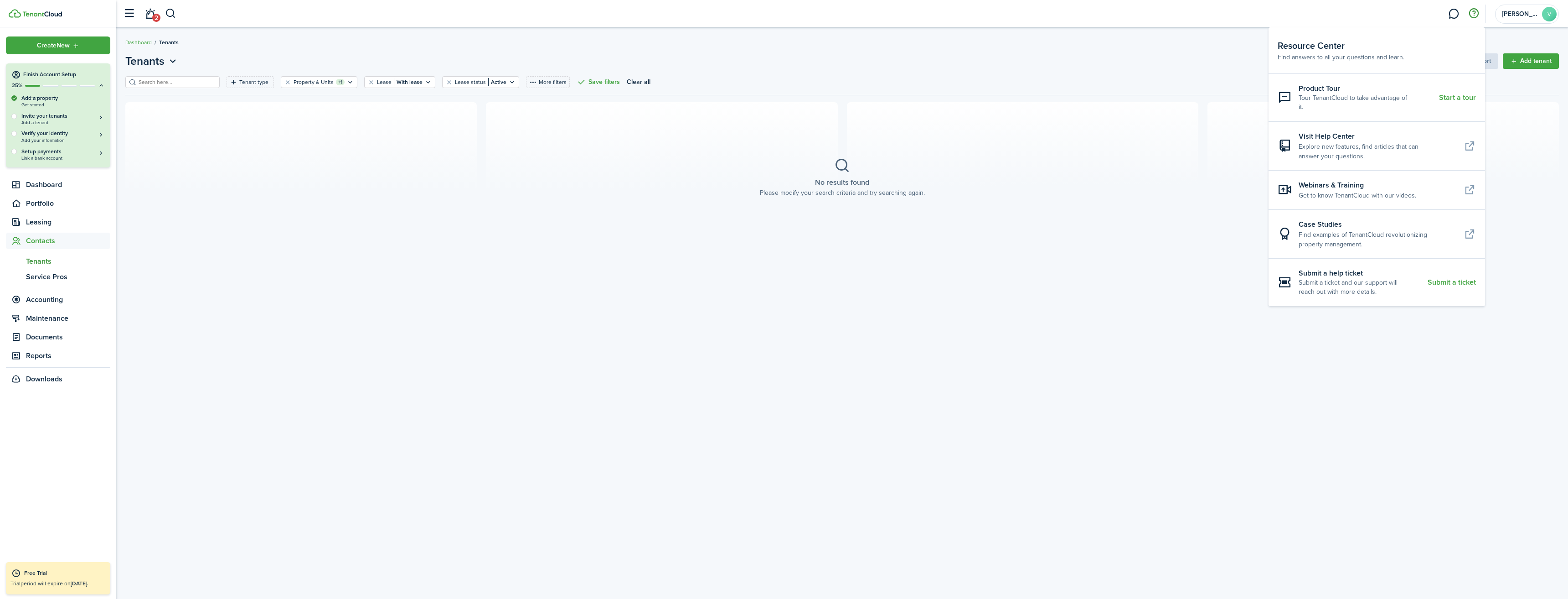
click at [1462, 94] on resource-center-item-link "Start a tour" at bounding box center [1457, 98] width 37 height 8
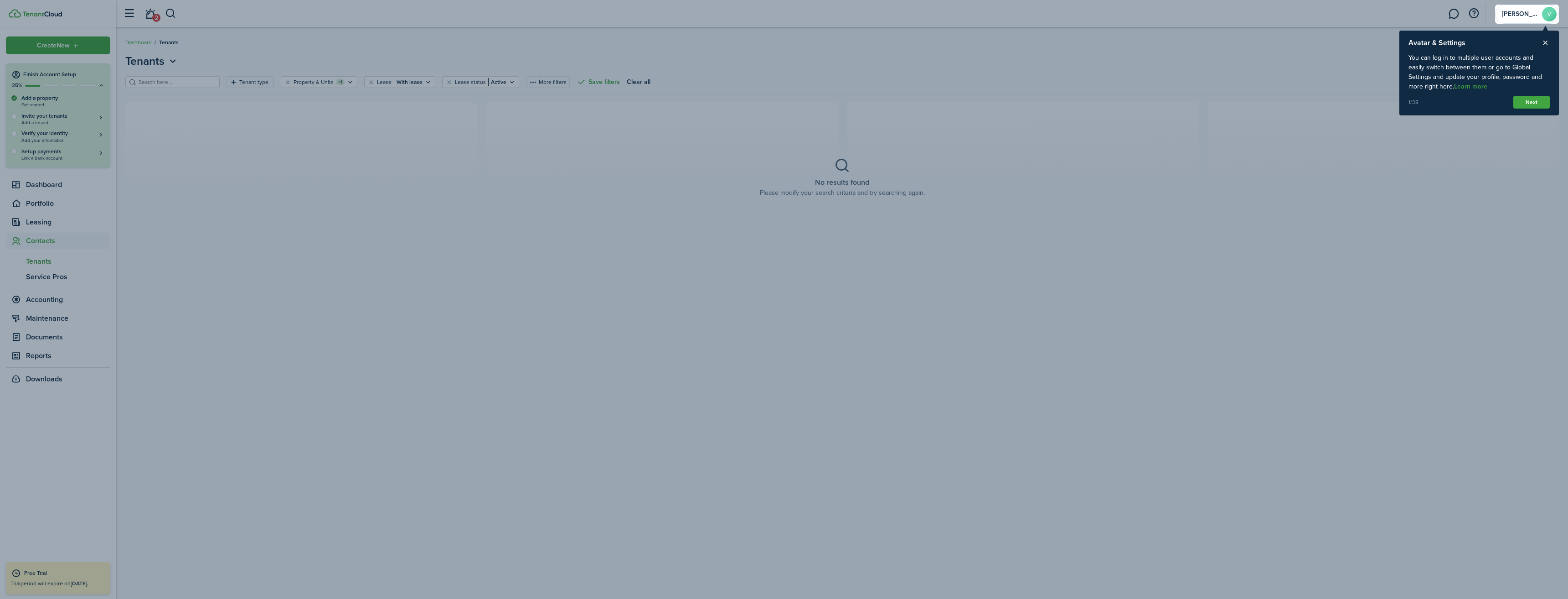
click at [1525, 98] on button "Next" at bounding box center [1532, 102] width 36 height 13
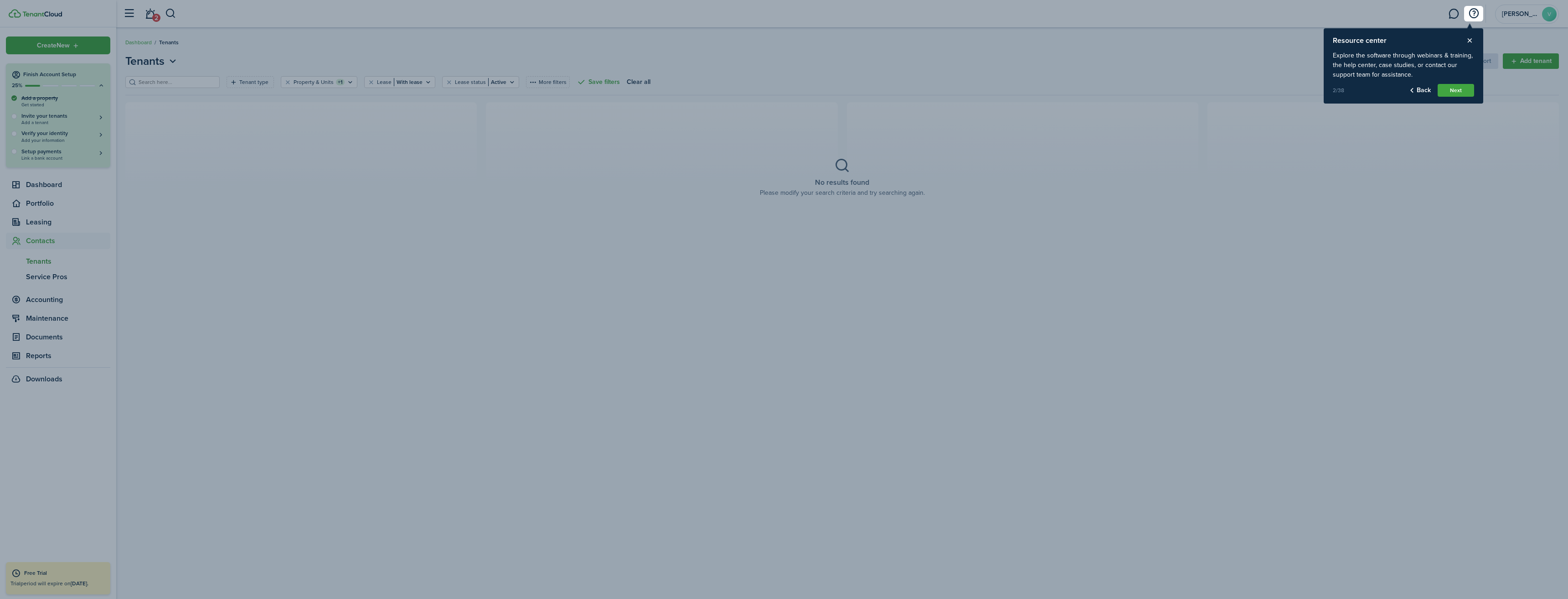
click at [1461, 92] on button "Next" at bounding box center [1455, 90] width 36 height 13
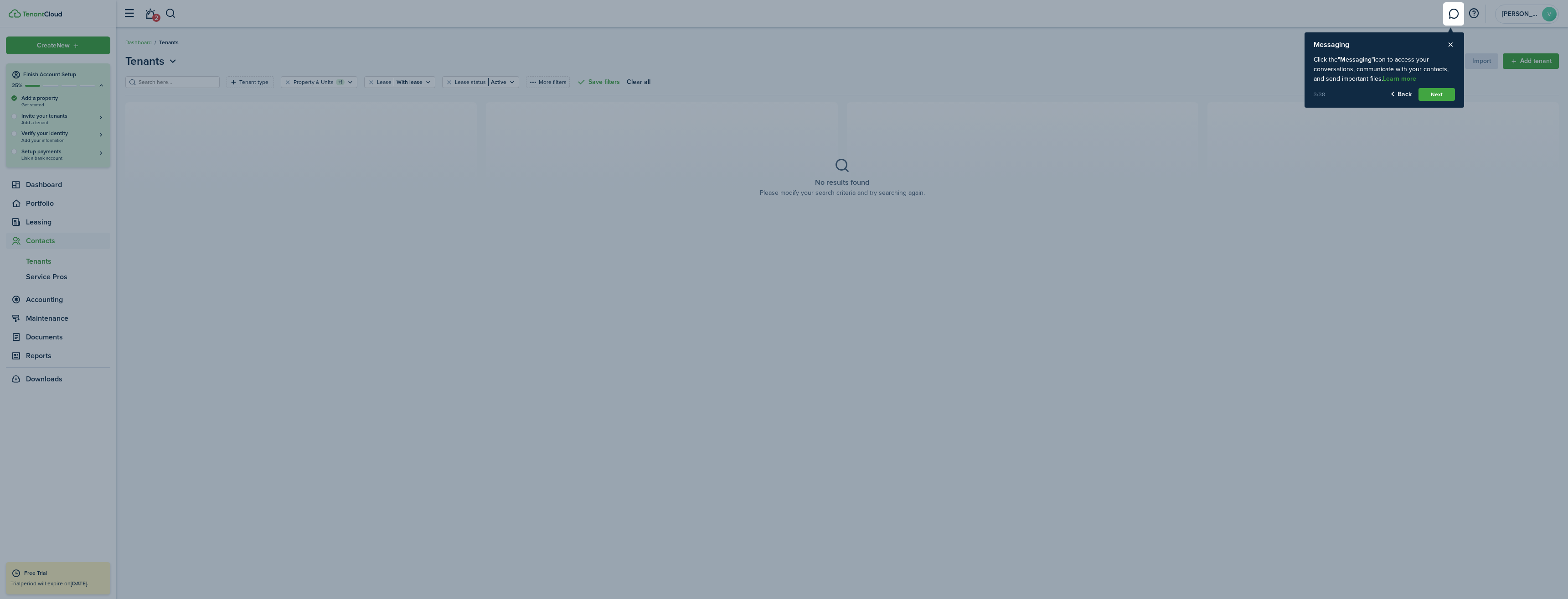
click at [1437, 98] on button "Next" at bounding box center [1437, 94] width 36 height 13
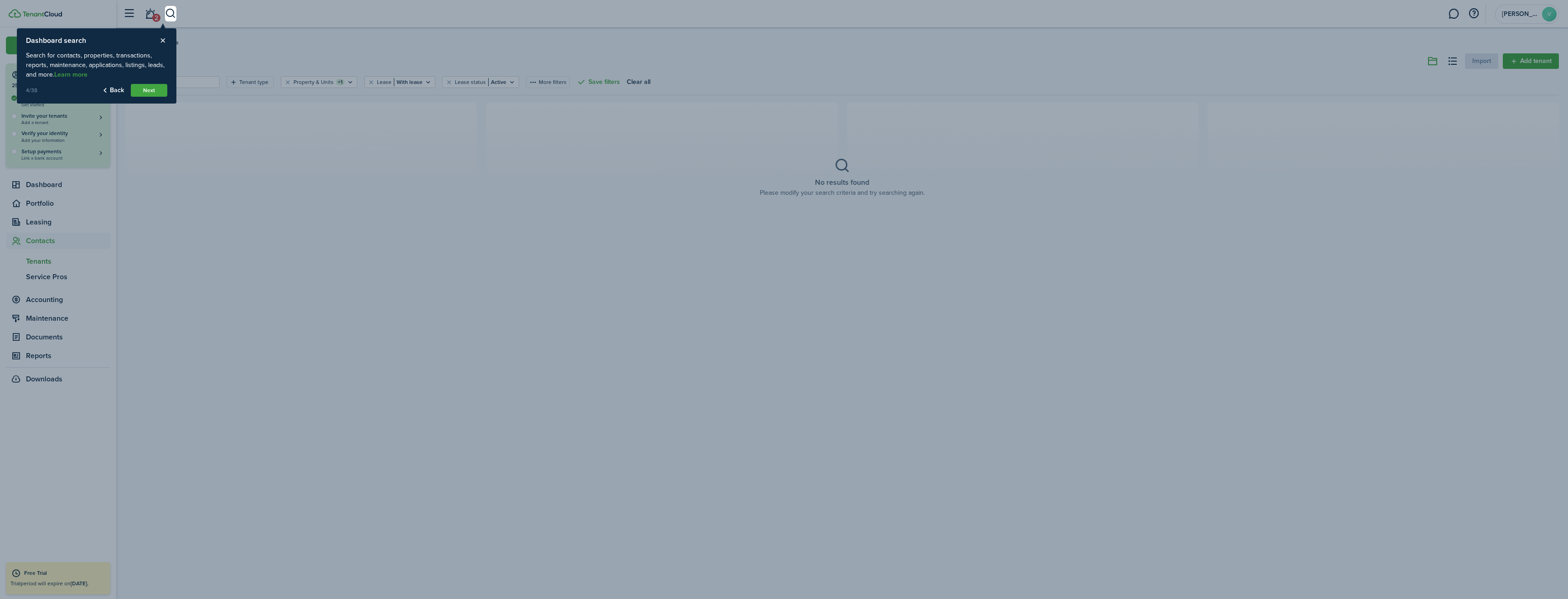
click at [155, 90] on button "Next" at bounding box center [149, 90] width 36 height 13
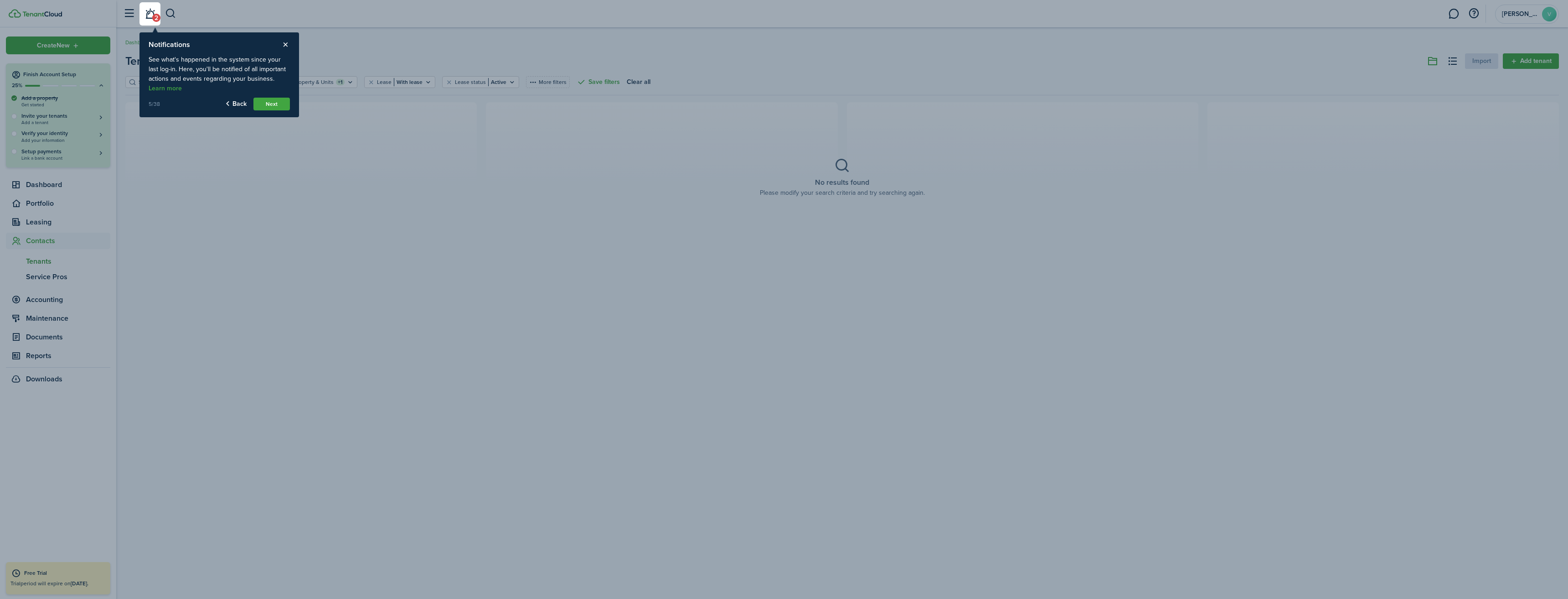
click at [276, 103] on button "Next" at bounding box center [272, 104] width 36 height 13
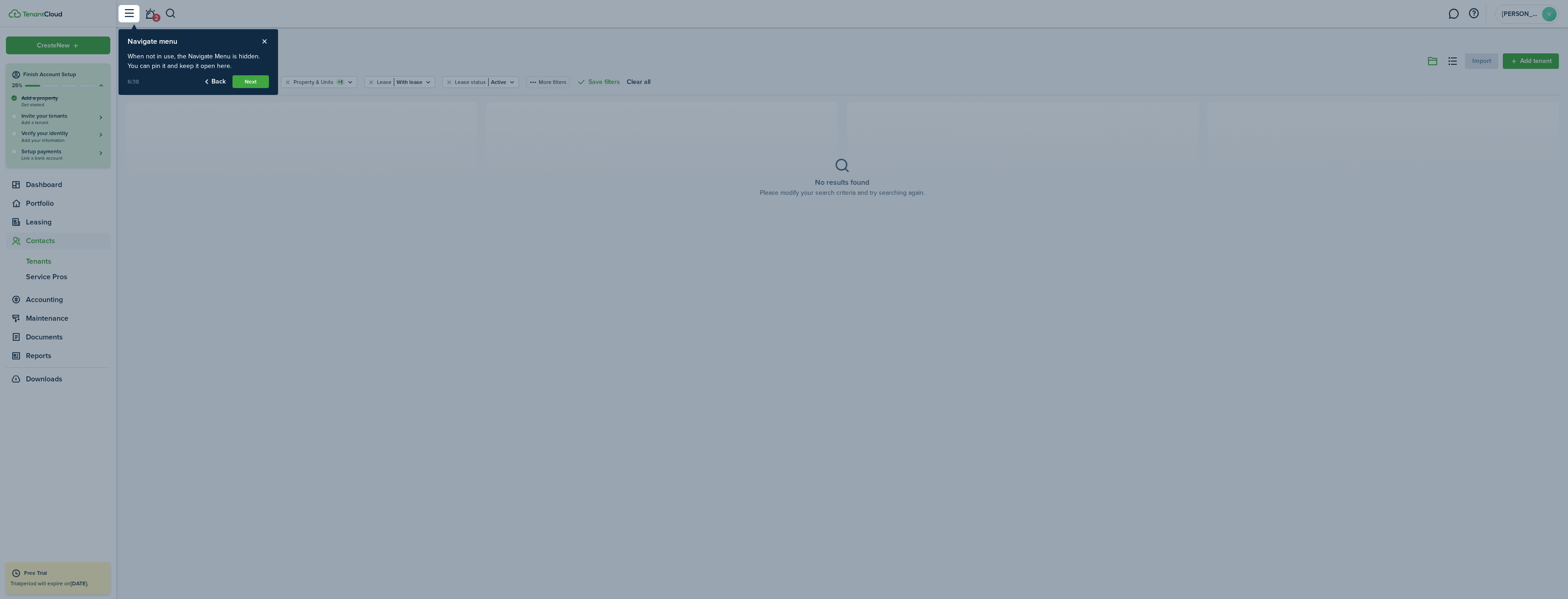
click at [258, 80] on button "Next" at bounding box center [251, 82] width 36 height 13
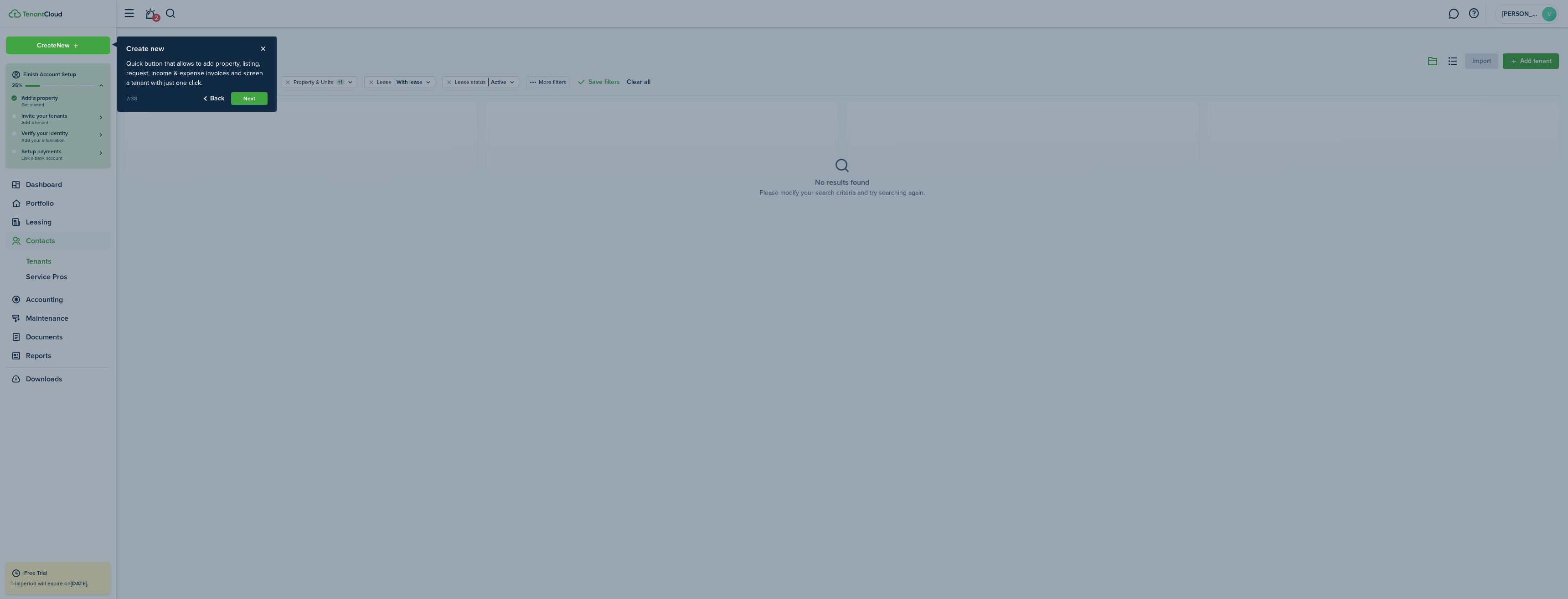
click at [253, 101] on button "Next" at bounding box center [249, 98] width 36 height 13
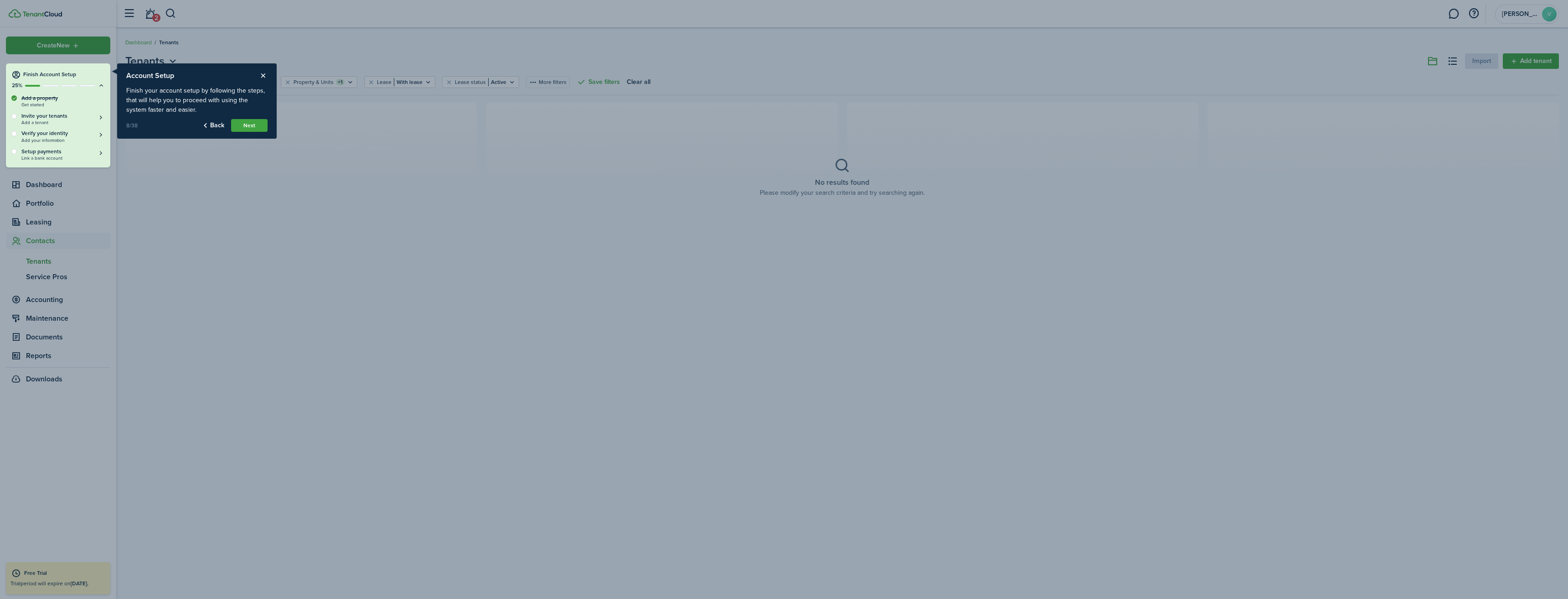
click at [254, 126] on button "Next" at bounding box center [249, 125] width 36 height 13
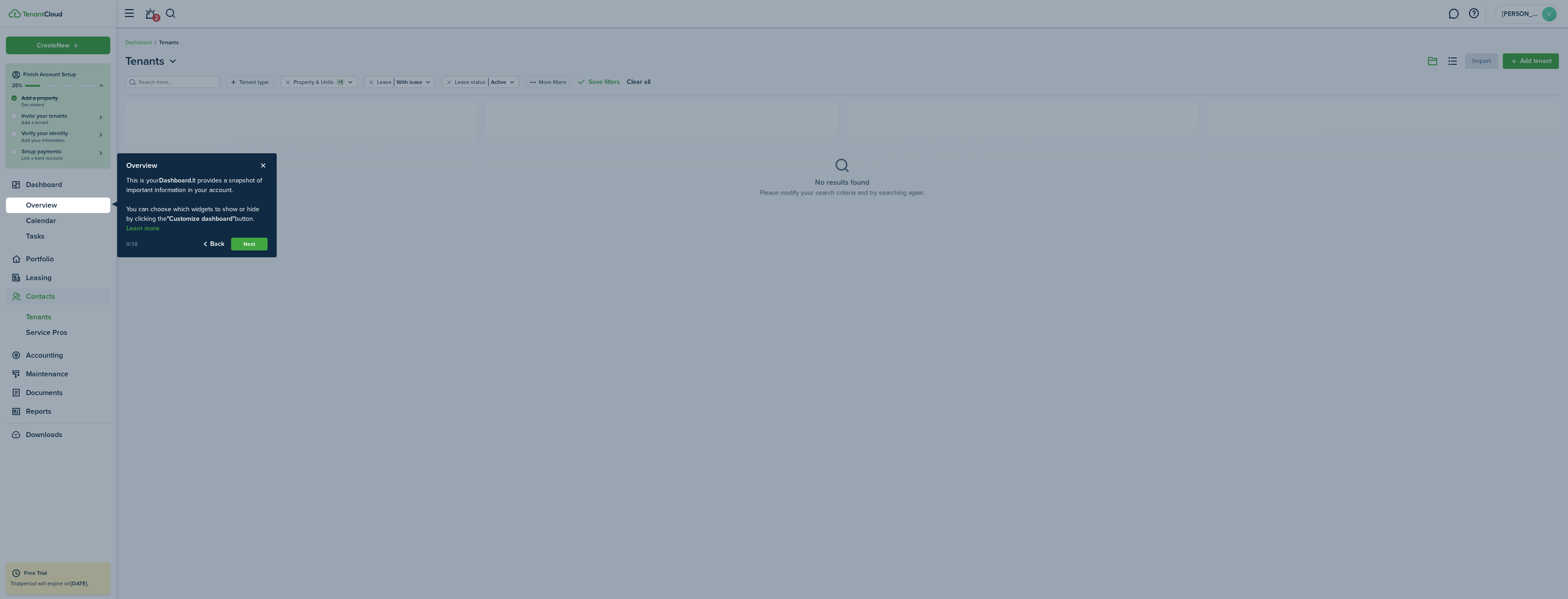
click at [250, 246] on button "Next" at bounding box center [249, 244] width 36 height 13
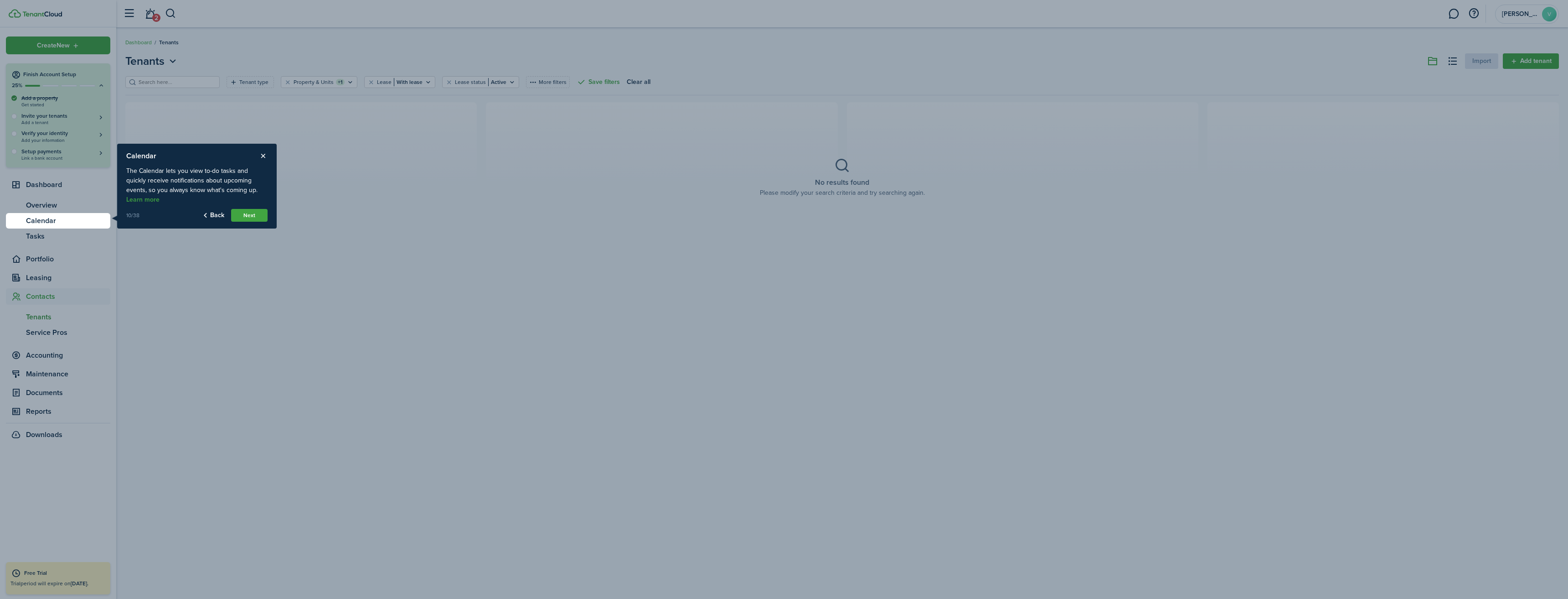
click at [255, 213] on button "Next" at bounding box center [249, 215] width 36 height 13
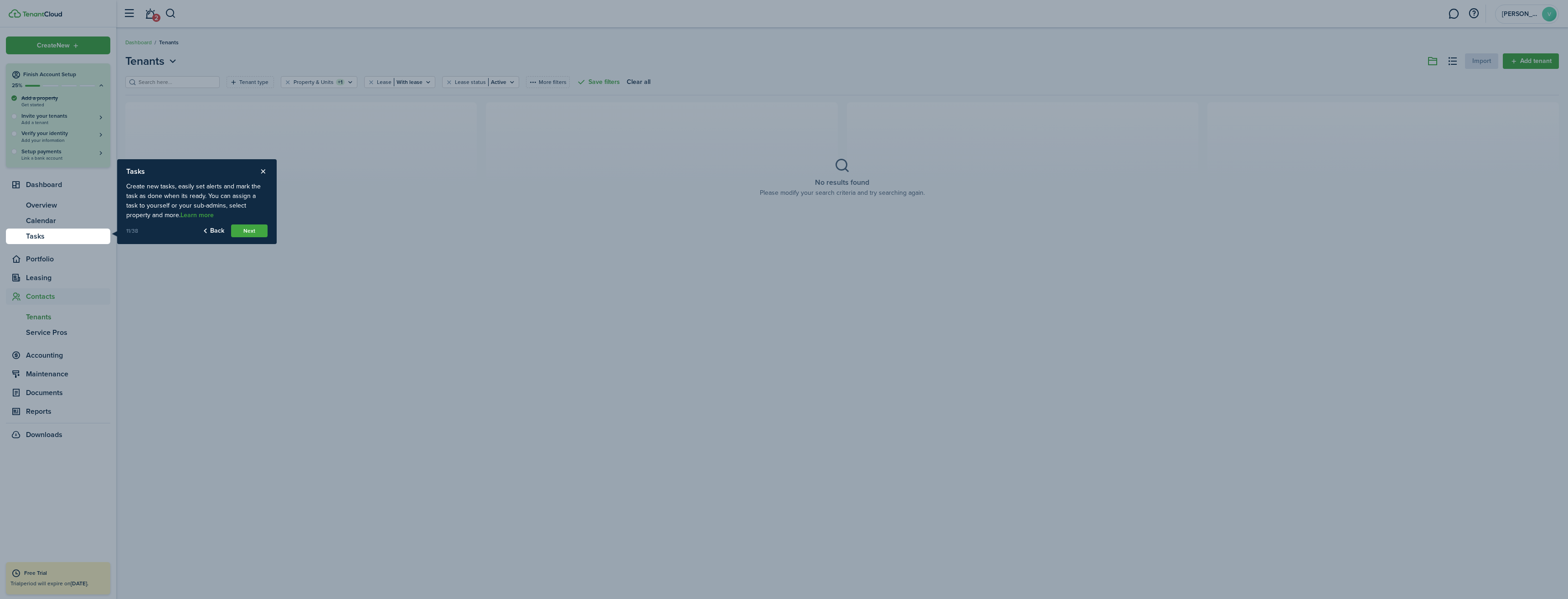
click at [251, 229] on button "Next" at bounding box center [249, 231] width 36 height 13
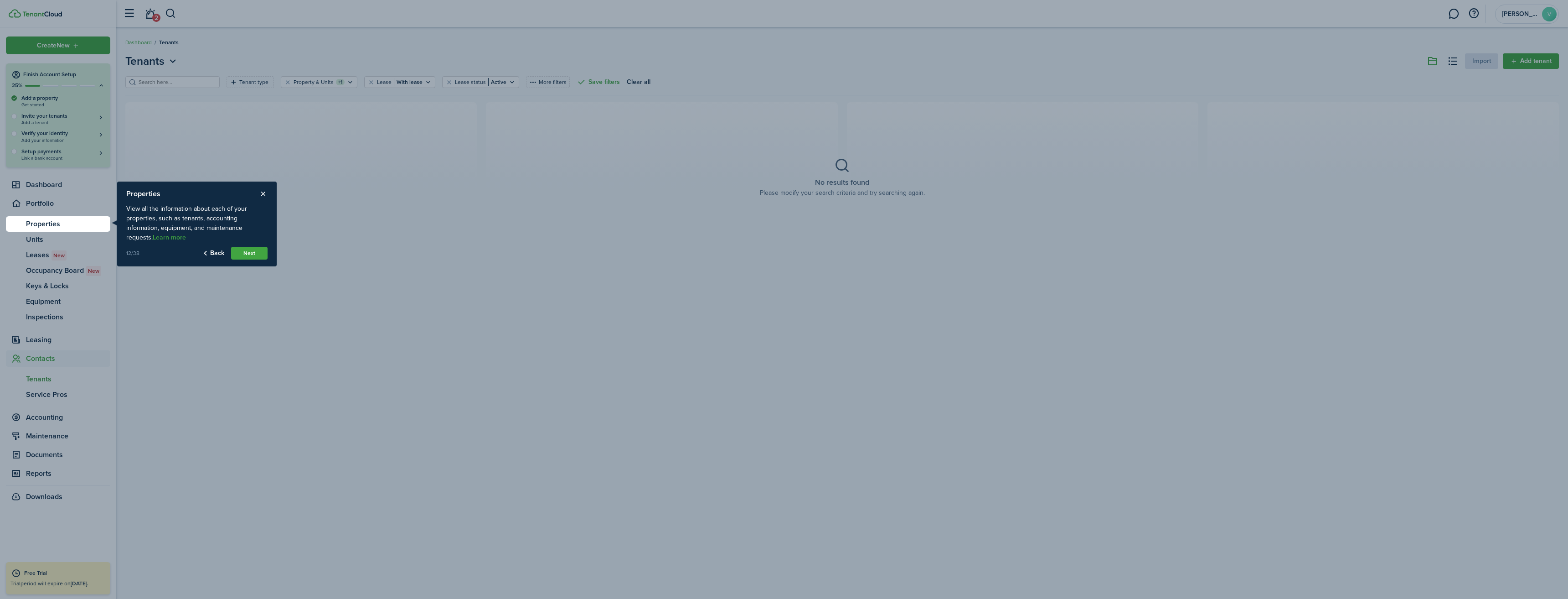
click at [255, 250] on button "Next" at bounding box center [249, 253] width 36 height 13
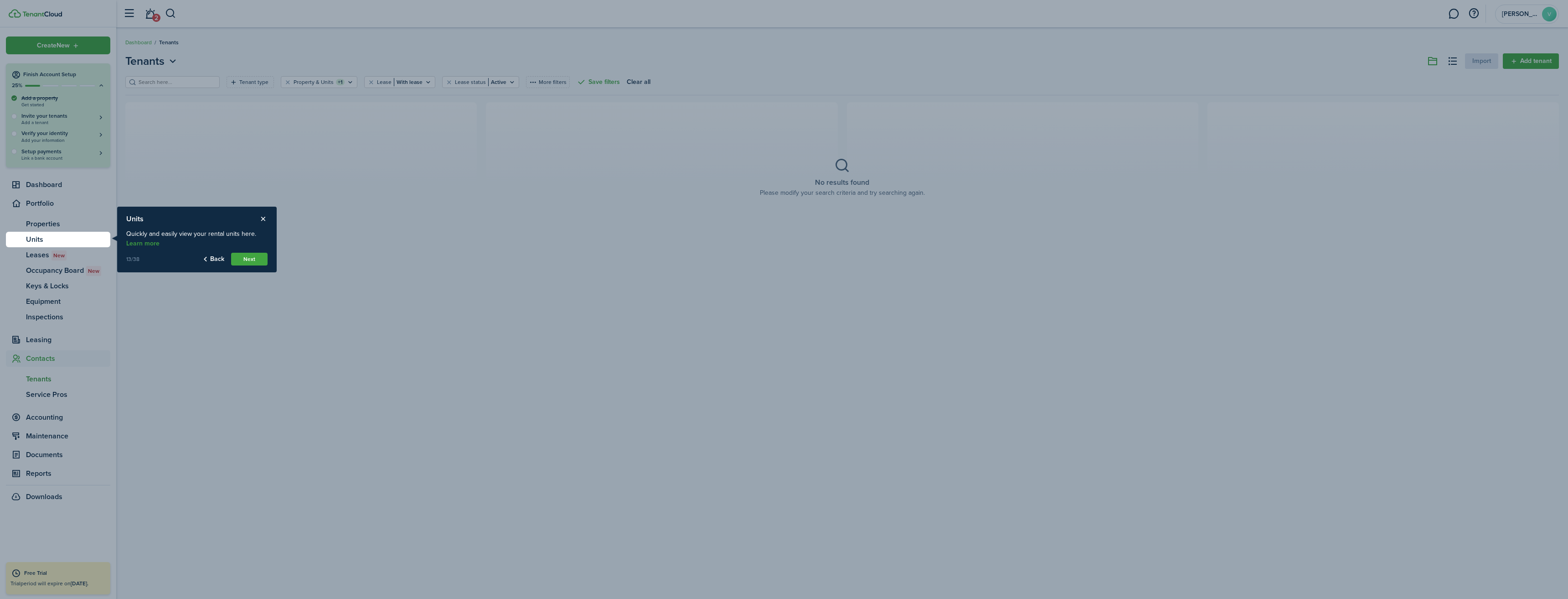
click at [255, 256] on button "Next" at bounding box center [249, 259] width 36 height 13
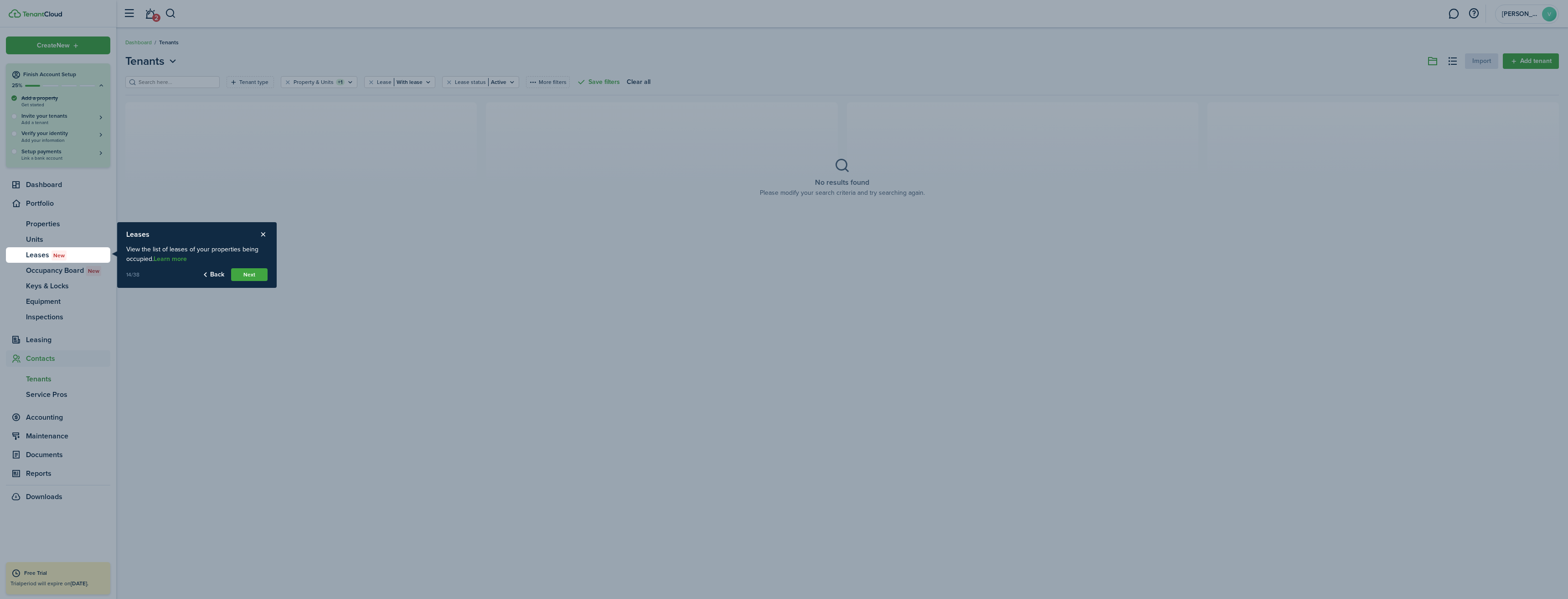
click at [254, 277] on button "Next" at bounding box center [249, 275] width 36 height 13
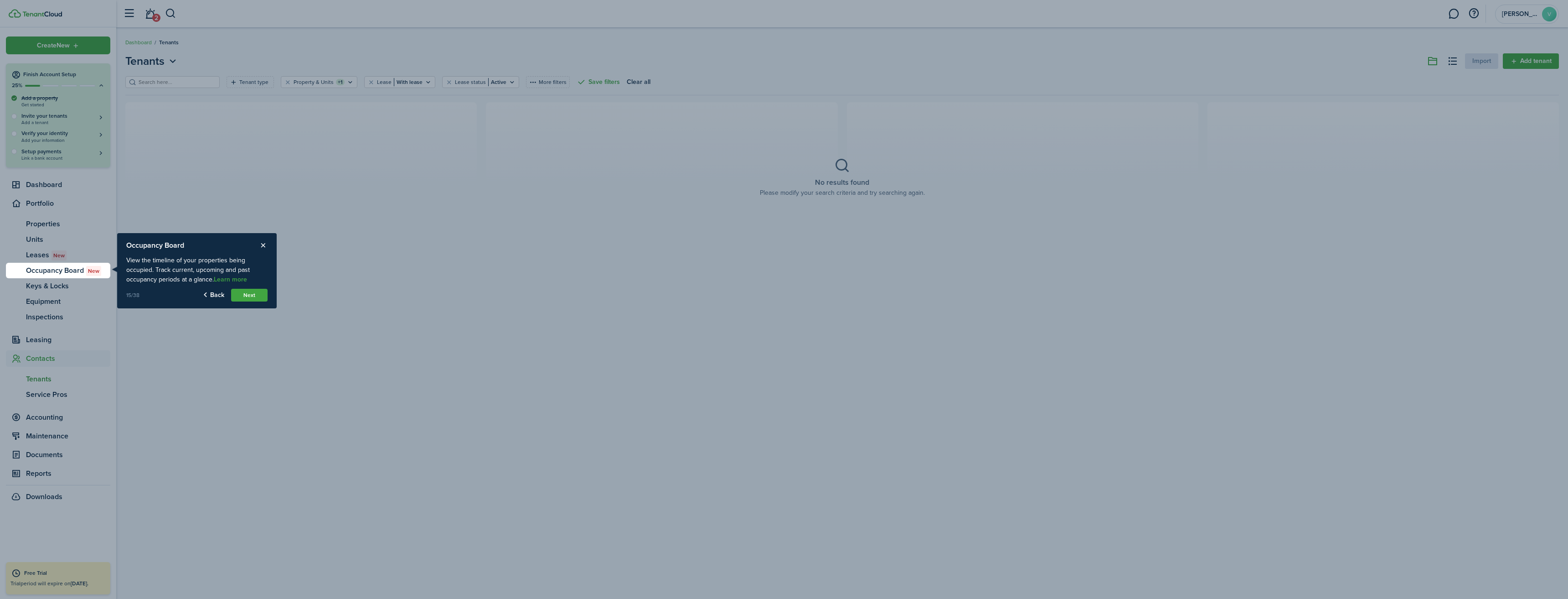
click at [253, 296] on button "Next" at bounding box center [249, 295] width 36 height 13
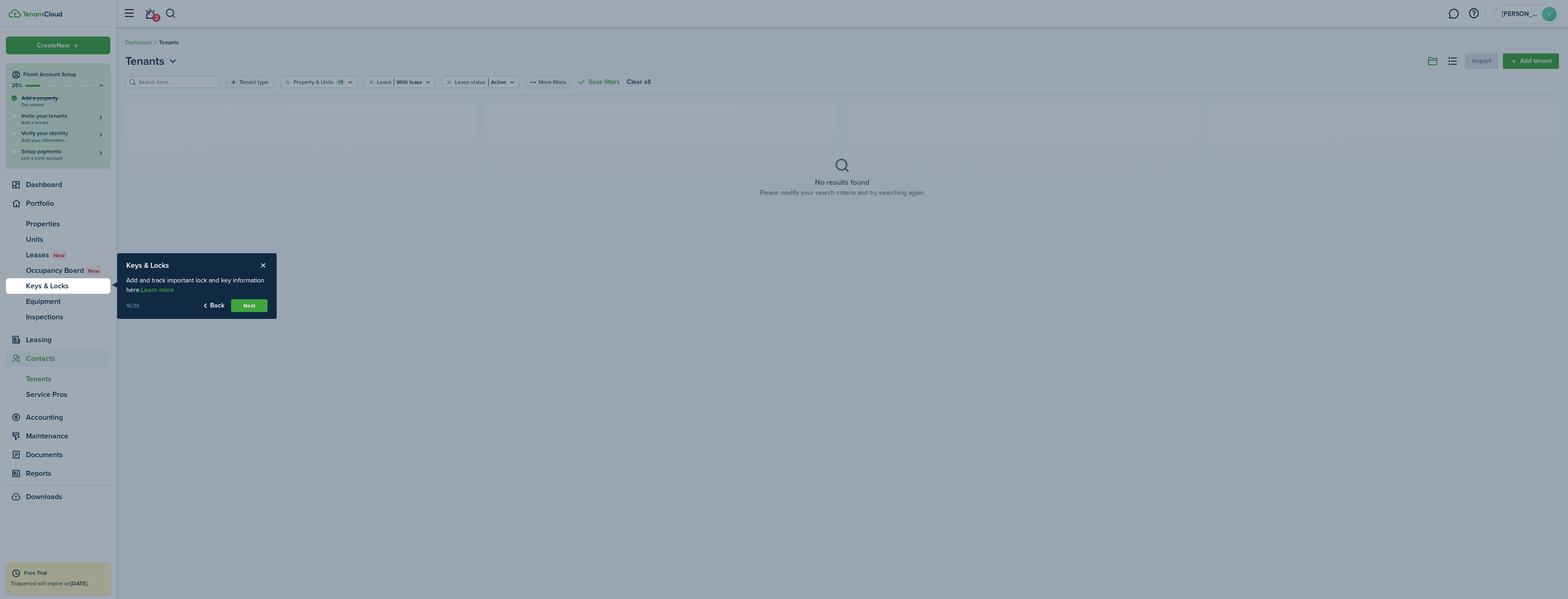
click at [251, 305] on button "Next" at bounding box center [249, 306] width 36 height 13
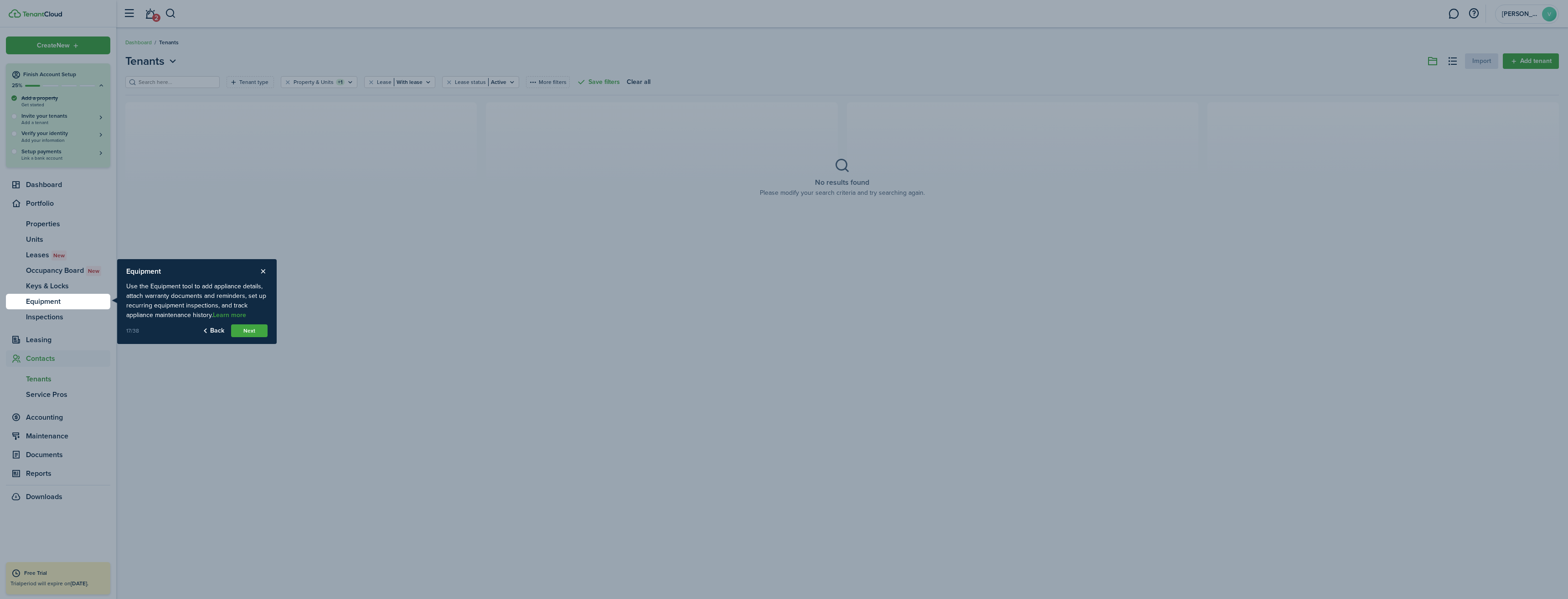
click at [262, 333] on button "Next" at bounding box center [249, 331] width 36 height 13
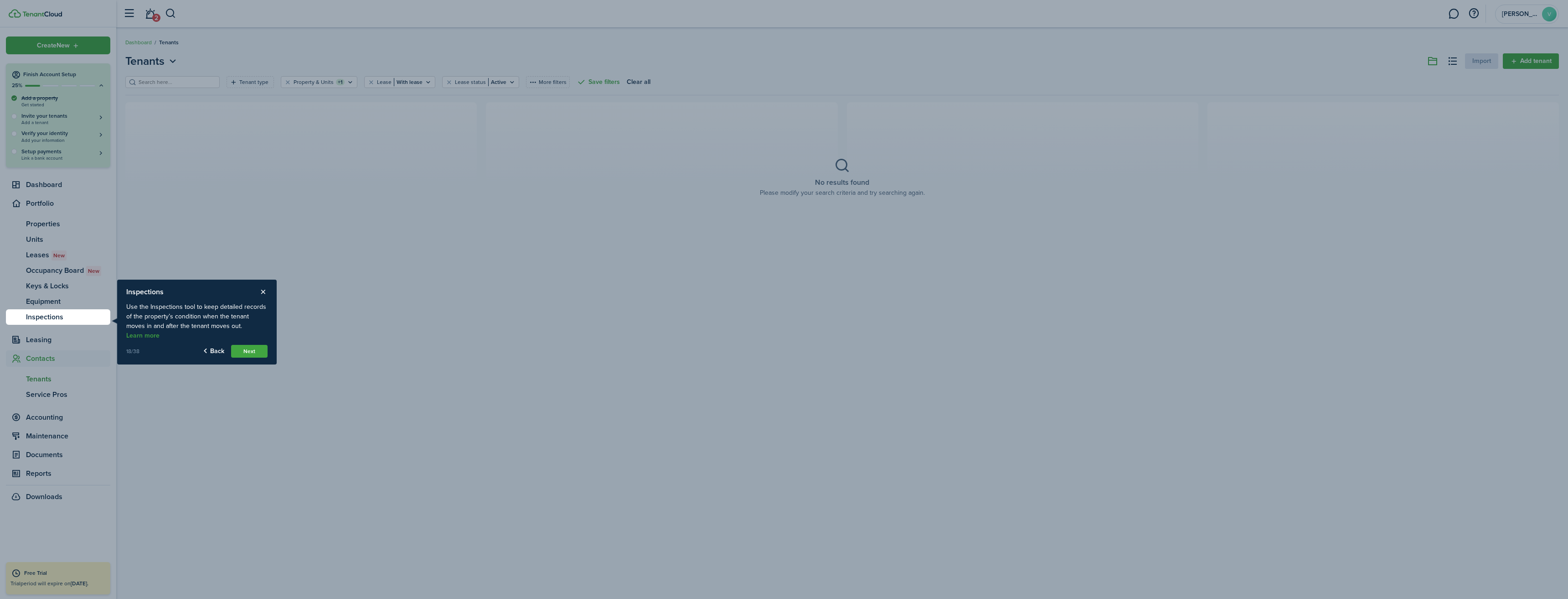
click at [247, 345] on button "Next" at bounding box center [249, 351] width 36 height 13
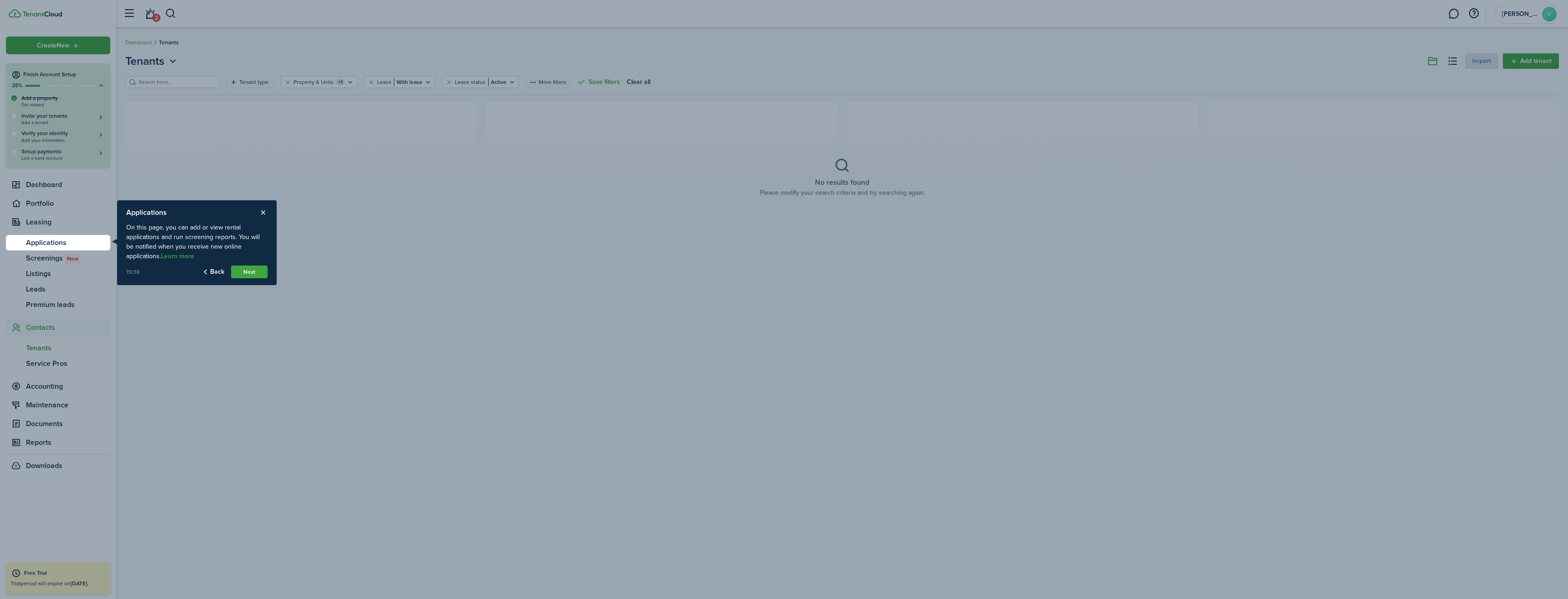
click at [254, 272] on button "Next" at bounding box center [249, 271] width 36 height 13
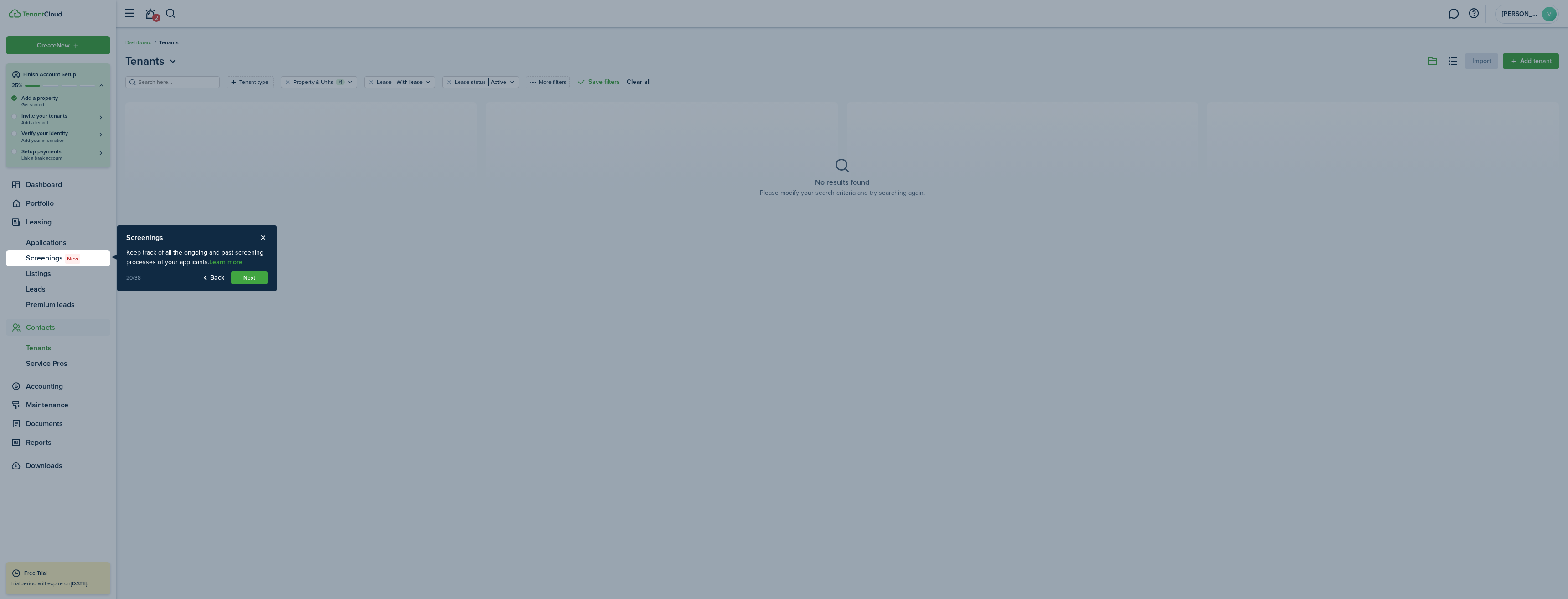
click at [250, 278] on button "Next" at bounding box center [249, 277] width 36 height 13
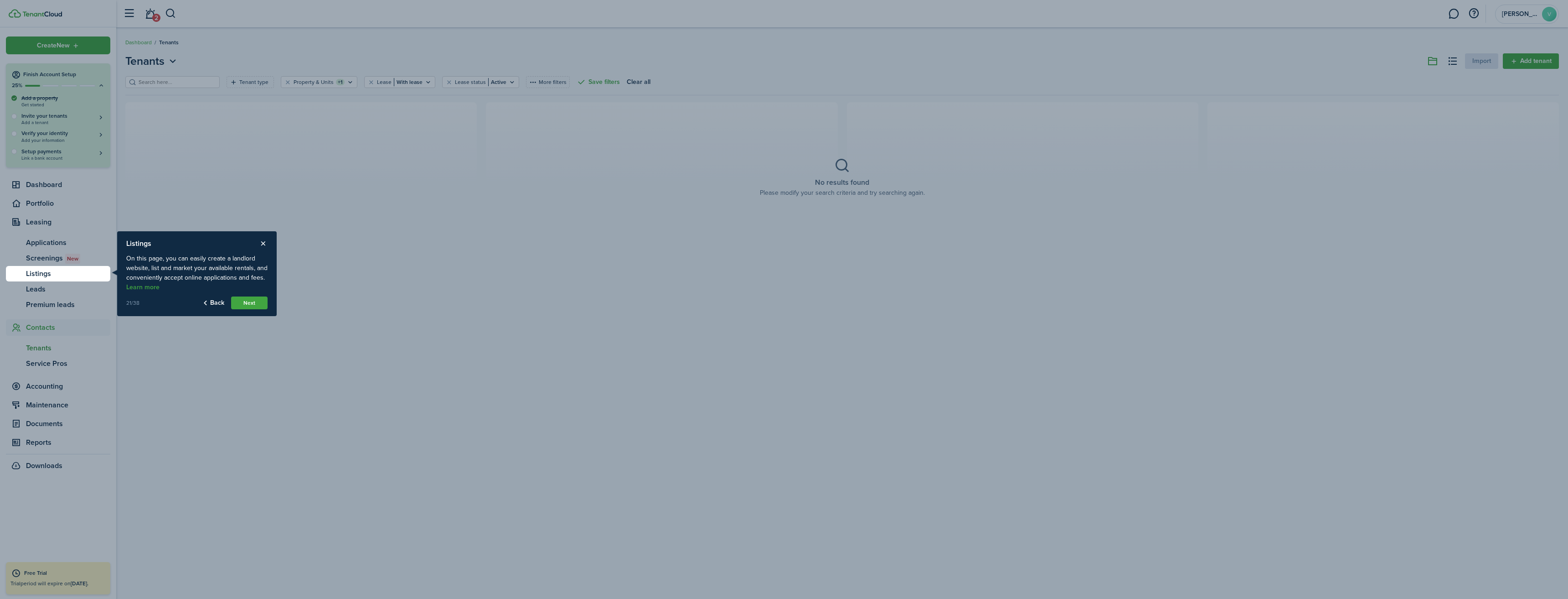
click at [248, 297] on button "Next" at bounding box center [249, 302] width 36 height 13
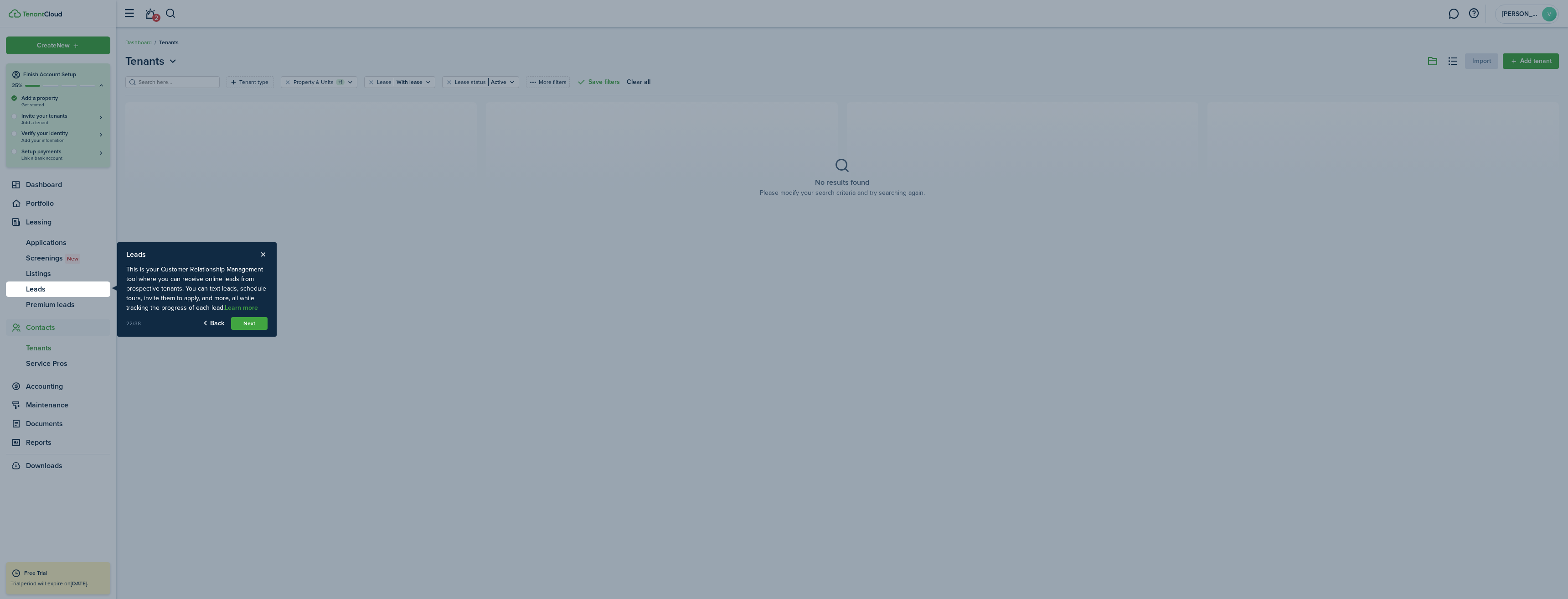
click at [248, 308] on link "Learn more" at bounding box center [241, 308] width 33 height 7
click at [251, 321] on button "Next" at bounding box center [249, 323] width 36 height 13
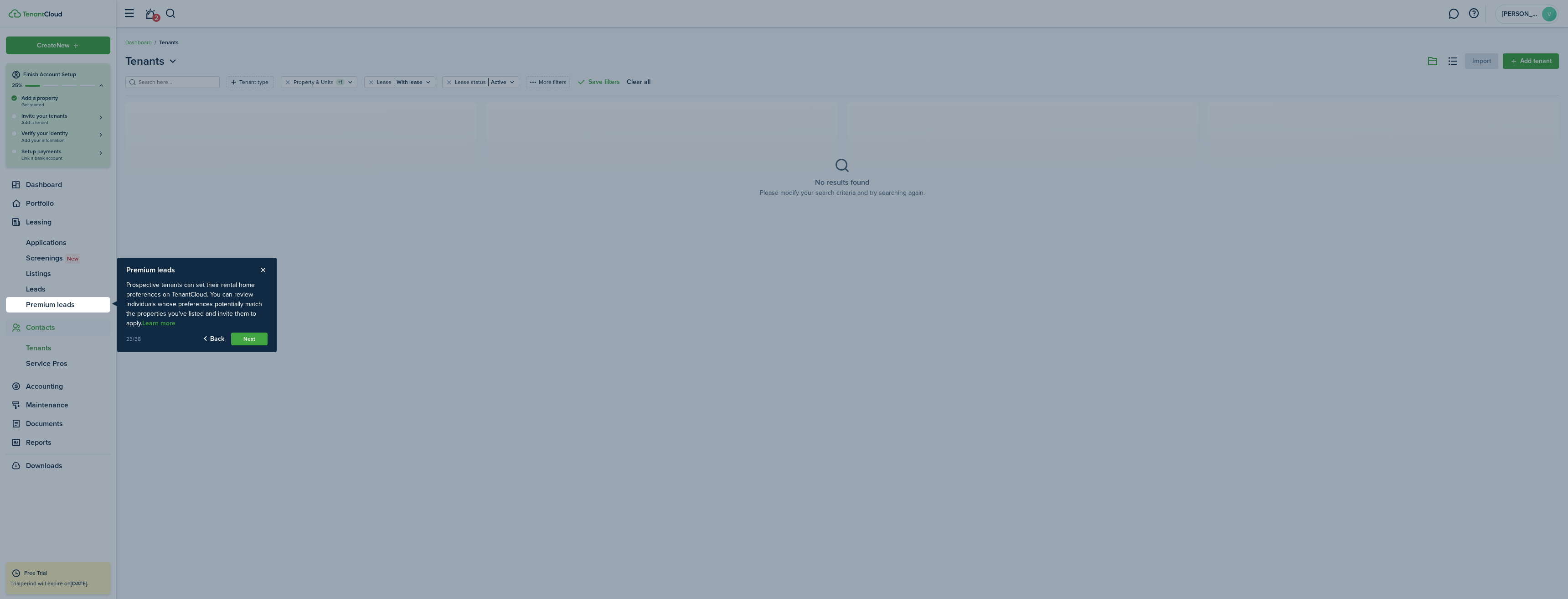
click at [257, 337] on button "Next" at bounding box center [249, 339] width 36 height 13
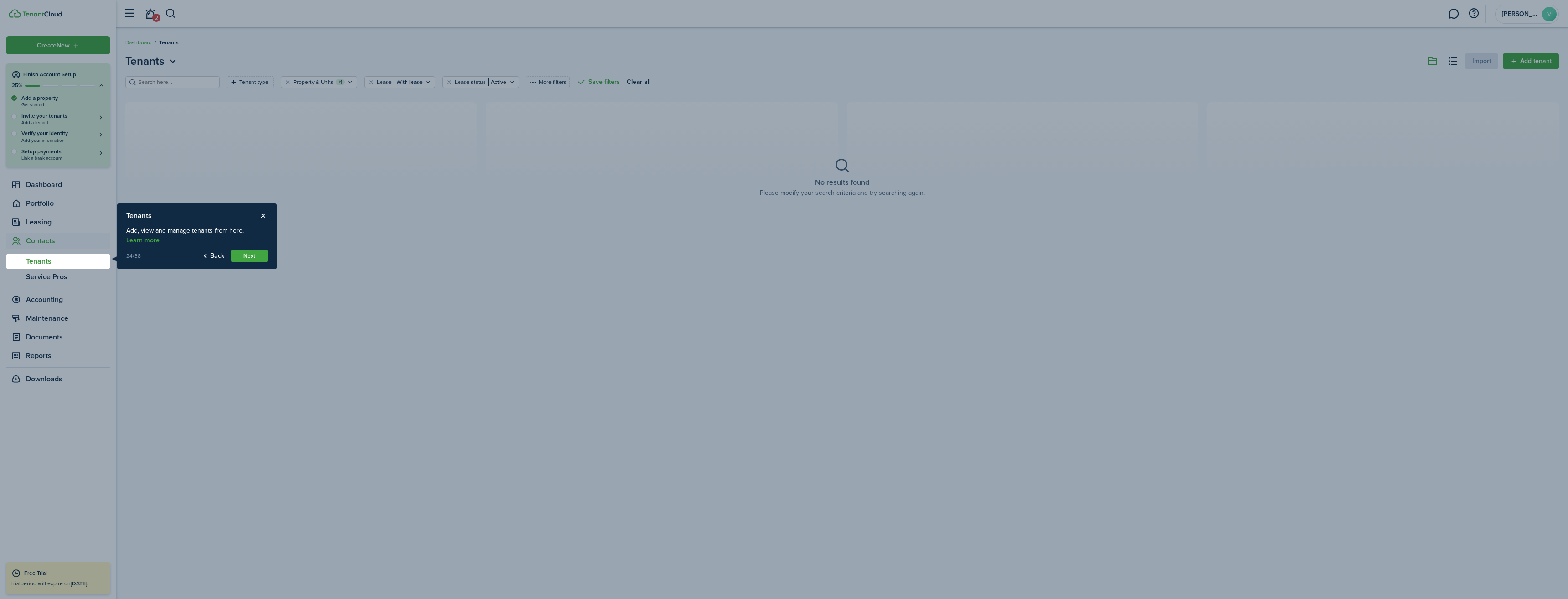
click at [143, 240] on link "Learn more" at bounding box center [142, 240] width 33 height 7
click at [257, 254] on button "Next" at bounding box center [249, 256] width 36 height 13
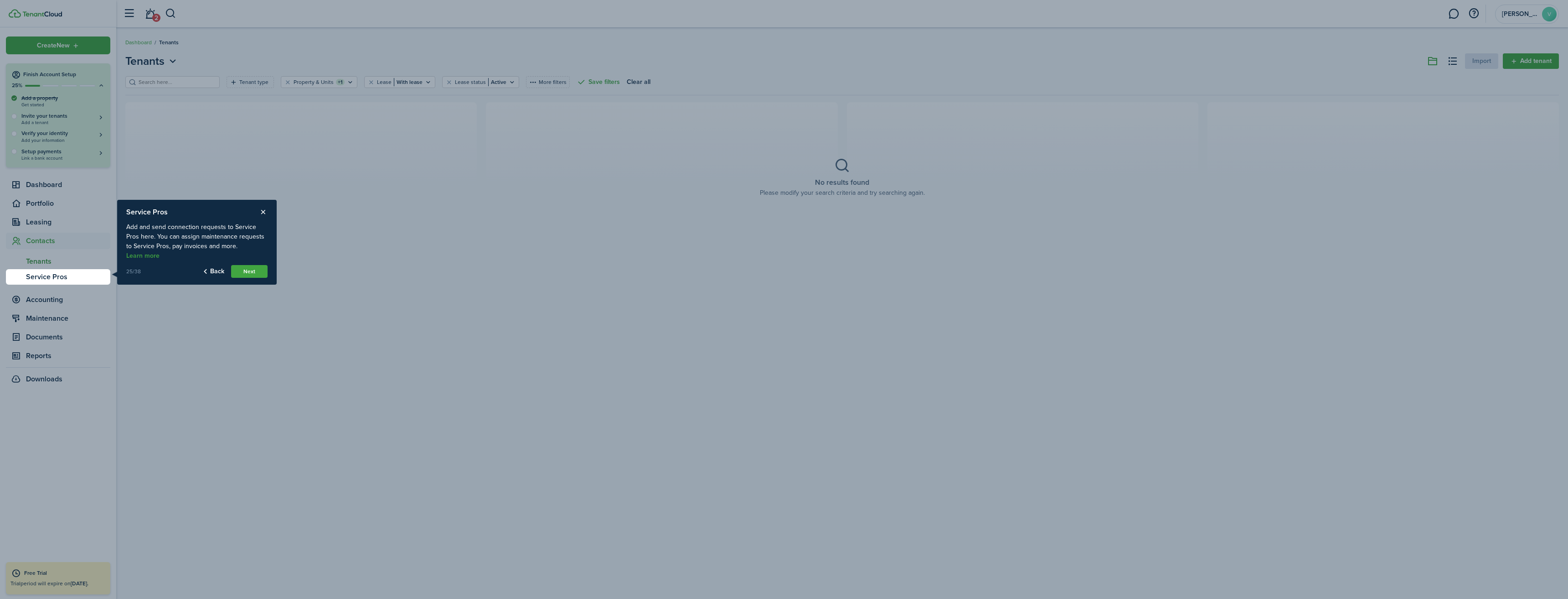
click at [253, 273] on button "Next" at bounding box center [249, 271] width 36 height 13
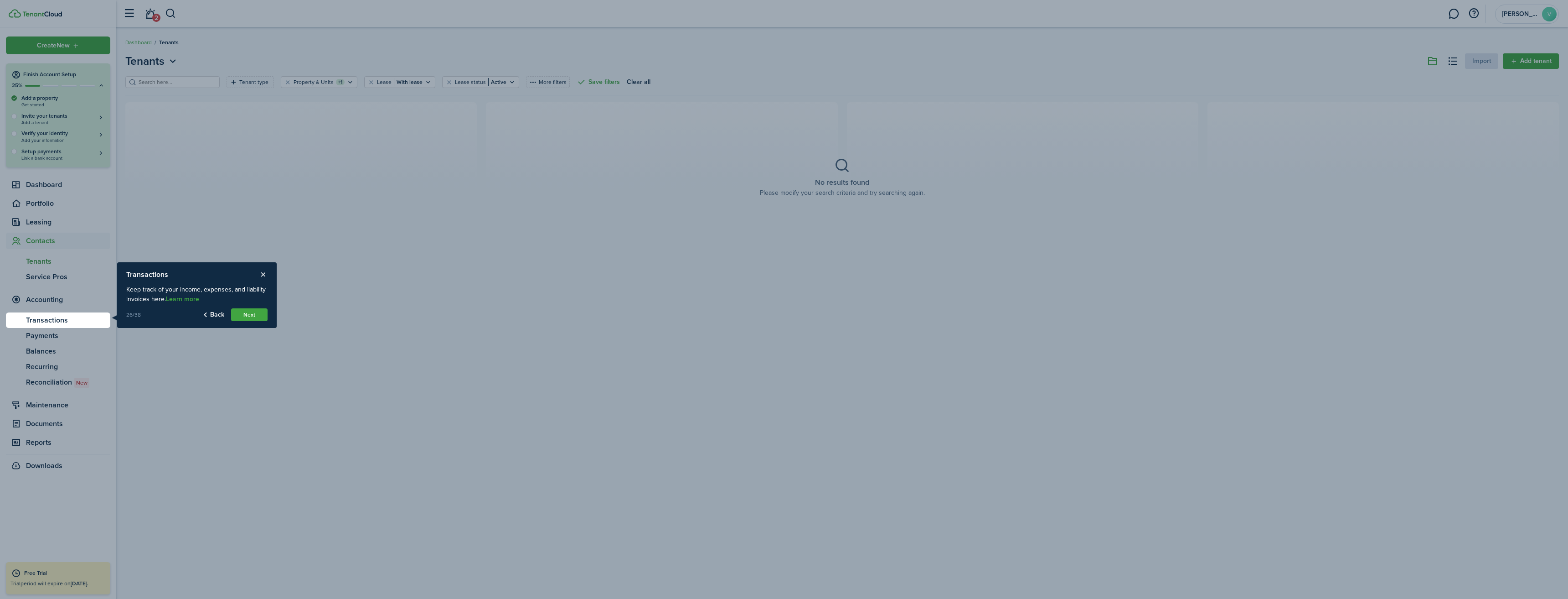
click at [250, 312] on button "Next" at bounding box center [249, 314] width 36 height 13
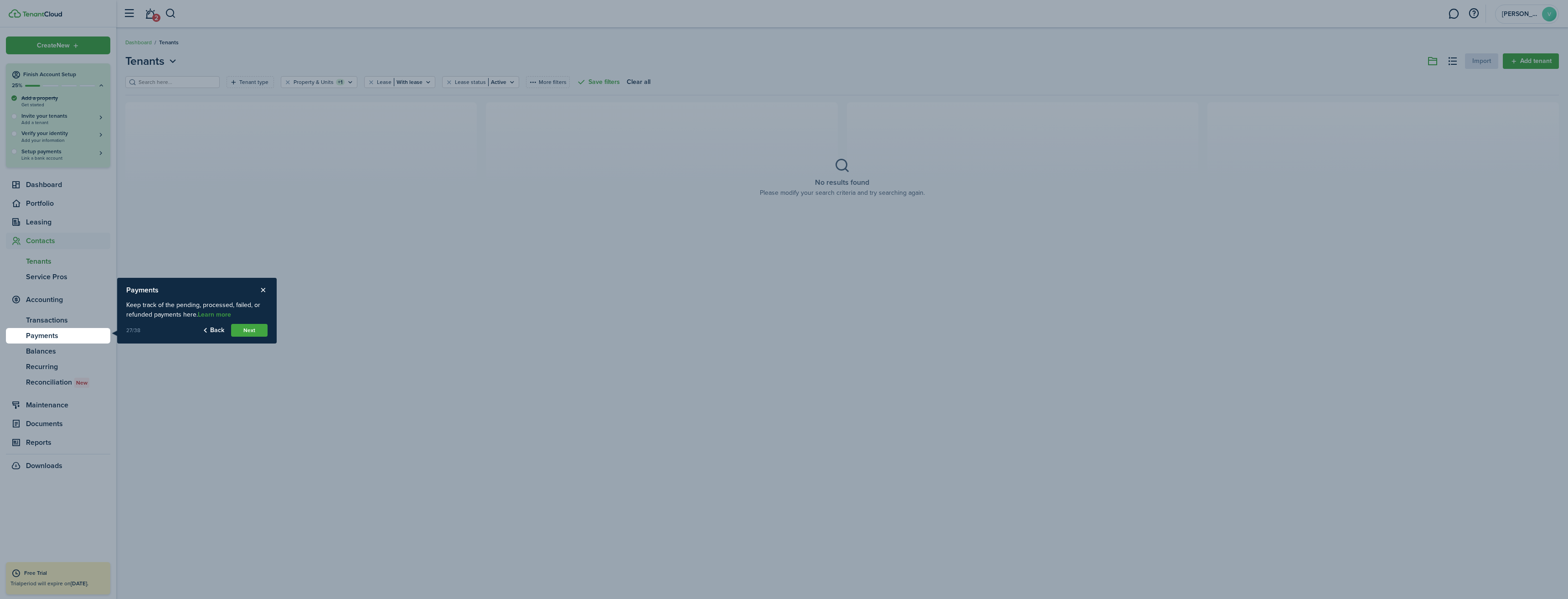
click at [257, 333] on button "Next" at bounding box center [249, 330] width 36 height 13
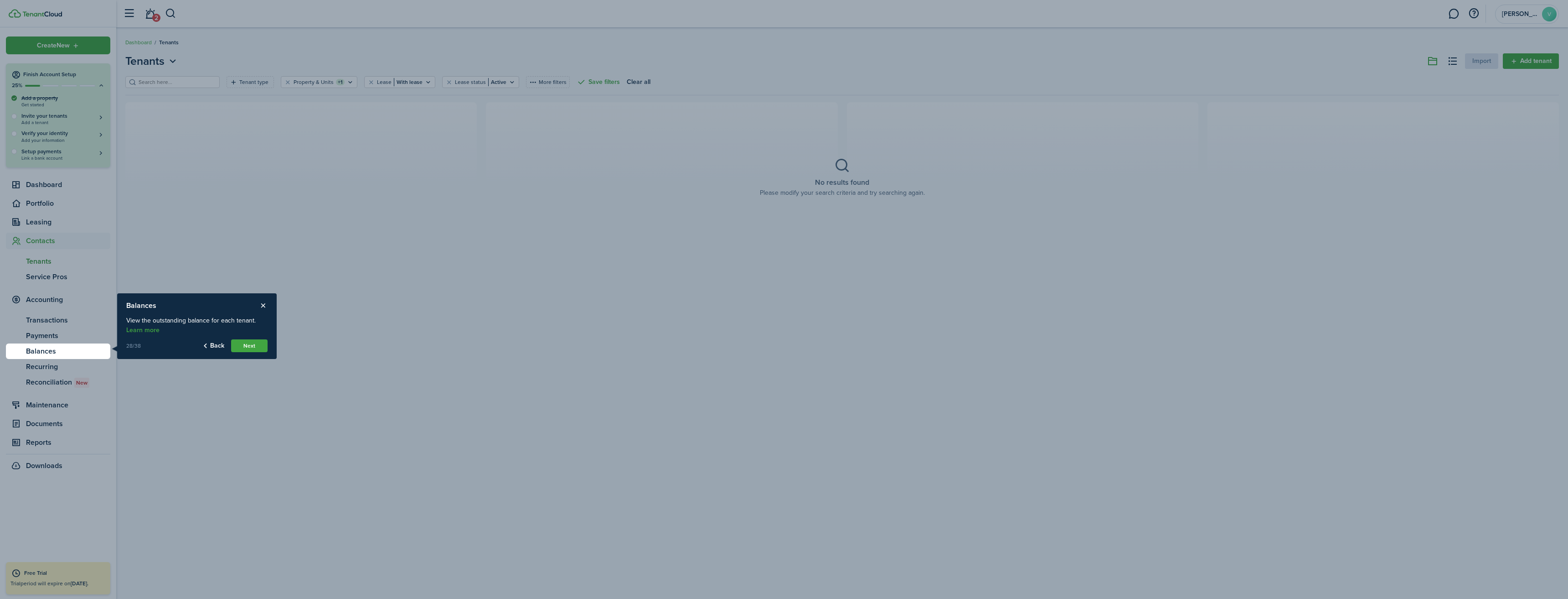
click at [255, 349] on button "Next" at bounding box center [249, 345] width 36 height 13
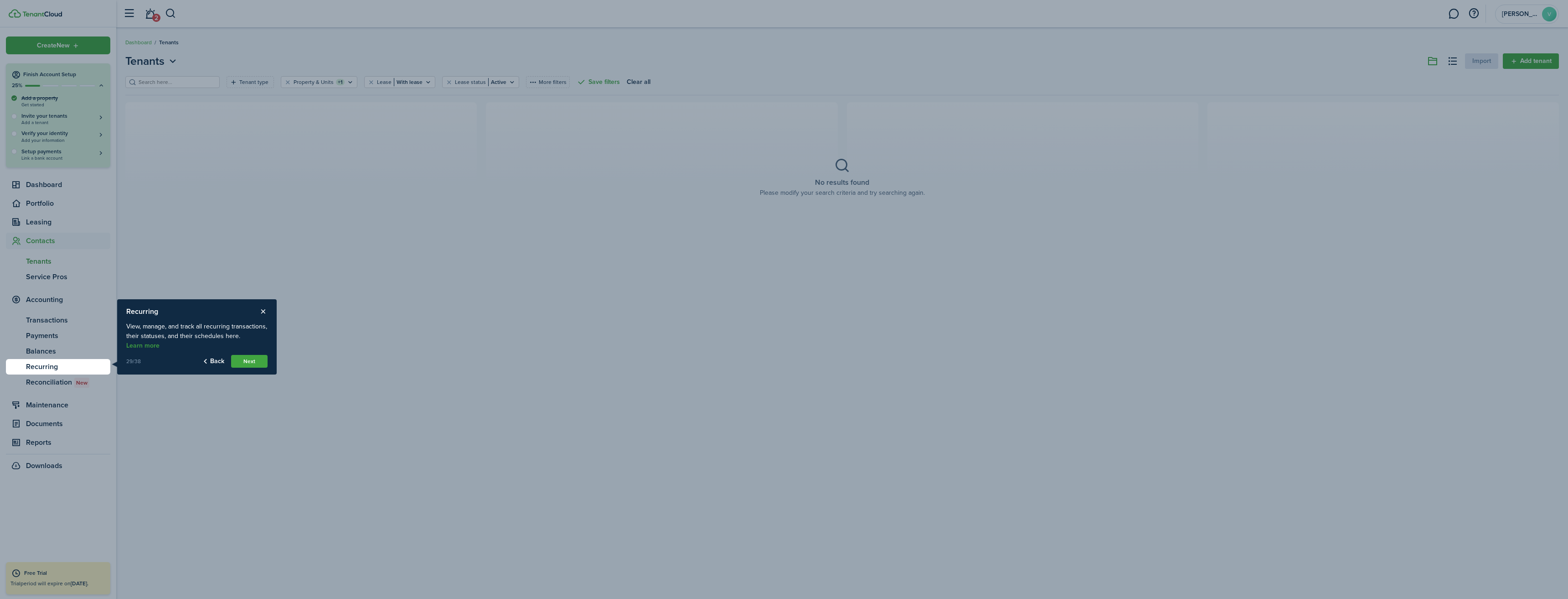
click at [257, 364] on button "Next" at bounding box center [249, 361] width 36 height 13
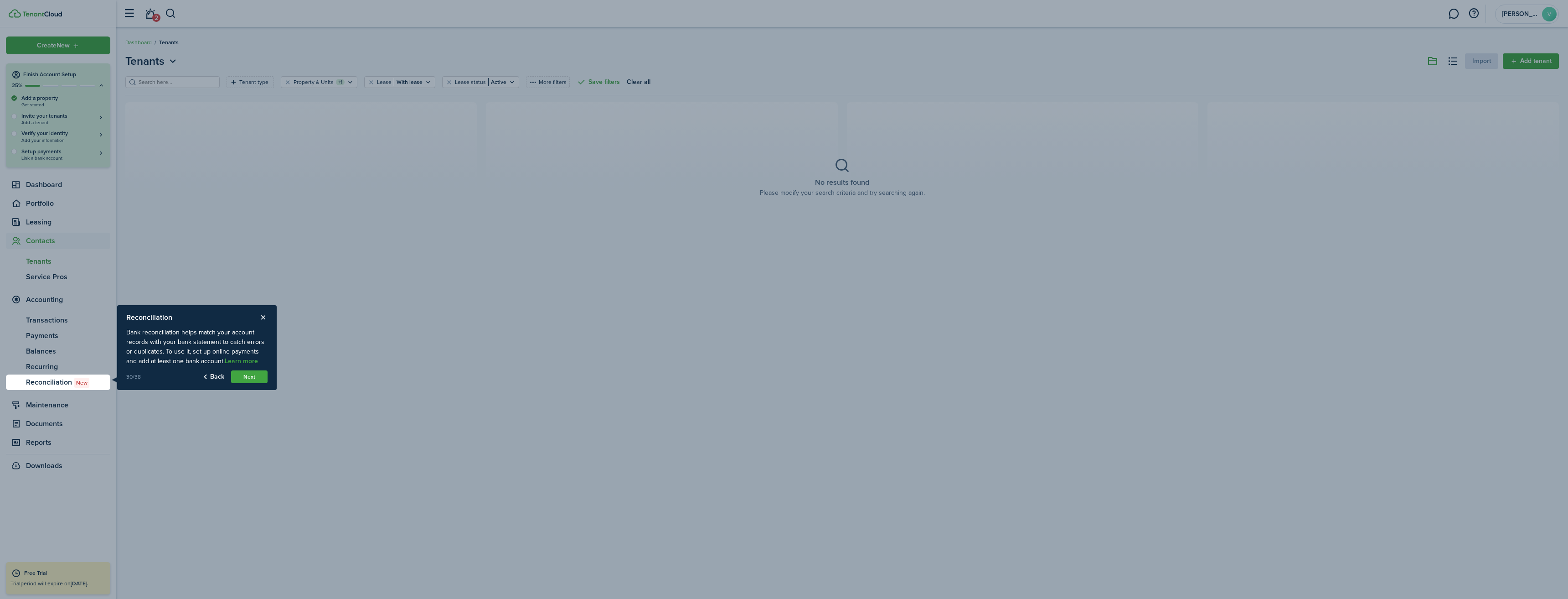
click at [254, 375] on button "Next" at bounding box center [249, 376] width 36 height 13
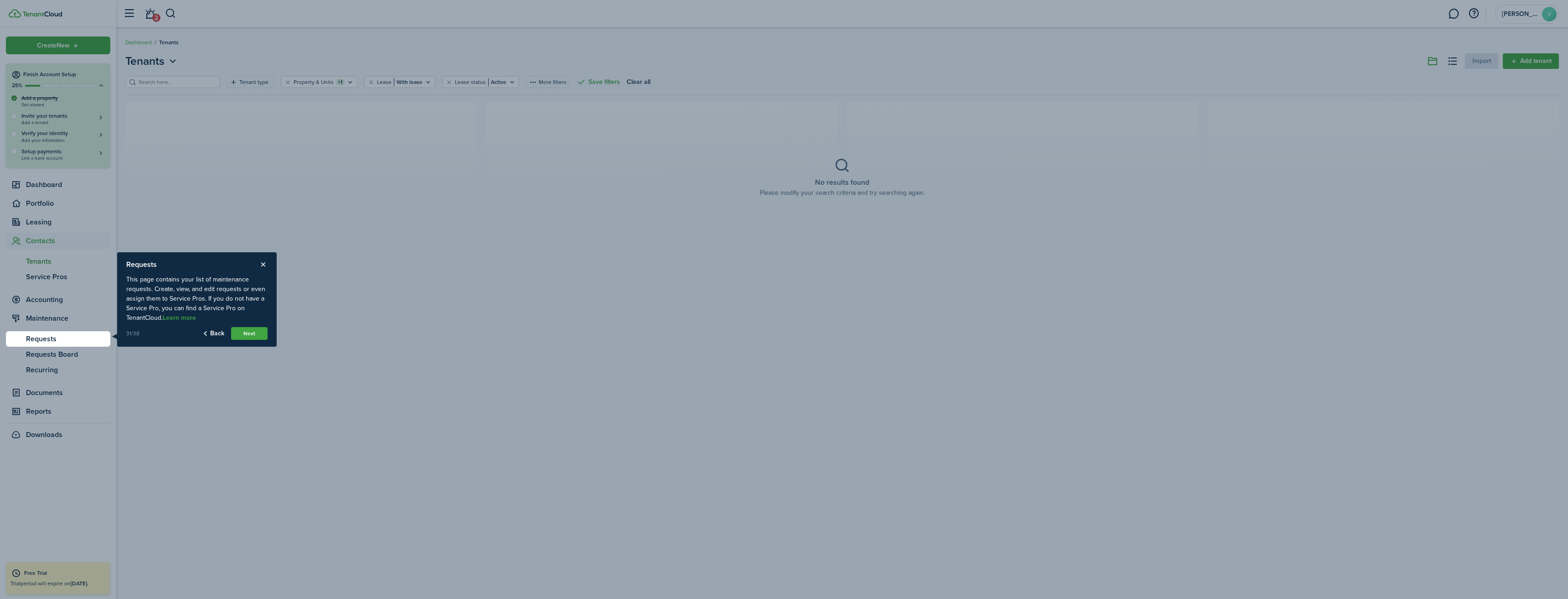
click at [258, 337] on button "Next" at bounding box center [249, 333] width 36 height 13
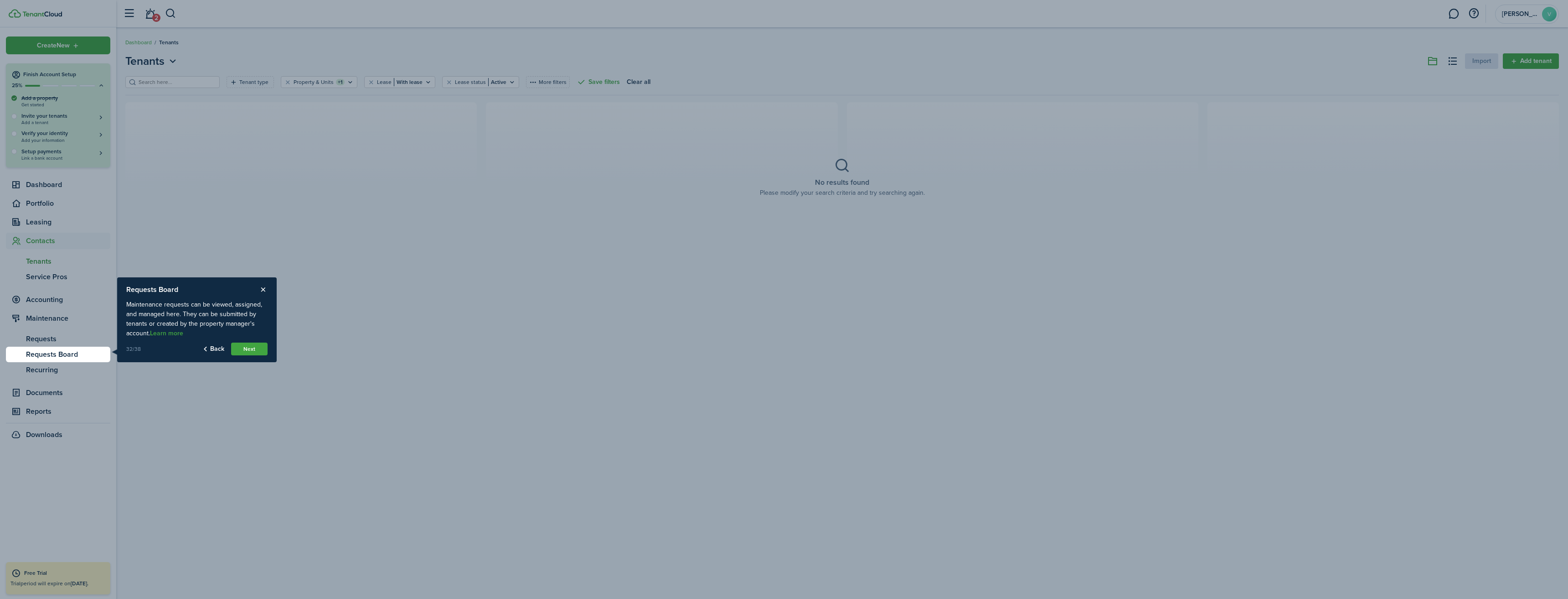
click at [251, 347] on button "Next" at bounding box center [249, 349] width 36 height 13
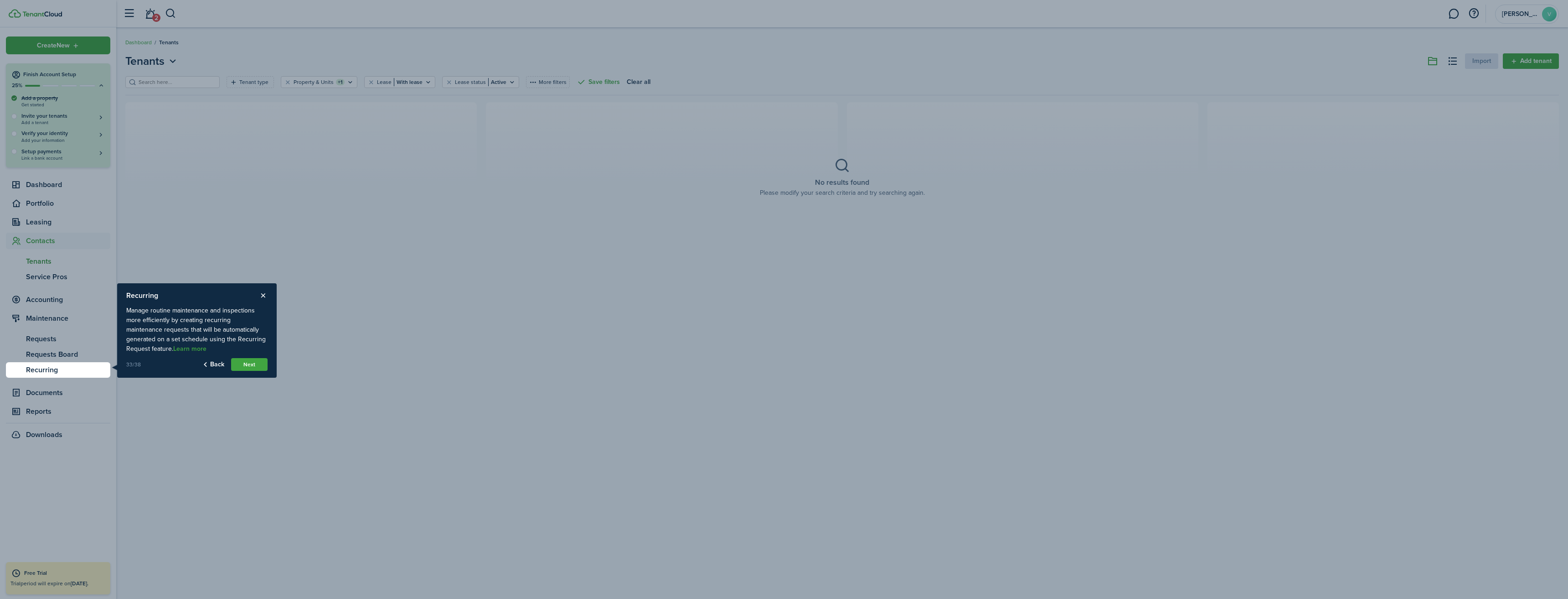
click at [251, 361] on button "Next" at bounding box center [249, 364] width 36 height 13
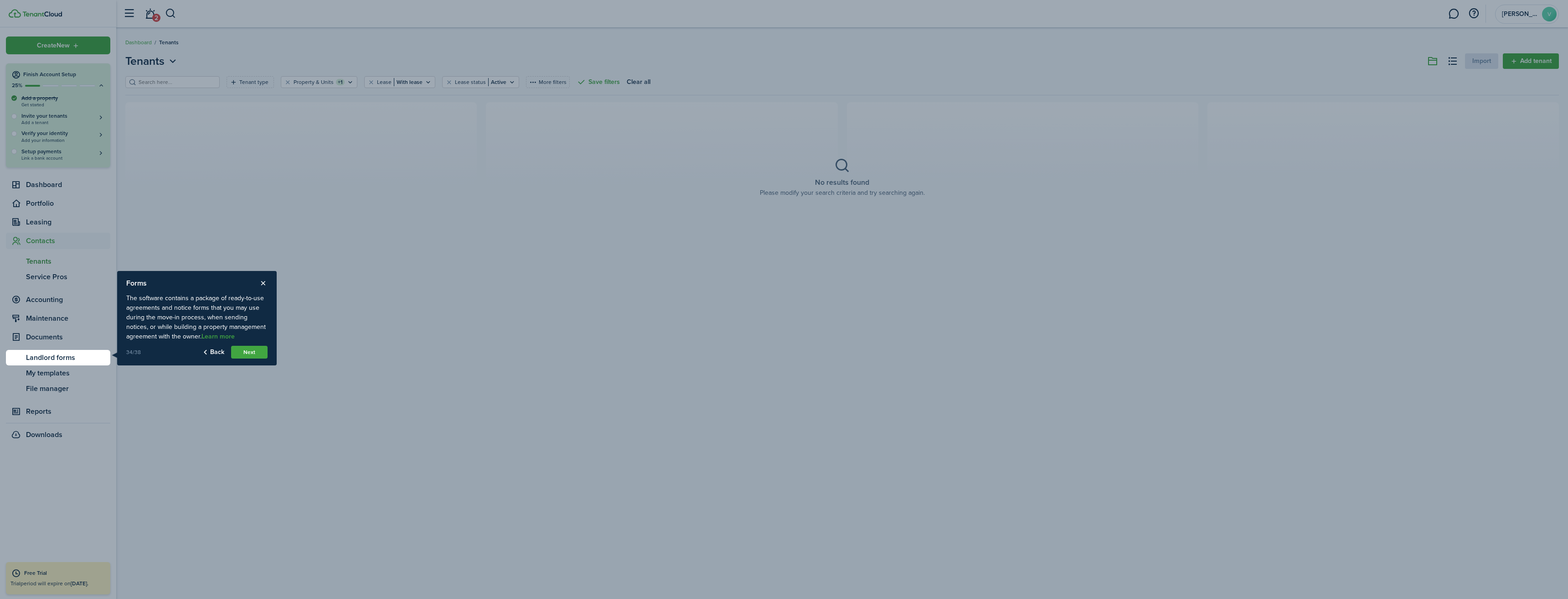
click at [251, 361] on div "Forms The software contains a package of ready-to-use agreements and notice for…" at bounding box center [197, 318] width 160 height 94
click at [256, 354] on button "Next" at bounding box center [249, 351] width 36 height 13
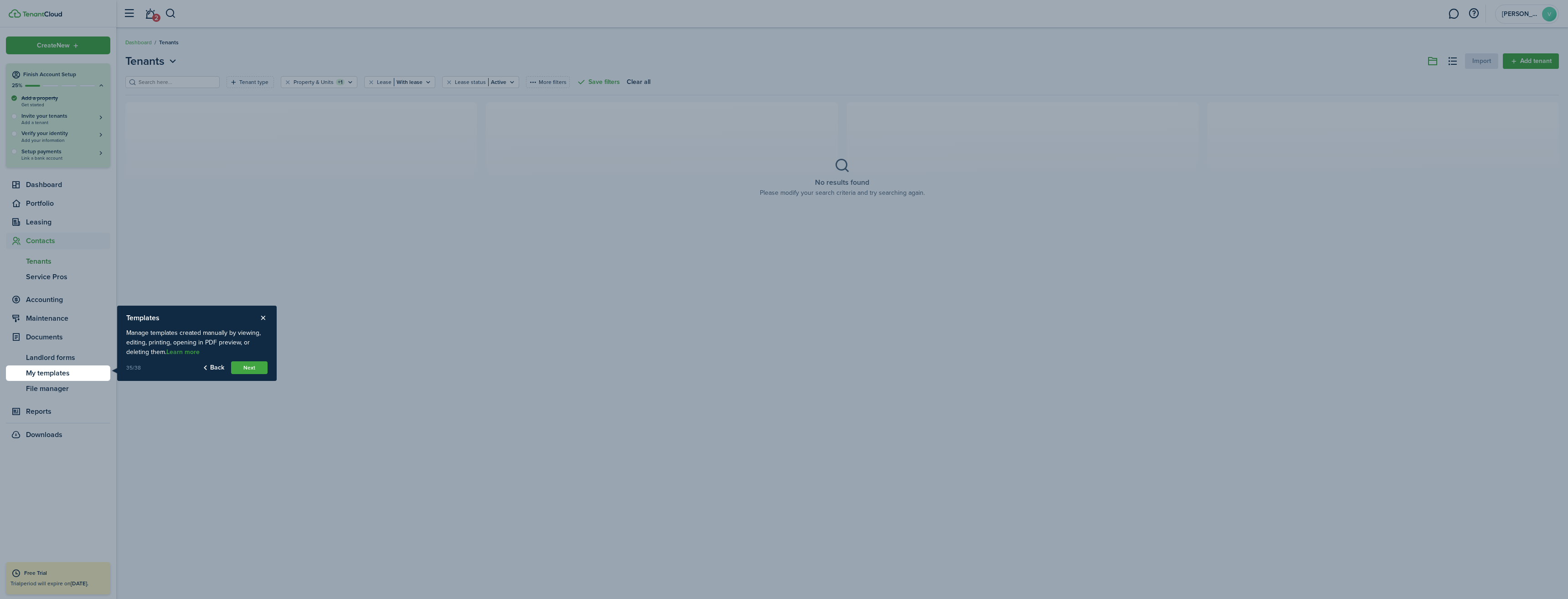
click at [247, 369] on button "Next" at bounding box center [249, 367] width 36 height 13
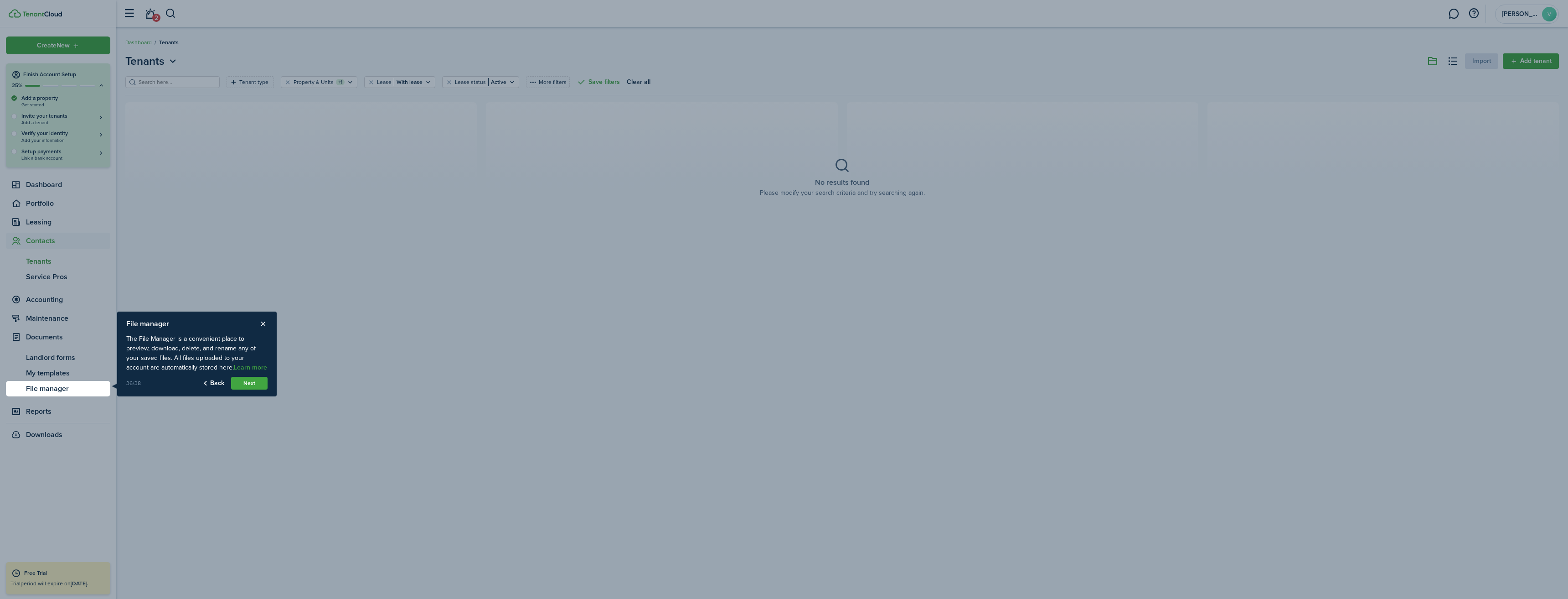
click at [253, 388] on button "Next" at bounding box center [249, 382] width 36 height 13
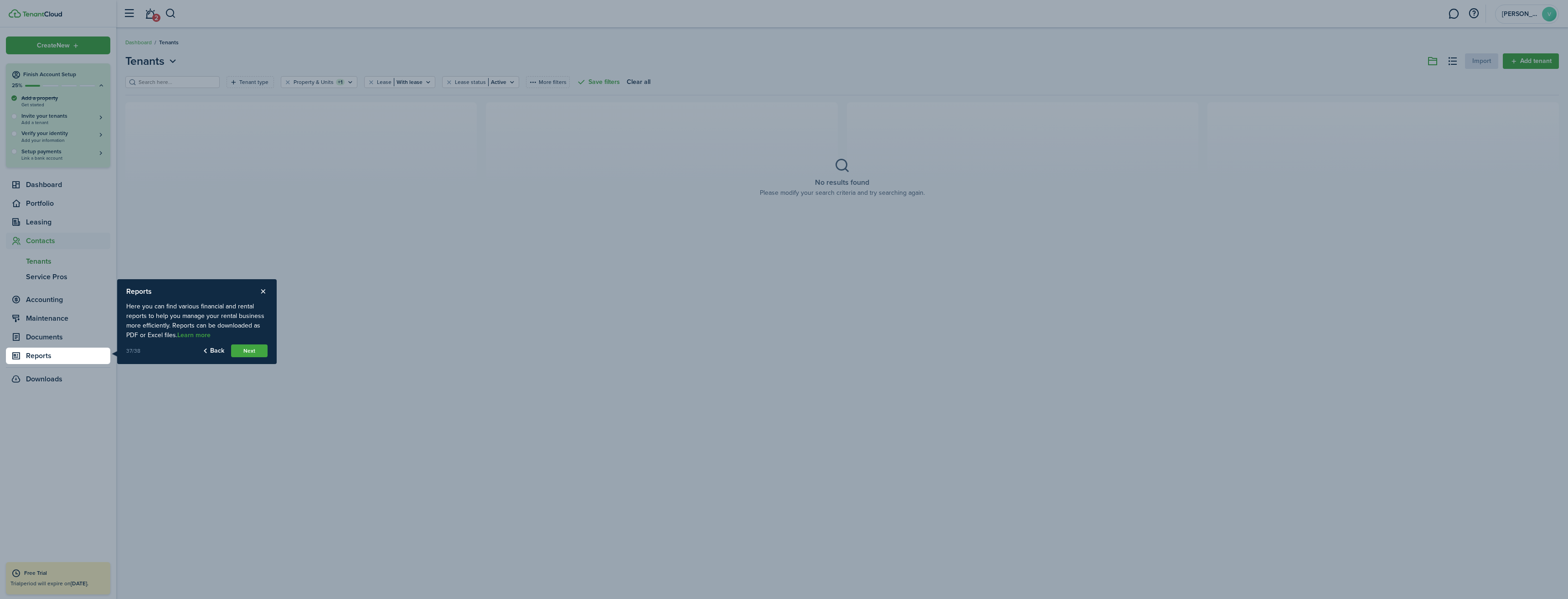
click at [250, 349] on button "Next" at bounding box center [249, 350] width 36 height 13
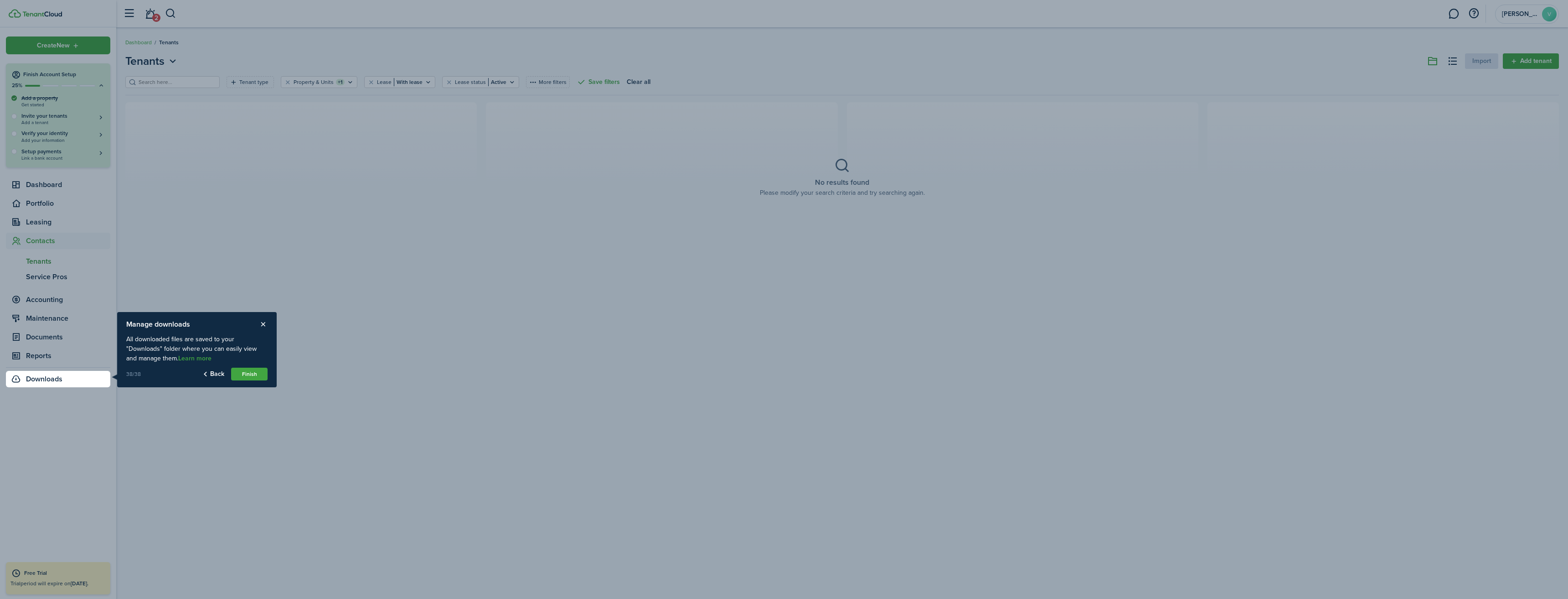
click at [251, 376] on button "Finish" at bounding box center [249, 374] width 36 height 13
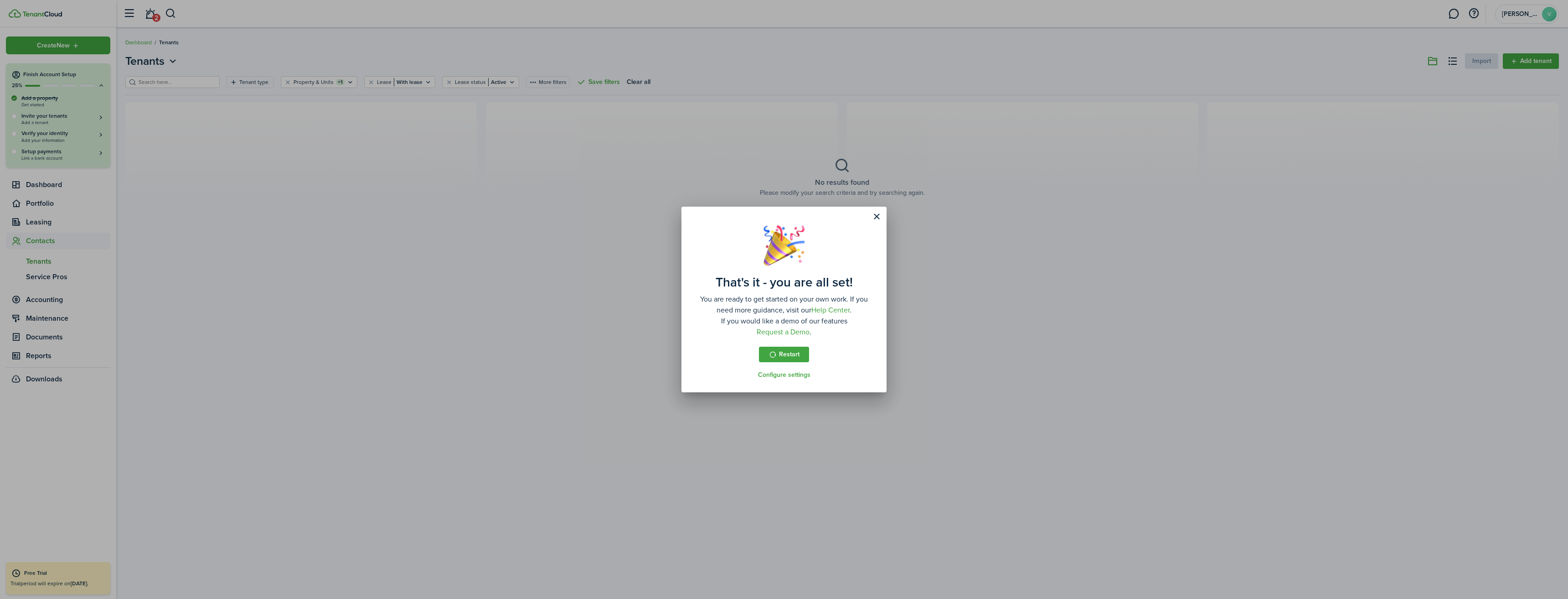
click at [790, 333] on button "Request a Demo" at bounding box center [783, 332] width 53 height 11
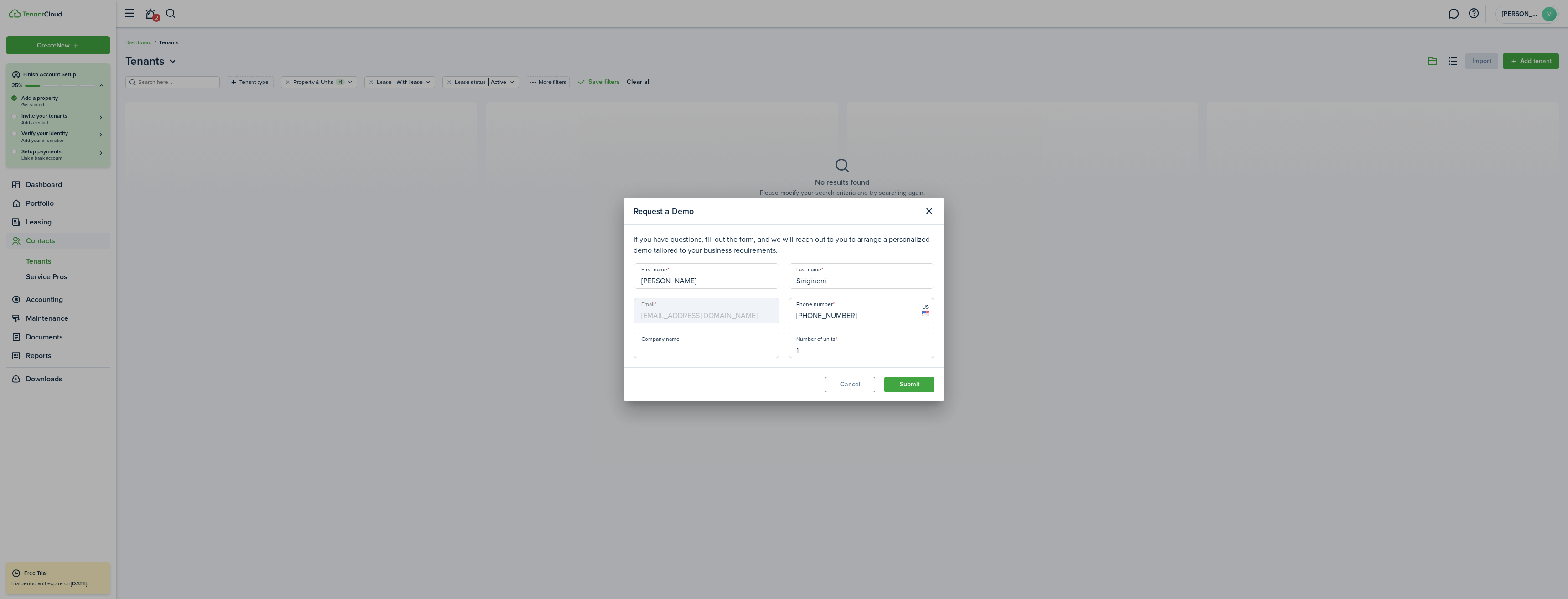
click at [919, 387] on button "Submit" at bounding box center [909, 384] width 50 height 16
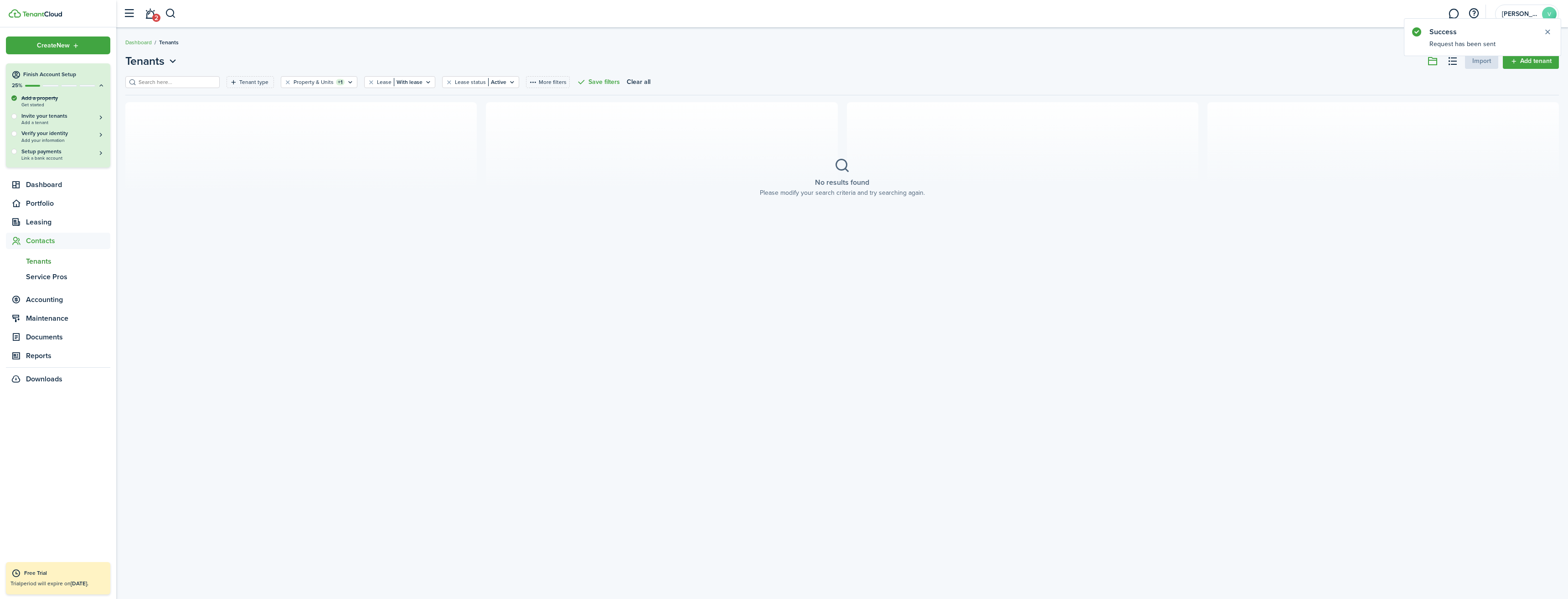
click at [1547, 31] on button "Close notify" at bounding box center [1547, 32] width 13 height 13
click at [47, 186] on span "Dashboard" at bounding box center [68, 185] width 84 height 11
click at [40, 203] on span "Overview" at bounding box center [68, 205] width 84 height 11
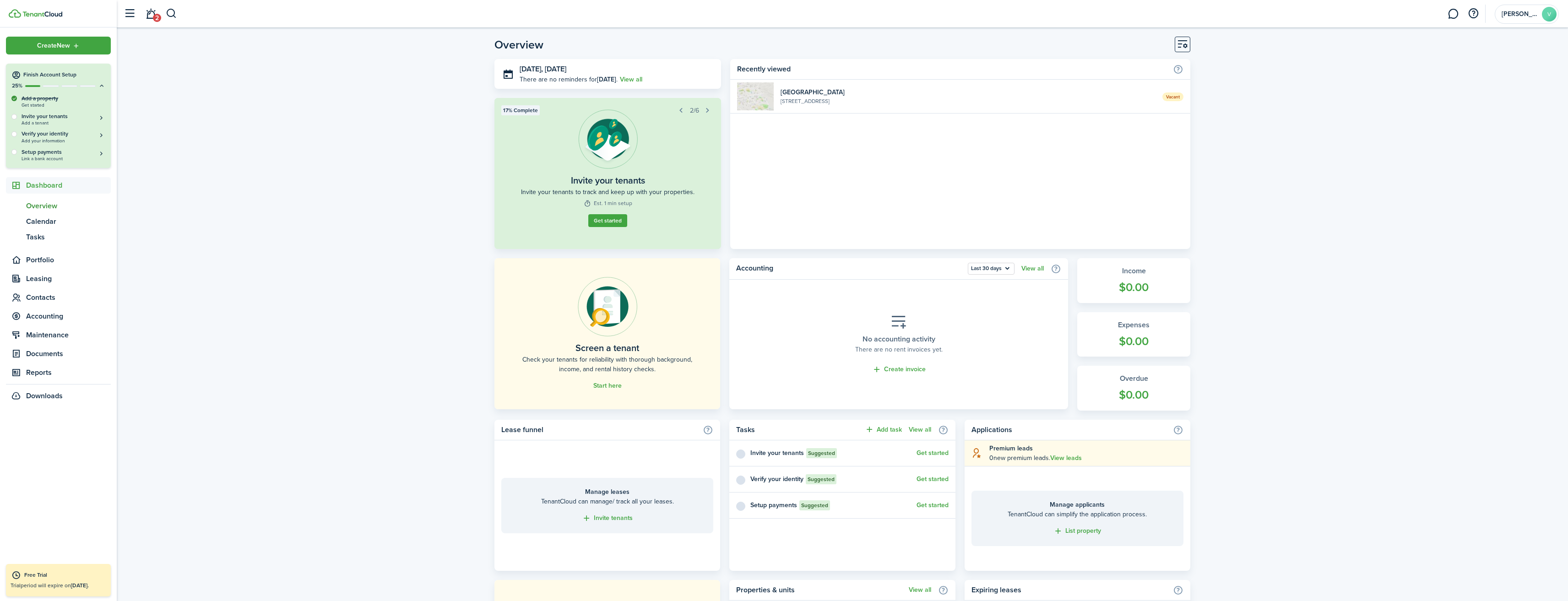
click at [928, 97] on widget-list-item-description "[STREET_ADDRESS]" at bounding box center [968, 101] width 375 height 8
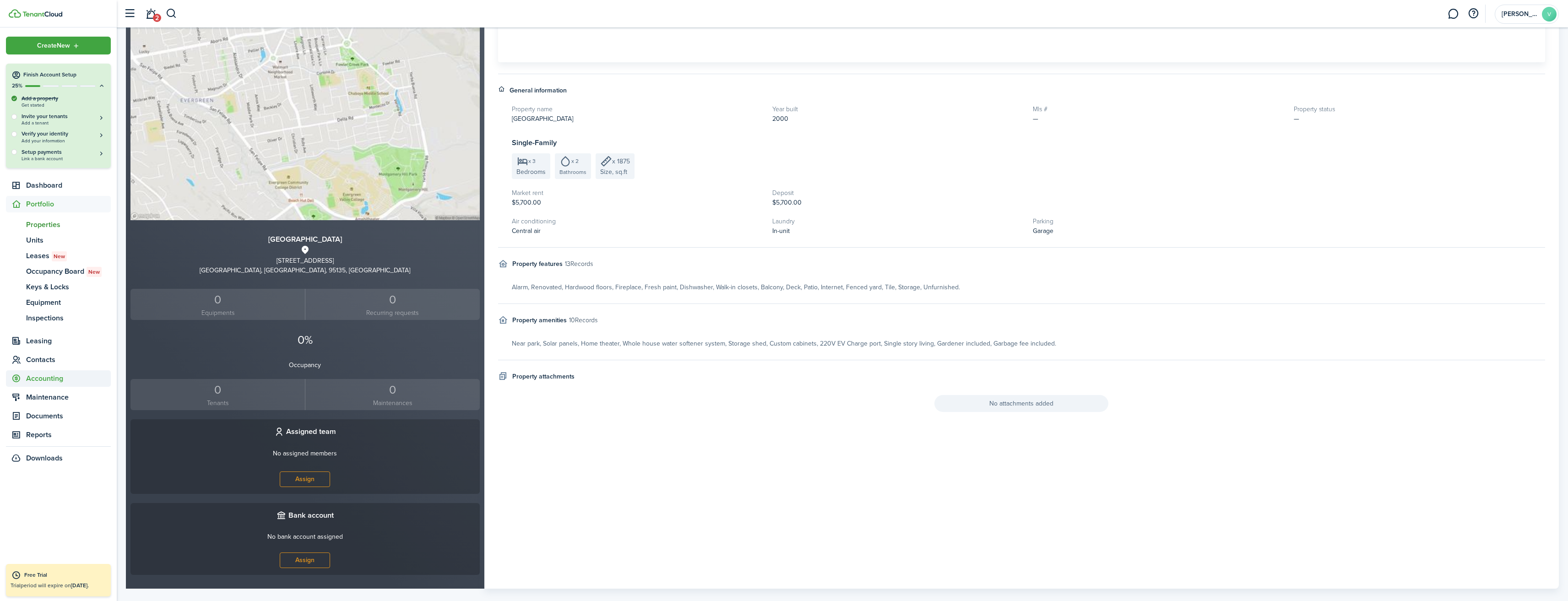
scroll to position [224, 0]
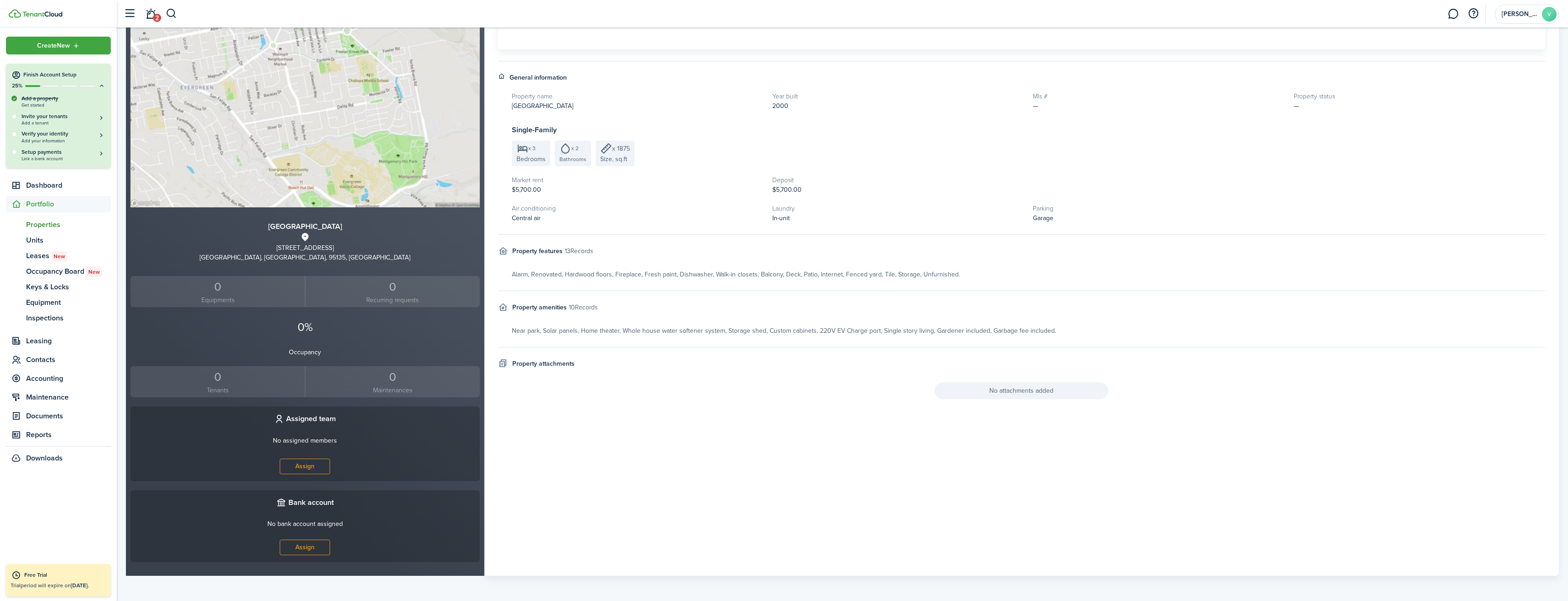
drag, startPoint x: 1564, startPoint y: 20, endPoint x: 1553, endPoint y: 19, distance: 11.0
click at [1563, 20] on header-container "2 [PERSON_NAME]" at bounding box center [784, 14] width 1568 height 28
click at [1552, 19] on avatar-text "V" at bounding box center [1549, 14] width 15 height 15
click at [1498, 102] on span "Add another account" at bounding box center [1493, 99] width 68 height 8
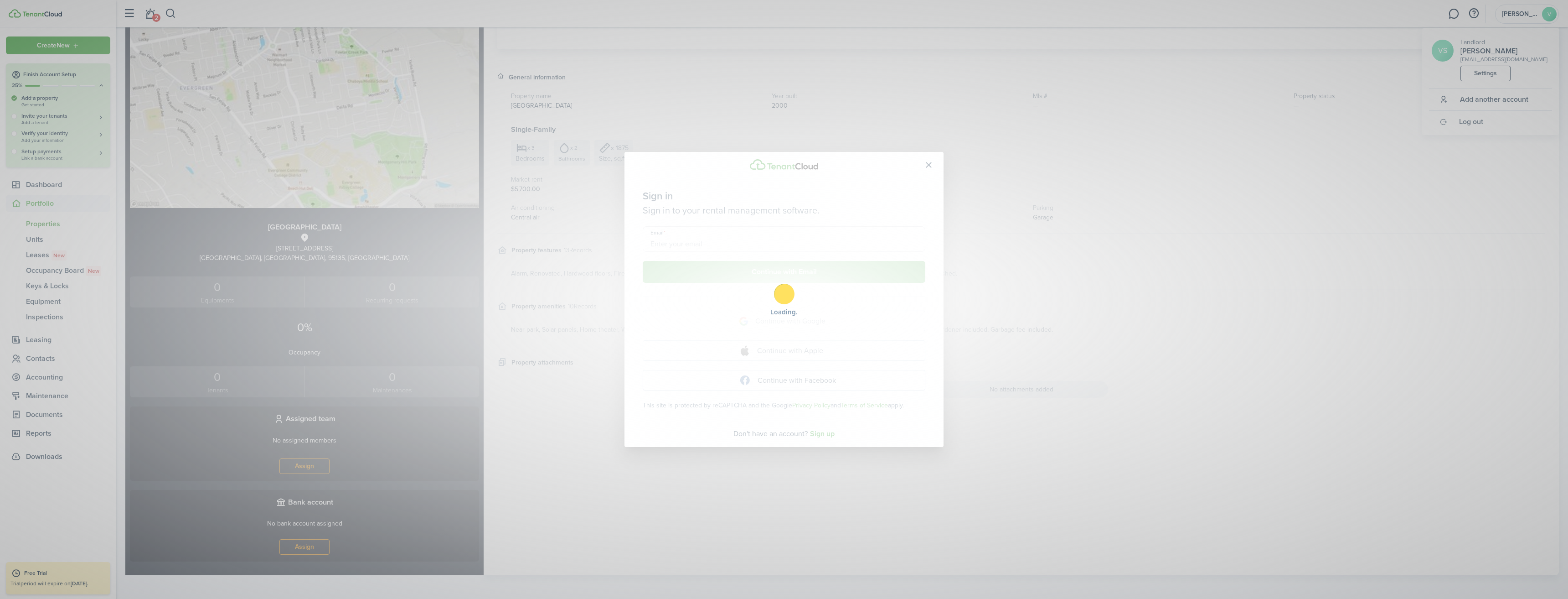
type input "[EMAIL_ADDRESS][DOMAIN_NAME]"
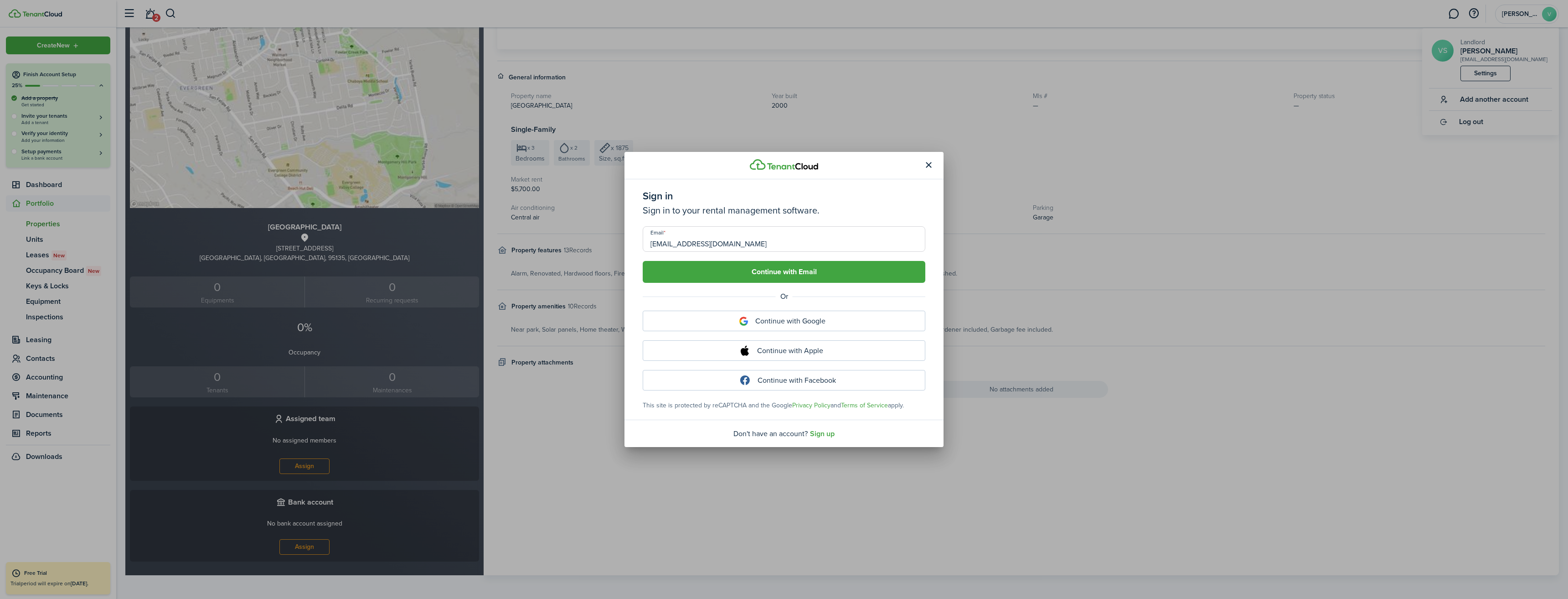
click at [929, 167] on button "button" at bounding box center [928, 165] width 16 height 16
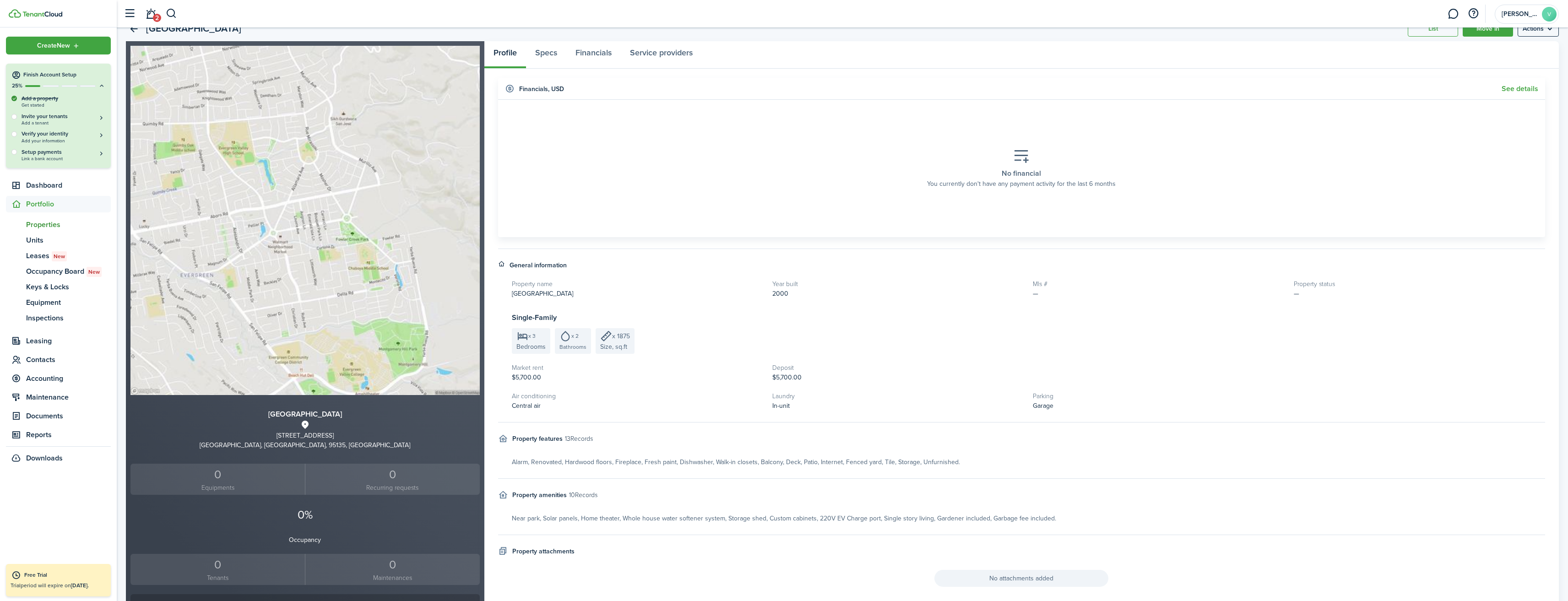
scroll to position [0, 0]
